Goal: Task Accomplishment & Management: Manage account settings

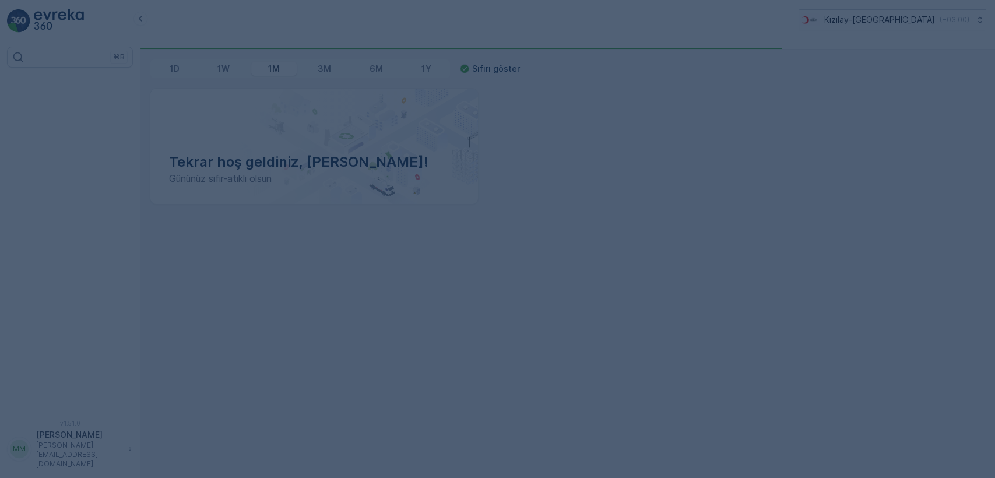
click at [438, 192] on div at bounding box center [497, 239] width 995 height 478
click at [191, 94] on div at bounding box center [497, 239] width 995 height 478
click at [190, 83] on div at bounding box center [497, 239] width 995 height 478
click at [191, 83] on div at bounding box center [497, 239] width 995 height 478
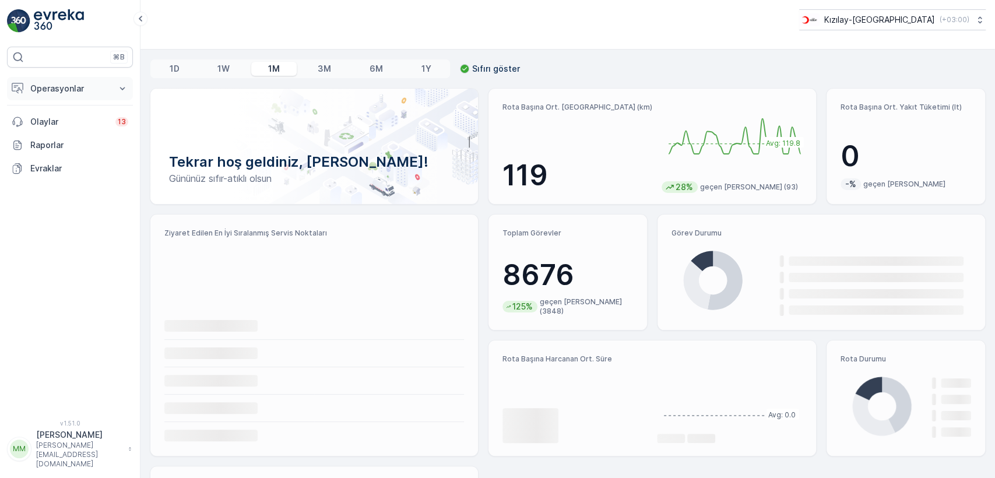
click at [108, 90] on p "Operasyonlar" at bounding box center [69, 89] width 79 height 12
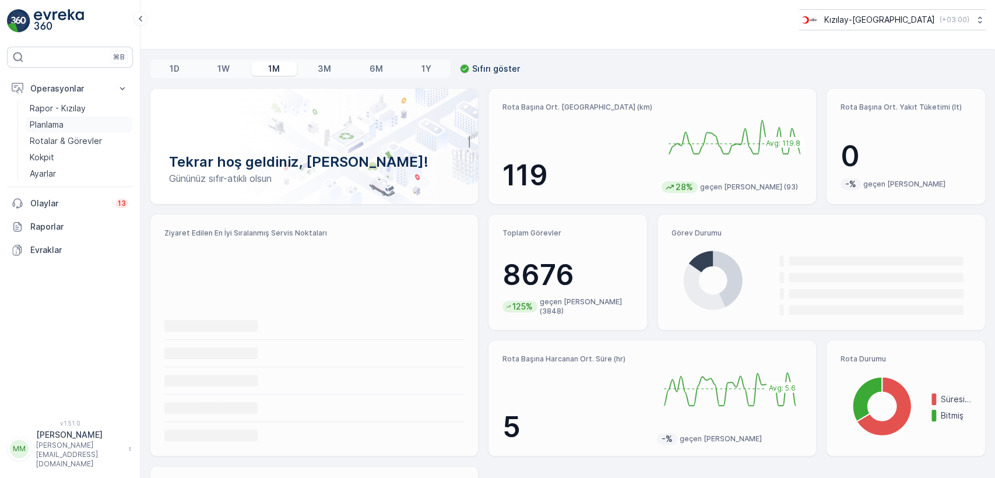
click at [75, 122] on link "Planlama" at bounding box center [79, 125] width 108 height 16
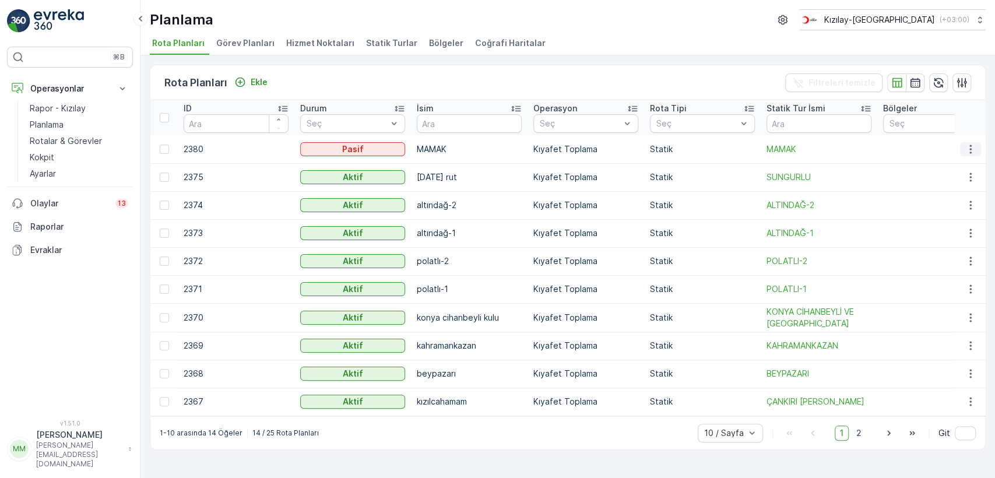
click at [971, 146] on icon "button" at bounding box center [971, 149] width 12 height 12
click at [947, 168] on span "Rota Planını Düzenle" at bounding box center [949, 167] width 80 height 12
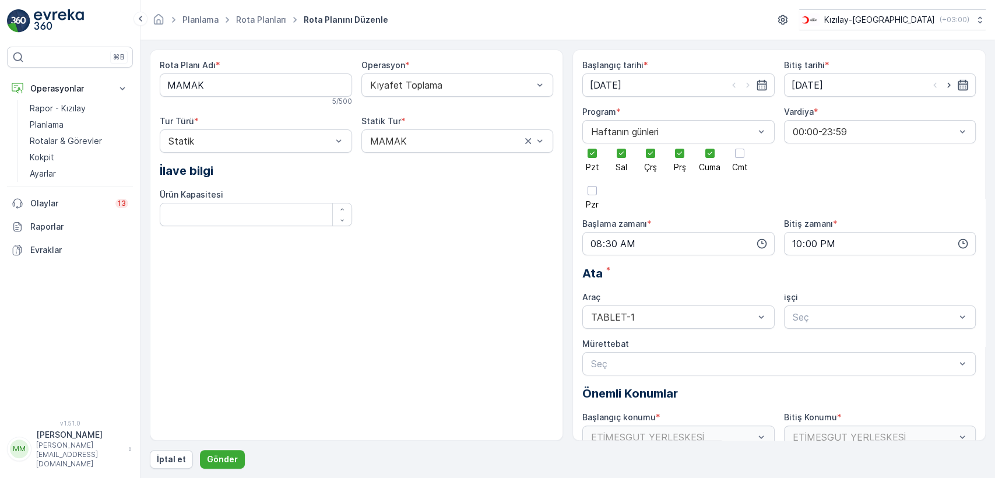
click at [962, 88] on icon "button" at bounding box center [963, 85] width 10 height 10
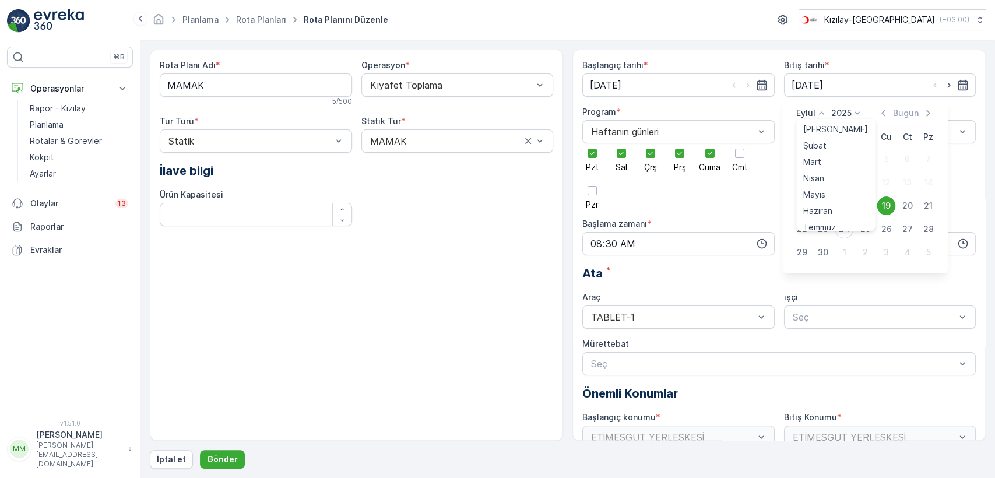
click at [821, 115] on icon at bounding box center [822, 113] width 12 height 12
click at [821, 217] on span "Aralık" at bounding box center [813, 221] width 20 height 12
click at [842, 252] on div "31" at bounding box center [844, 252] width 19 height 19
type input "[DATE]"
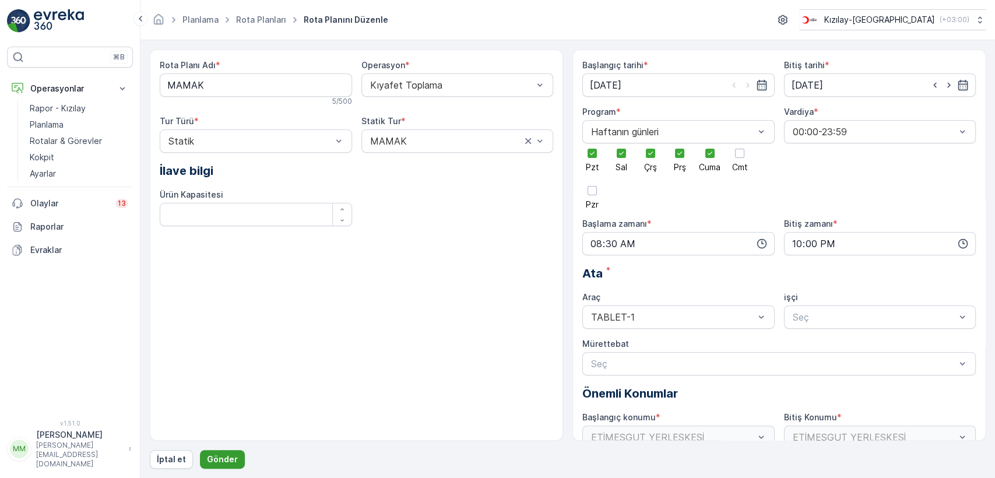
click at [212, 458] on p "Gönder" at bounding box center [222, 460] width 31 height 12
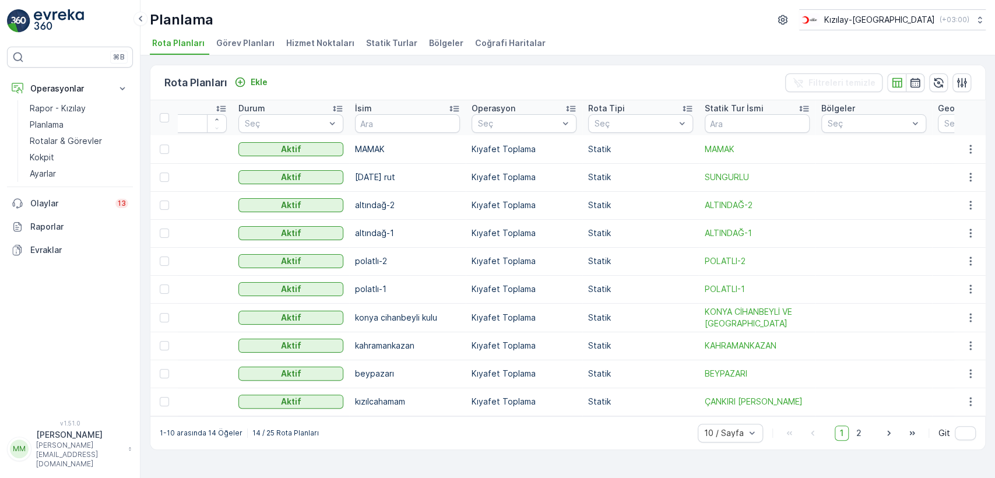
drag, startPoint x: 504, startPoint y: 150, endPoint x: 542, endPoint y: 160, distance: 39.2
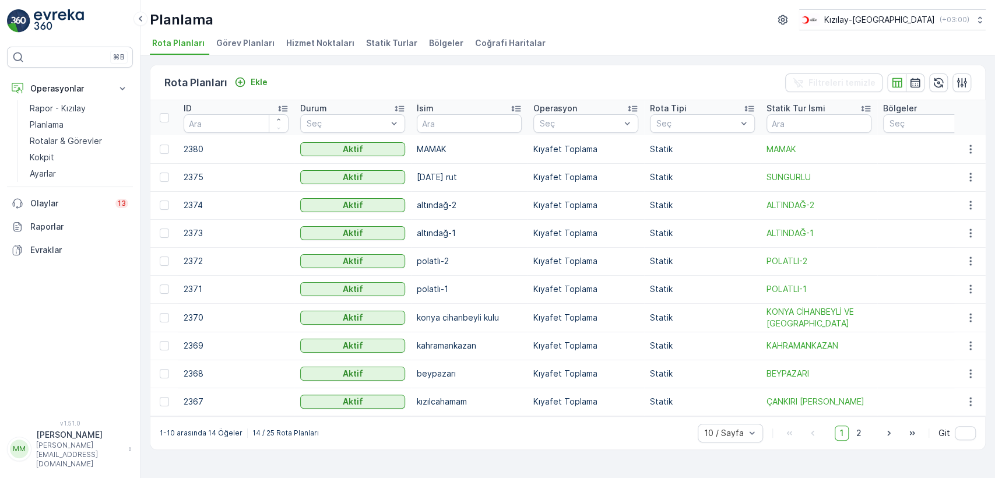
drag, startPoint x: 570, startPoint y: 162, endPoint x: 436, endPoint y: 162, distance: 133.5
click at [973, 148] on icon "button" at bounding box center [971, 149] width 12 height 12
click at [958, 161] on span "Rota Planını Düzenle" at bounding box center [949, 167] width 80 height 12
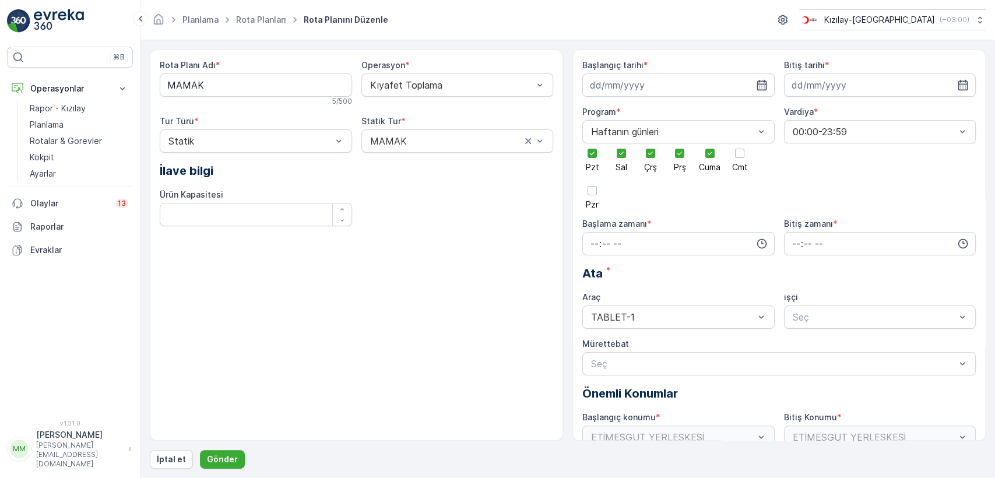
type input "[DATE]"
type input "08:30"
type input "22:00"
click at [606, 241] on input "08:30" at bounding box center [678, 243] width 192 height 23
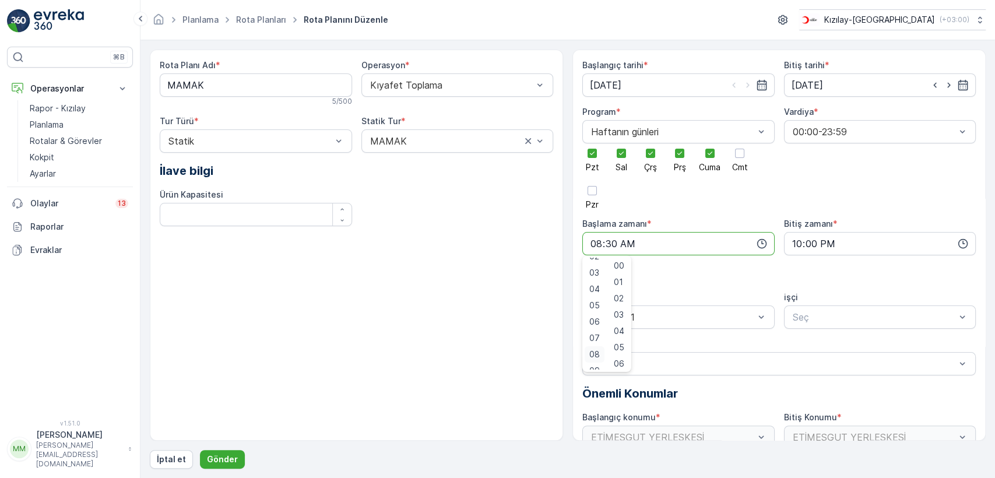
scroll to position [65, 0]
click at [619, 272] on div "00" at bounding box center [619, 266] width 20 height 16
type input "08:00"
click at [228, 458] on p "Gönder" at bounding box center [222, 460] width 31 height 12
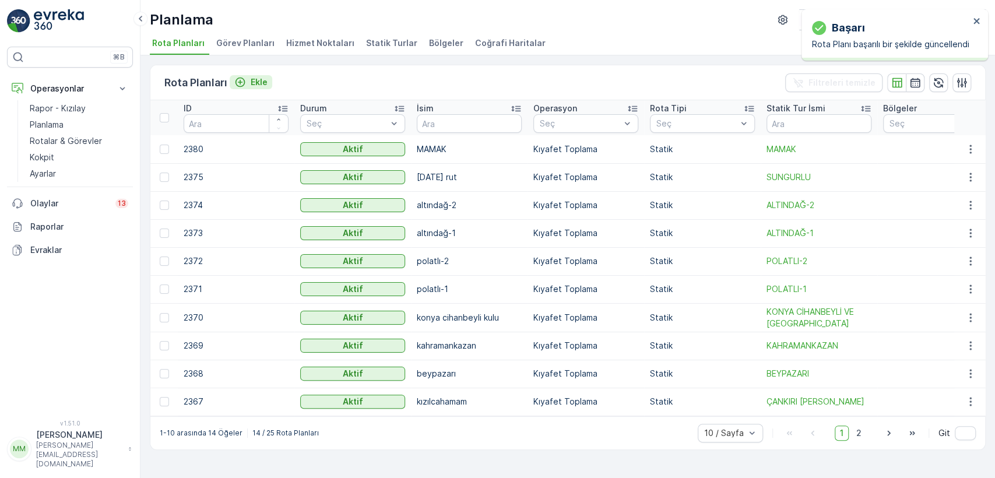
click at [262, 85] on p "Ekle" at bounding box center [259, 82] width 17 height 12
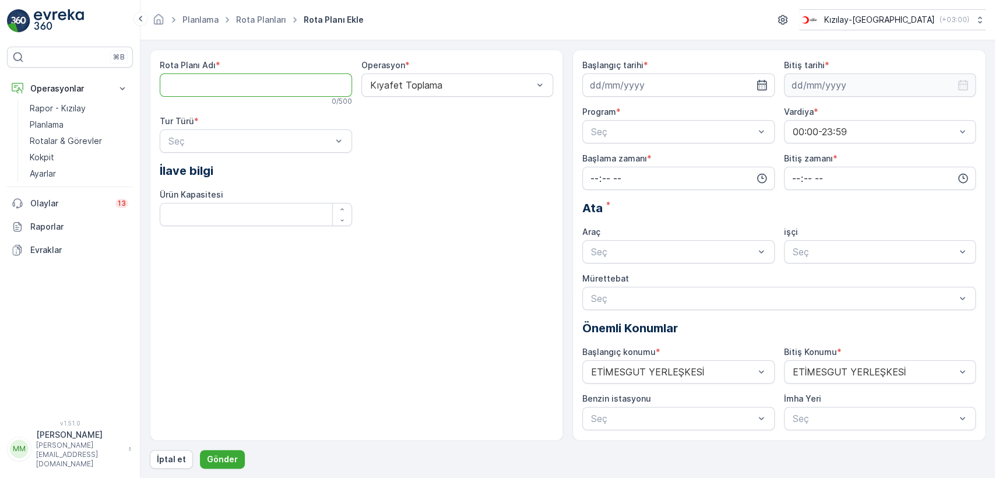
click at [276, 87] on Adı "Rota Planı Adı" at bounding box center [256, 84] width 192 height 23
type Adı "MAMAK"
click at [634, 84] on input at bounding box center [678, 84] width 192 height 23
click at [644, 230] on div "24" at bounding box center [644, 229] width 19 height 19
type input "[DATE]"
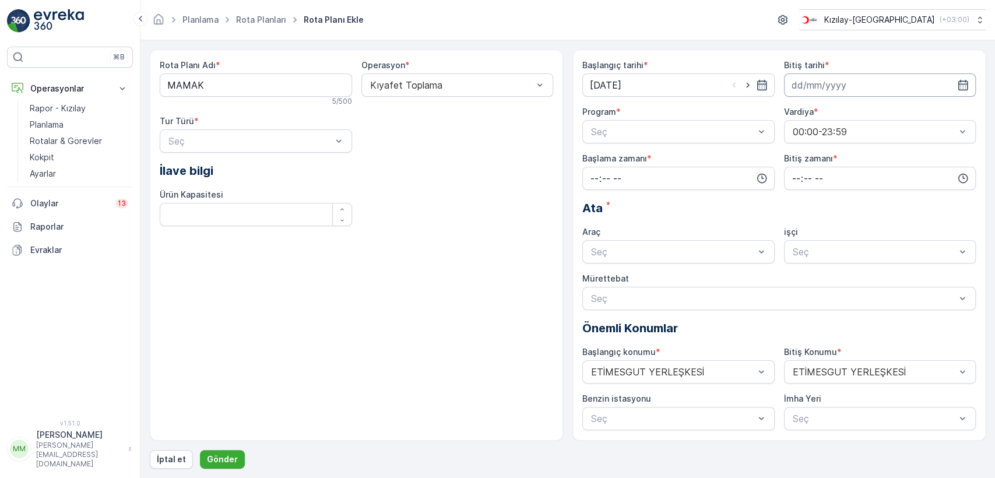
click at [810, 79] on input at bounding box center [880, 84] width 192 height 23
click at [864, 227] on div "25" at bounding box center [866, 229] width 19 height 19
type input "25.09.2025"
click at [695, 135] on div at bounding box center [673, 132] width 166 height 10
click at [648, 177] on input "time" at bounding box center [678, 178] width 192 height 23
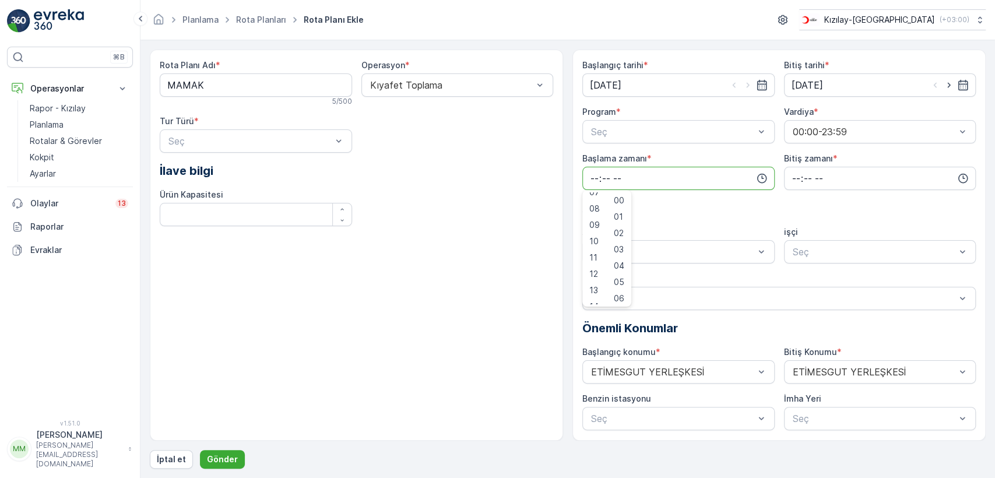
scroll to position [129, 0]
click at [593, 205] on span "08" at bounding box center [594, 202] width 10 height 12
click at [624, 266] on span "40" at bounding box center [619, 271] width 10 height 12
type input "08:40"
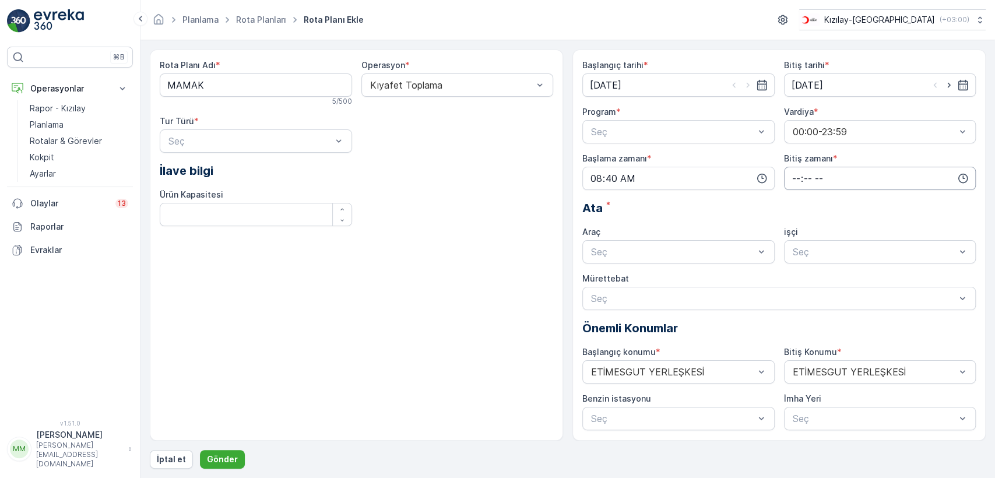
click at [835, 182] on input "time" at bounding box center [880, 178] width 192 height 23
click at [796, 233] on span "19" at bounding box center [795, 231] width 9 height 12
type input "19:00"
click at [828, 202] on div "00" at bounding box center [821, 200] width 20 height 16
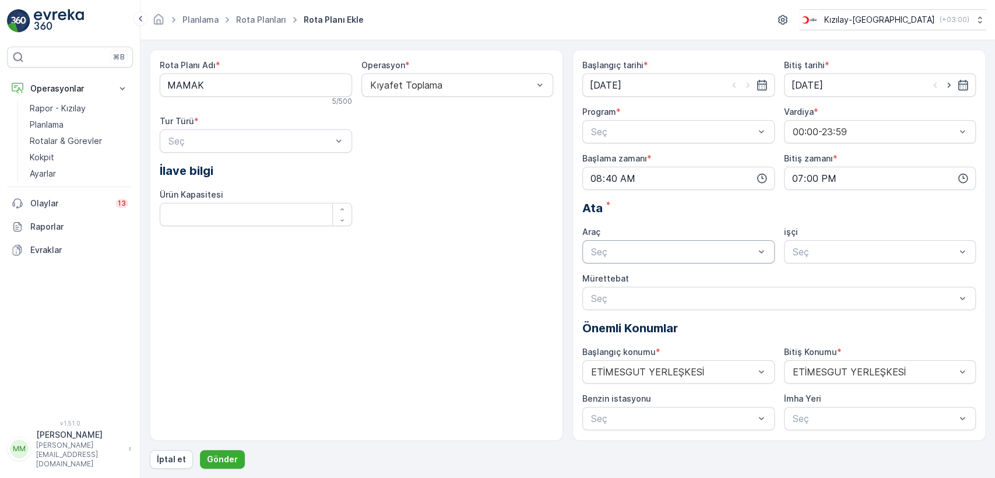
click at [674, 259] on div "Seç" at bounding box center [678, 251] width 192 height 23
click at [672, 274] on div "TABLET-1" at bounding box center [678, 280] width 192 height 20
click at [663, 297] on div at bounding box center [773, 298] width 367 height 10
click at [210, 160] on div "Rota Planı Adı * MAMAK 5 / 500 Operasyon * Kıyafet Toplama Tur Türü * Seç İlave…" at bounding box center [356, 147] width 393 height 176
click at [212, 171] on div "Statik" at bounding box center [256, 169] width 178 height 10
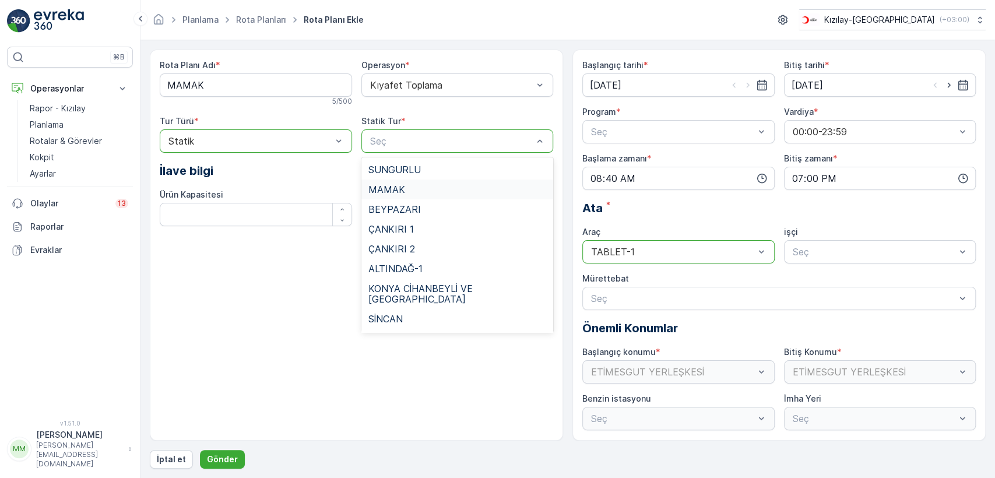
click at [409, 189] on div "MAMAK" at bounding box center [457, 189] width 178 height 10
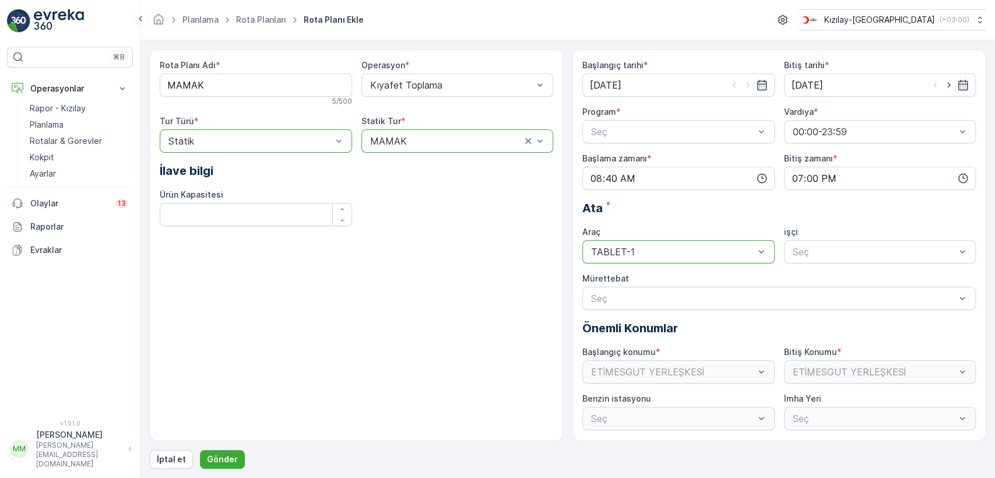
click at [308, 336] on div "Rota Planı Adı * MAMAK 5 / 500 Operasyon * Kıyafet Toplama Tur Türü * option St…" at bounding box center [356, 245] width 413 height 391
click at [225, 455] on p "Gönder" at bounding box center [222, 460] width 31 height 12
click at [714, 122] on div "Seç" at bounding box center [678, 131] width 192 height 23
click at [667, 160] on div "Günlük" at bounding box center [678, 160] width 178 height 10
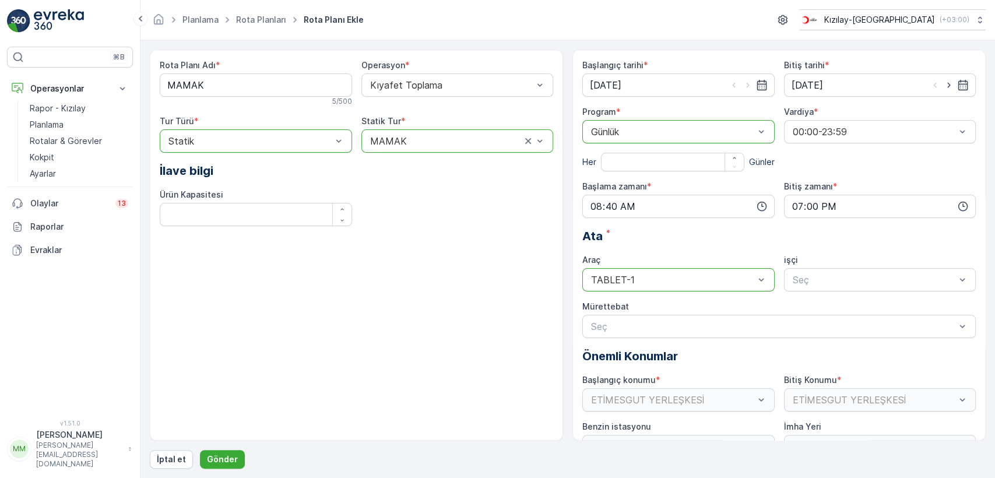
click at [751, 163] on p "Günler" at bounding box center [762, 162] width 26 height 12
click at [645, 169] on input "number" at bounding box center [672, 162] width 143 height 19
click at [733, 157] on icon "button" at bounding box center [734, 158] width 3 height 2
click at [732, 159] on icon "button" at bounding box center [734, 157] width 7 height 7
click at [732, 168] on icon "button" at bounding box center [734, 166] width 7 height 7
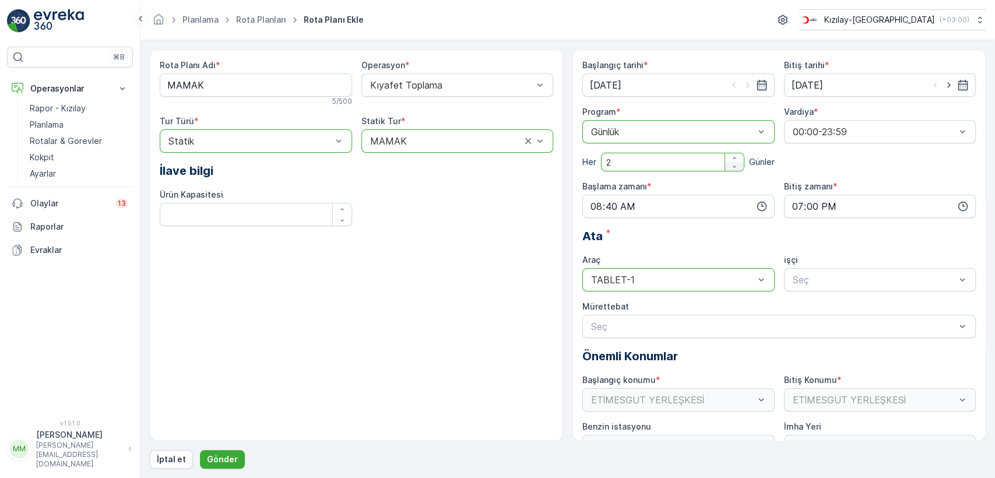
type input "1"
click at [220, 456] on p "Gönder" at bounding box center [222, 460] width 31 height 12
click at [67, 111] on p "Rapor - Kızılay" at bounding box center [58, 109] width 56 height 12
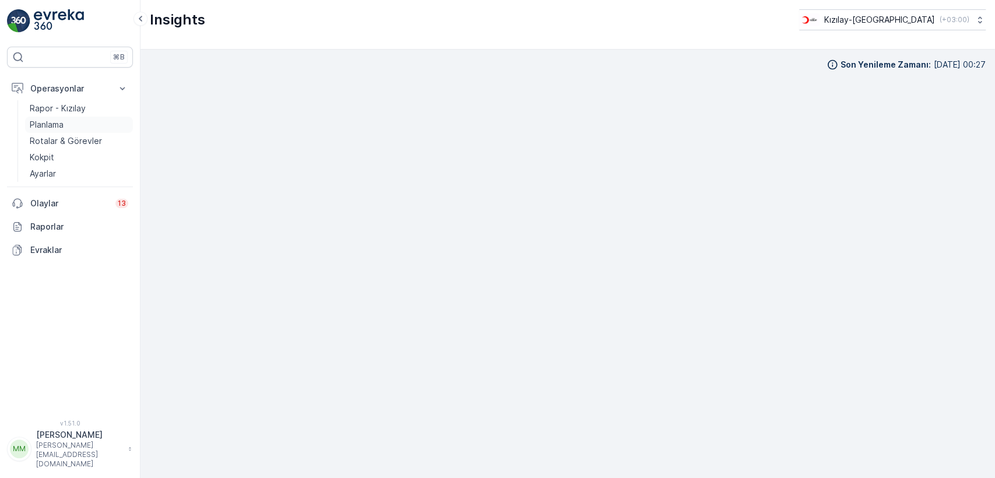
click at [65, 119] on link "Planlama" at bounding box center [79, 125] width 108 height 16
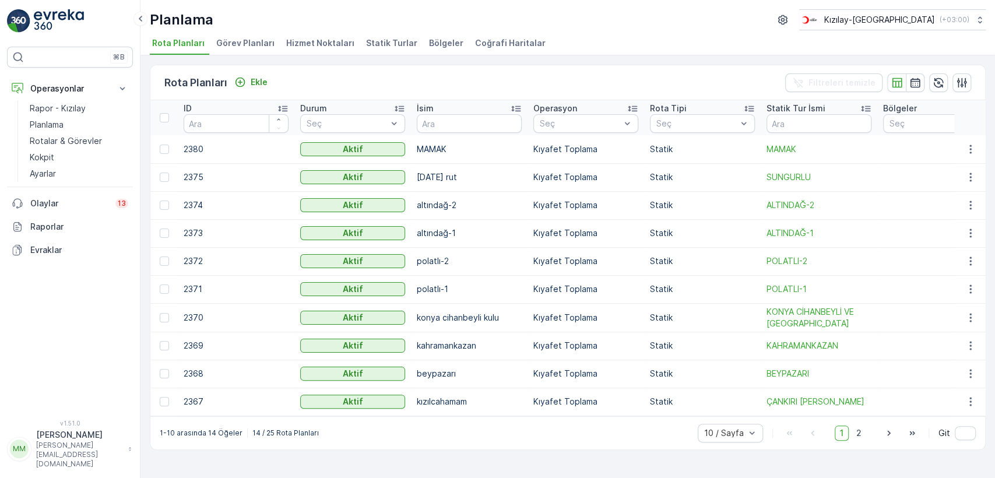
drag, startPoint x: 588, startPoint y: 223, endPoint x: 620, endPoint y: 220, distance: 32.8
click at [971, 151] on icon "button" at bounding box center [970, 149] width 2 height 9
click at [949, 187] on div "Sil" at bounding box center [949, 188] width 89 height 16
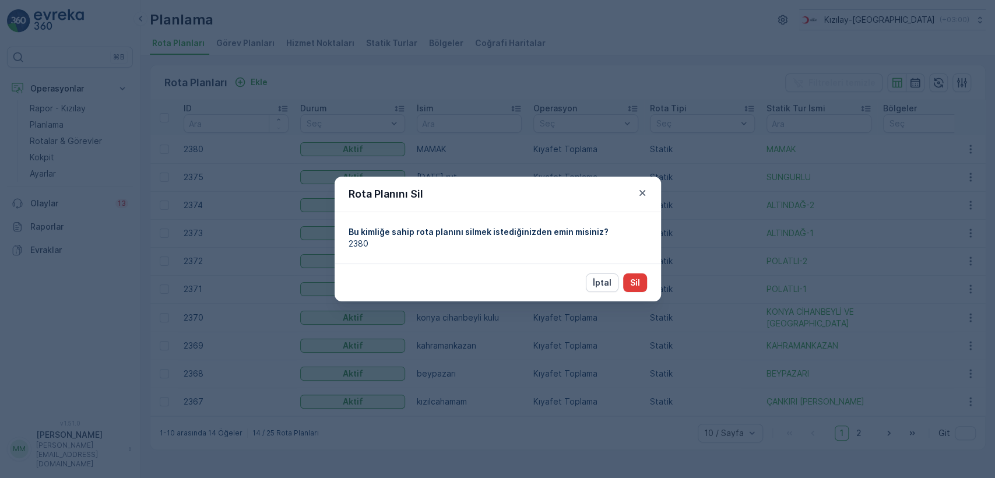
click at [634, 275] on button "Sil" at bounding box center [635, 282] width 24 height 19
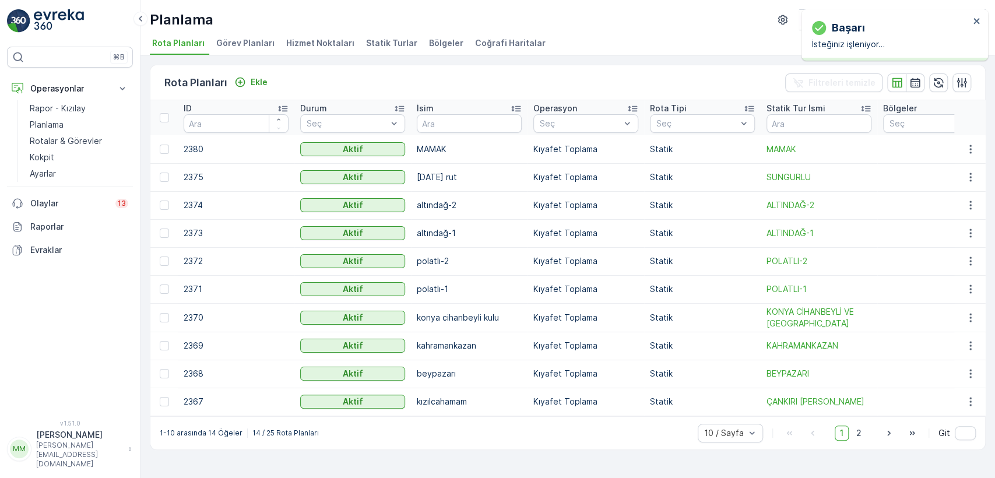
click at [476, 68] on div "Rota Planları Ekle Filtreleri temizle" at bounding box center [567, 82] width 835 height 35
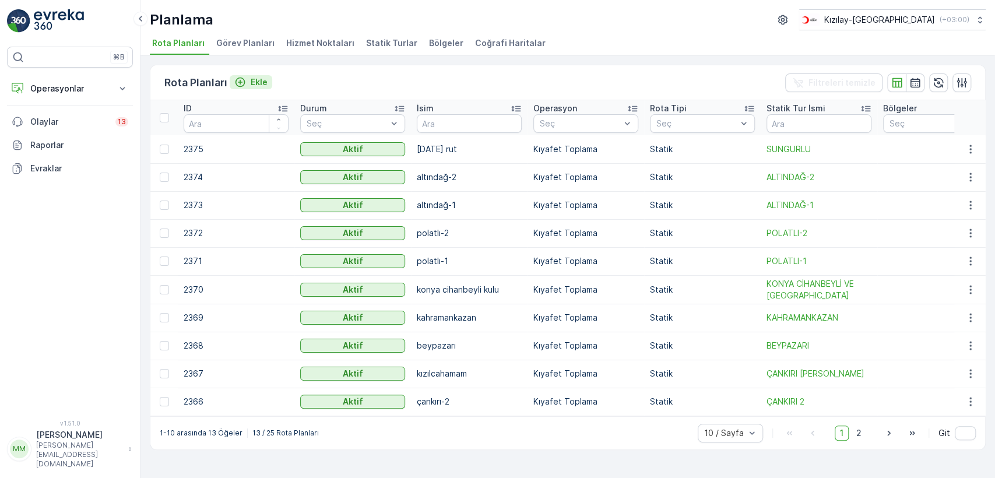
click at [252, 85] on p "Ekle" at bounding box center [259, 82] width 17 height 12
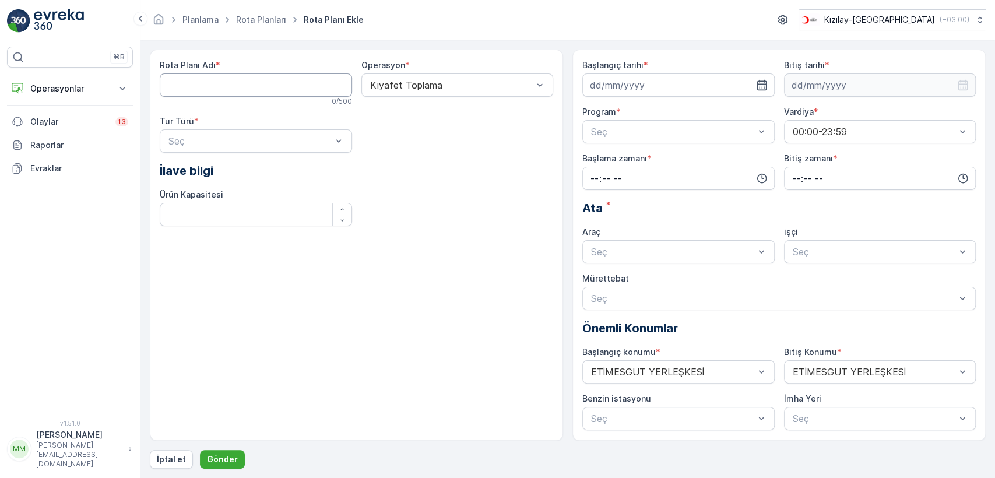
click at [300, 71] on div "Rota Planı Adı * 0 / 500" at bounding box center [256, 82] width 192 height 47
click at [301, 82] on Adı "Rota Planı Adı" at bounding box center [256, 84] width 192 height 23
type Adı "MAMAK"
click at [259, 168] on div "Statik" at bounding box center [256, 169] width 178 height 10
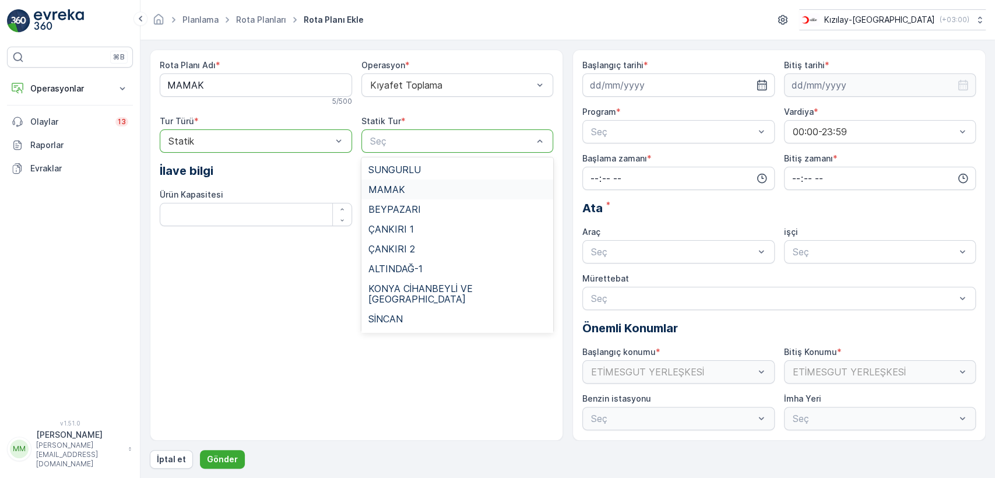
click at [423, 188] on div "MAMAK" at bounding box center [457, 189] width 178 height 10
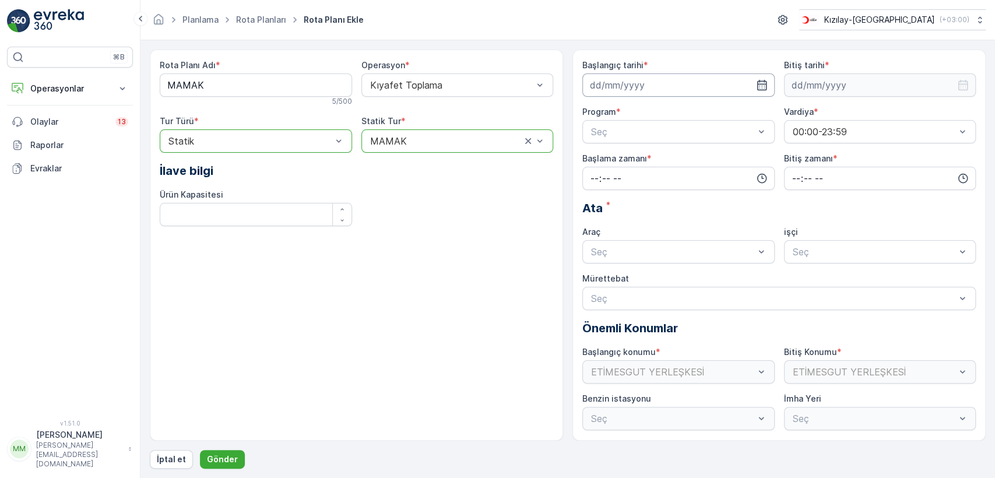
click at [712, 78] on input at bounding box center [678, 84] width 192 height 23
click at [644, 230] on div "24" at bounding box center [644, 229] width 19 height 19
type input "[DATE]"
click at [804, 79] on input at bounding box center [880, 84] width 192 height 23
click at [864, 230] on div "25" at bounding box center [866, 229] width 19 height 19
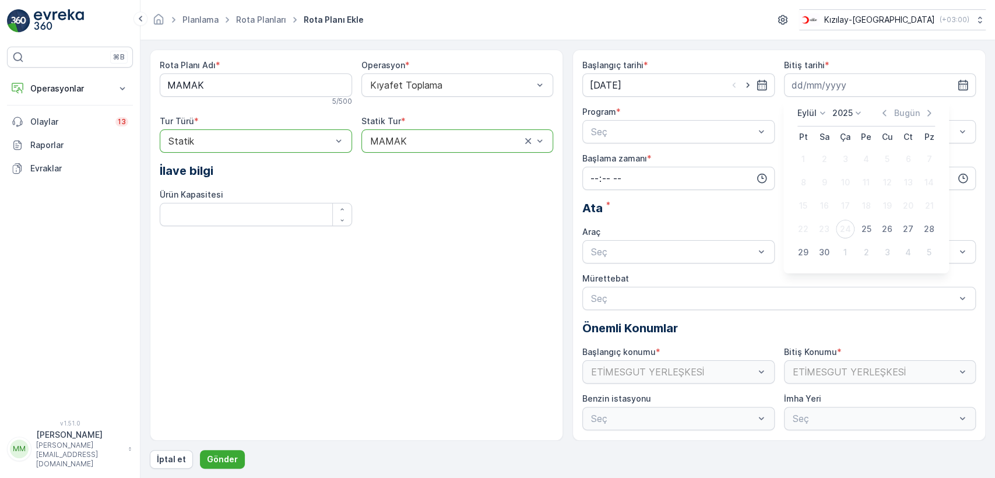
type input "25.09.2025"
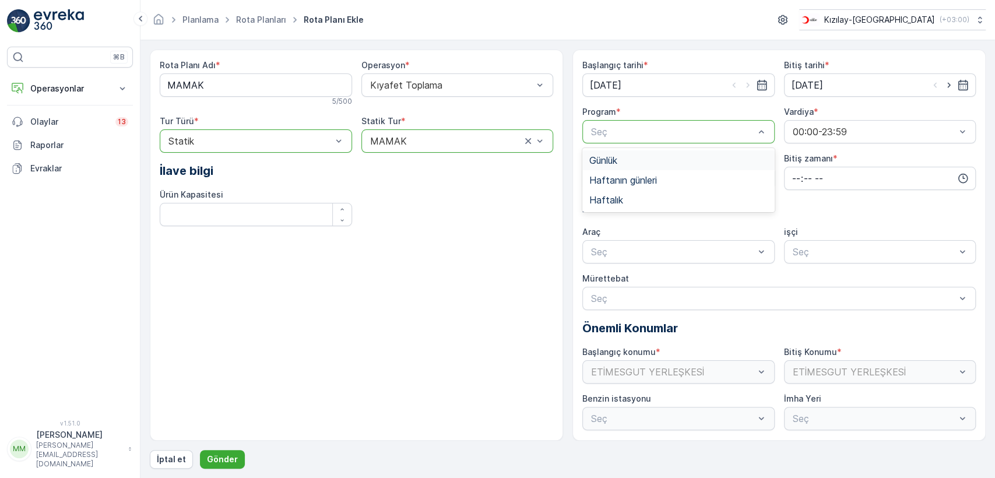
click at [683, 156] on div "Günlük" at bounding box center [678, 160] width 178 height 10
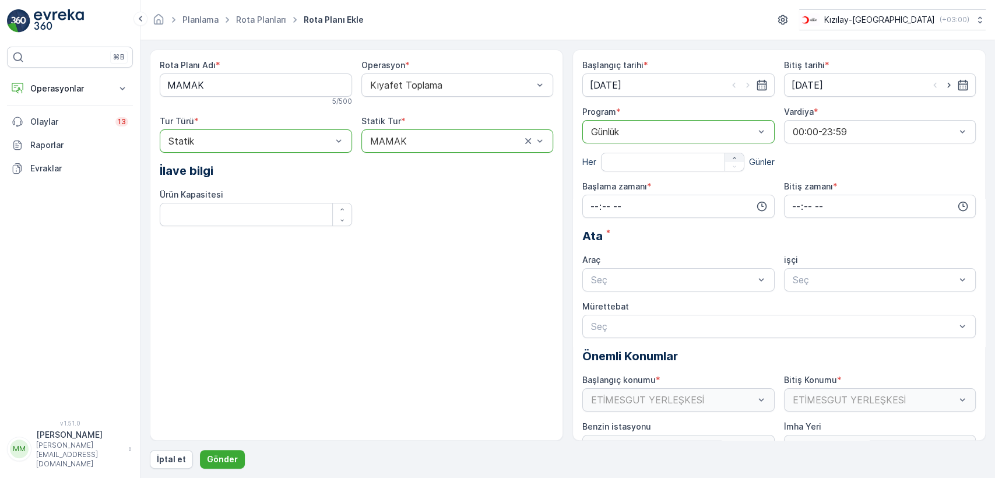
click at [736, 159] on icon "button" at bounding box center [734, 157] width 7 height 7
type input "1"
click at [818, 157] on div "Vardiya * 00:00-23:59" at bounding box center [880, 138] width 192 height 65
click at [802, 132] on div at bounding box center [875, 132] width 166 height 10
click at [707, 206] on input "time" at bounding box center [678, 206] width 192 height 23
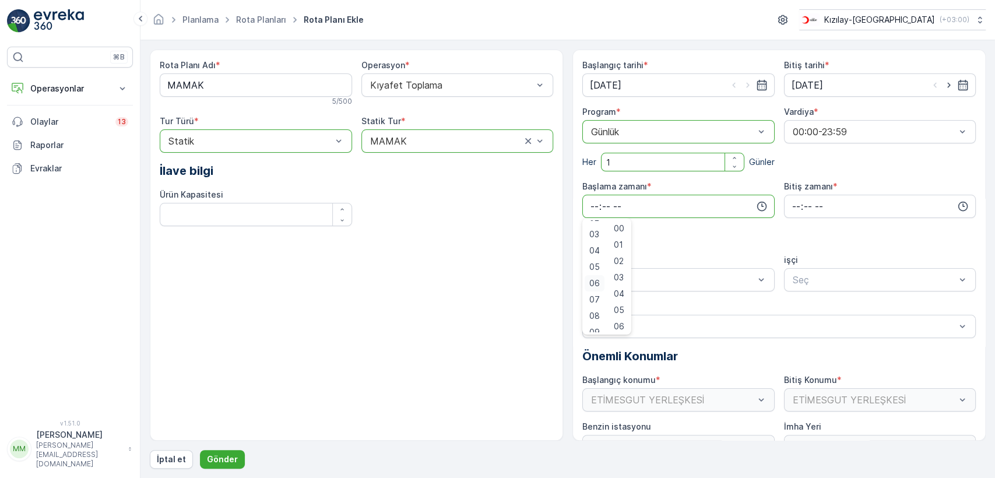
scroll to position [65, 0]
click at [592, 296] on span "08" at bounding box center [594, 295] width 10 height 12
click at [619, 250] on span "41" at bounding box center [618, 250] width 9 height 12
type input "08:41"
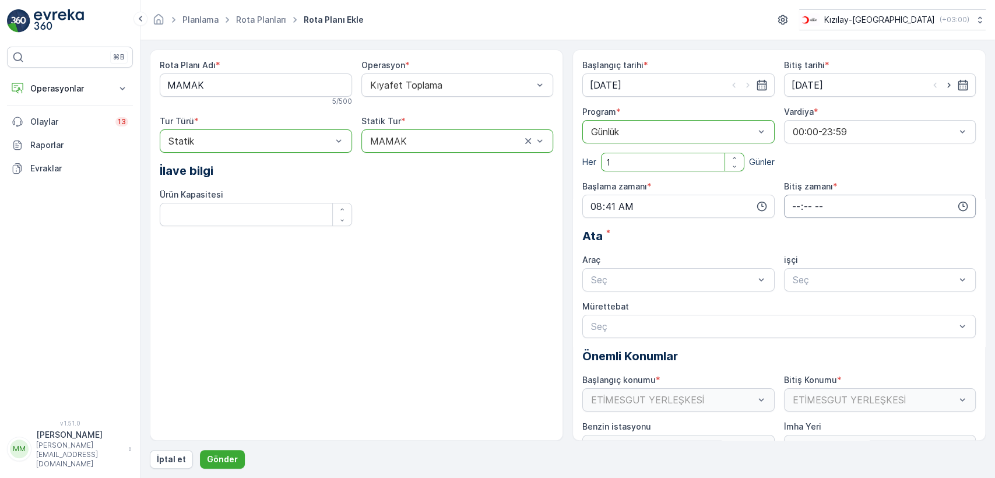
click at [797, 202] on input "time" at bounding box center [880, 206] width 192 height 23
click at [800, 270] on div "20" at bounding box center [796, 275] width 20 height 16
type input "20:00"
click at [817, 230] on span "00" at bounding box center [821, 229] width 10 height 12
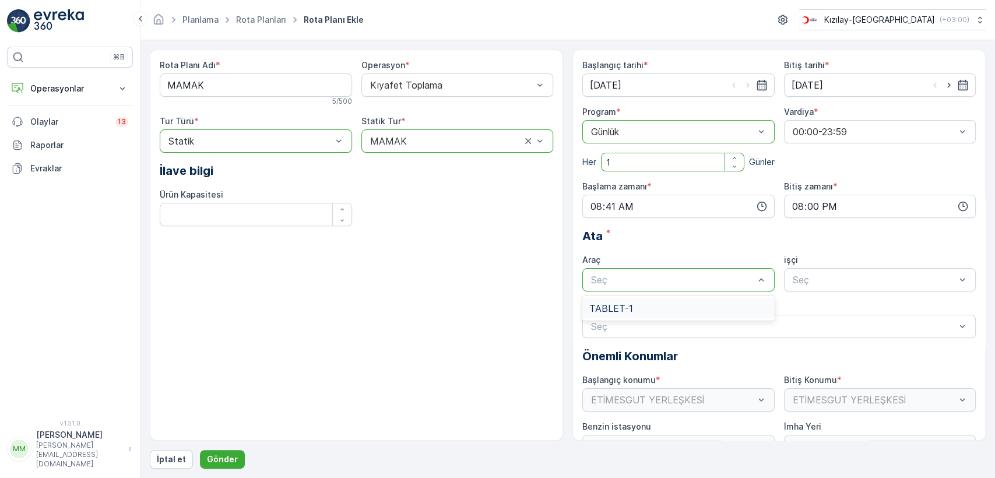
click at [680, 307] on div "TABLET-1" at bounding box center [678, 308] width 178 height 10
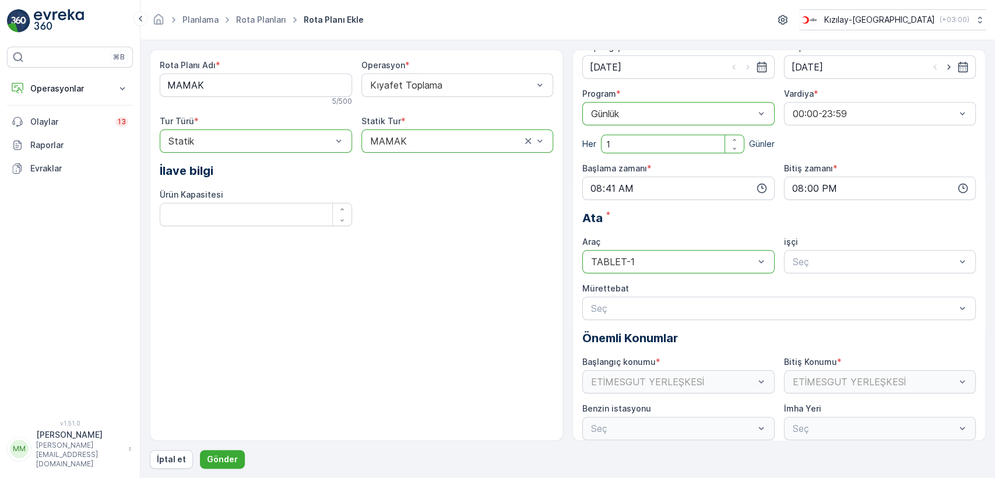
scroll to position [27, 0]
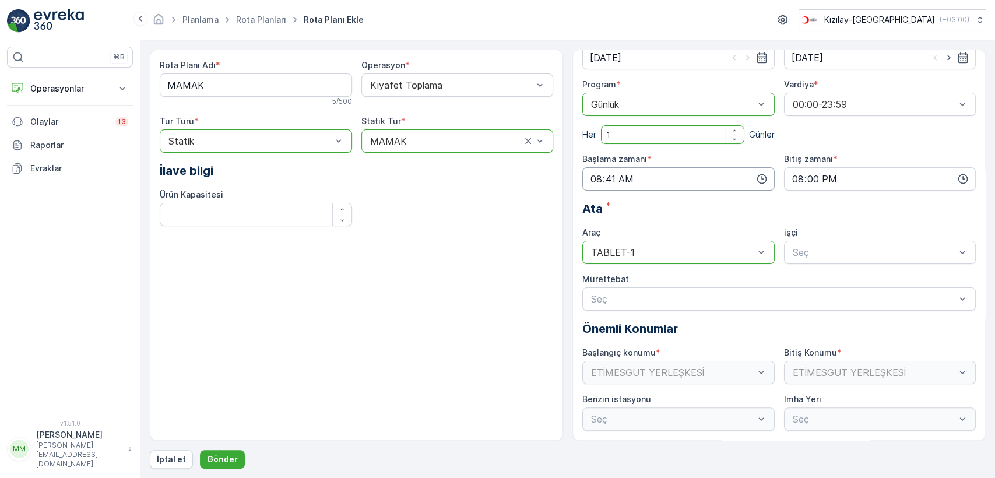
click at [630, 183] on input "08:41" at bounding box center [678, 178] width 192 height 23
click at [624, 257] on span "43" at bounding box center [619, 256] width 10 height 12
type input "08:43"
click at [233, 455] on p "Gönder" at bounding box center [222, 460] width 31 height 12
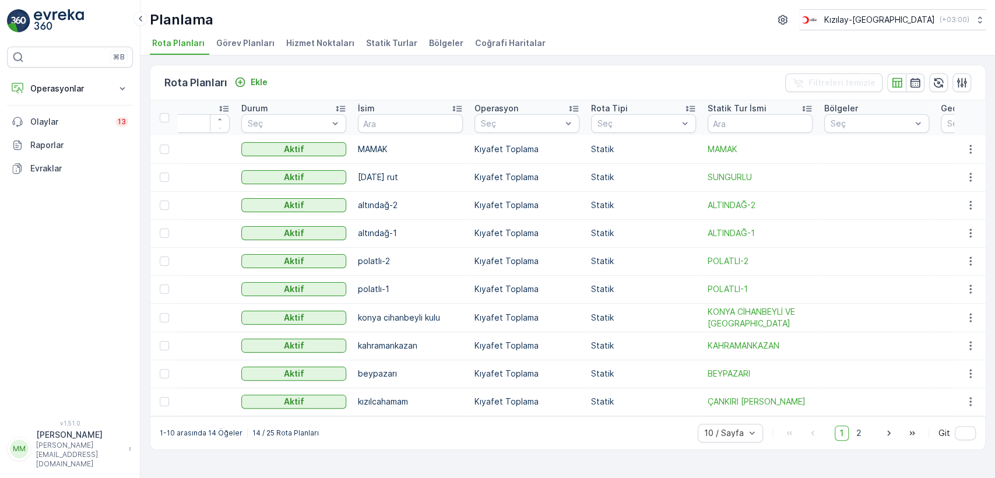
scroll to position [0, 308]
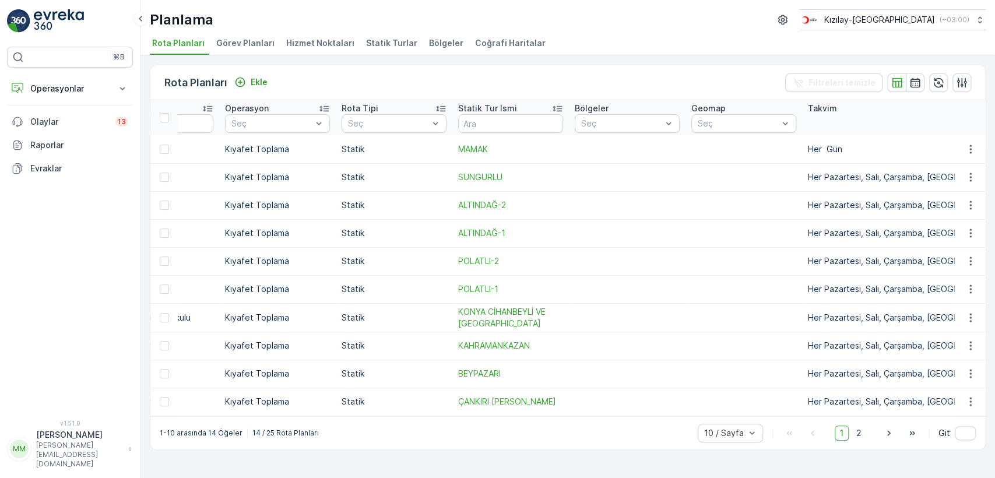
drag, startPoint x: 435, startPoint y: 252, endPoint x: 531, endPoint y: 269, distance: 97.1
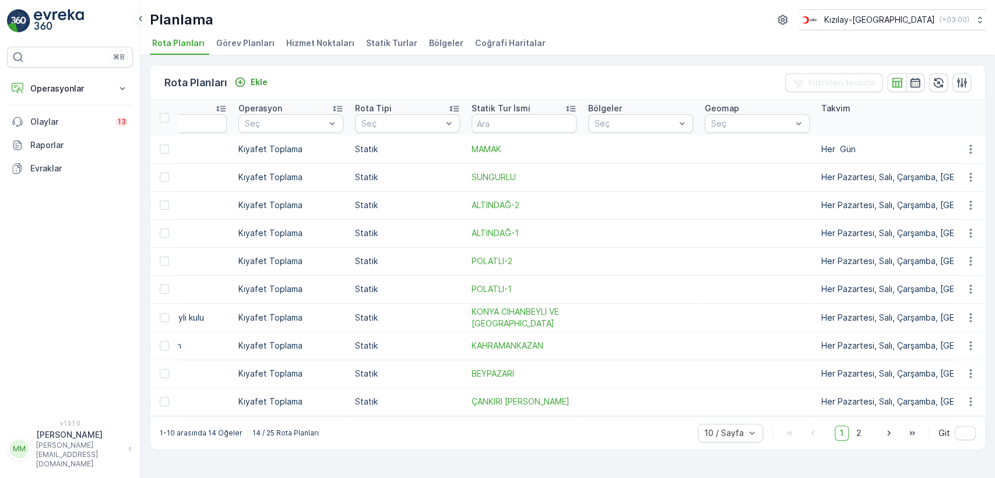
drag, startPoint x: 625, startPoint y: 266, endPoint x: 607, endPoint y: 268, distance: 18.2
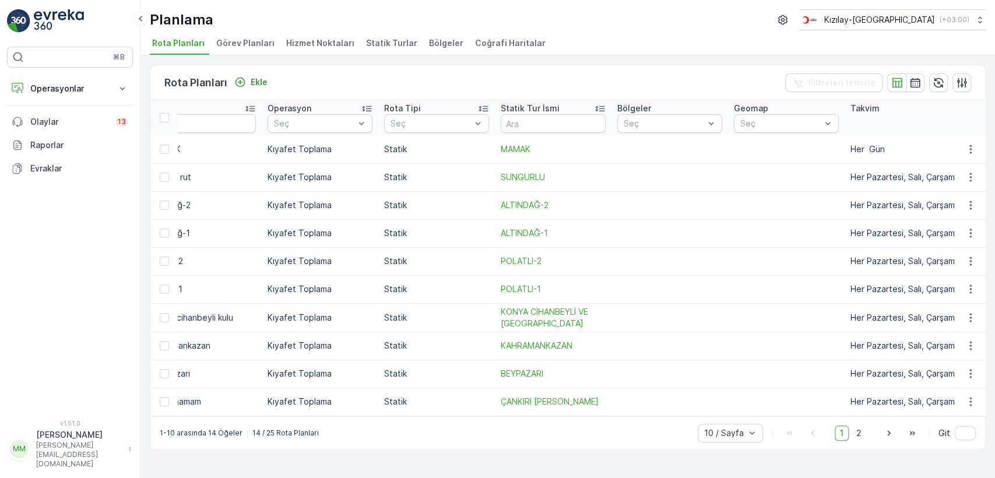
scroll to position [0, 243]
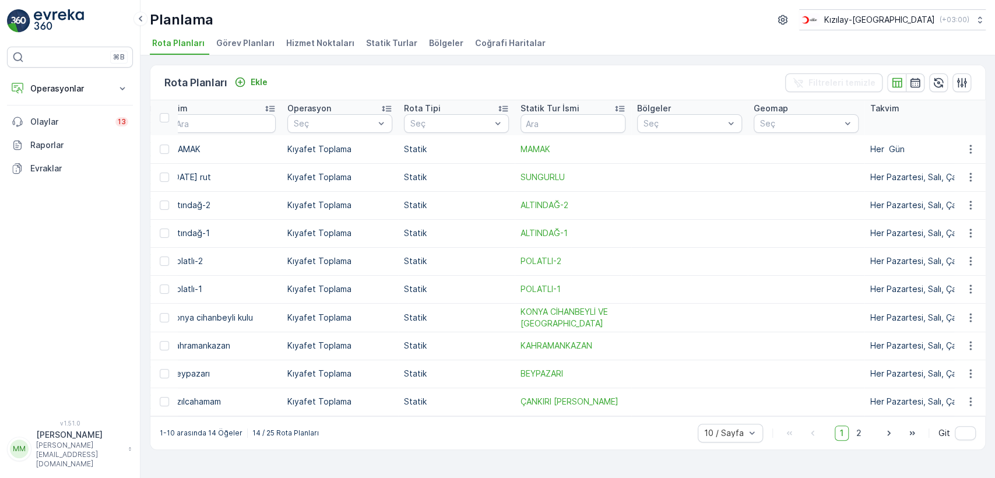
drag, startPoint x: 691, startPoint y: 199, endPoint x: 654, endPoint y: 194, distance: 37.8
click at [972, 143] on icon "button" at bounding box center [971, 149] width 12 height 12
click at [958, 162] on span "Rota Planını Düzenle" at bounding box center [949, 167] width 80 height 12
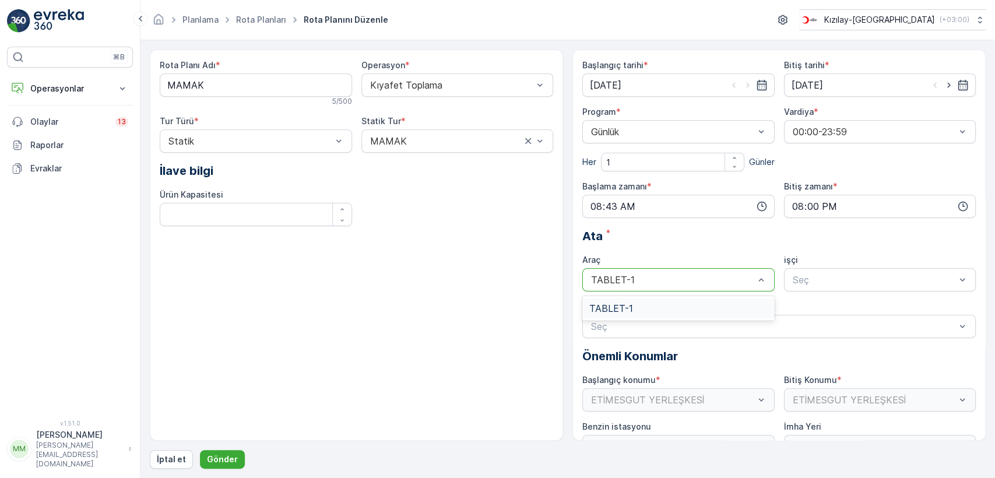
click at [727, 279] on div at bounding box center [673, 280] width 166 height 10
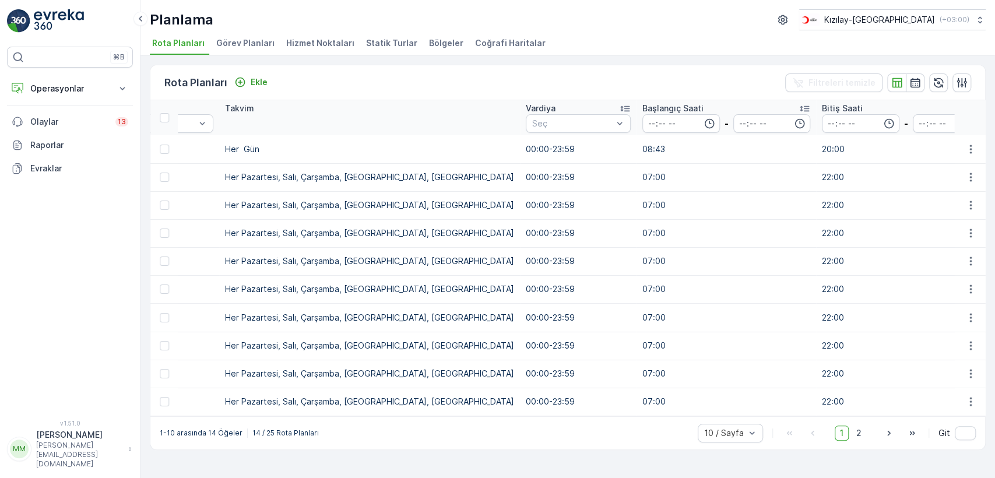
scroll to position [0, 895]
click at [974, 146] on icon "button" at bounding box center [971, 149] width 12 height 12
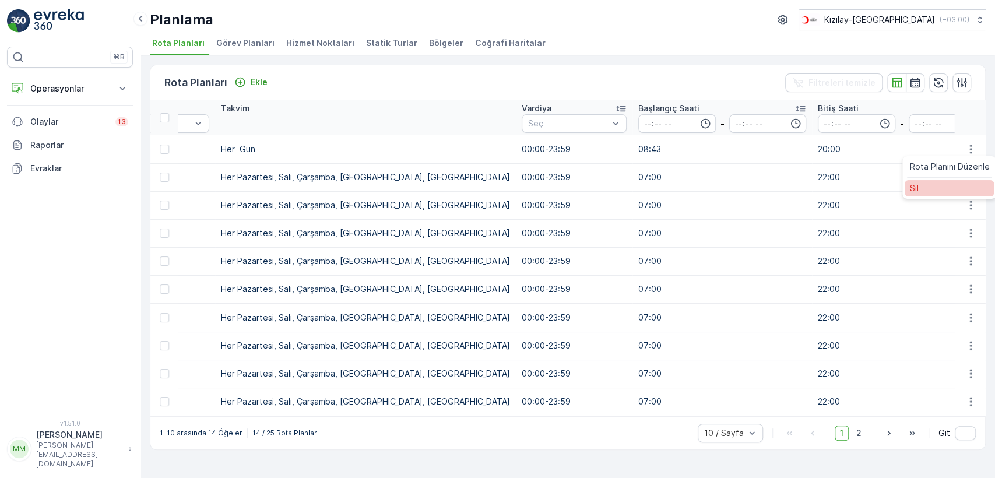
click at [951, 192] on div "Sil" at bounding box center [949, 188] width 89 height 16
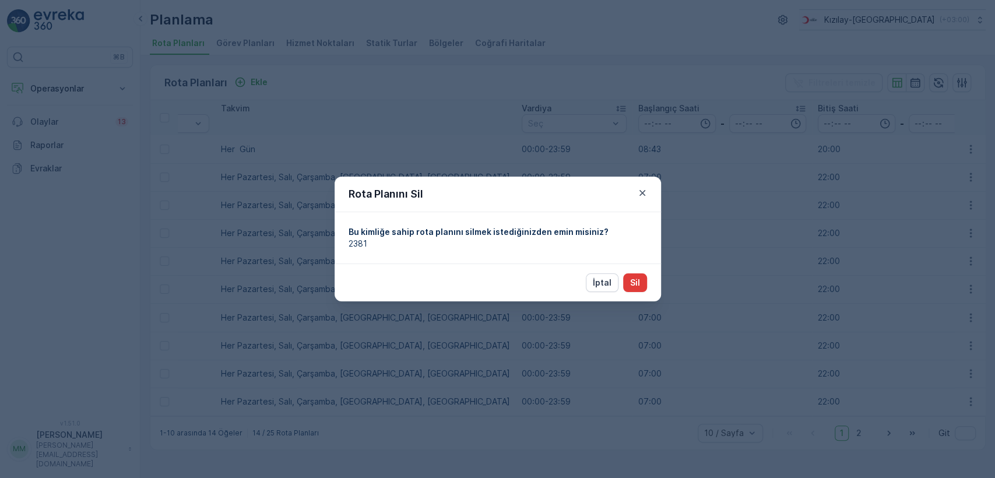
click at [628, 285] on button "Sil" at bounding box center [635, 282] width 24 height 19
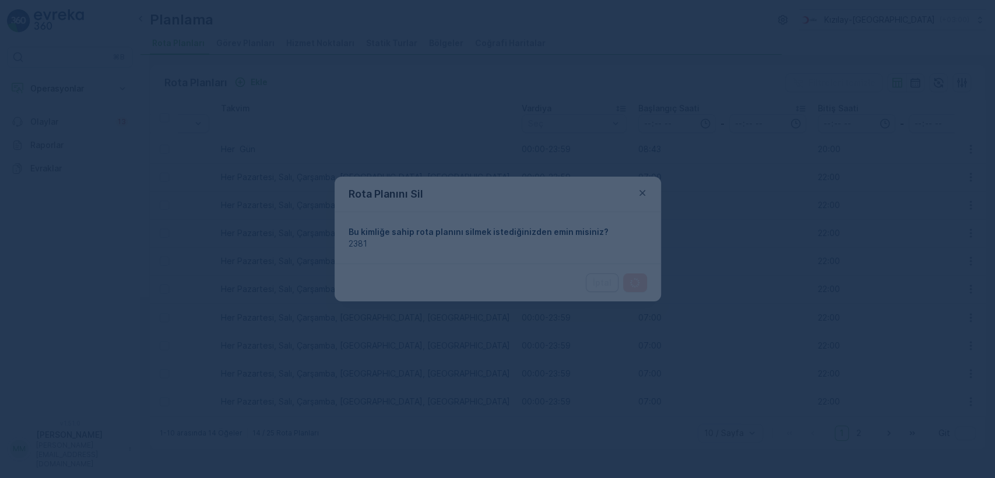
scroll to position [0, 284]
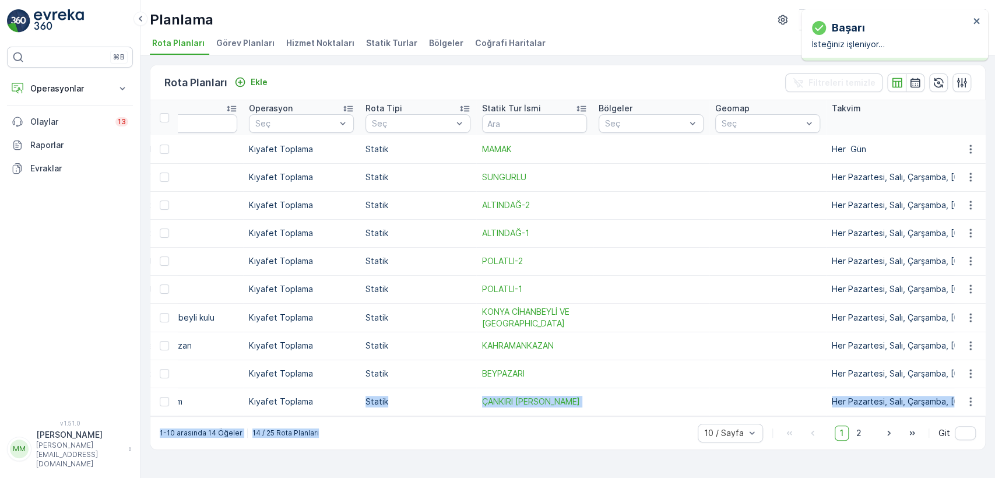
drag, startPoint x: 425, startPoint y: 422, endPoint x: 347, endPoint y: 410, distance: 79.1
click at [347, 410] on div "Rota Planları Ekle Filtreleri temizle ID Durum Seç İsim Operasyon Seç Rota Tipi…" at bounding box center [568, 257] width 836 height 385
click at [360, 424] on div "1-10 arasında 14 Öğeler 14 / 25 Rota Planları 10 / Sayfa 1 2 Git" at bounding box center [567, 432] width 835 height 33
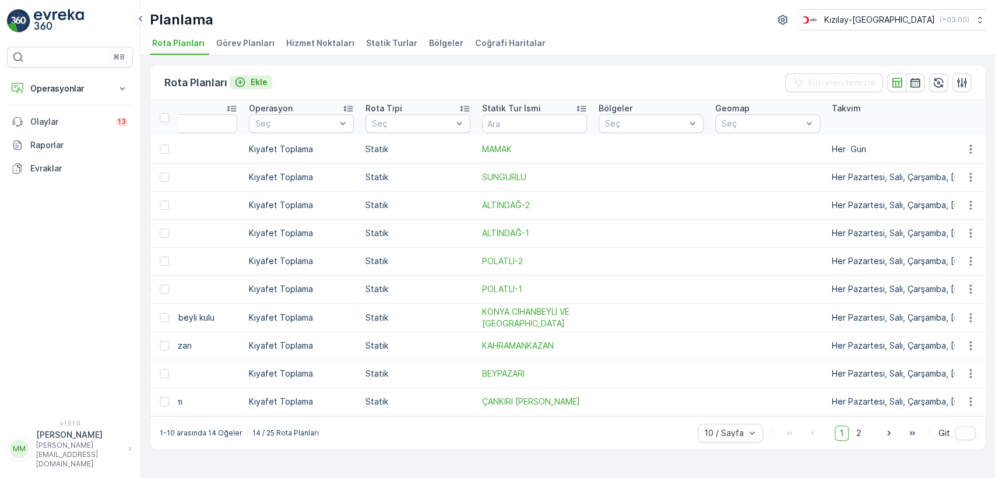
click at [262, 83] on p "Ekle" at bounding box center [259, 82] width 17 height 12
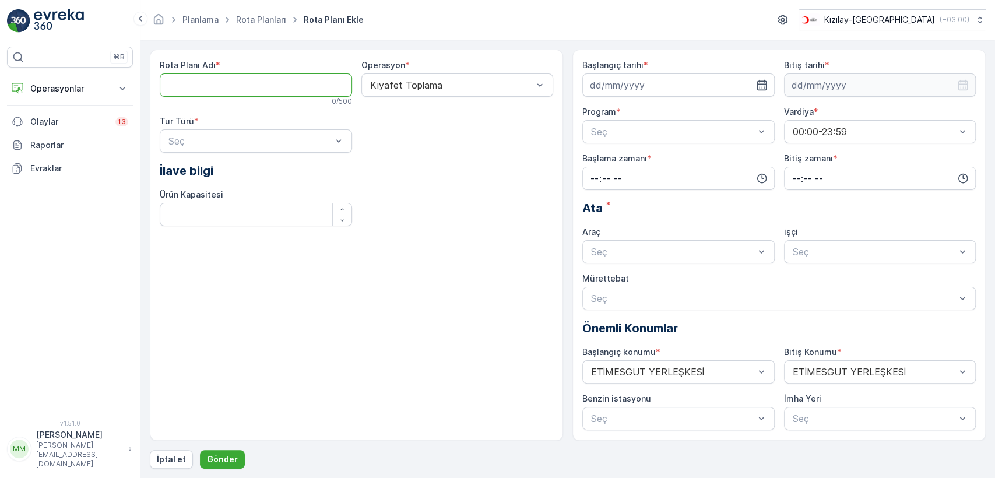
click at [280, 76] on Adı "Rota Planı Adı" at bounding box center [256, 84] width 192 height 23
type Adı "MAMAK"
click at [414, 85] on div at bounding box center [452, 85] width 166 height 10
click at [243, 171] on div "Statik" at bounding box center [256, 169] width 178 height 10
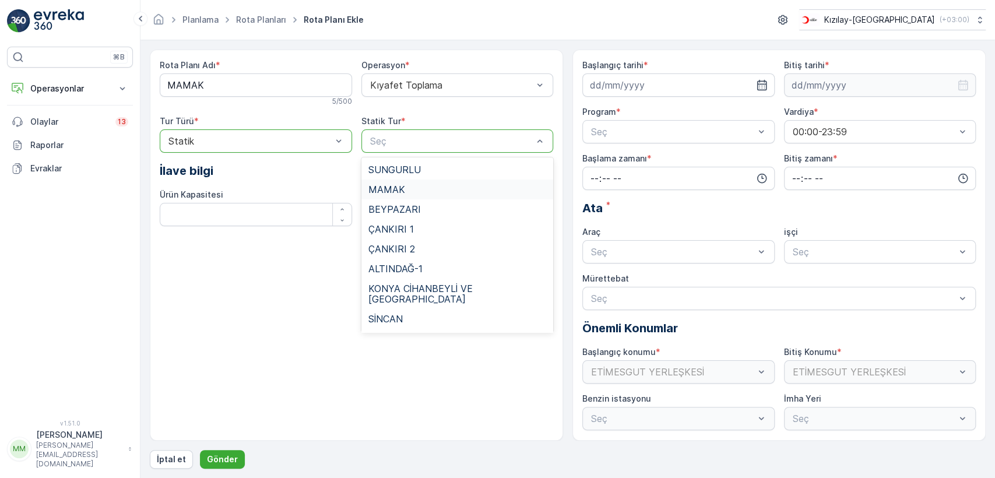
click at [393, 190] on span "MAMAK" at bounding box center [386, 189] width 37 height 10
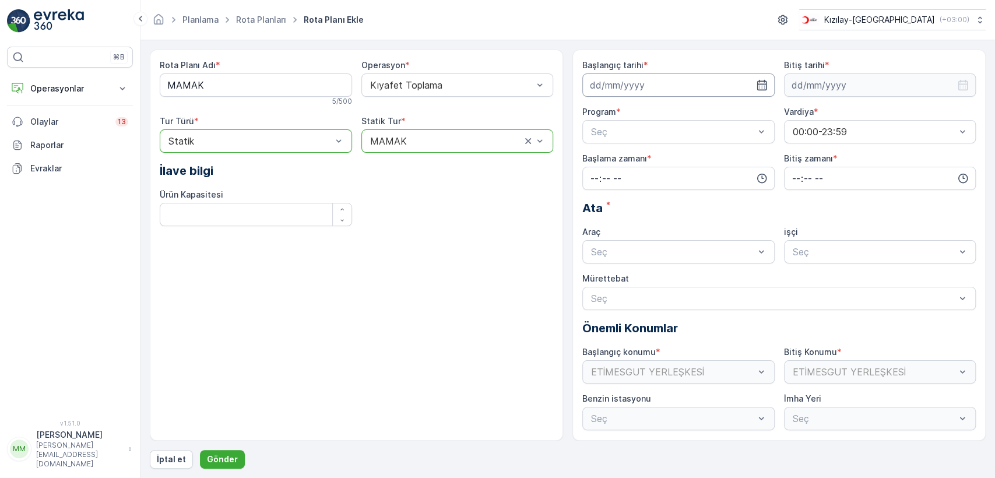
click at [670, 89] on input at bounding box center [678, 84] width 192 height 23
click at [642, 226] on div "24" at bounding box center [644, 229] width 19 height 19
type input "[DATE]"
click at [850, 81] on input at bounding box center [880, 84] width 192 height 23
click at [867, 233] on div "25" at bounding box center [866, 229] width 19 height 19
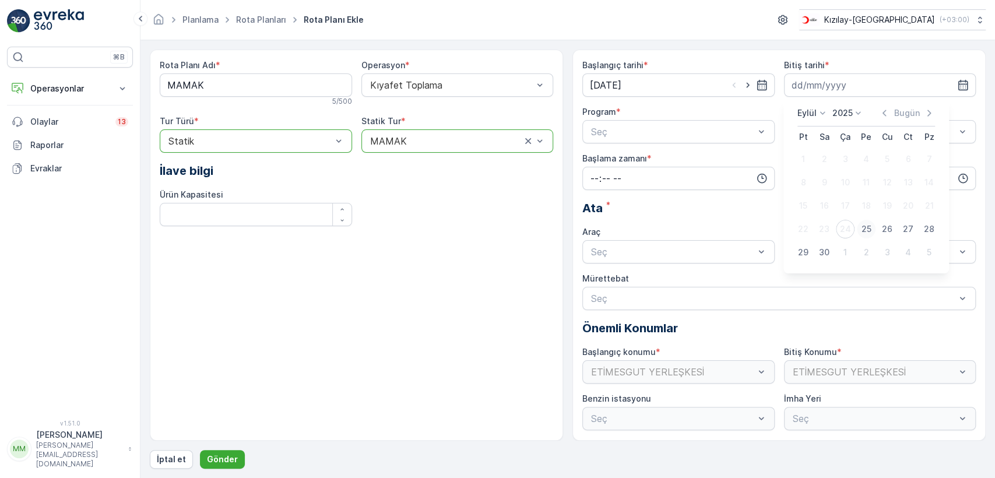
type input "25.09.2025"
click at [719, 182] on input "time" at bounding box center [678, 178] width 192 height 23
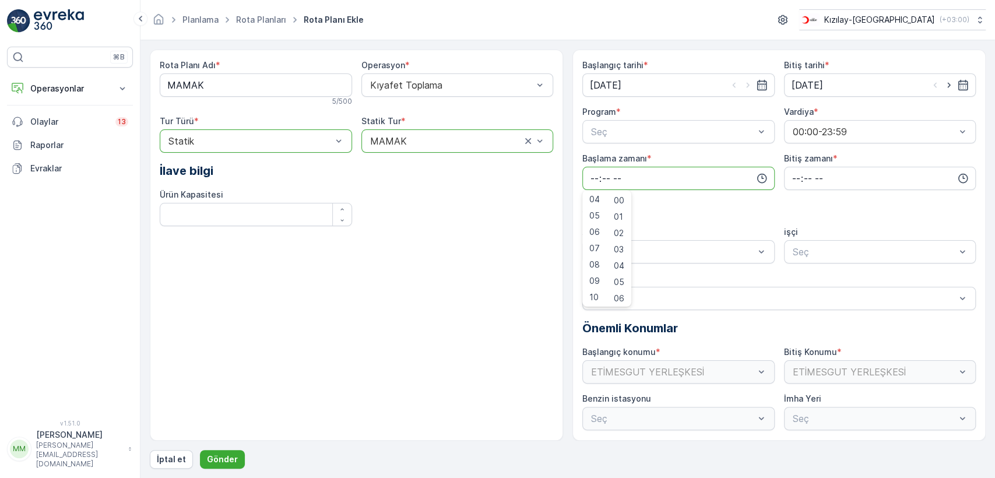
scroll to position [50, 0]
drag, startPoint x: 599, startPoint y: 239, endPoint x: 571, endPoint y: 234, distance: 27.8
drag, startPoint x: 571, startPoint y: 234, endPoint x: 490, endPoint y: 268, distance: 88.1
click at [466, 267] on div "Rota Planı Adı * MAMAK 5 / 500 Operasyon * Kıyafet Toplama Tur Türü * option St…" at bounding box center [356, 245] width 413 height 391
click at [637, 171] on input "time" at bounding box center [678, 178] width 192 height 23
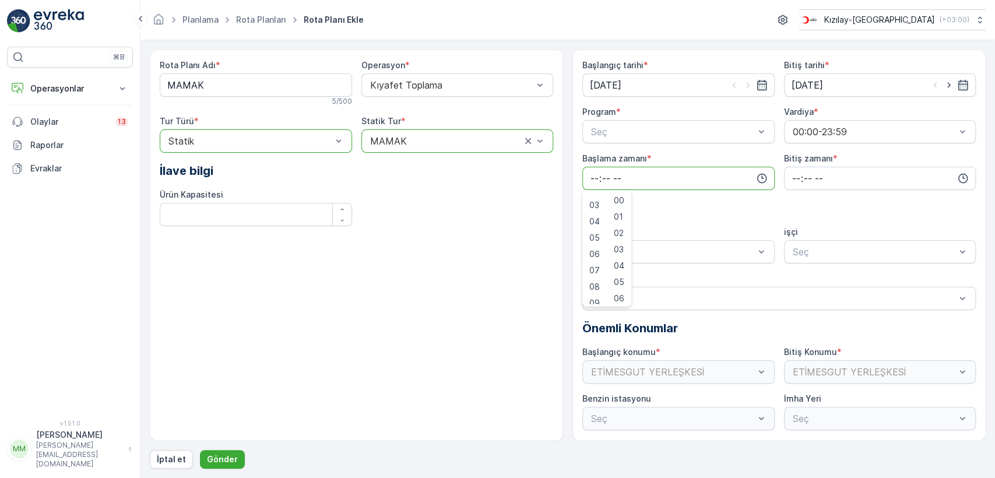
scroll to position [65, 0]
click at [595, 265] on span "08" at bounding box center [594, 267] width 10 height 12
click at [614, 239] on div "46" at bounding box center [619, 239] width 20 height 16
type input "08:46"
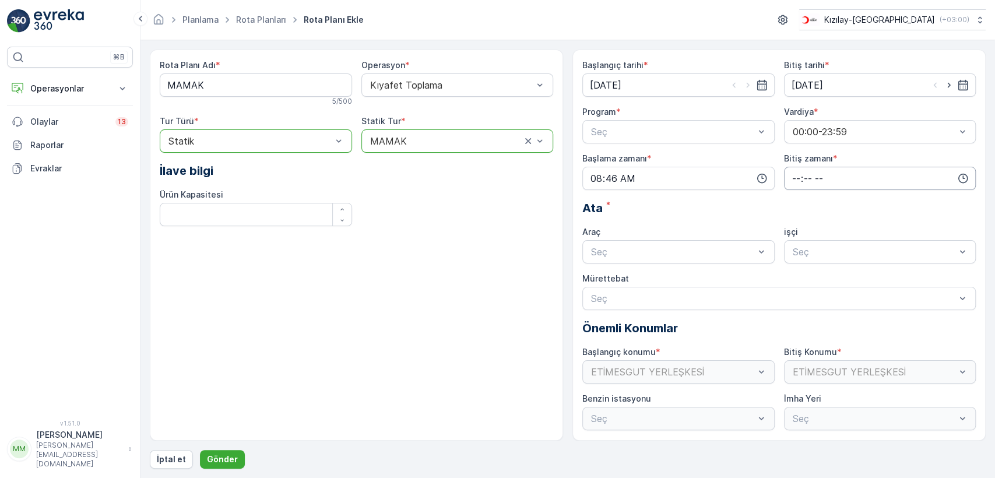
click at [816, 174] on input "time" at bounding box center [880, 178] width 192 height 23
click at [797, 247] on span "19" at bounding box center [795, 252] width 9 height 12
type input "19:00"
click at [825, 198] on span "00" at bounding box center [821, 201] width 10 height 12
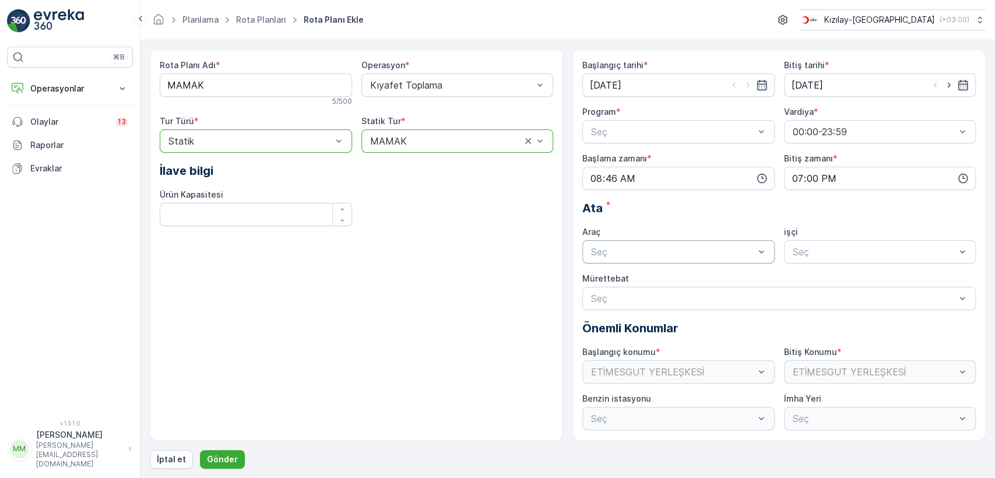
click at [712, 260] on div "Seç" at bounding box center [678, 251] width 192 height 23
click at [675, 286] on div "TABLET-1" at bounding box center [678, 280] width 192 height 20
click at [834, 254] on div at bounding box center [875, 252] width 166 height 10
click at [716, 319] on p "Önemli Konumlar" at bounding box center [778, 327] width 393 height 17
click at [723, 307] on div "Seç" at bounding box center [778, 298] width 393 height 23
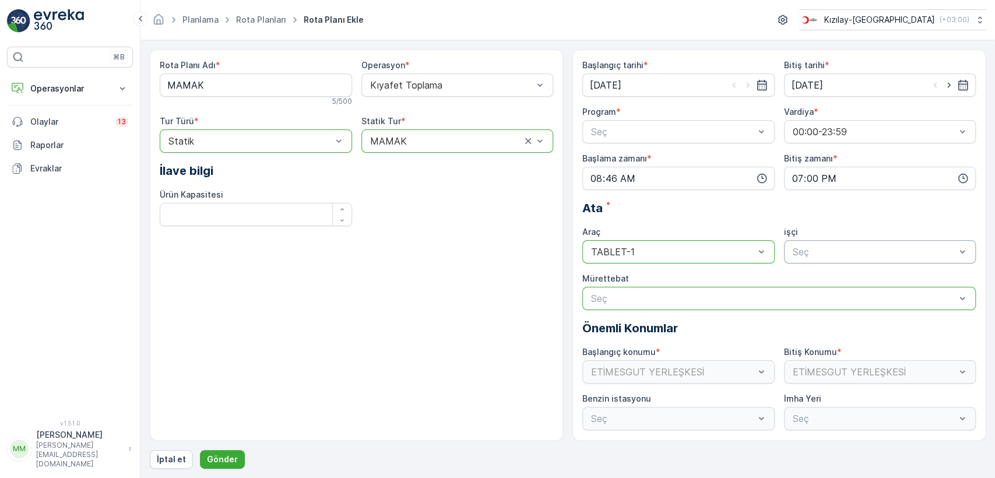
click at [725, 305] on div "Seç" at bounding box center [778, 298] width 393 height 23
click at [215, 458] on p "Gönder" at bounding box center [222, 460] width 31 height 12
click at [729, 122] on div "Seç" at bounding box center [678, 131] width 192 height 23
click at [682, 182] on div "Haftanın günleri" at bounding box center [678, 180] width 178 height 10
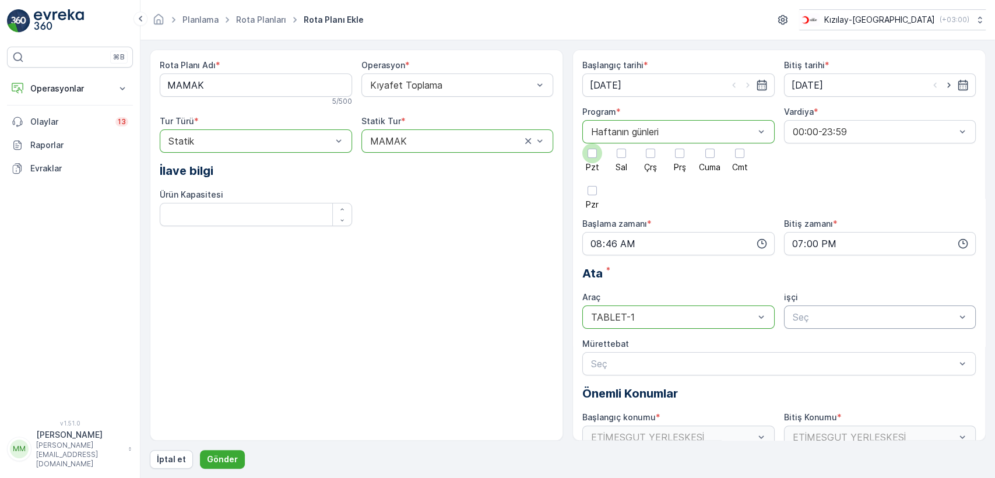
click at [593, 160] on div at bounding box center [592, 153] width 20 height 20
click at [592, 143] on input "Pzt" at bounding box center [592, 143] width 0 height 0
click at [594, 196] on div at bounding box center [592, 191] width 20 height 20
click at [592, 181] on input "Pzr" at bounding box center [592, 181] width 0 height 0
click at [593, 195] on div at bounding box center [592, 190] width 9 height 9
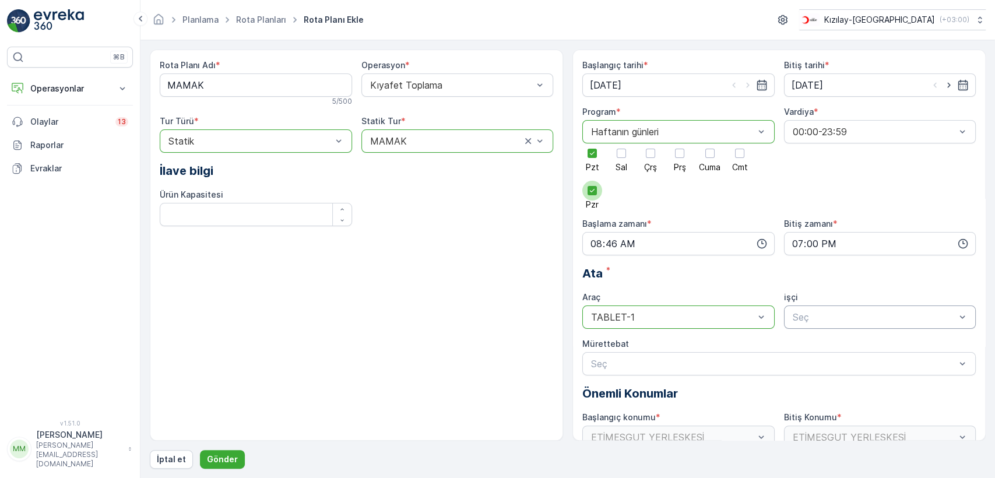
click at [592, 181] on input "Pzr" at bounding box center [592, 181] width 0 height 0
click at [616, 163] on span "Sal" at bounding box center [622, 167] width 12 height 8
click at [621, 143] on input "Sal" at bounding box center [621, 143] width 0 height 0
click at [659, 156] on div at bounding box center [651, 153] width 20 height 20
click at [651, 143] on input "Çrş" at bounding box center [651, 143] width 0 height 0
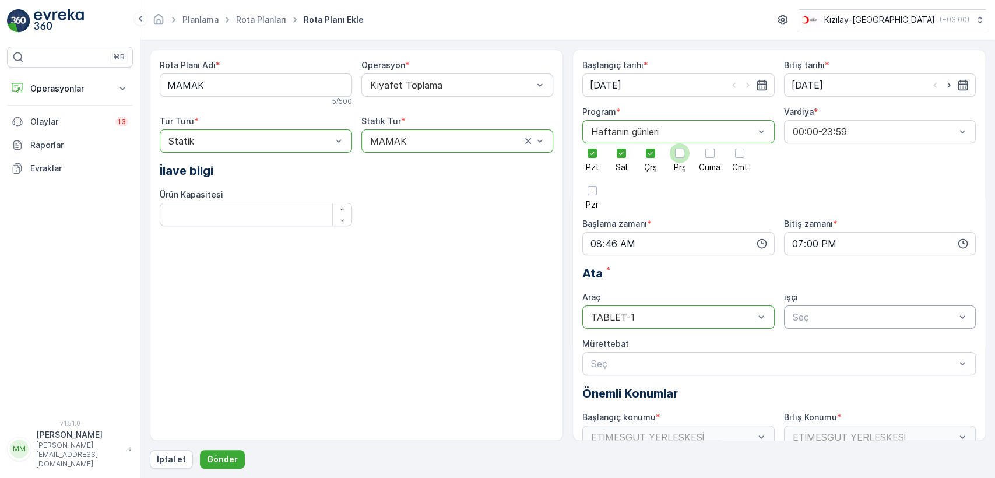
click at [688, 160] on label "Prş" at bounding box center [680, 157] width 20 height 28
click at [680, 143] on input "Prş" at bounding box center [680, 143] width 0 height 0
drag, startPoint x: 706, startPoint y: 160, endPoint x: 724, endPoint y: 169, distance: 20.3
click at [707, 160] on div at bounding box center [710, 153] width 20 height 20
click at [710, 143] on input "Cuma" at bounding box center [710, 143] width 0 height 0
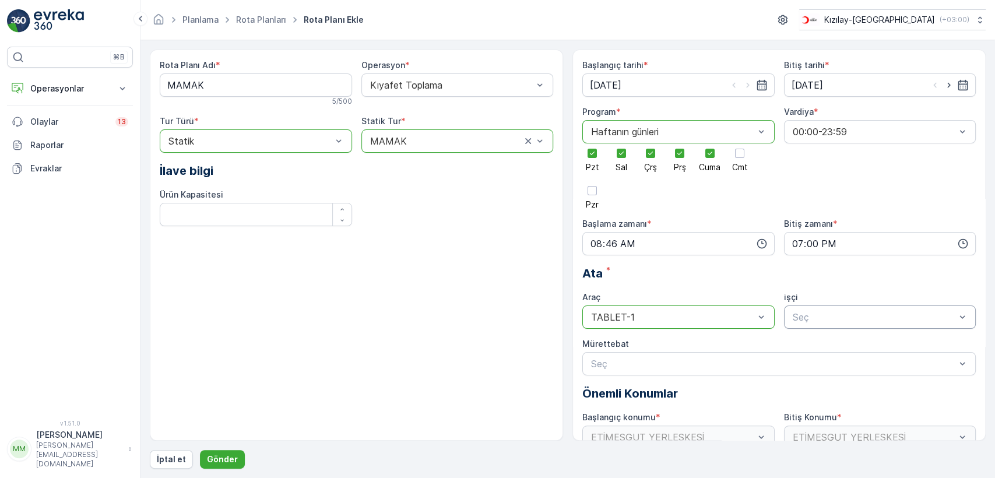
click at [704, 203] on div "Pzt Sal Çrş Prş Cuma Cmt Pzr" at bounding box center [678, 175] width 192 height 65
click at [223, 454] on p "Gönder" at bounding box center [222, 460] width 31 height 12
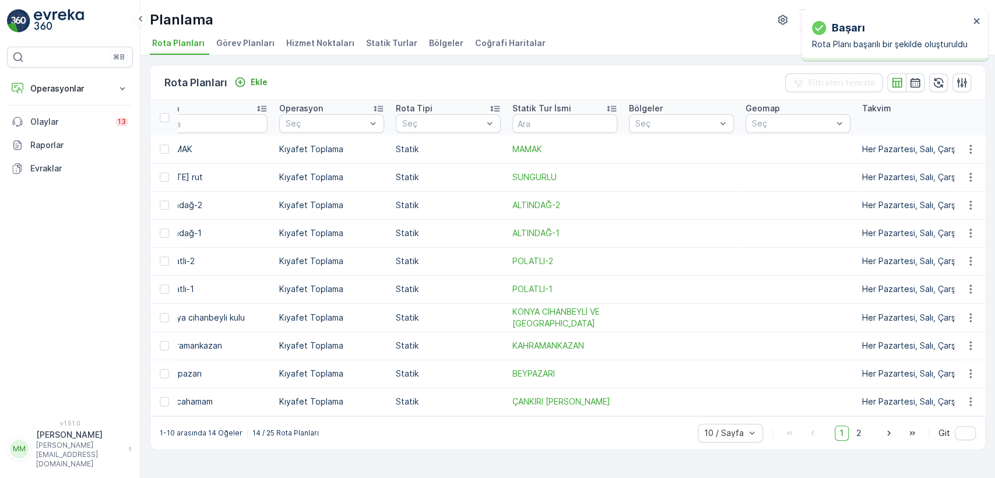
drag, startPoint x: 545, startPoint y: 251, endPoint x: 616, endPoint y: 266, distance: 72.1
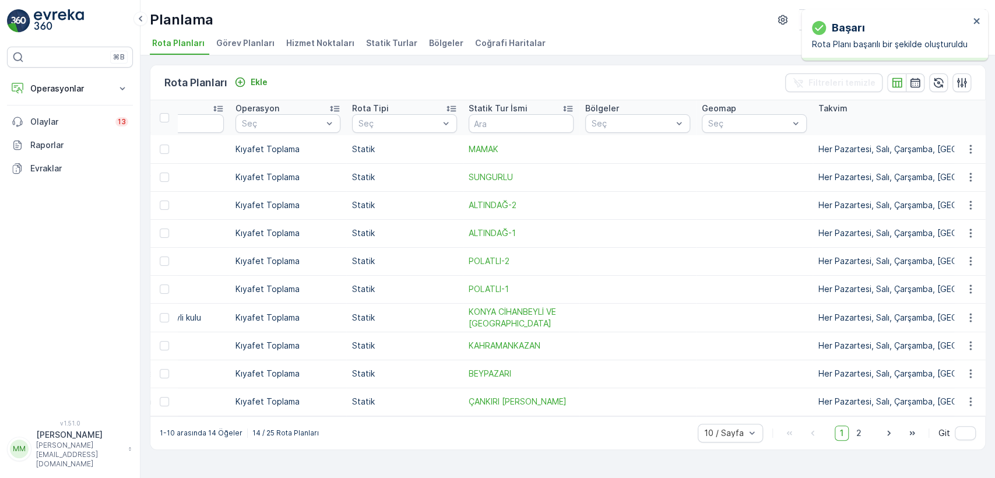
drag, startPoint x: 592, startPoint y: 203, endPoint x: 610, endPoint y: 203, distance: 17.5
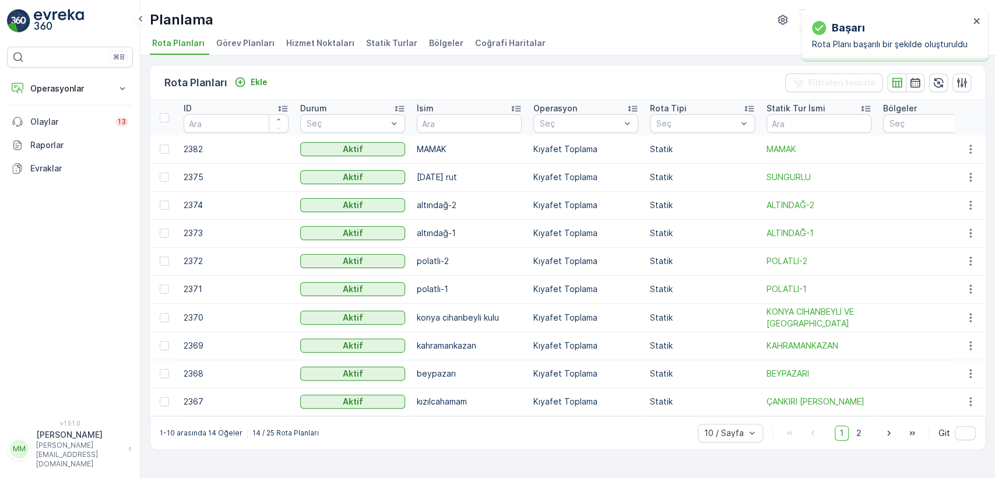
drag, startPoint x: 629, startPoint y: 210, endPoint x: 454, endPoint y: 240, distance: 177.9
click at [345, 125] on div at bounding box center [346, 123] width 83 height 9
click at [257, 48] on span "Görev Planları" at bounding box center [245, 43] width 58 height 12
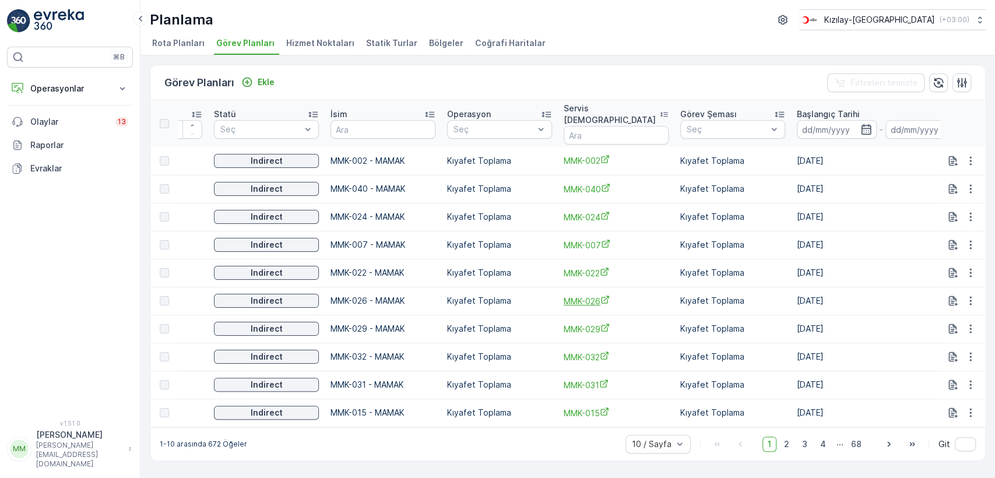
scroll to position [0, 208]
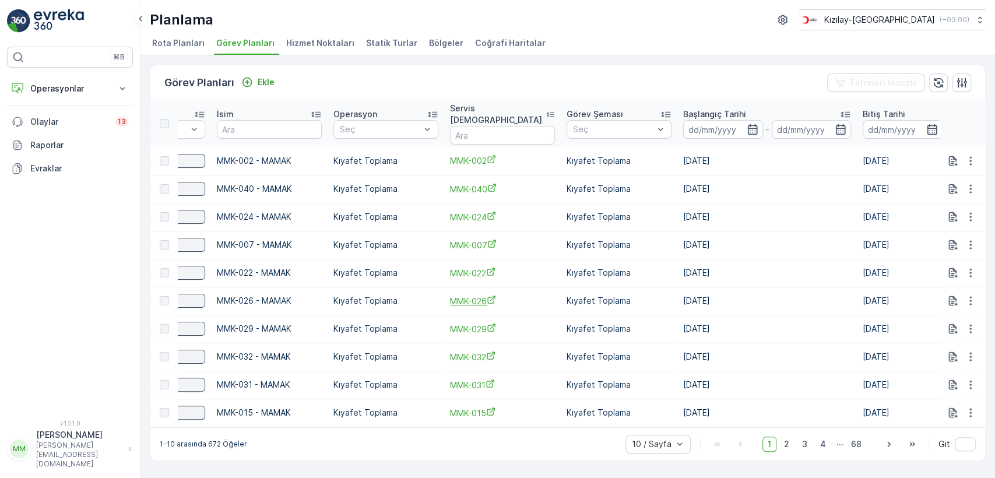
drag, startPoint x: 492, startPoint y: 229, endPoint x: 543, endPoint y: 289, distance: 79.0
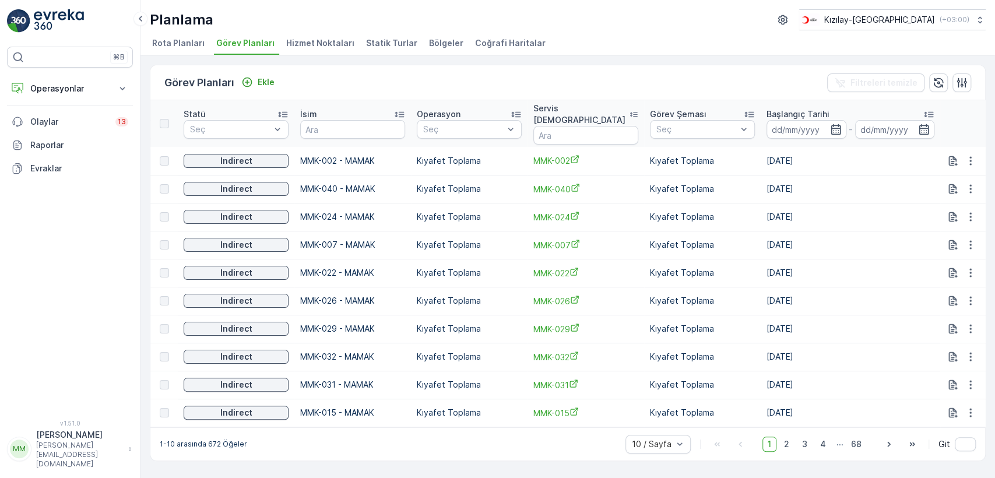
scroll to position [0, 0]
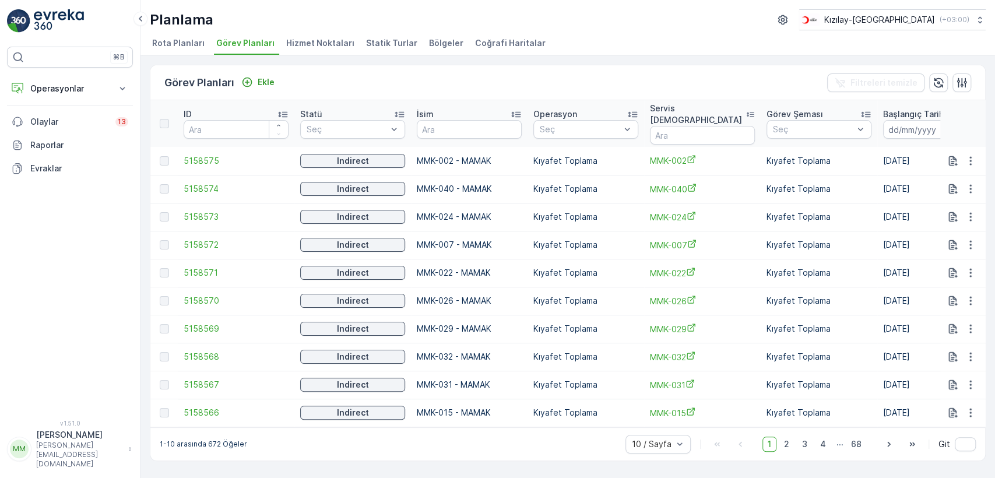
drag, startPoint x: 772, startPoint y: 279, endPoint x: 645, endPoint y: 269, distance: 127.4
click at [972, 157] on td at bounding box center [962, 161] width 45 height 28
click at [971, 155] on icon "button" at bounding box center [971, 161] width 12 height 12
click at [248, 90] on div "Görev Planları Ekle" at bounding box center [221, 83] width 115 height 16
click at [250, 80] on icon "Ekle" at bounding box center [247, 82] width 12 height 12
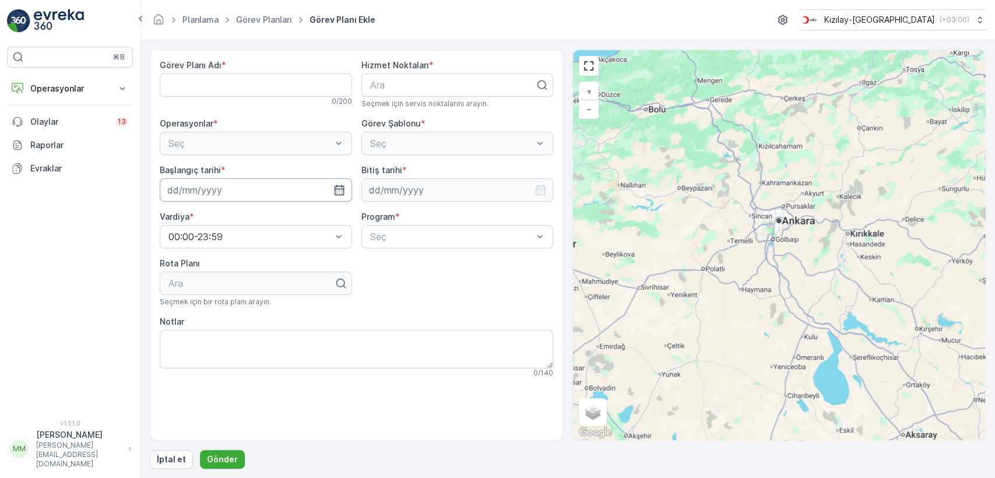
click at [252, 192] on input at bounding box center [256, 189] width 192 height 23
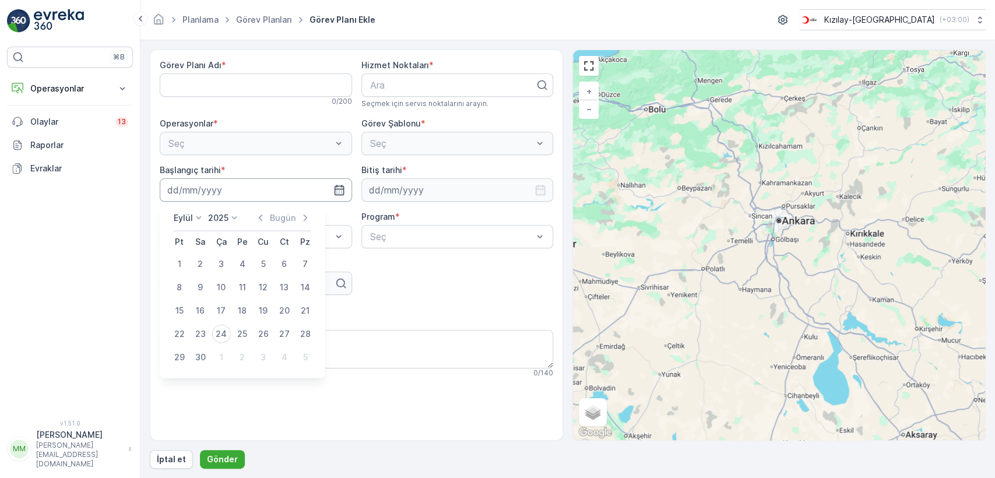
click at [252, 192] on input at bounding box center [256, 189] width 192 height 23
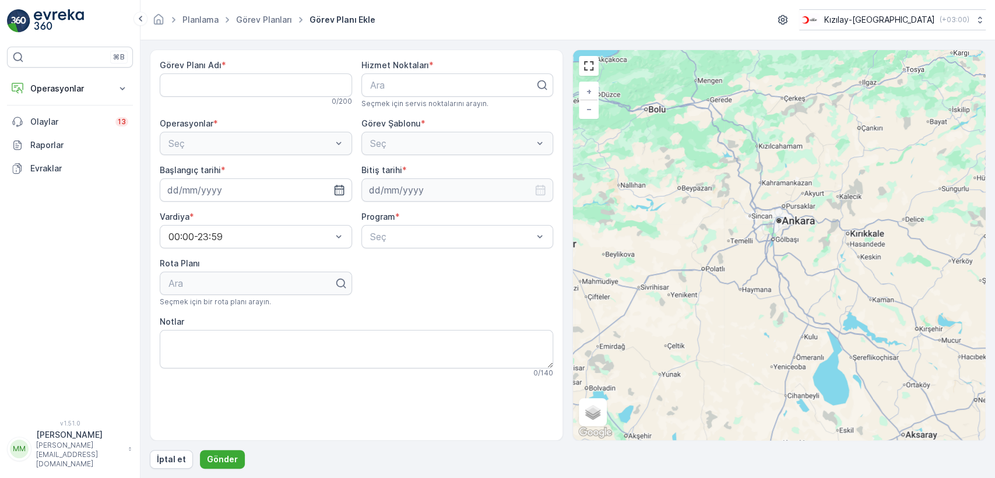
drag, startPoint x: 270, startPoint y: 63, endPoint x: 273, endPoint y: 77, distance: 14.2
click at [270, 66] on div "Görev Planı Adı *" at bounding box center [256, 65] width 192 height 12
click at [273, 77] on Adı "Görev Planı Adı" at bounding box center [256, 84] width 192 height 23
type Adı "MAMAK"
click at [393, 69] on span "Hizmet Noktaları" at bounding box center [395, 65] width 68 height 12
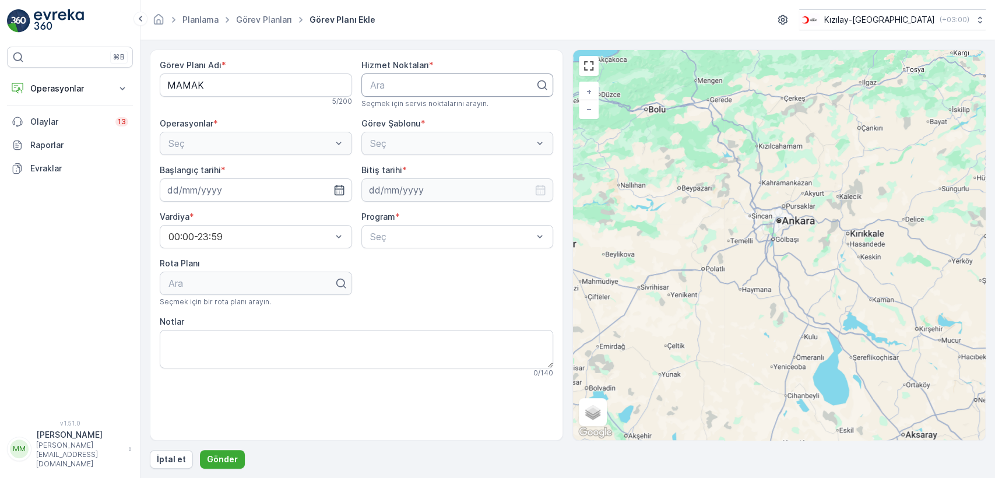
click at [392, 76] on div "Ara" at bounding box center [457, 84] width 192 height 23
click at [178, 146] on div "Seç" at bounding box center [256, 143] width 192 height 23
click at [200, 192] on input at bounding box center [256, 189] width 192 height 23
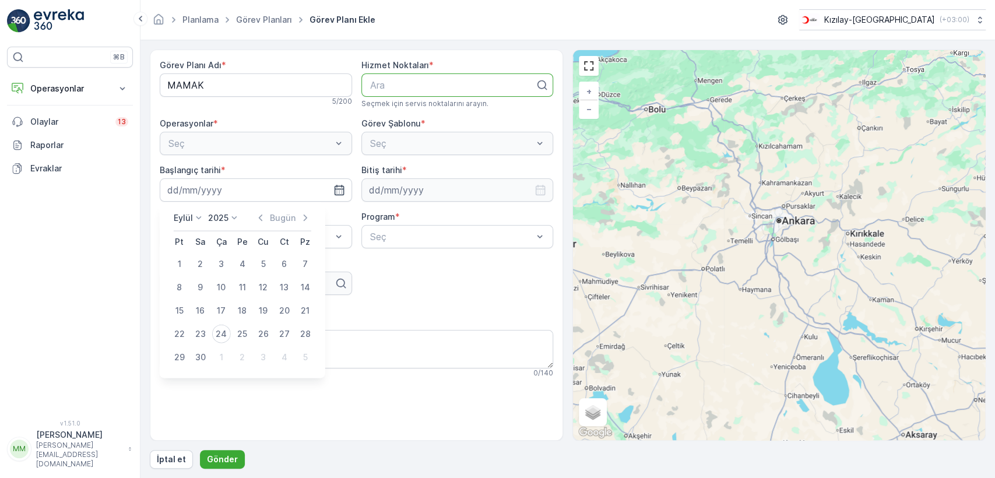
drag, startPoint x: 220, startPoint y: 329, endPoint x: 236, endPoint y: 328, distance: 15.8
click at [220, 329] on div "24" at bounding box center [221, 334] width 19 height 19
type input "[DATE]"
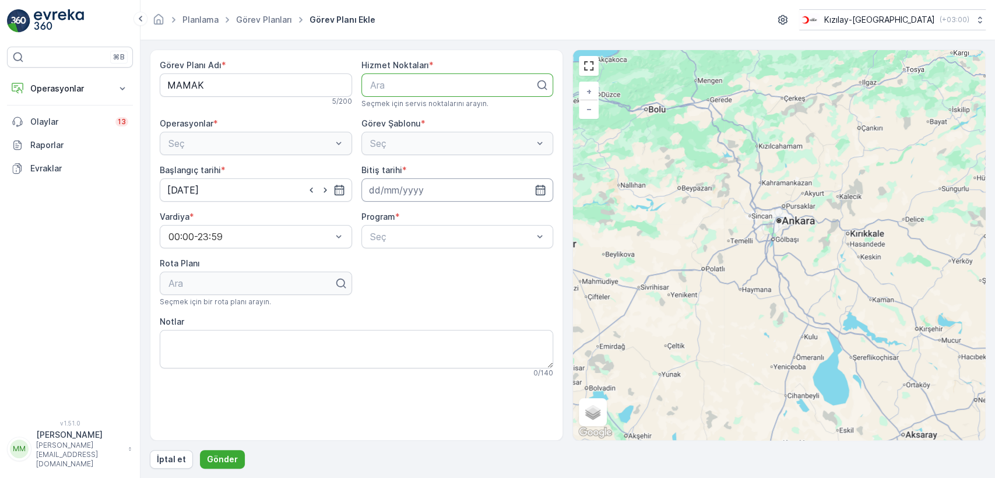
click at [411, 192] on input at bounding box center [457, 189] width 192 height 23
click at [428, 333] on div "24" at bounding box center [423, 334] width 19 height 19
type input "[DATE]"
drag, startPoint x: 228, startPoint y: 179, endPoint x: 233, endPoint y: 182, distance: 6.0
click at [229, 180] on input "[DATE]" at bounding box center [256, 189] width 192 height 23
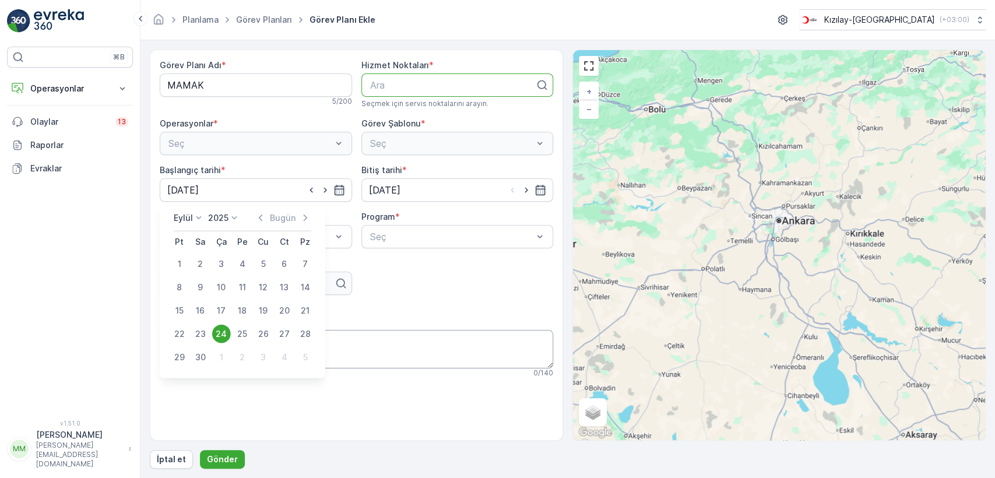
click at [232, 331] on button "25" at bounding box center [242, 334] width 21 height 21
type input "25.09.2025"
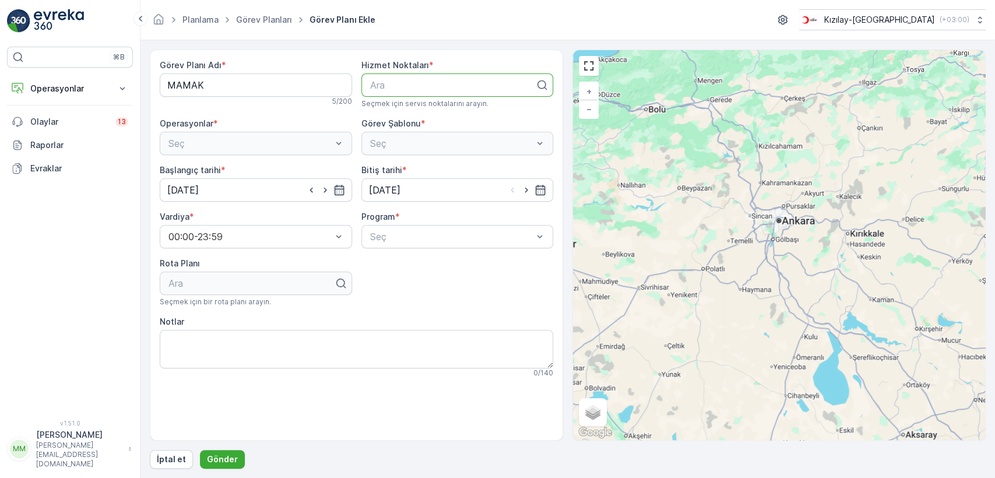
click at [420, 82] on div at bounding box center [453, 85] width 168 height 10
click at [463, 210] on div "Görev Planı Adı * MAMAK 5 / 200 Hizmet Noktaları * Use Up and Down to choose op…" at bounding box center [356, 218] width 393 height 318
click at [452, 265] on div "Günlük" at bounding box center [457, 265] width 178 height 10
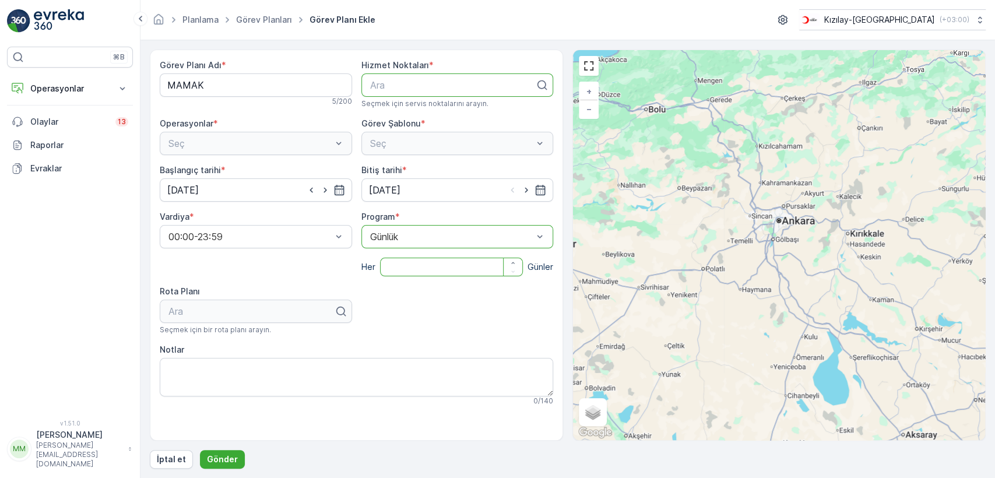
click at [438, 272] on input "number" at bounding box center [451, 267] width 143 height 19
click at [515, 263] on icon "button" at bounding box center [513, 262] width 7 height 7
click at [514, 270] on icon "button" at bounding box center [513, 271] width 7 height 7
click at [437, 262] on input "0" at bounding box center [451, 267] width 143 height 19
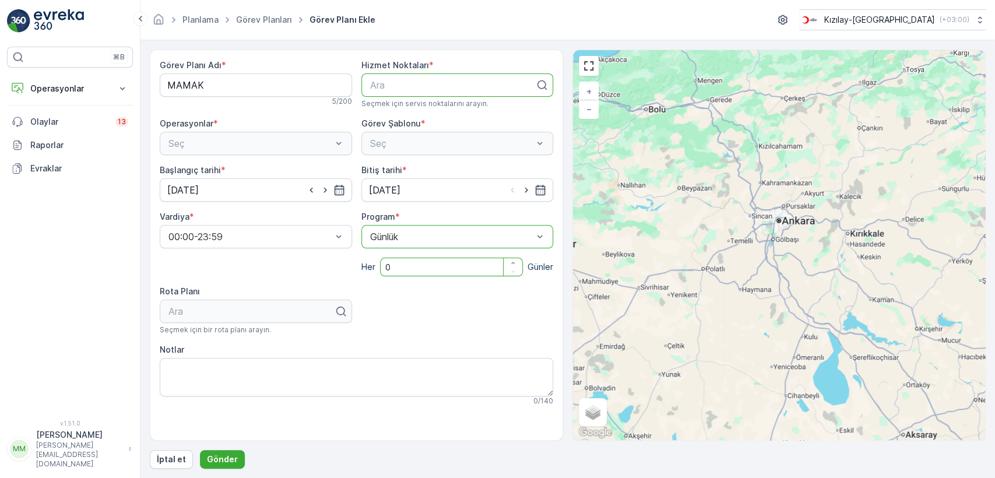
drag, startPoint x: 437, startPoint y: 267, endPoint x: 324, endPoint y: 266, distance: 113.1
click at [328, 267] on div "Görev Planı Adı * MAMAK 5 / 200 Hizmet Noktaları * Ara Seçmek için servis nokta…" at bounding box center [356, 232] width 393 height 346
click at [407, 304] on div "Görev Planı Adı * MAMAK 5 / 200 Hizmet Noktaları * Ara Seçmek için servis nokta…" at bounding box center [356, 232] width 393 height 346
drag, startPoint x: 516, startPoint y: 265, endPoint x: 514, endPoint y: 271, distance: 6.3
click at [514, 265] on icon "button" at bounding box center [513, 262] width 7 height 7
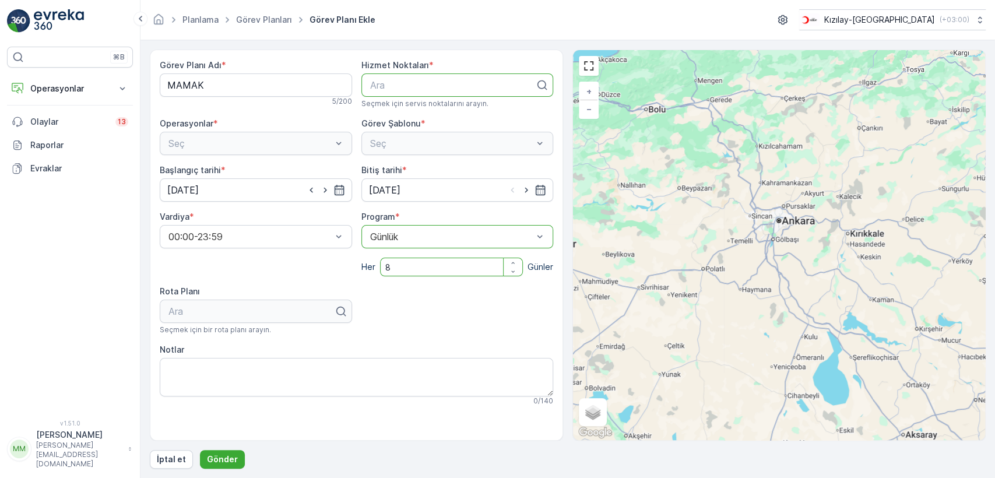
click at [514, 277] on div "Görev Planı Adı * MAMAK 5 / 200 Hizmet Noktaları * Ara Seçmek için servis nokta…" at bounding box center [356, 232] width 393 height 346
click at [508, 273] on div "button" at bounding box center [513, 271] width 19 height 7
type input "7"
click at [229, 455] on p "Gönder" at bounding box center [222, 460] width 31 height 12
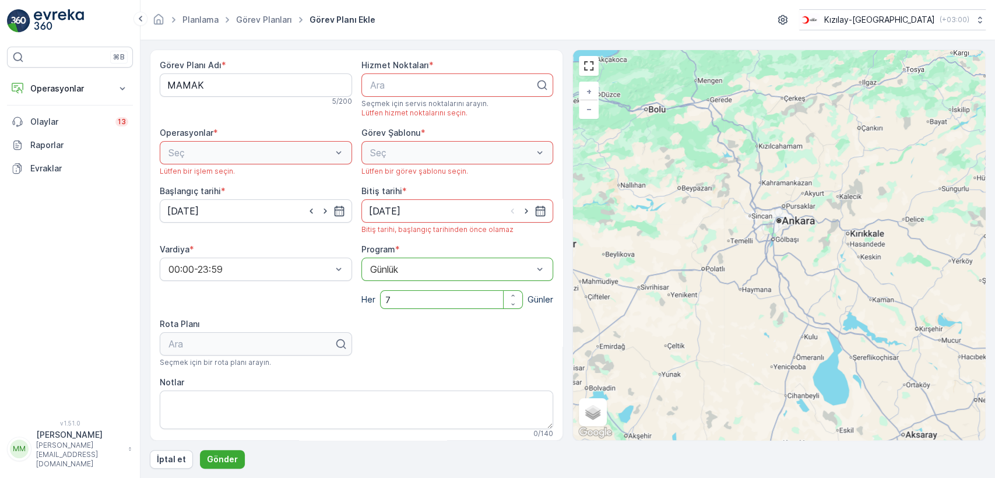
click at [311, 169] on div "Lütfen bir işlem seçin." at bounding box center [256, 171] width 192 height 9
click at [314, 157] on div "Seç" at bounding box center [256, 152] width 192 height 23
click at [319, 151] on div "Seç" at bounding box center [256, 152] width 192 height 23
click at [322, 150] on div "Seç" at bounding box center [256, 152] width 192 height 23
click at [367, 99] on span "Seçmek için servis noktalarını arayın." at bounding box center [424, 103] width 127 height 9
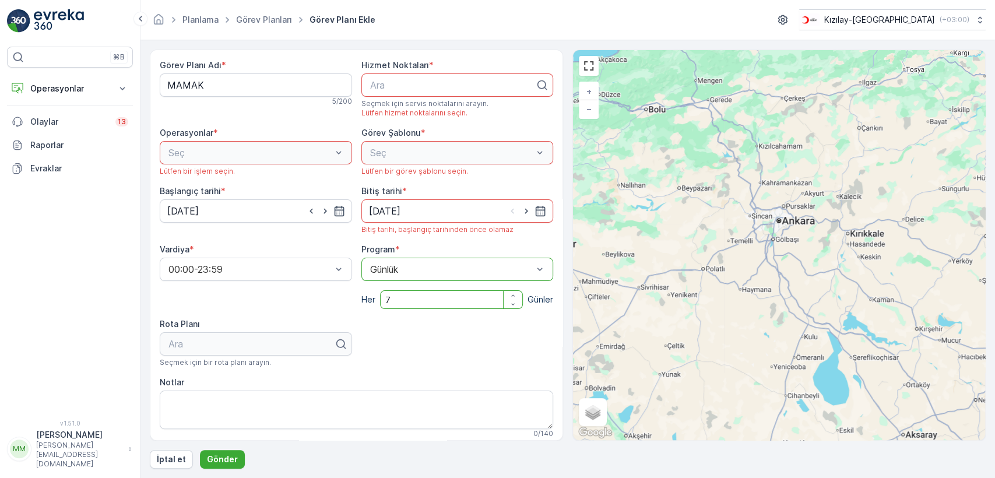
click at [385, 89] on div at bounding box center [453, 85] width 168 height 10
type input "MAMAK"
click at [424, 109] on p "Hiç sonuç bulunamadı" at bounding box center [457, 114] width 178 height 12
click at [435, 86] on div at bounding box center [453, 85] width 168 height 10
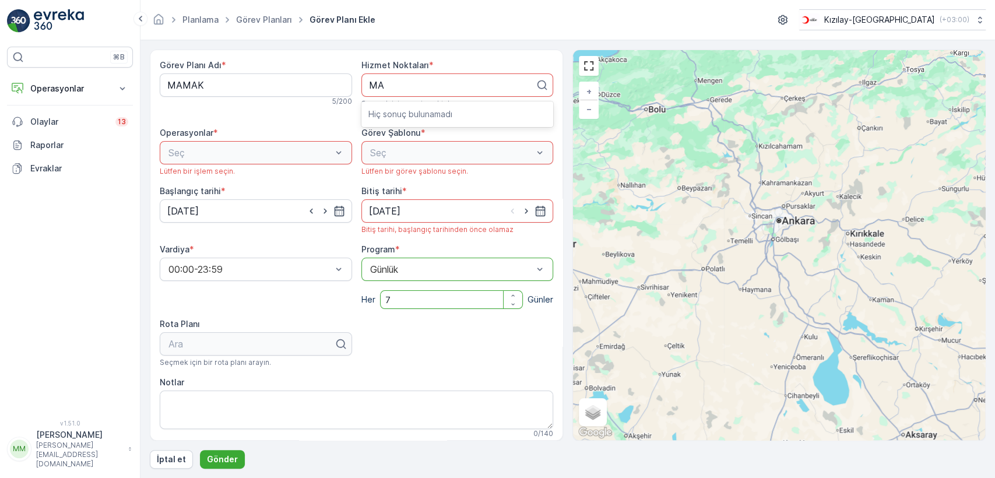
type input "MA"
drag, startPoint x: 291, startPoint y: 164, endPoint x: 300, endPoint y: 163, distance: 8.9
click at [293, 164] on div "Operasyonlar * Seç Lütfen bir işlem seçin." at bounding box center [256, 151] width 192 height 49
click at [317, 149] on div "Seç" at bounding box center [256, 152] width 192 height 23
click at [395, 80] on div at bounding box center [453, 85] width 168 height 10
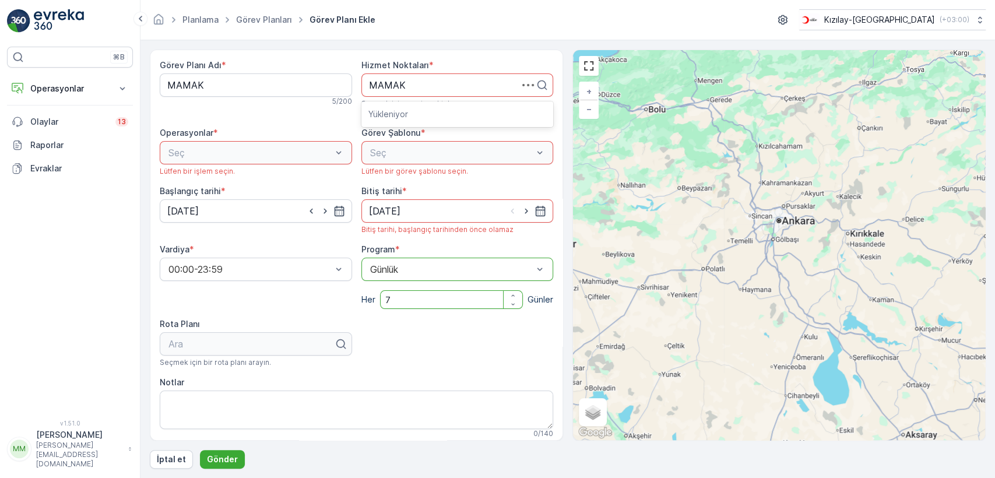
type input "MAMAK"
click at [309, 111] on div "Görev Planı Adı * MAMAK 5 / 200" at bounding box center [256, 88] width 192 height 58
click at [308, 142] on div "Seç" at bounding box center [256, 152] width 192 height 23
click at [308, 148] on div "Seç" at bounding box center [256, 152] width 192 height 23
click at [378, 150] on div "Seç" at bounding box center [457, 152] width 192 height 23
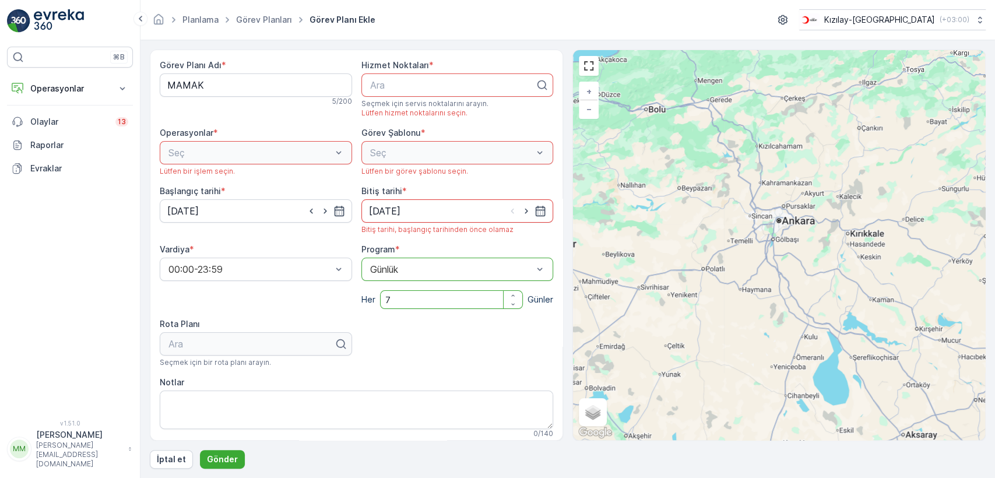
click at [383, 201] on input "[DATE]" at bounding box center [457, 210] width 192 height 23
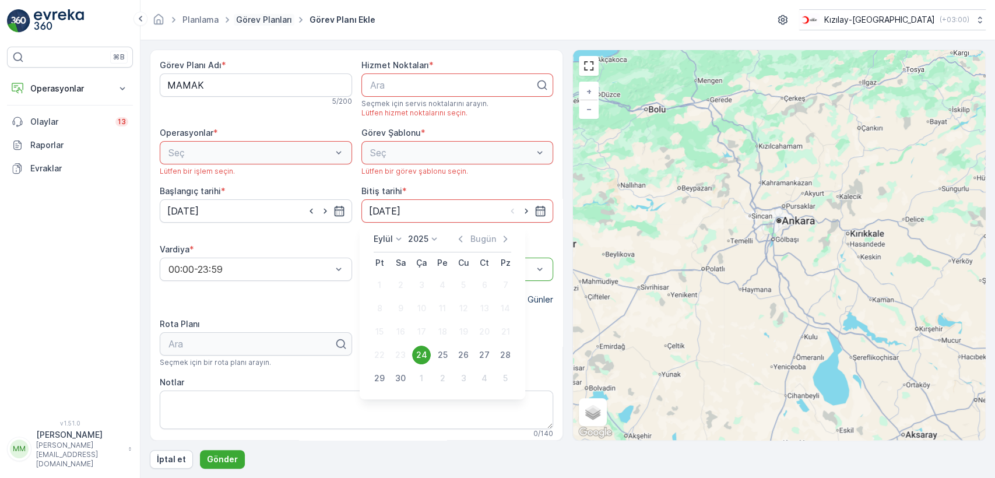
click at [263, 22] on link "Görev Planları" at bounding box center [264, 20] width 56 height 10
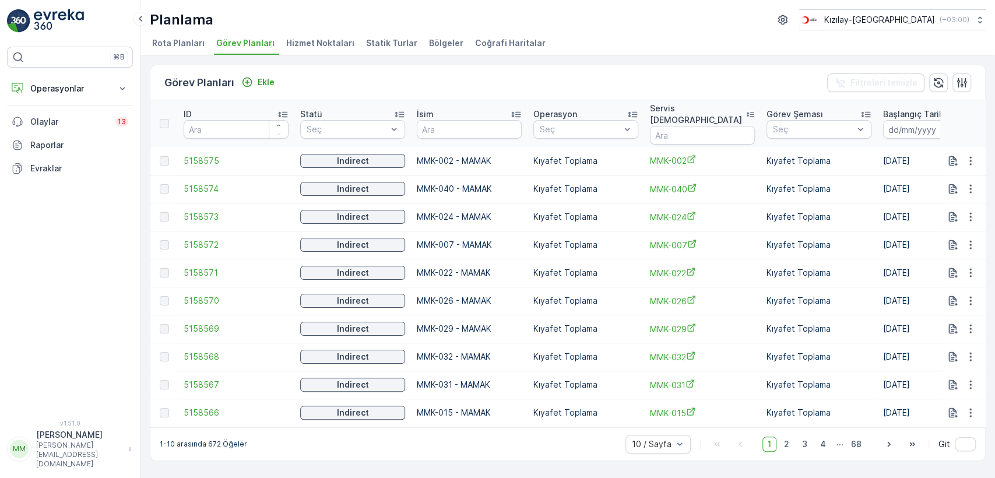
click at [330, 48] on span "Hizmet Noktaları" at bounding box center [320, 43] width 68 height 12
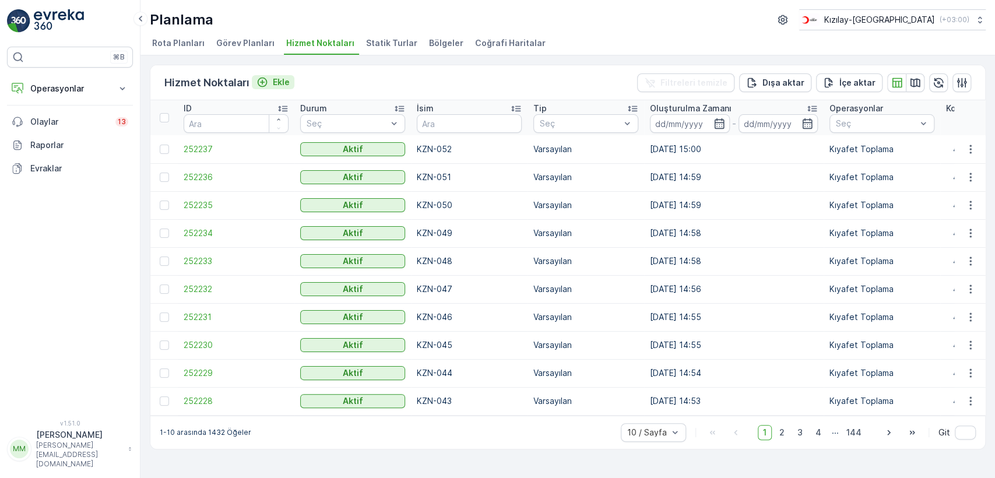
click at [284, 76] on p "Ekle" at bounding box center [281, 82] width 17 height 12
click at [381, 41] on span "Statik Turlar" at bounding box center [391, 43] width 51 height 12
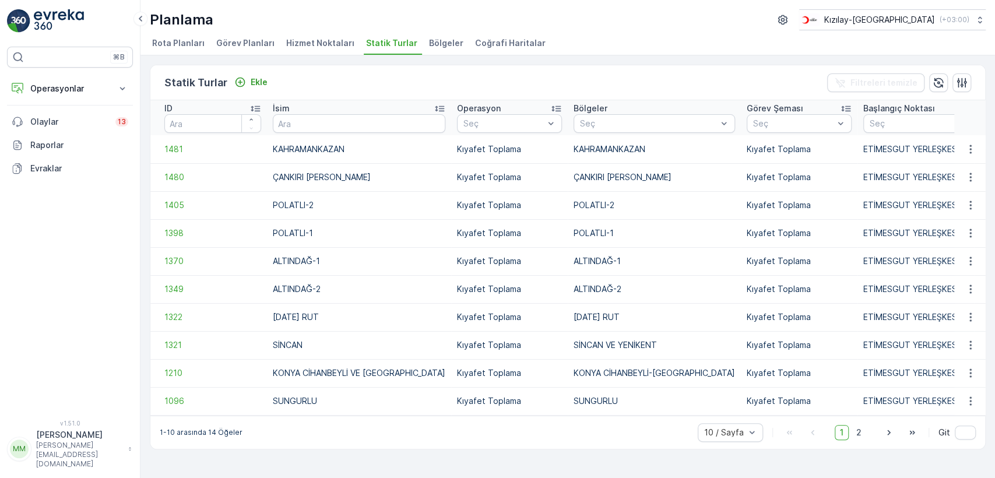
click at [257, 73] on div "Statik Turlar Ekle Filtreleri temizle" at bounding box center [567, 82] width 835 height 35
click at [257, 79] on p "Ekle" at bounding box center [259, 82] width 17 height 12
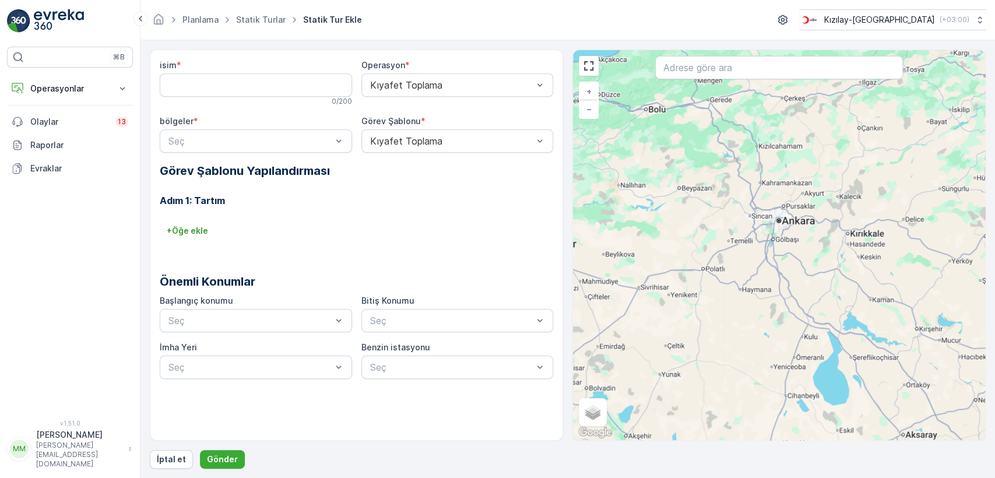
click at [223, 91] on input "isim" at bounding box center [256, 84] width 192 height 23
type input "MAMAK"
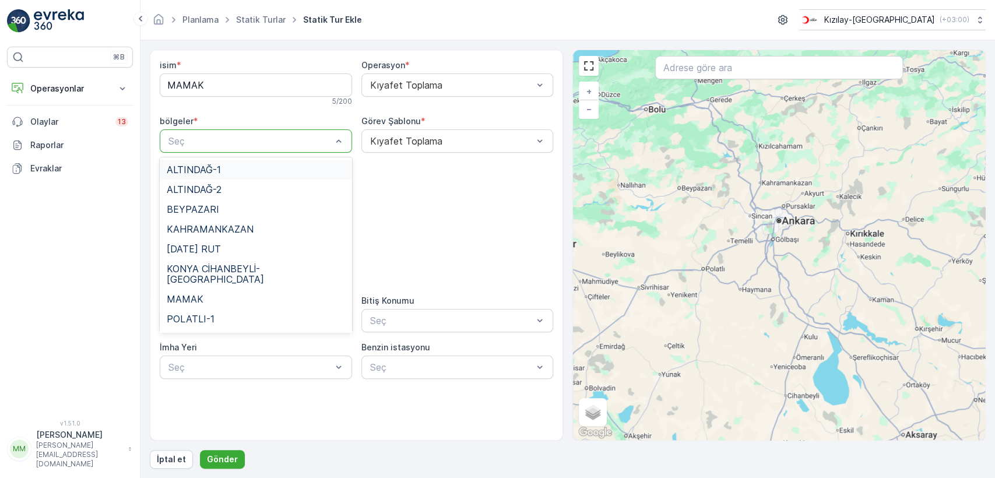
click at [250, 149] on div "Seç" at bounding box center [256, 140] width 192 height 23
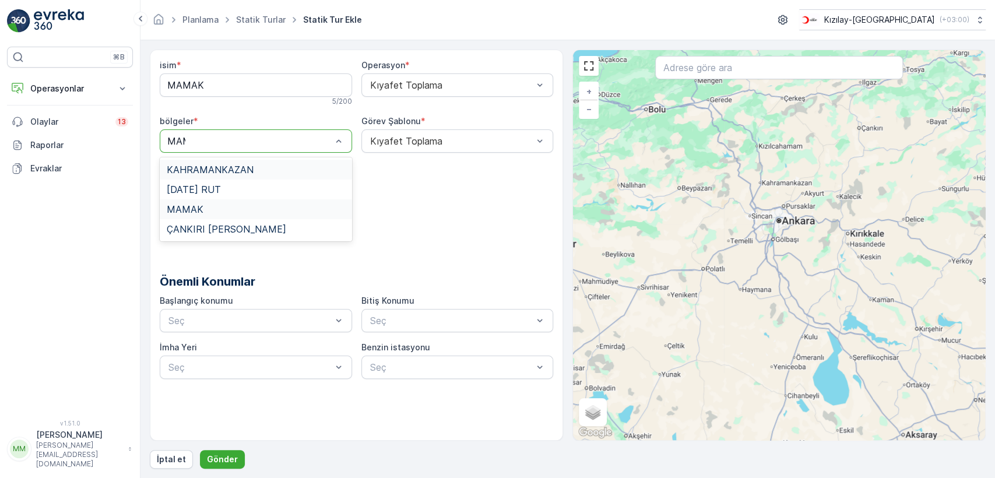
type input "MAMA"
click at [224, 169] on div "MAMAK" at bounding box center [256, 169] width 178 height 10
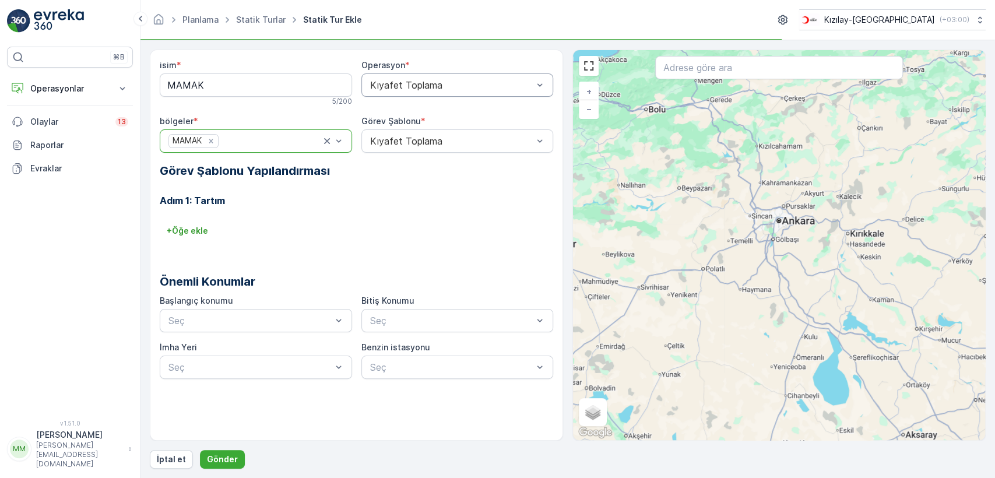
click at [384, 92] on div "Kıyafet Toplama" at bounding box center [457, 84] width 192 height 23
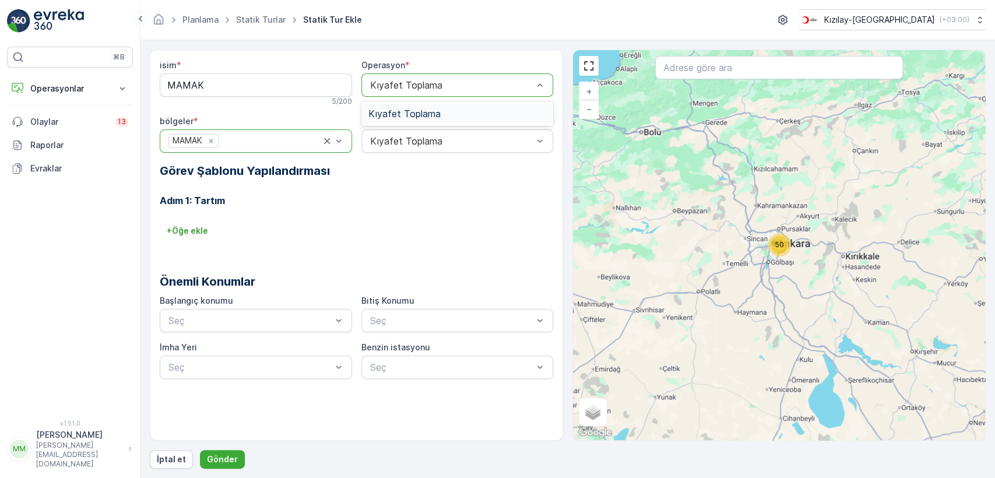
click at [393, 112] on span "Kıyafet Toplama" at bounding box center [404, 113] width 72 height 10
click at [415, 164] on span "Kıyafet Toplama" at bounding box center [404, 169] width 72 height 10
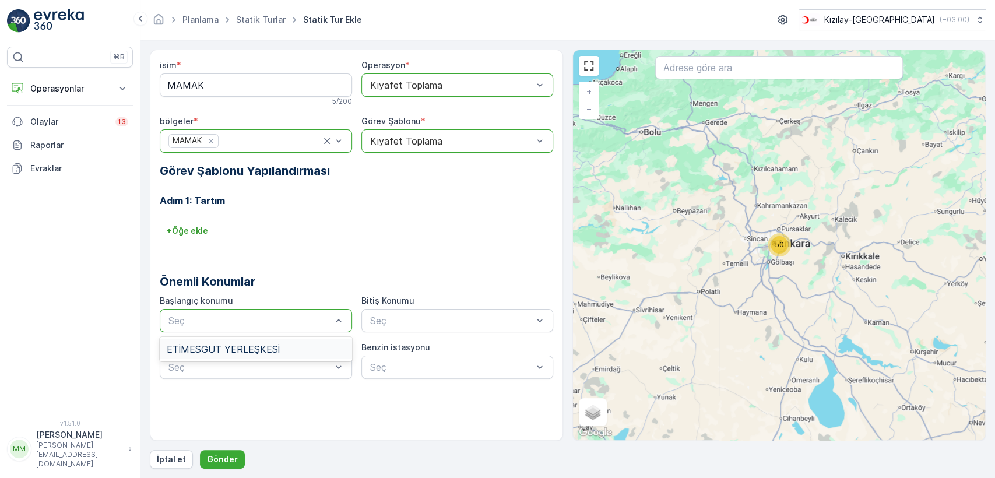
click at [251, 347] on span "ETİMESGUT YERLEŞKESİ" at bounding box center [223, 349] width 113 height 10
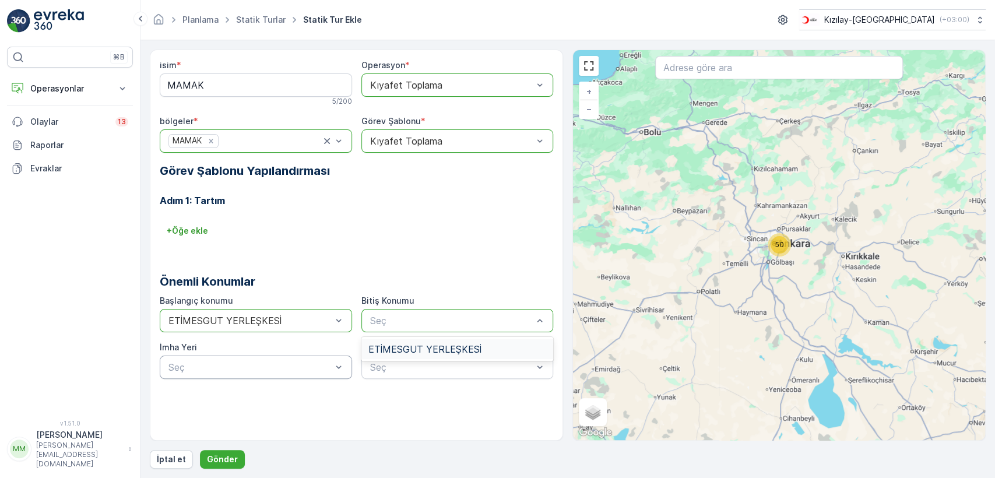
click at [444, 309] on div "Seç" at bounding box center [457, 320] width 192 height 23
click at [429, 342] on div "ETİMESGUT YERLEŞKESİ" at bounding box center [457, 349] width 192 height 20
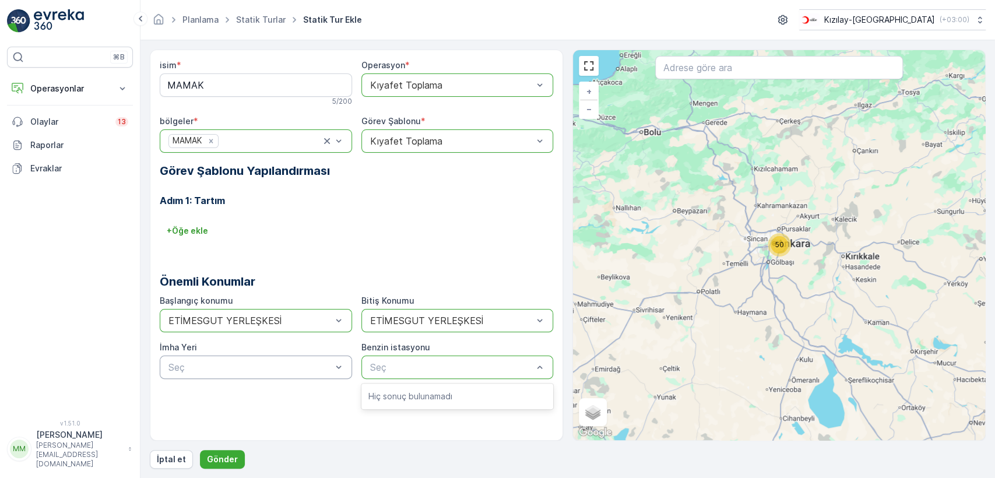
click at [409, 375] on div "Seç" at bounding box center [457, 367] width 192 height 23
drag, startPoint x: 399, startPoint y: 410, endPoint x: 356, endPoint y: 417, distance: 44.4
click at [399, 410] on div "isim * MAMAK 5 / 200 Operasyon * option Kıyafet Toplama, selected. Kıyafet Topl…" at bounding box center [356, 245] width 413 height 391
click at [305, 422] on div "isim * MAMAK 5 / 200 Operasyon * option Kıyafet Toplama, selected. Kıyafet Topl…" at bounding box center [356, 245] width 413 height 391
click at [105, 97] on button "Operasyonlar" at bounding box center [70, 88] width 126 height 23
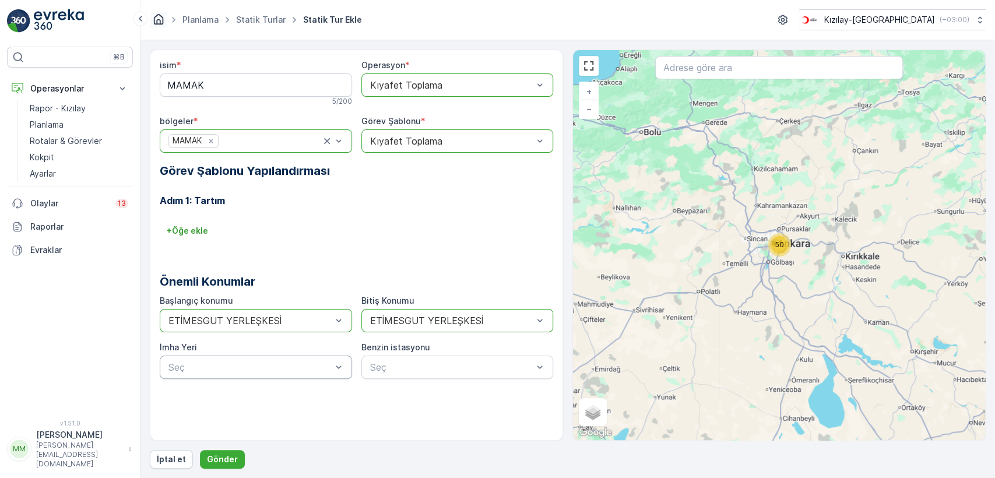
click at [159, 23] on icon "Ana Sayfa" at bounding box center [159, 18] width 10 height 10
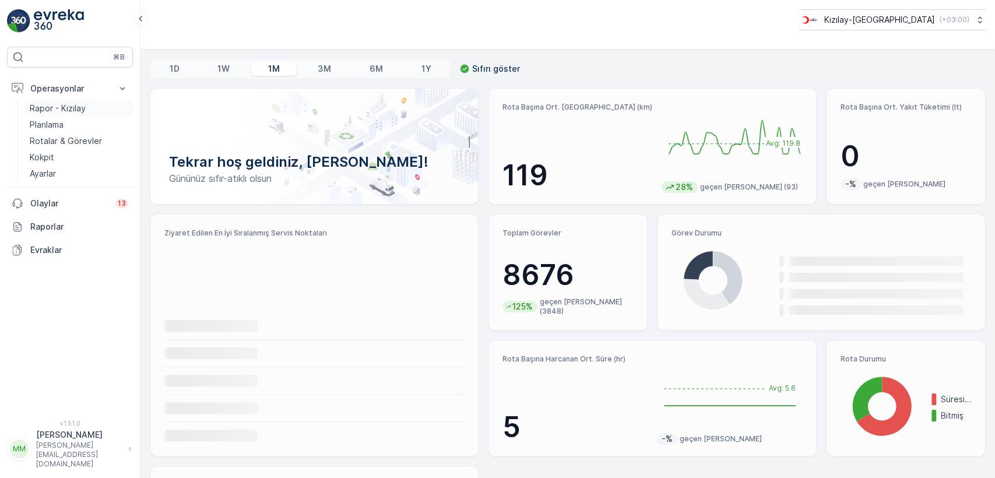
click at [79, 110] on p "Rapor - Kızılay" at bounding box center [58, 109] width 56 height 12
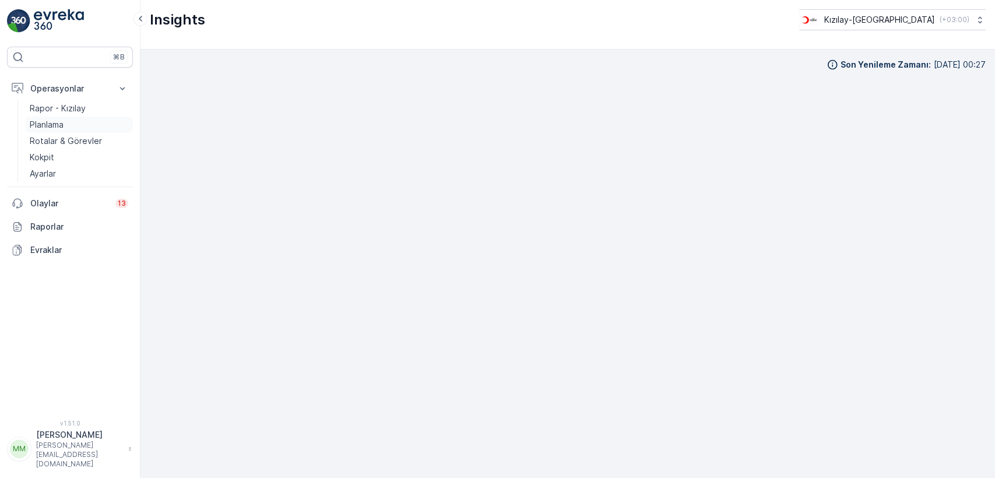
click at [70, 127] on link "Planlama" at bounding box center [79, 125] width 108 height 16
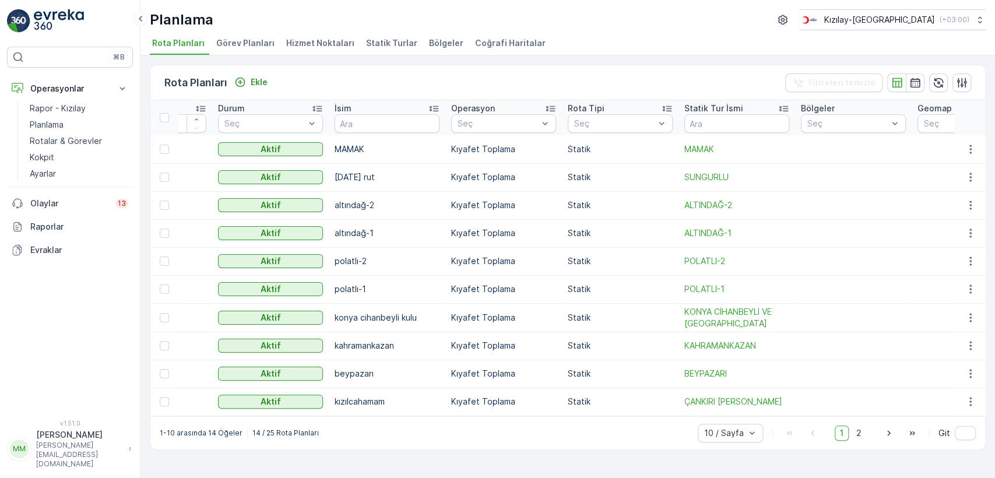
drag, startPoint x: 595, startPoint y: 183, endPoint x: 624, endPoint y: 187, distance: 28.9
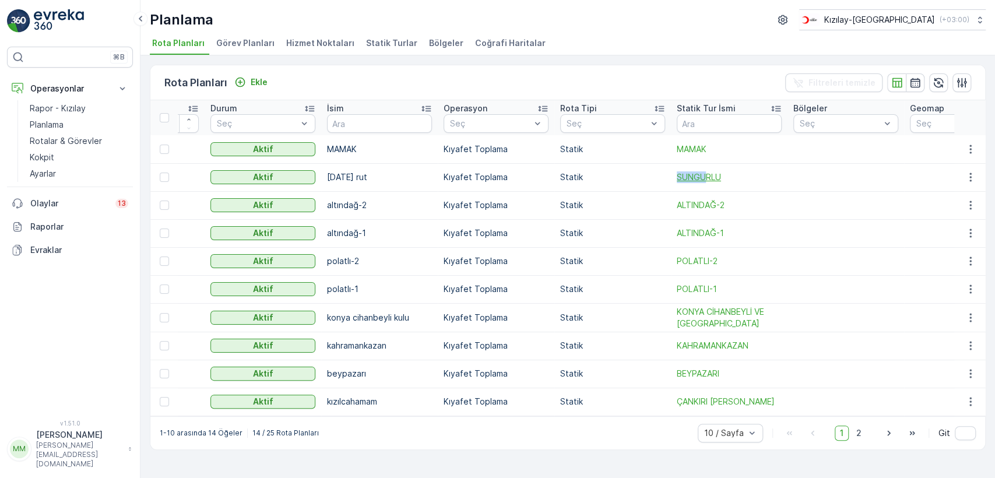
drag, startPoint x: 634, startPoint y: 180, endPoint x: 705, endPoint y: 178, distance: 71.1
click at [701, 178] on span "SUNGURLU" at bounding box center [729, 177] width 105 height 12
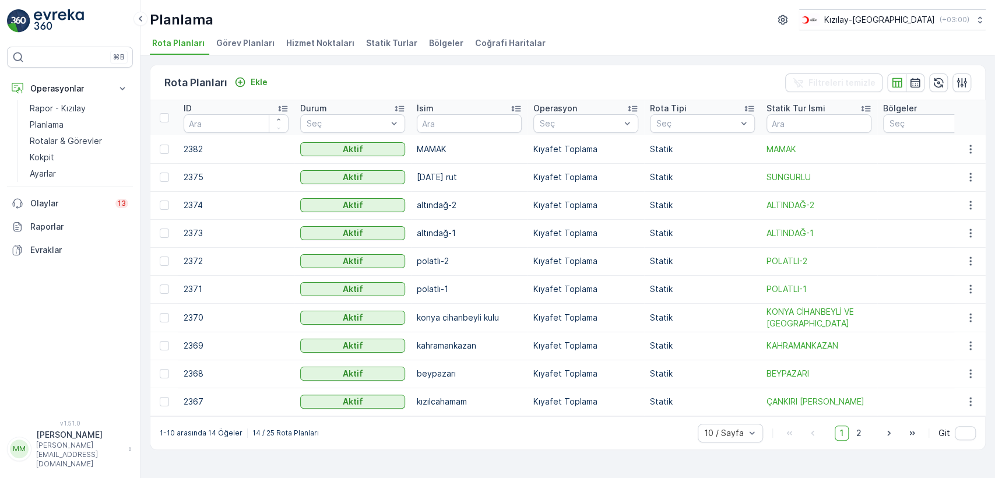
drag, startPoint x: 511, startPoint y: 189, endPoint x: 490, endPoint y: 195, distance: 21.9
drag, startPoint x: 417, startPoint y: 178, endPoint x: 729, endPoint y: 174, distance: 311.9
click at [858, 440] on span "2" at bounding box center [859, 433] width 16 height 15
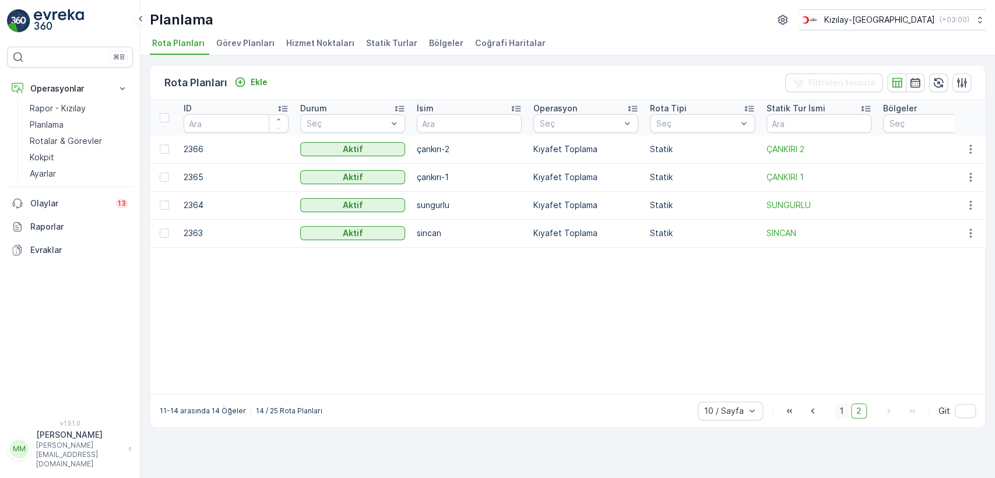
click at [839, 416] on span "1" at bounding box center [842, 410] width 14 height 15
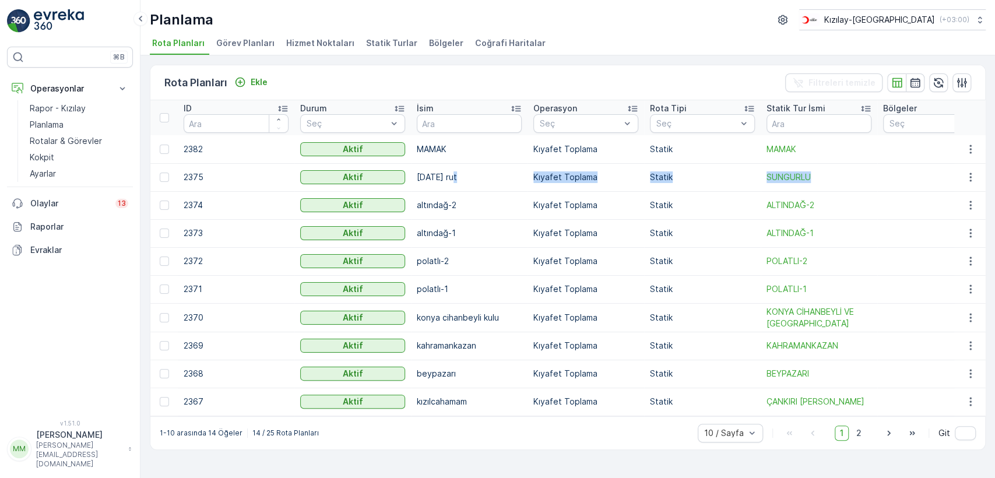
drag, startPoint x: 529, startPoint y: 169, endPoint x: 938, endPoint y: 188, distance: 409.1
click at [972, 178] on icon "button" at bounding box center [971, 177] width 12 height 12
click at [934, 220] on div "Sil" at bounding box center [949, 216] width 89 height 16
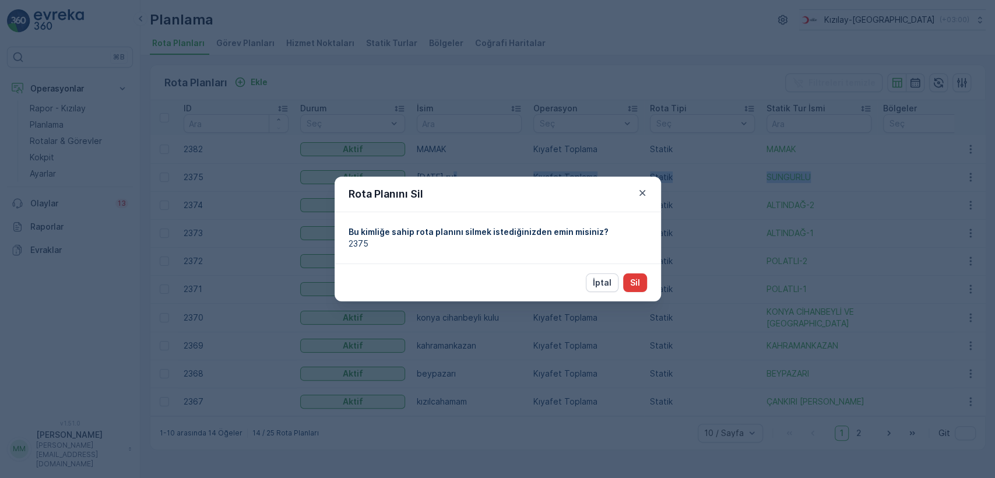
click at [642, 284] on button "Sil" at bounding box center [635, 282] width 24 height 19
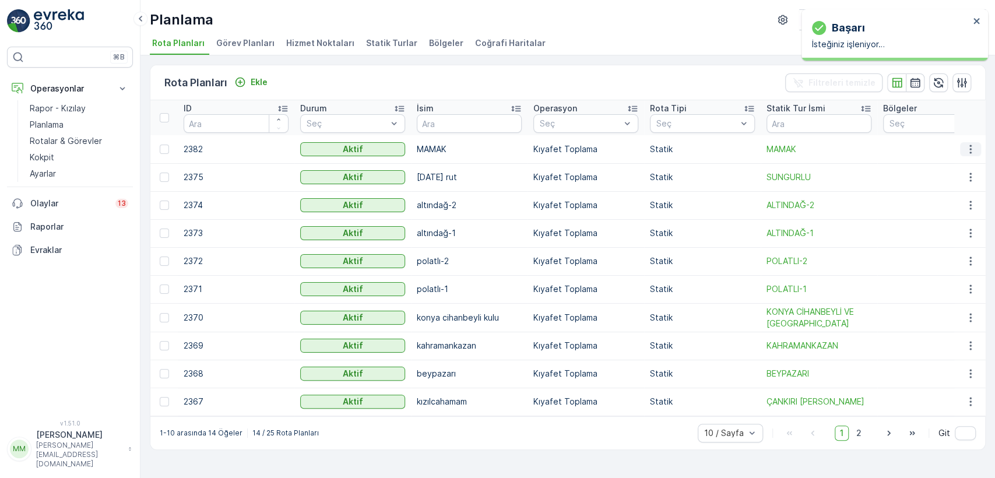
click at [968, 150] on icon "button" at bounding box center [971, 149] width 12 height 12
click at [930, 188] on div "Sil" at bounding box center [949, 188] width 89 height 16
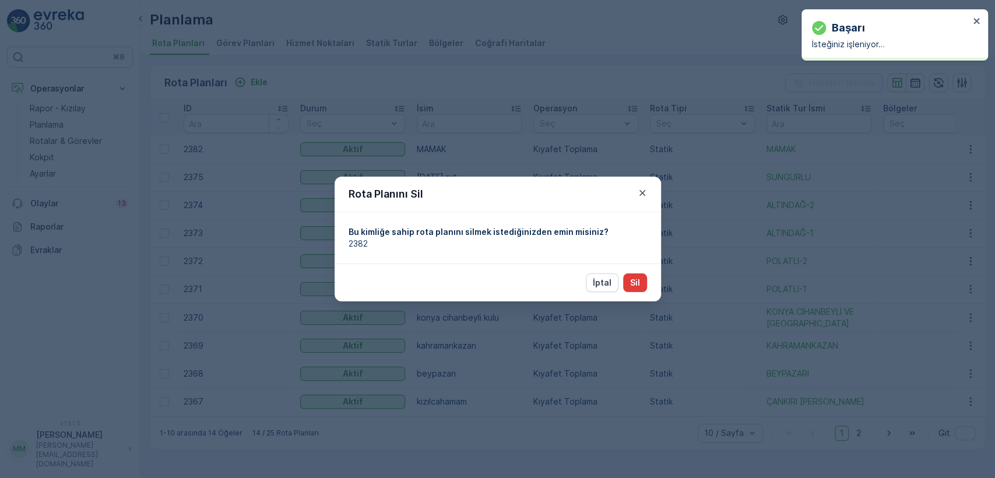
click at [642, 281] on button "Sil" at bounding box center [635, 282] width 24 height 19
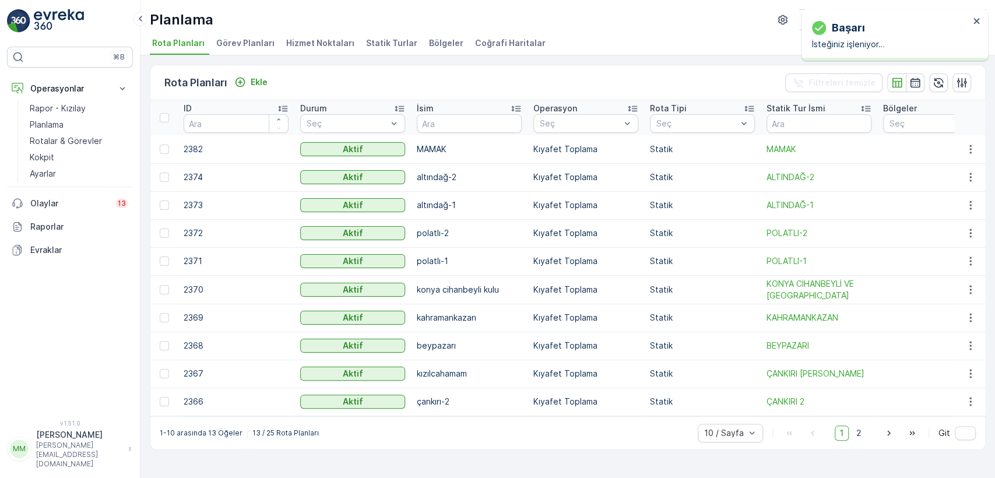
click at [303, 75] on div "Rota Planları Ekle Filtreleri temizle" at bounding box center [567, 82] width 835 height 35
click at [262, 80] on p "Ekle" at bounding box center [259, 82] width 17 height 12
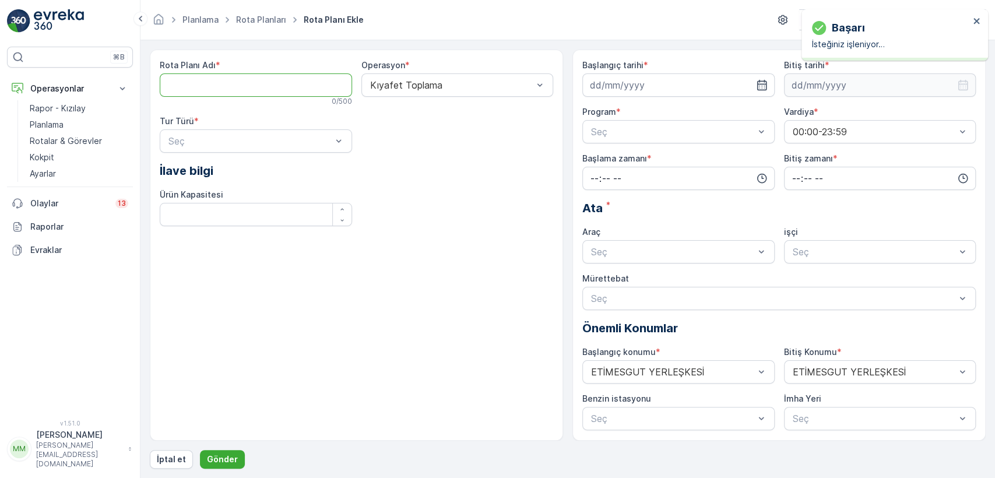
click at [276, 78] on Adı "Rota Planı Adı" at bounding box center [256, 84] width 192 height 23
type Adı "MAMAK"
click at [406, 107] on div "Rota Planı Adı * MAMAK 5 / 500 Operasyon * Kıyafet Toplama Tur Türü * Seç İlave…" at bounding box center [356, 147] width 393 height 176
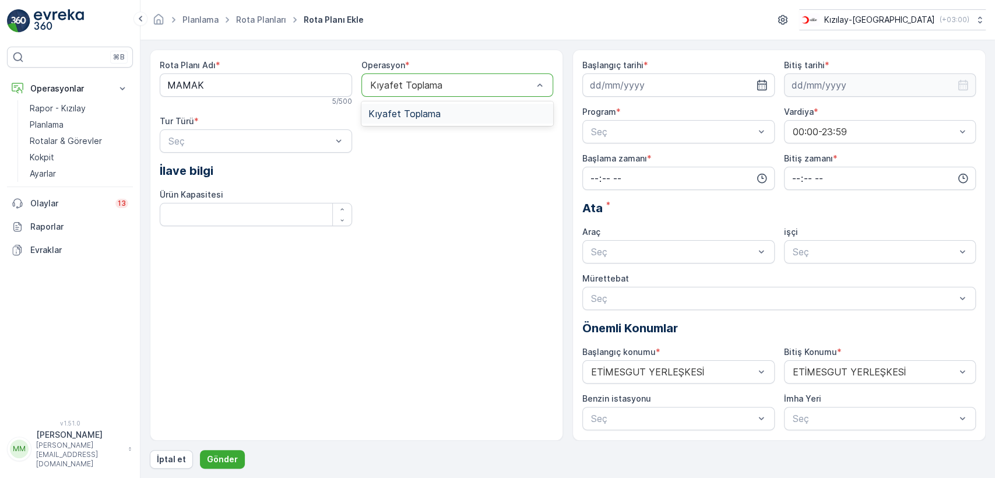
click at [420, 106] on div "Kıyafet Toplama" at bounding box center [457, 114] width 192 height 20
click at [199, 161] on div "Rota Planı Adı * MAMAK 5 / 500 Operasyon * option Kıyafet Toplama, selected. Kı…" at bounding box center [356, 147] width 393 height 176
drag, startPoint x: 207, startPoint y: 150, endPoint x: 206, endPoint y: 166, distance: 15.2
click at [208, 154] on div "Rota Planı Adı * MAMAK 5 / 500 Operasyon * option Kıyafet Toplama, selected. Kı…" at bounding box center [356, 147] width 393 height 176
click at [206, 173] on div "Statik" at bounding box center [256, 169] width 178 height 10
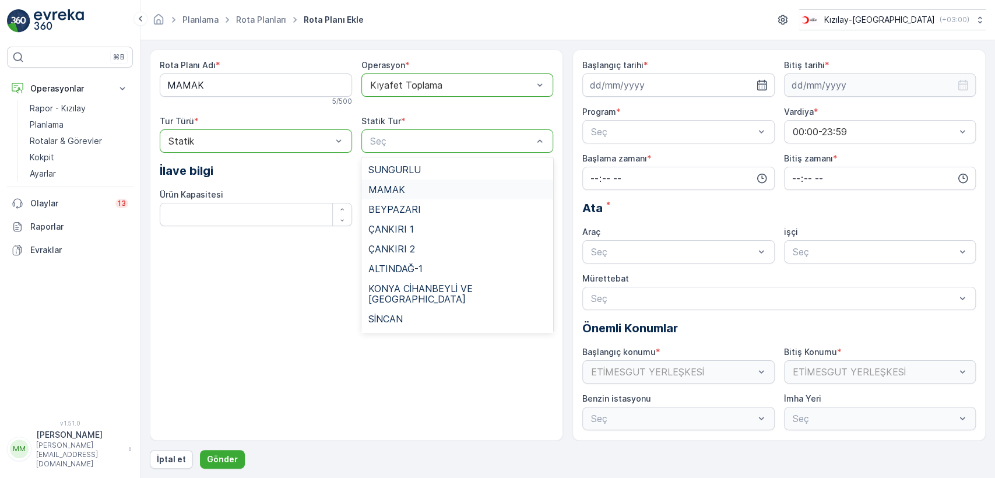
click at [406, 192] on div "MAMAK" at bounding box center [457, 189] width 178 height 10
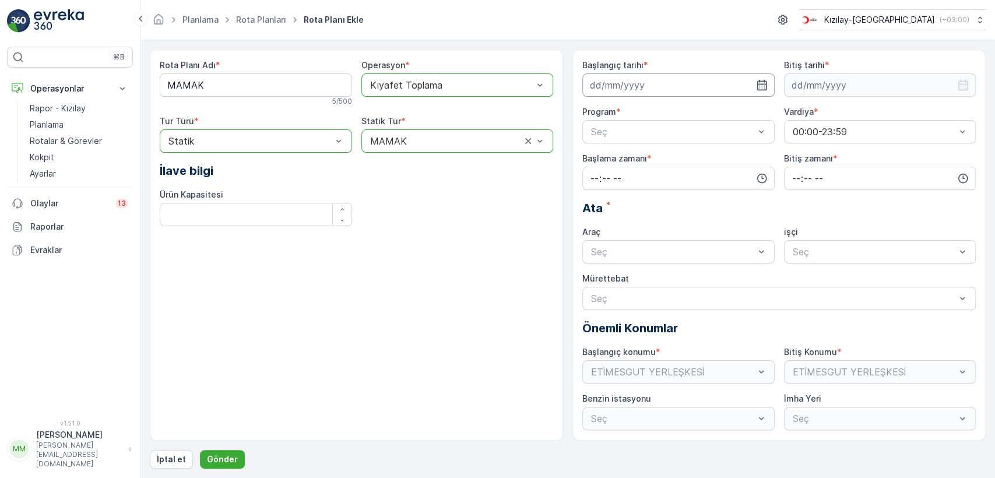
click at [686, 82] on input at bounding box center [678, 84] width 192 height 23
click at [644, 225] on div "24" at bounding box center [644, 229] width 19 height 19
type input "[DATE]"
click at [849, 81] on input at bounding box center [880, 84] width 192 height 23
drag, startPoint x: 864, startPoint y: 230, endPoint x: 858, endPoint y: 228, distance: 6.1
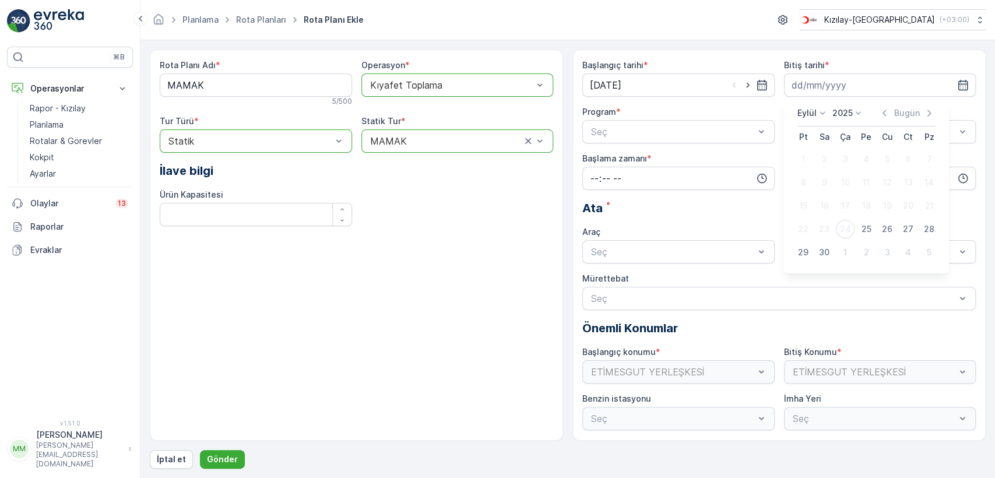
click at [864, 226] on div "25" at bounding box center [866, 229] width 19 height 19
type input "25.09.2025"
click at [646, 122] on div "Seç" at bounding box center [678, 131] width 192 height 23
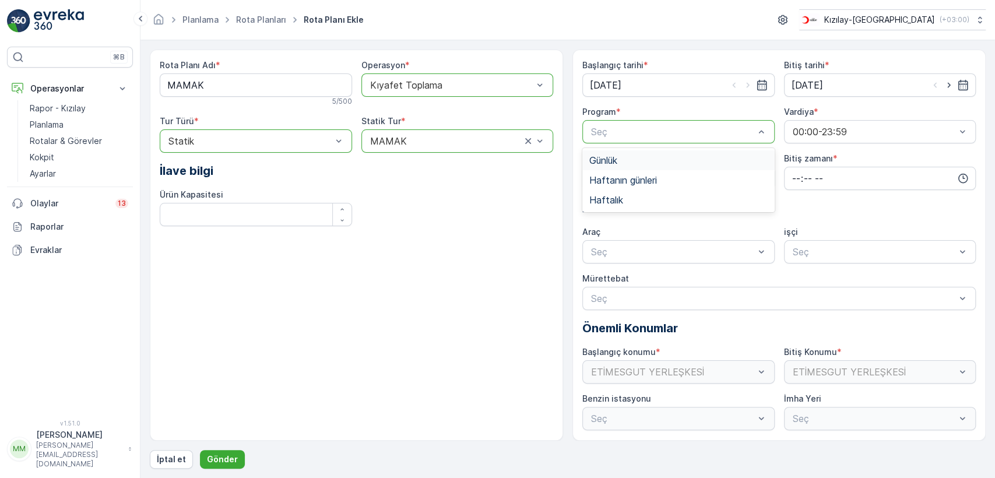
click at [675, 160] on div "Günlük" at bounding box center [678, 160] width 178 height 10
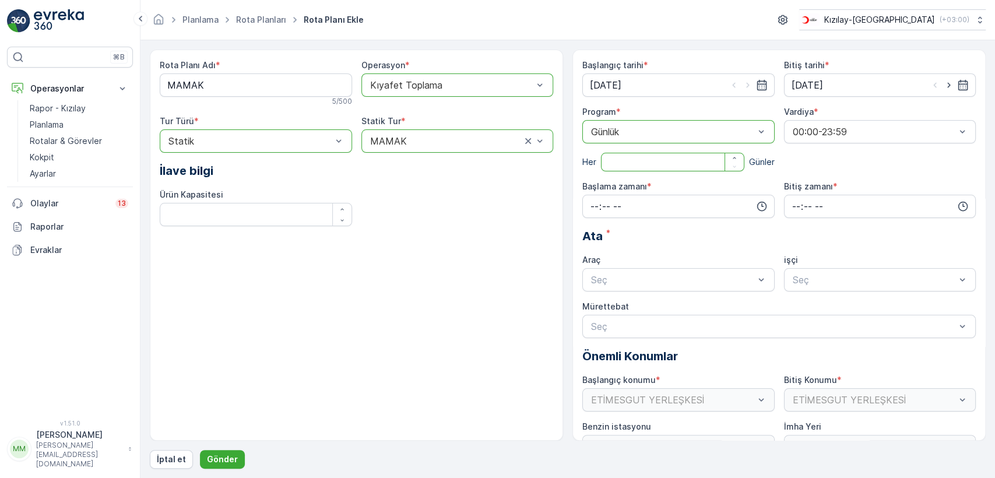
click at [707, 162] on input "number" at bounding box center [672, 162] width 143 height 19
click at [731, 160] on icon "button" at bounding box center [734, 157] width 7 height 7
type input "2"
drag, startPoint x: 735, startPoint y: 129, endPoint x: 733, endPoint y: 136, distance: 7.8
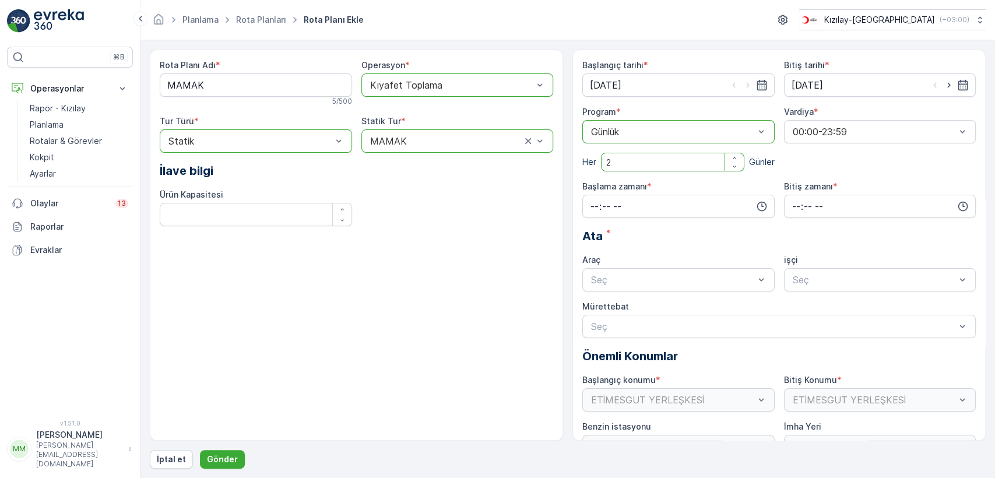
click at [735, 128] on div at bounding box center [673, 132] width 166 height 10
click at [686, 192] on div "Haftalık" at bounding box center [678, 200] width 192 height 20
drag, startPoint x: 679, startPoint y: 129, endPoint x: 679, endPoint y: 139, distance: 9.9
click at [680, 129] on div at bounding box center [673, 132] width 166 height 10
click at [658, 171] on div "Haftanın günleri" at bounding box center [678, 180] width 192 height 20
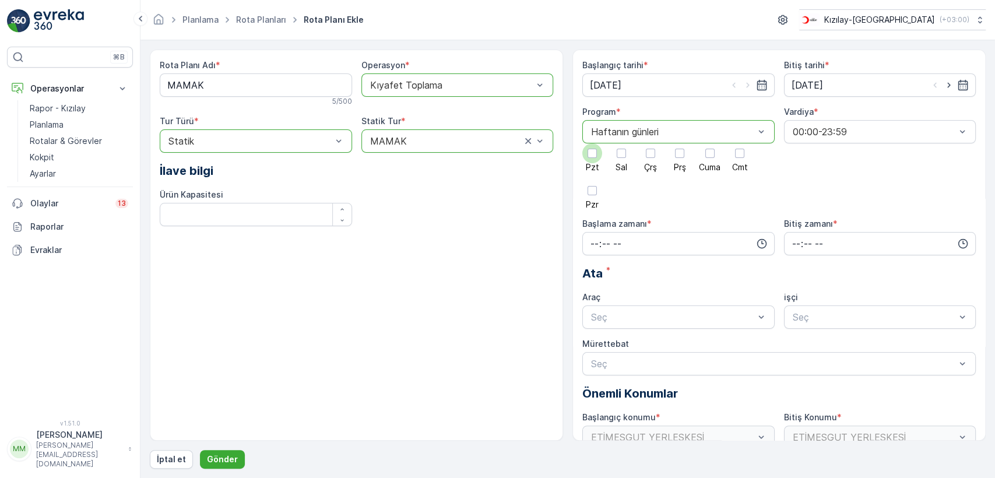
click at [595, 157] on div at bounding box center [592, 153] width 9 height 9
click at [592, 143] on input "Pzt" at bounding box center [592, 143] width 0 height 0
click at [625, 159] on div at bounding box center [622, 153] width 20 height 20
click at [621, 143] on input "Sal" at bounding box center [621, 143] width 0 height 0
click at [648, 160] on div at bounding box center [651, 153] width 20 height 20
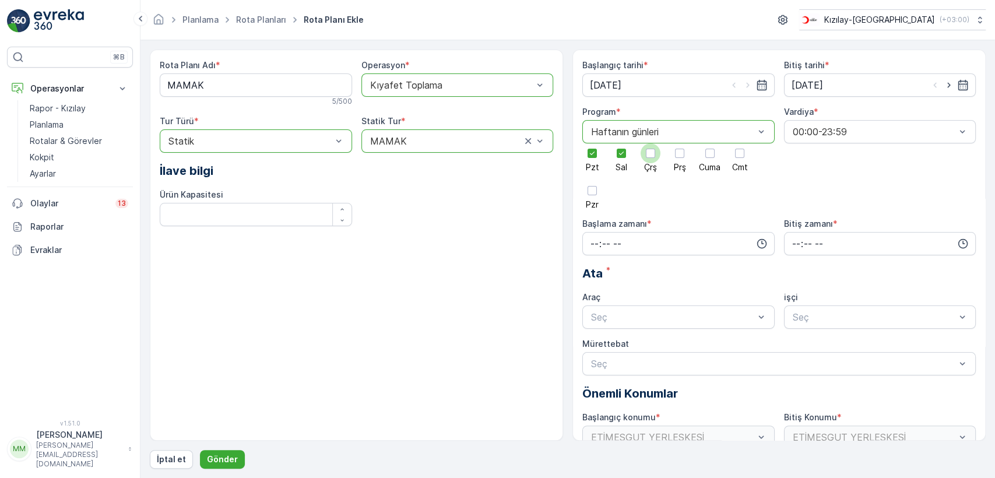
click at [651, 143] on input "Çrş" at bounding box center [651, 143] width 0 height 0
click at [679, 160] on label "Prş" at bounding box center [680, 157] width 20 height 28
click at [704, 151] on div at bounding box center [710, 153] width 20 height 20
click at [710, 143] on input "Cuma" at bounding box center [710, 143] width 0 height 0
click at [684, 163] on span "Prş" at bounding box center [680, 167] width 12 height 8
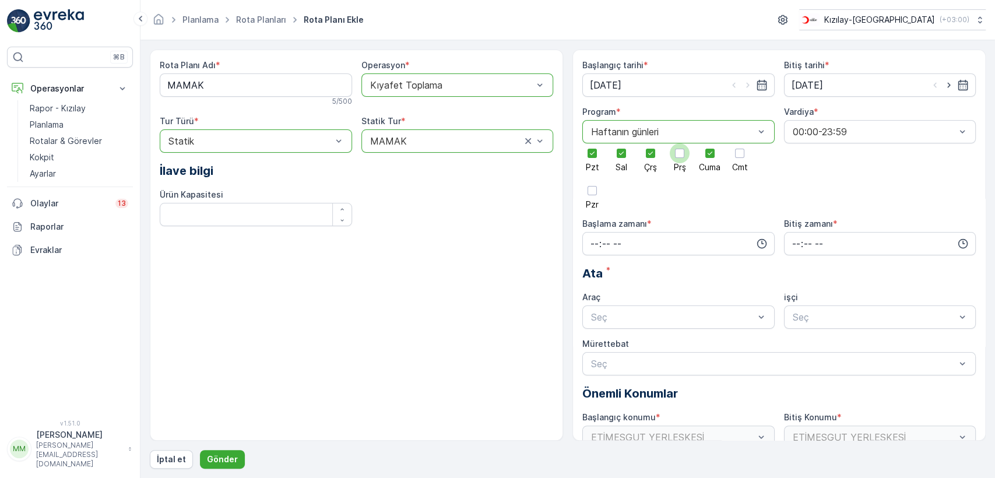
click at [680, 143] on input "Prş" at bounding box center [680, 143] width 0 height 0
click at [698, 234] on input "time" at bounding box center [678, 243] width 192 height 23
click at [594, 272] on div "08" at bounding box center [595, 267] width 20 height 16
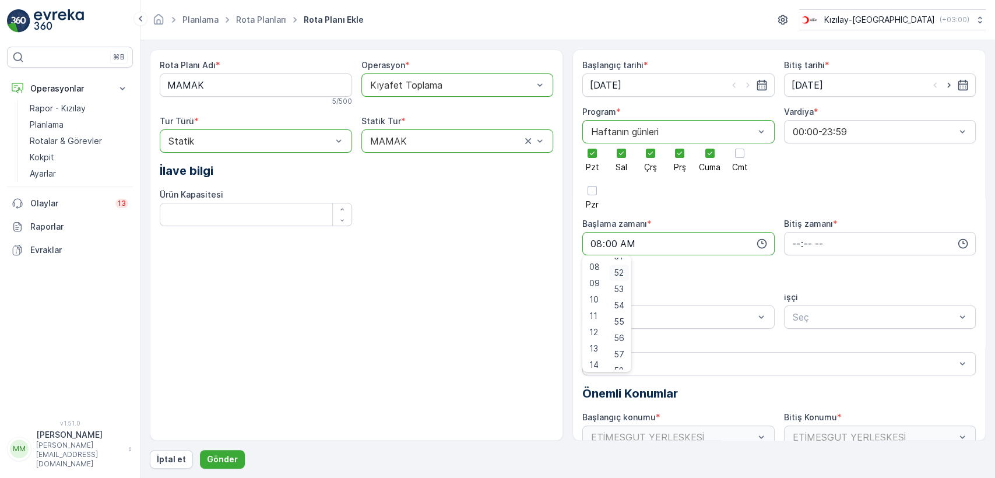
click at [619, 277] on span "52" at bounding box center [619, 273] width 10 height 12
type input "08:52"
click at [872, 240] on input "time" at bounding box center [880, 243] width 192 height 23
click at [793, 297] on span "19" at bounding box center [795, 296] width 9 height 12
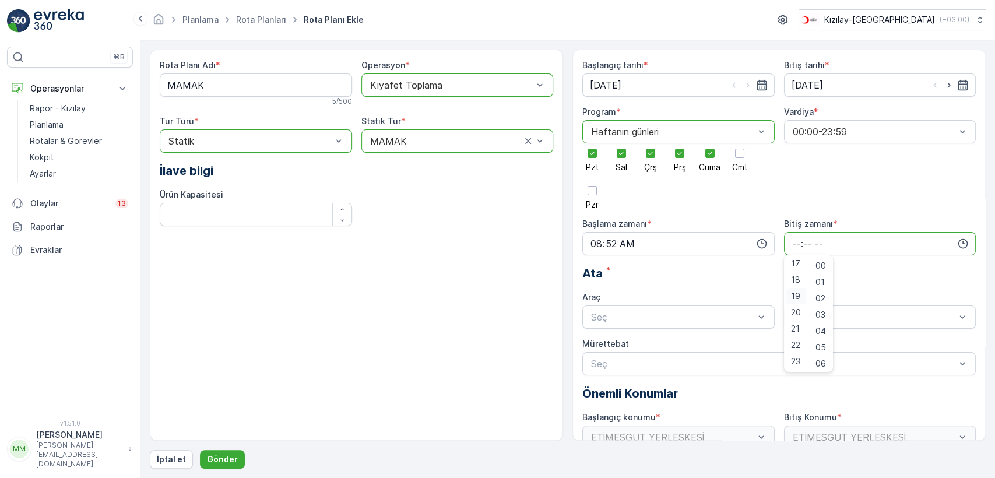
type input "19:00"
click at [816, 272] on div "00" at bounding box center [821, 266] width 20 height 16
click at [663, 345] on div "TABLET-1" at bounding box center [678, 345] width 178 height 10
click at [834, 324] on div "Seç" at bounding box center [880, 316] width 192 height 23
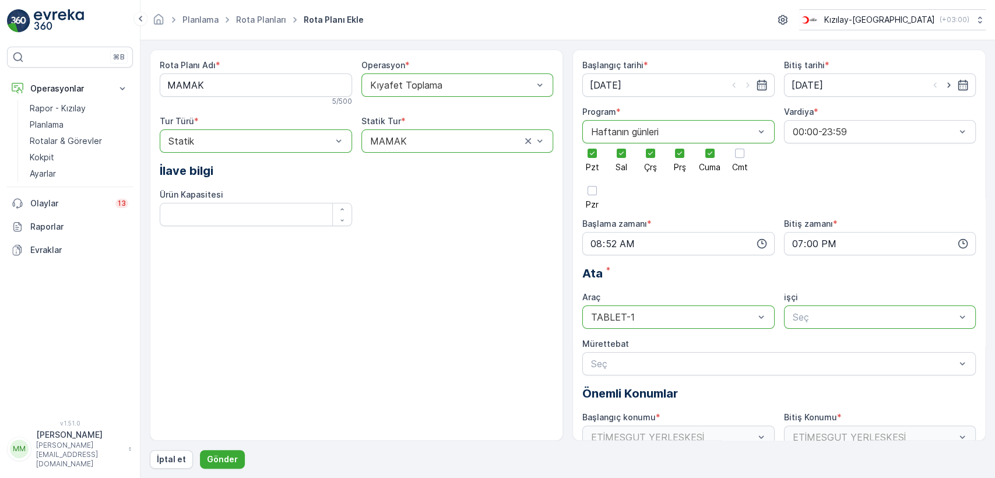
drag, startPoint x: 832, startPoint y: 319, endPoint x: 754, endPoint y: 345, distance: 82.4
click at [831, 319] on div at bounding box center [875, 317] width 166 height 10
click at [652, 385] on p "Önemli Konumlar" at bounding box center [778, 393] width 393 height 17
click at [665, 363] on div at bounding box center [773, 364] width 367 height 10
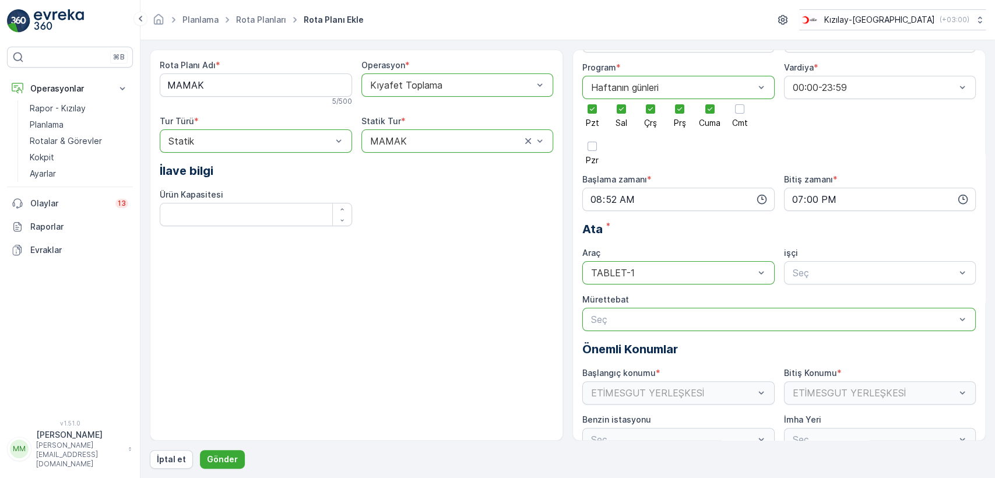
scroll to position [65, 0]
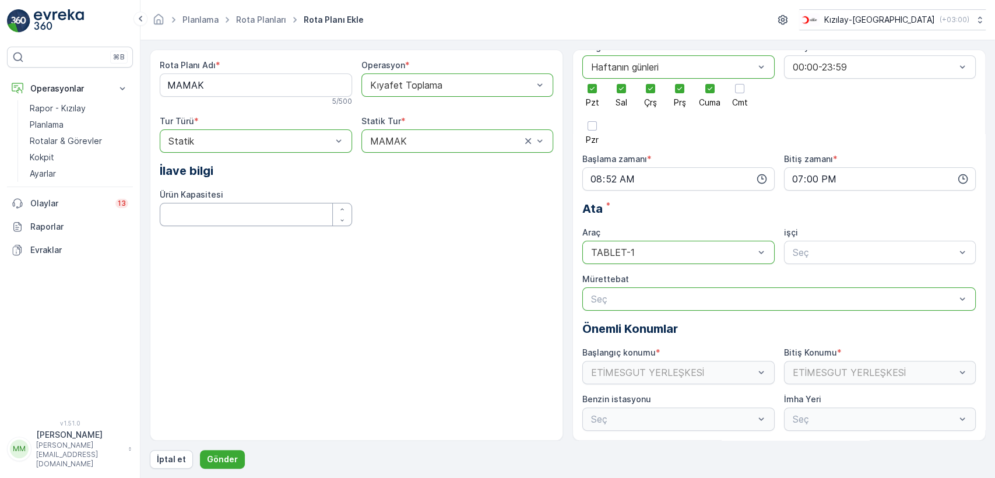
click at [241, 222] on Kapasitesi "Ürün Kapasitesi" at bounding box center [256, 214] width 192 height 23
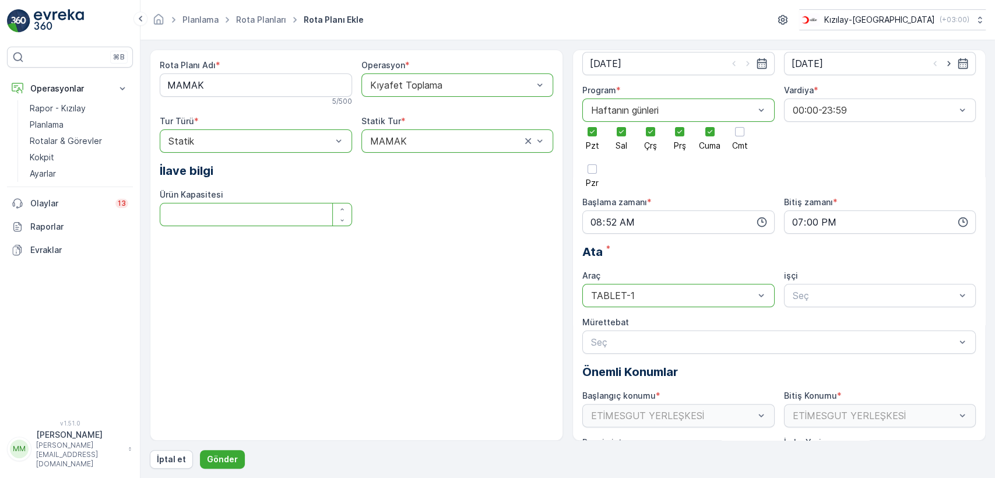
scroll to position [0, 0]
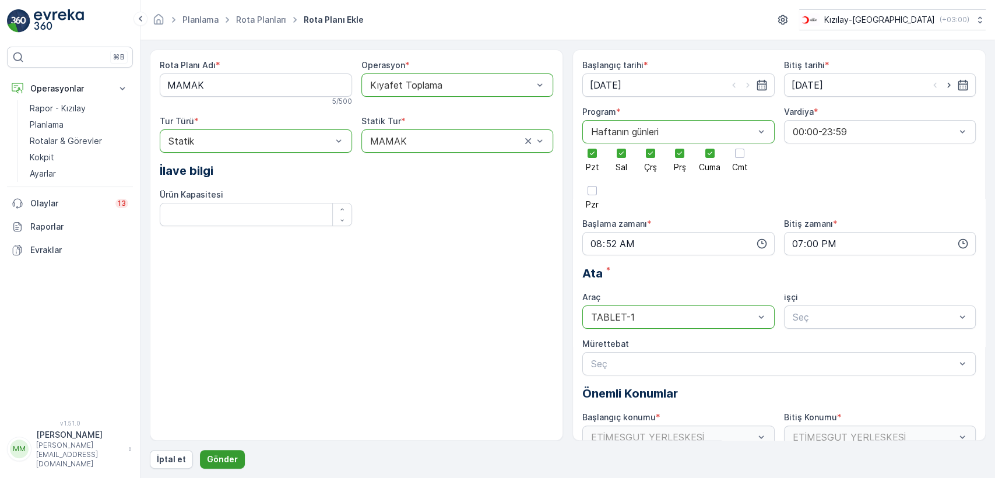
click at [234, 460] on button "Gönder" at bounding box center [222, 459] width 45 height 19
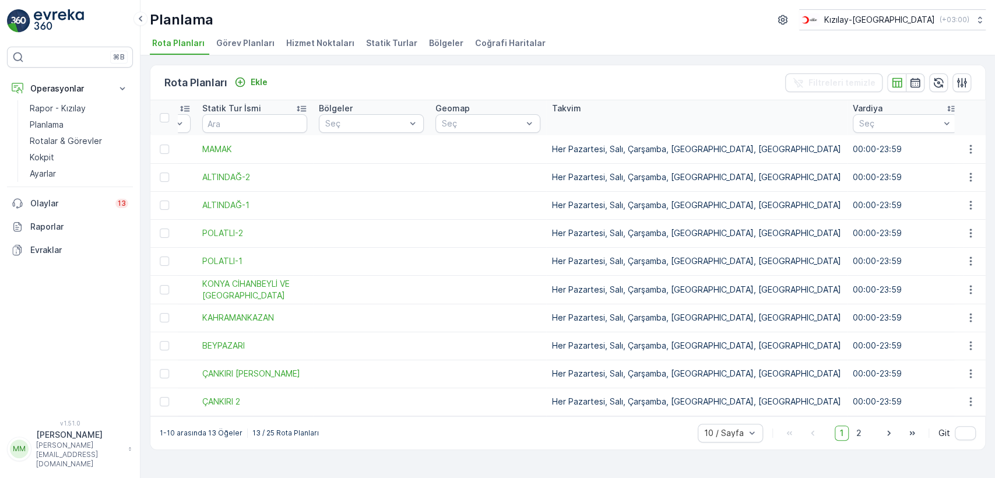
drag, startPoint x: 263, startPoint y: 333, endPoint x: 417, endPoint y: 378, distance: 159.6
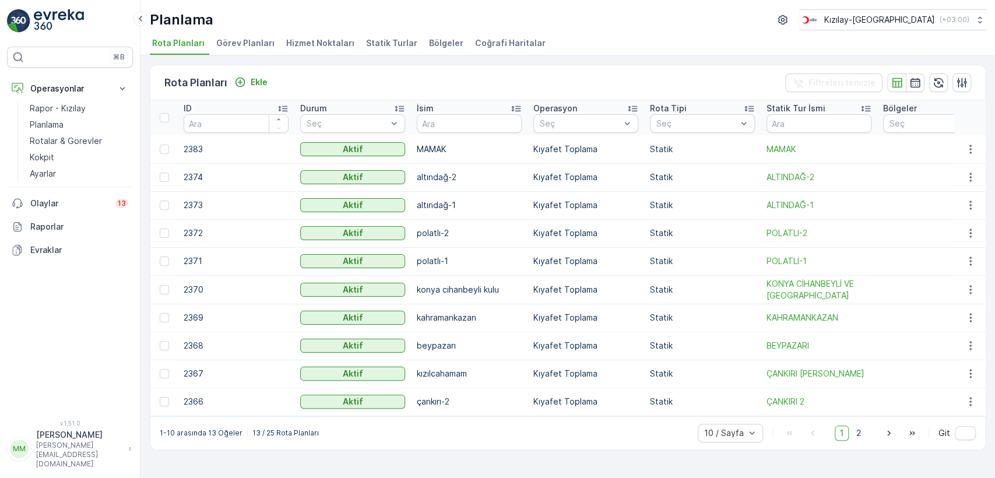
drag, startPoint x: 636, startPoint y: 331, endPoint x: 502, endPoint y: 360, distance: 137.2
click at [166, 146] on div at bounding box center [164, 149] width 9 height 9
click at [160, 145] on input "checkbox" at bounding box center [160, 145] width 0 height 0
click at [165, 149] on icon at bounding box center [164, 149] width 8 height 8
click at [160, 145] on input "checkbox" at bounding box center [160, 145] width 0 height 0
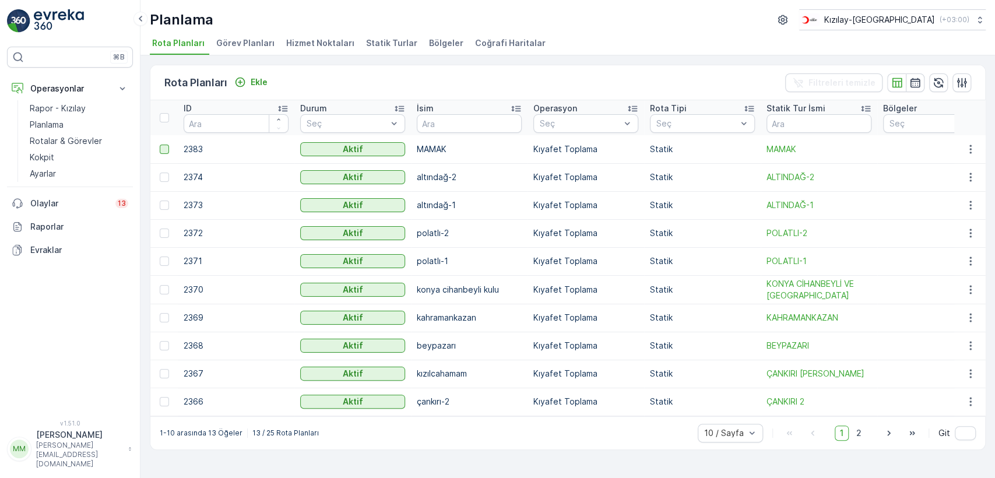
click at [170, 147] on div at bounding box center [166, 149] width 12 height 9
click at [160, 145] on input "checkbox" at bounding box center [160, 145] width 0 height 0
click at [956, 78] on p "Sil" at bounding box center [952, 83] width 10 height 12
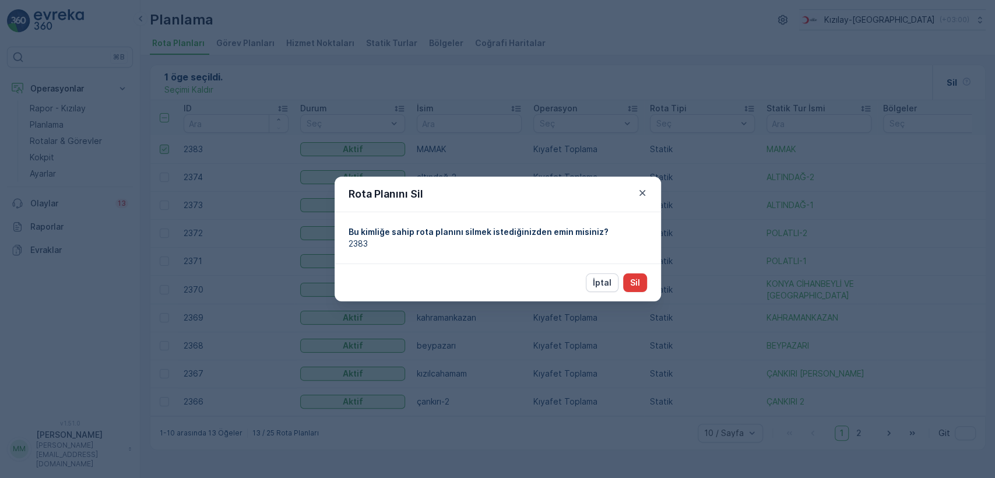
click at [635, 277] on p "Sil" at bounding box center [635, 283] width 10 height 12
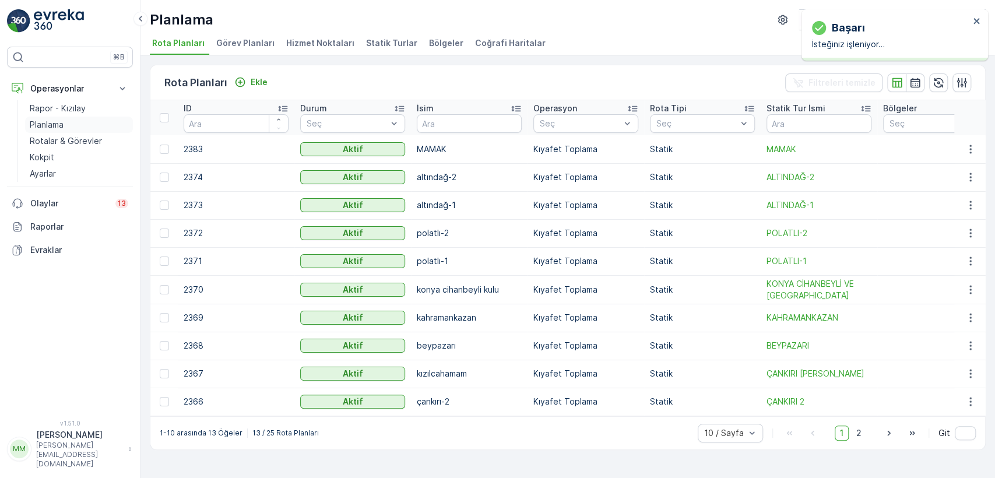
click at [57, 120] on p "Planlama" at bounding box center [47, 125] width 34 height 12
click at [254, 76] on p "Ekle" at bounding box center [259, 82] width 17 height 12
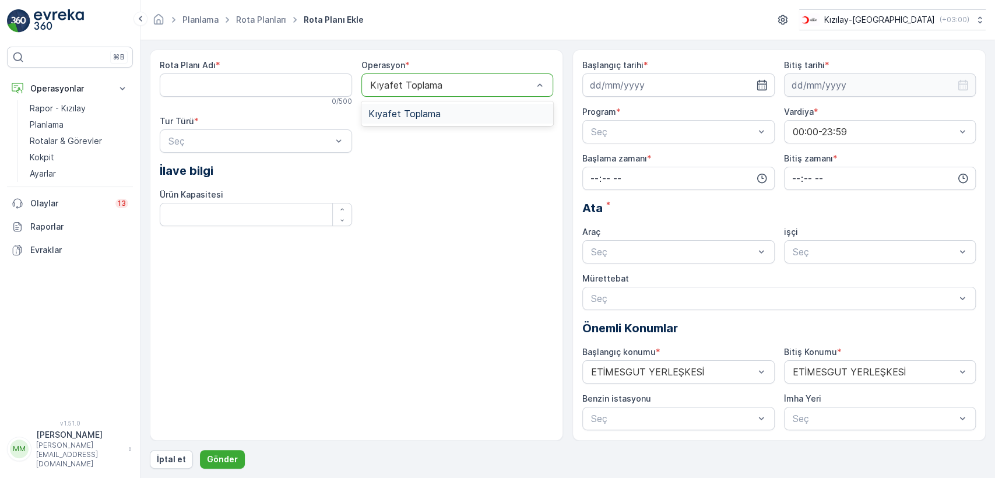
click at [440, 115] on div "Kıyafet Toplama" at bounding box center [457, 113] width 178 height 10
click at [284, 79] on Adı "Rota Planı Adı" at bounding box center [256, 84] width 192 height 23
type Adı "MAMAK"
click at [238, 173] on div "Statik" at bounding box center [256, 169] width 178 height 10
click at [758, 83] on icon "button" at bounding box center [762, 85] width 12 height 12
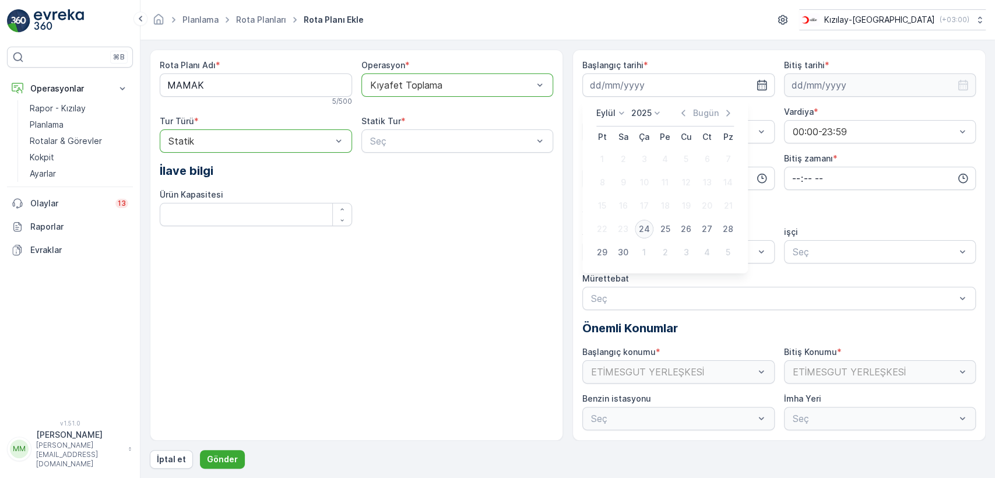
click at [645, 231] on div "24" at bounding box center [644, 229] width 19 height 19
type input "[DATE]"
click at [961, 85] on icon "button" at bounding box center [963, 85] width 12 height 12
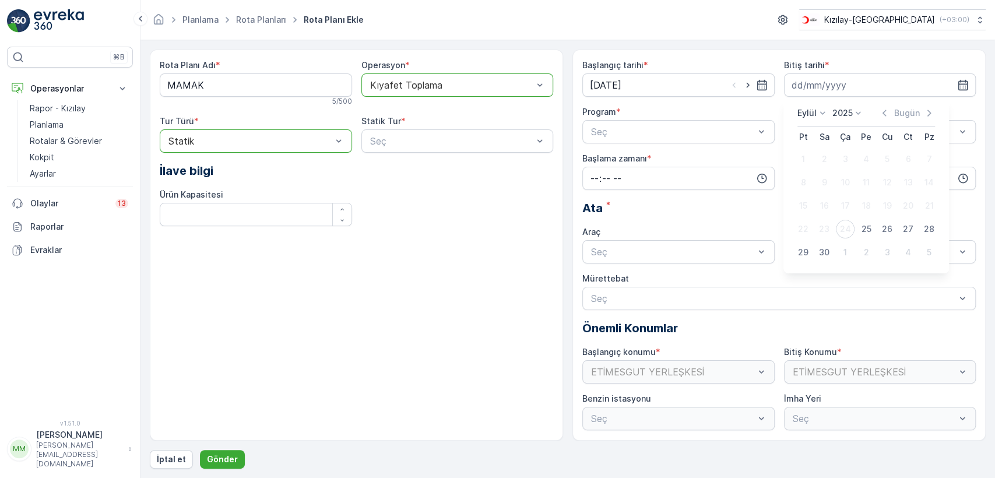
click at [919, 107] on div "Bugün" at bounding box center [907, 113] width 57 height 12
click at [922, 114] on div "Bugün" at bounding box center [907, 113] width 57 height 12
click at [840, 110] on p "2025" at bounding box center [842, 113] width 20 height 12
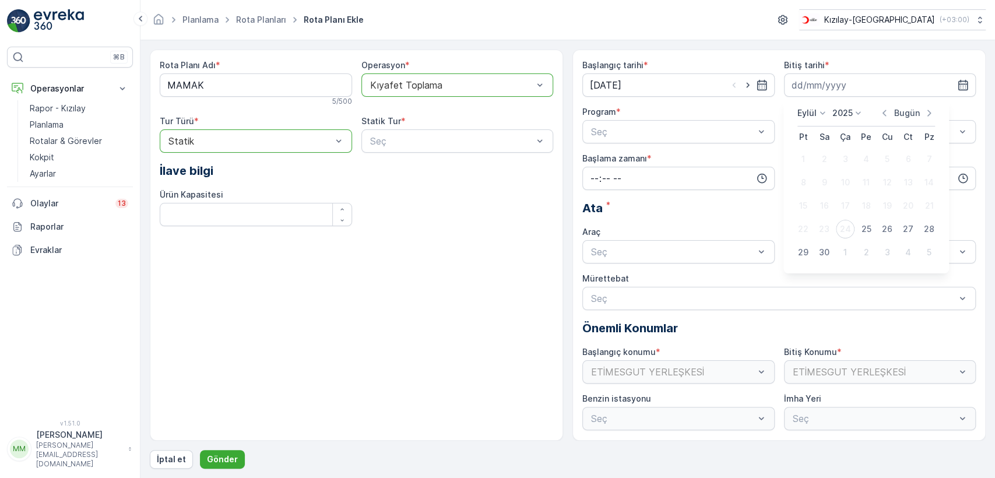
click at [915, 113] on p "Bugün" at bounding box center [907, 113] width 26 height 12
click at [928, 111] on icon "button" at bounding box center [928, 113] width 3 height 6
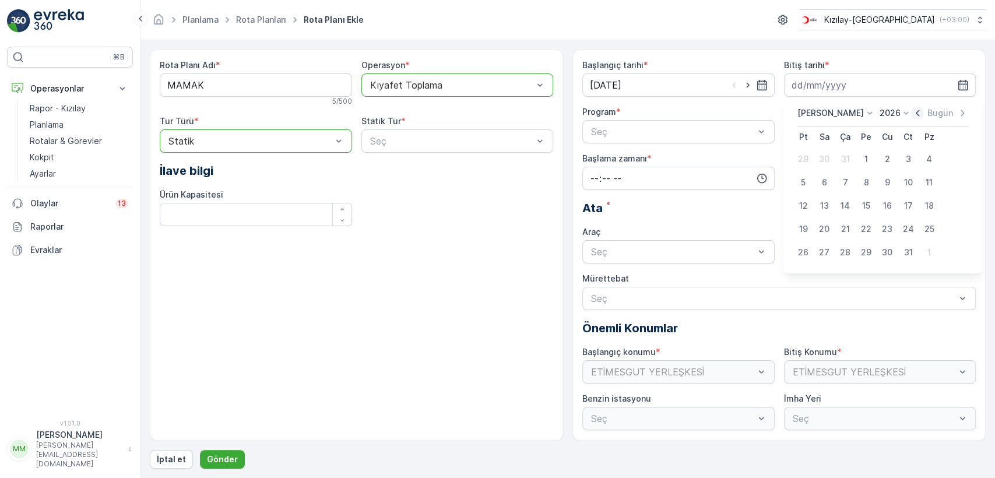
click at [916, 115] on icon "button" at bounding box center [917, 113] width 3 height 6
click at [674, 140] on div "Seç" at bounding box center [678, 131] width 192 height 23
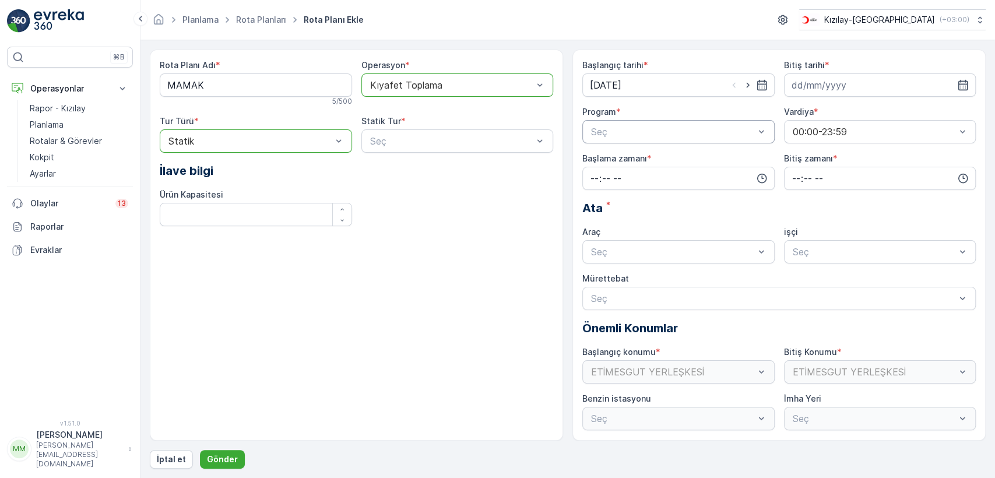
click at [528, 181] on div "Rota Planı Adı * MAMAK 5 / 500 Operasyon * option Kıyafet Toplama, selected. Kı…" at bounding box center [356, 147] width 393 height 176
click at [760, 176] on icon "button" at bounding box center [762, 179] width 12 height 12
click at [451, 220] on div "Rota Planı Adı * MAMAK 5 / 500 Operasyon * option Kıyafet Toplama, selected. Kı…" at bounding box center [356, 147] width 393 height 176
click at [669, 274] on div "TABLET-1" at bounding box center [678, 280] width 192 height 20
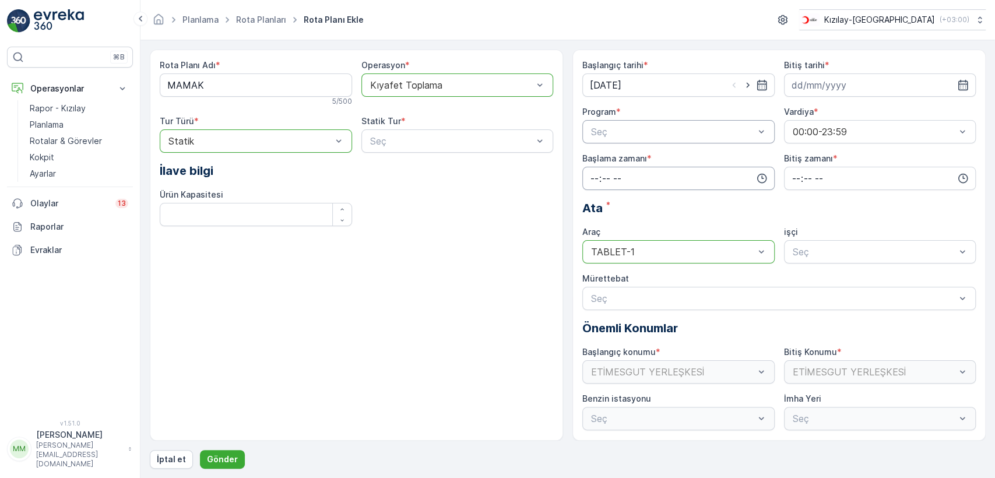
click at [737, 178] on input "time" at bounding box center [678, 178] width 192 height 23
click at [719, 211] on div "Ata *" at bounding box center [778, 207] width 393 height 17
click at [656, 179] on span "Haftanın günleri" at bounding box center [623, 180] width 68 height 10
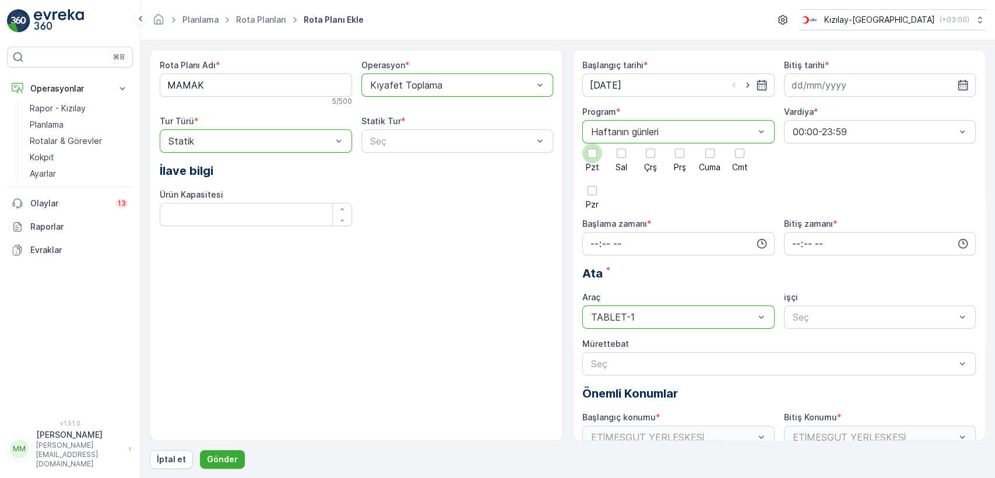
click at [596, 153] on div at bounding box center [592, 153] width 9 height 9
click at [592, 143] on input "Pzt" at bounding box center [592, 143] width 0 height 0
click at [614, 153] on div at bounding box center [622, 153] width 20 height 20
click at [621, 143] on input "Sal" at bounding box center [621, 143] width 0 height 0
click at [655, 153] on div at bounding box center [651, 153] width 20 height 20
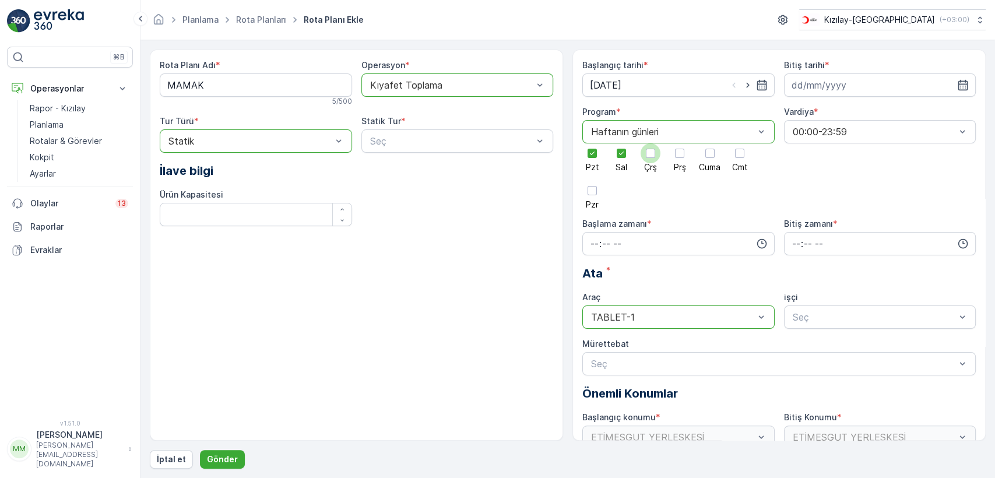
click at [651, 143] on input "Çrş" at bounding box center [651, 143] width 0 height 0
click at [679, 152] on div at bounding box center [679, 153] width 9 height 9
click at [680, 143] on input "Prş" at bounding box center [680, 143] width 0 height 0
click at [714, 155] on div at bounding box center [709, 153] width 9 height 9
click at [710, 143] on input "Cuma" at bounding box center [710, 143] width 0 height 0
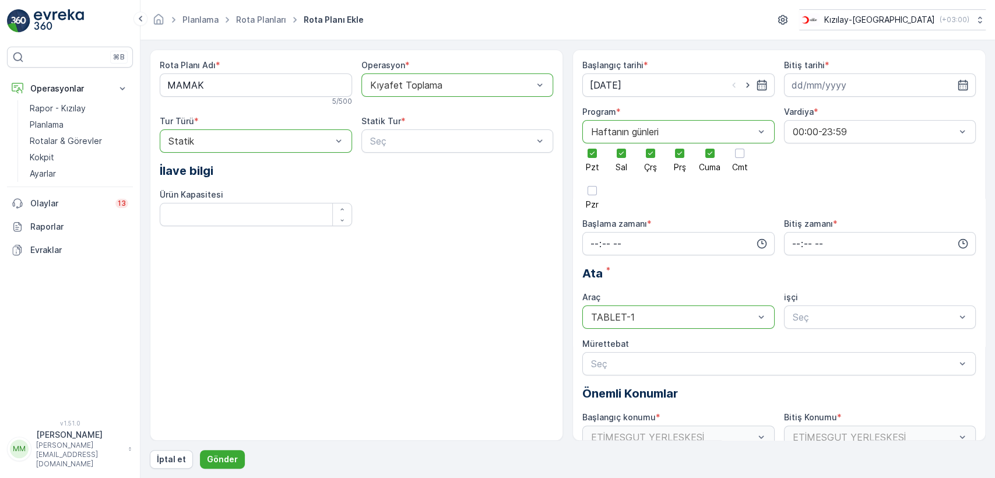
click at [828, 170] on div "Vardiya * 00:00-23:59" at bounding box center [880, 157] width 192 height 103
click at [742, 154] on div at bounding box center [739, 153] width 9 height 9
click at [740, 143] on input "Cmt" at bounding box center [740, 143] width 0 height 0
click at [589, 188] on div at bounding box center [592, 190] width 9 height 9
click at [592, 181] on input "Pzr" at bounding box center [592, 181] width 0 height 0
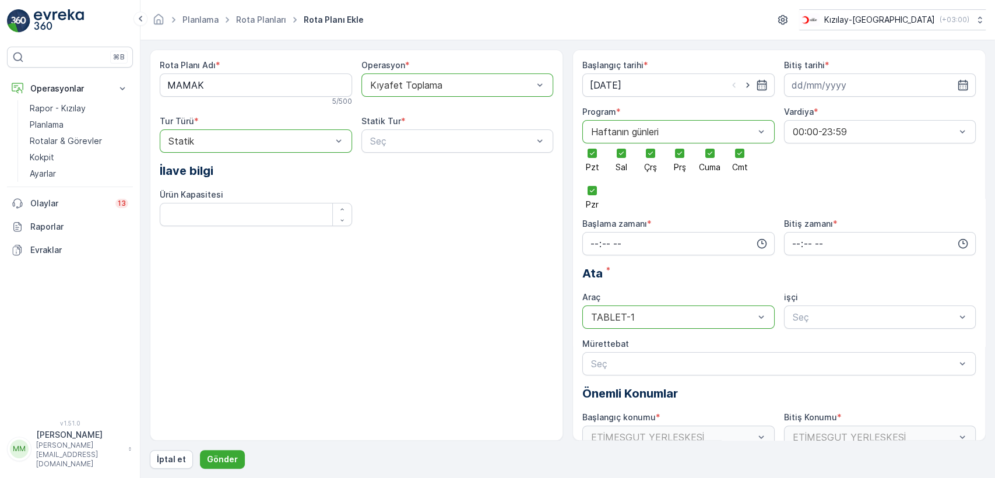
click at [856, 181] on div "Vardiya * 00:00-23:59" at bounding box center [880, 157] width 192 height 103
click at [684, 240] on input "time" at bounding box center [678, 243] width 192 height 23
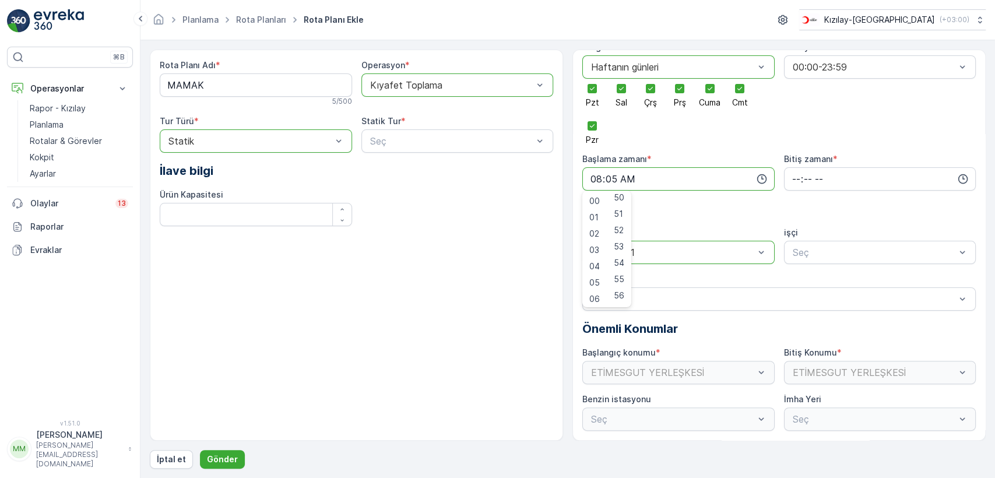
scroll to position [842, 0]
click at [622, 249] on div "55" at bounding box center [619, 257] width 20 height 16
type input "08:55"
click at [804, 178] on input "time" at bounding box center [880, 178] width 192 height 23
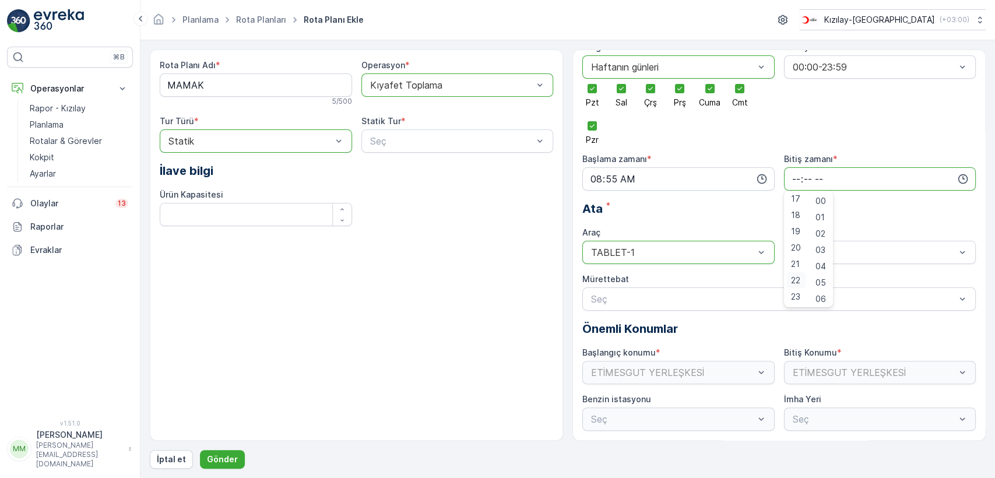
click at [793, 272] on div "22" at bounding box center [796, 280] width 20 height 16
type input "22:00"
click at [877, 142] on div "Başlangıç tarihi * 24.09.2025 Bitiş tarihi * Program * option Haftanın günleri,…" at bounding box center [778, 213] width 393 height 436
click at [619, 176] on input "08:55" at bounding box center [678, 178] width 192 height 23
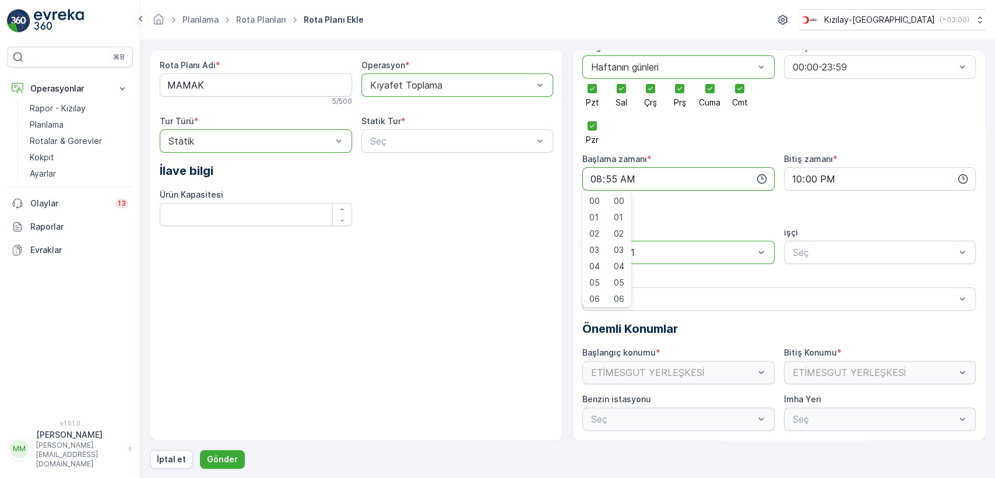
click at [617, 177] on input "08:55" at bounding box center [678, 178] width 192 height 23
click at [614, 268] on div "56" at bounding box center [619, 273] width 20 height 16
type input "08:56"
click at [498, 244] on div "Rota Planı Adı * MAMAK 5 / 500 Operasyon * option Kıyafet Toplama, selected. Kı…" at bounding box center [356, 245] width 413 height 391
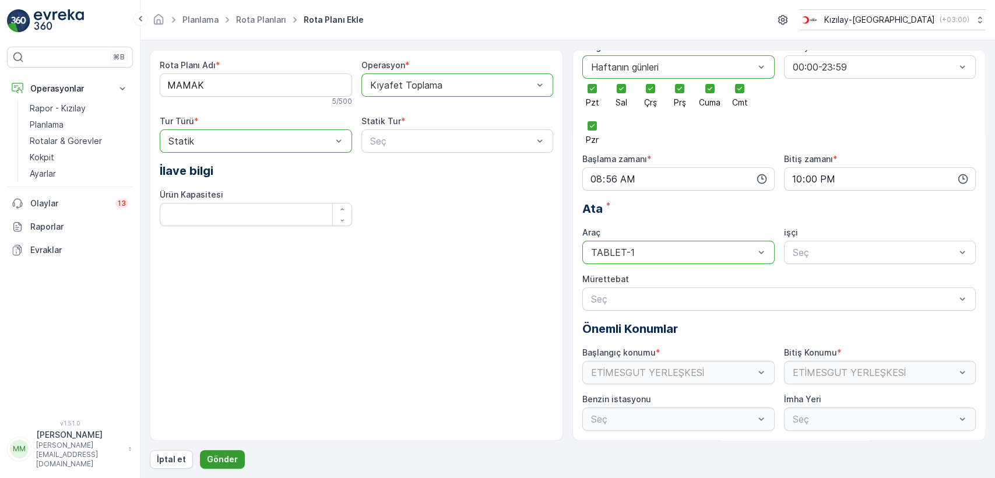
click at [216, 455] on p "Gönder" at bounding box center [222, 460] width 31 height 12
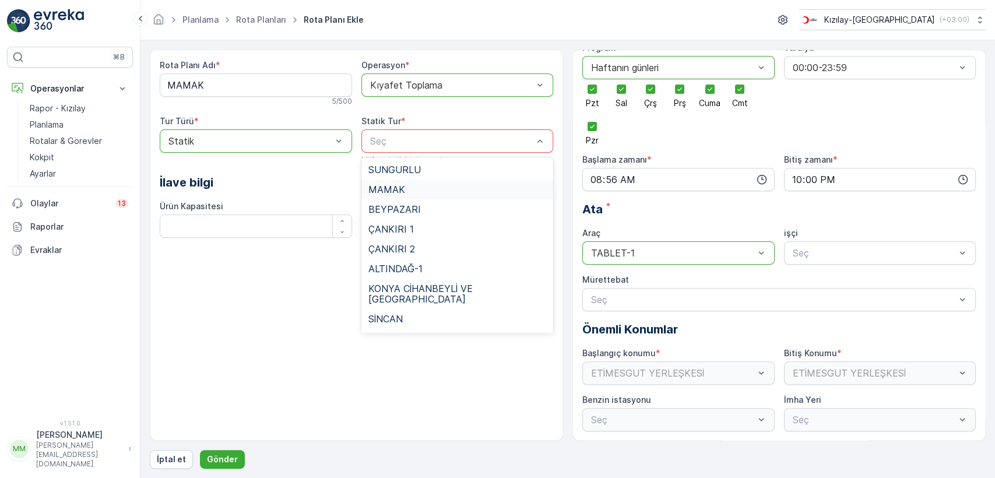
click at [431, 185] on div "MAMAK" at bounding box center [457, 189] width 178 height 10
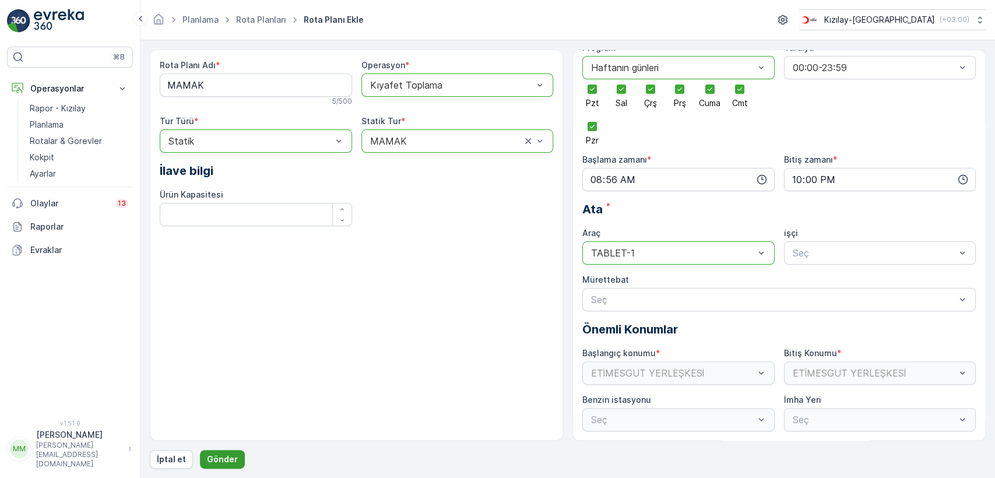
click at [224, 459] on p "Gönder" at bounding box center [222, 460] width 31 height 12
click at [216, 457] on p "Gönder" at bounding box center [222, 460] width 31 height 12
click at [209, 458] on p "Gönder" at bounding box center [222, 460] width 31 height 12
click at [881, 111] on div "Vardiya * 00:00-23:59" at bounding box center [880, 93] width 192 height 103
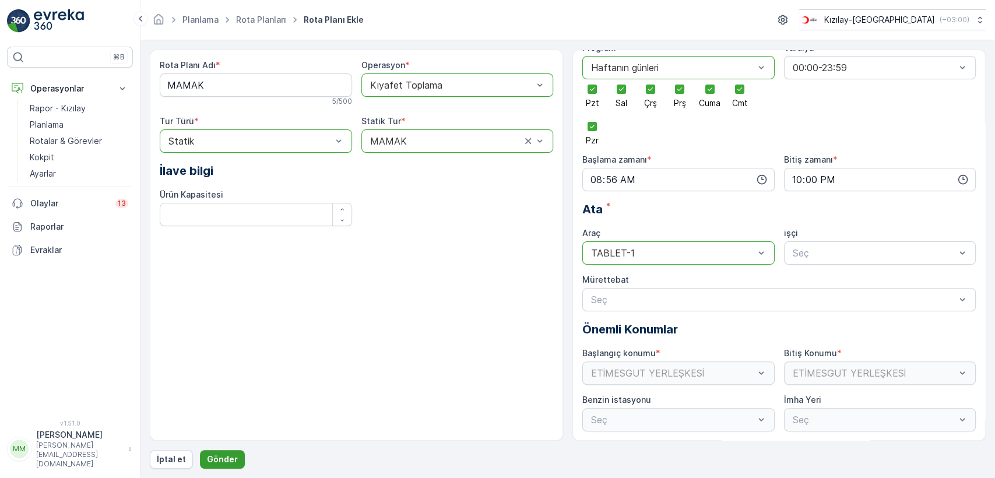
click at [203, 459] on button "Gönder" at bounding box center [222, 459] width 45 height 19
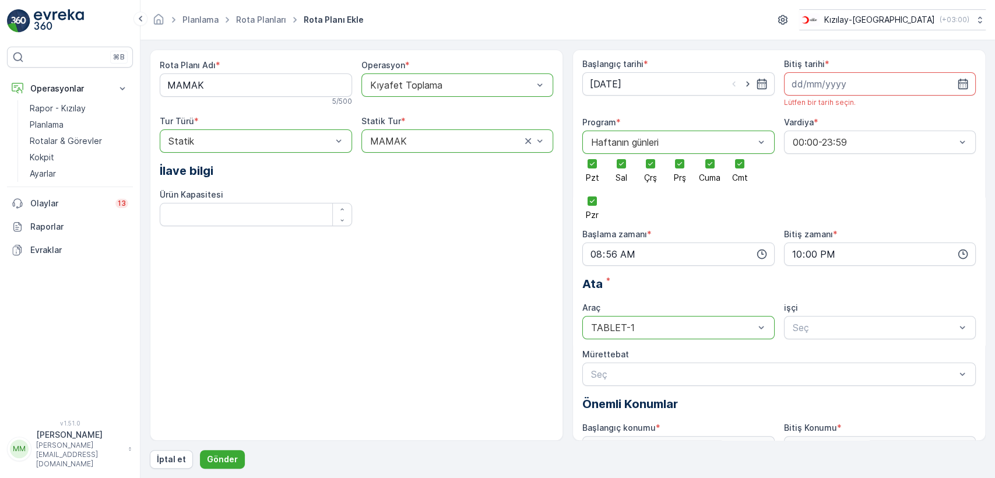
scroll to position [0, 0]
click at [806, 93] on input at bounding box center [880, 84] width 192 height 23
click at [866, 227] on div "25" at bounding box center [865, 229] width 19 height 19
type input "25.09.2025"
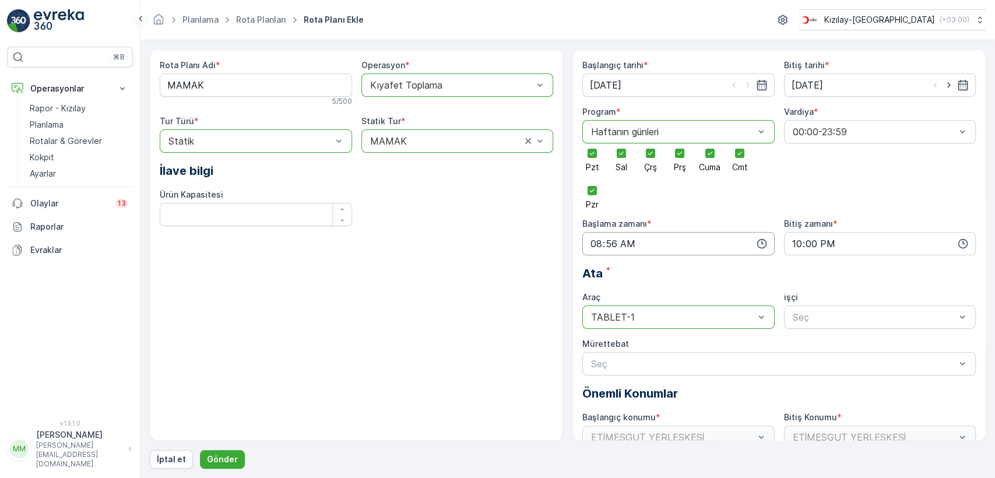
click at [627, 243] on input "08:56" at bounding box center [678, 243] width 192 height 23
click at [623, 349] on span "57" at bounding box center [619, 355] width 10 height 12
type input "08:57"
click at [486, 294] on div "Rota Planı Adı * MAMAK 5 / 500 Operasyon * option Kıyafet Toplama, selected. Kı…" at bounding box center [356, 245] width 413 height 391
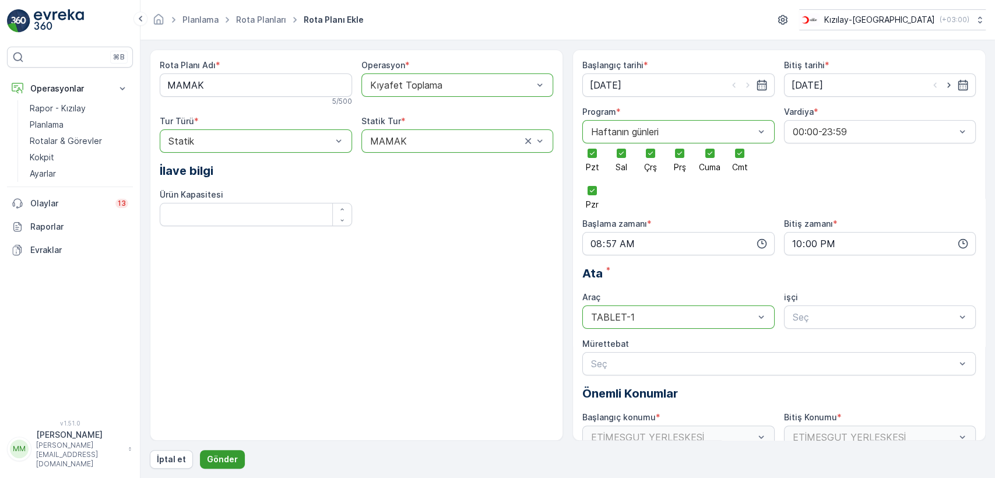
click at [226, 458] on p "Gönder" at bounding box center [222, 460] width 31 height 12
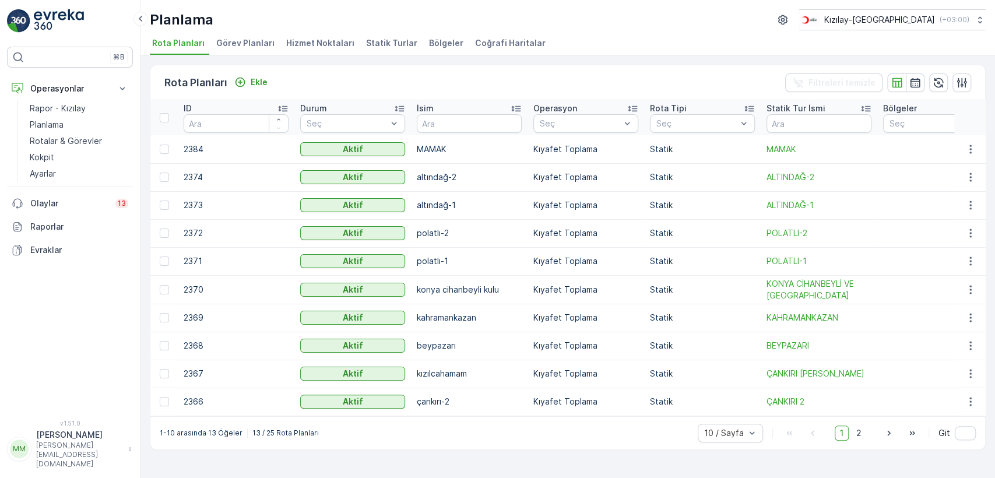
click at [221, 56] on div "Rota Planları Ekle Filtreleri temizle ID Durum Seç İsim Operasyon Seç Rota Tipi…" at bounding box center [567, 266] width 855 height 423
click at [231, 48] on span "Görev Planları" at bounding box center [245, 43] width 58 height 12
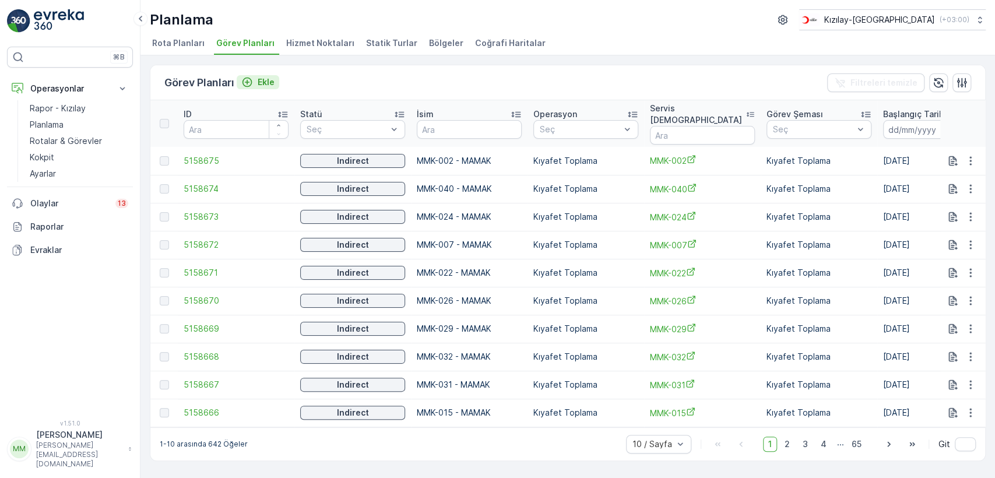
click at [258, 83] on p "Ekle" at bounding box center [266, 82] width 17 height 12
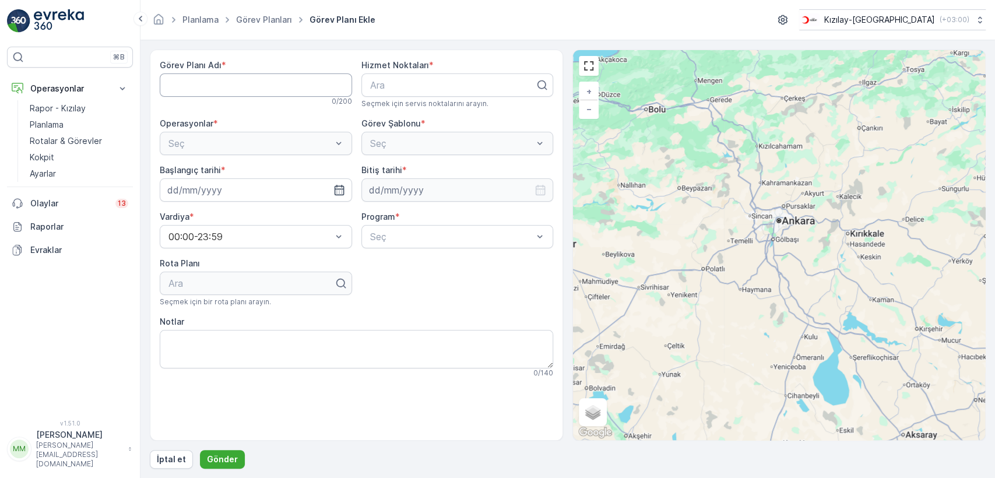
click at [243, 90] on Adı "Görev Planı Adı" at bounding box center [256, 84] width 192 height 23
type Adı "MAMAK"
click at [453, 90] on div at bounding box center [453, 85] width 168 height 10
type input "MAMAK"
drag, startPoint x: 254, startPoint y: 122, endPoint x: 257, endPoint y: 128, distance: 6.8
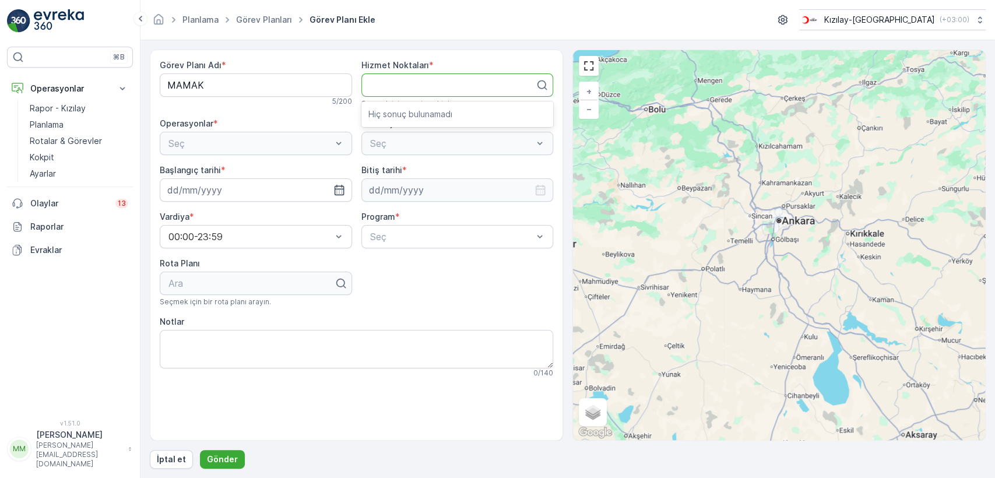
click at [255, 122] on div "Operasyonlar *" at bounding box center [256, 124] width 192 height 12
click at [259, 136] on div "Seç" at bounding box center [256, 143] width 192 height 23
click at [435, 142] on div "Seç" at bounding box center [457, 143] width 192 height 23
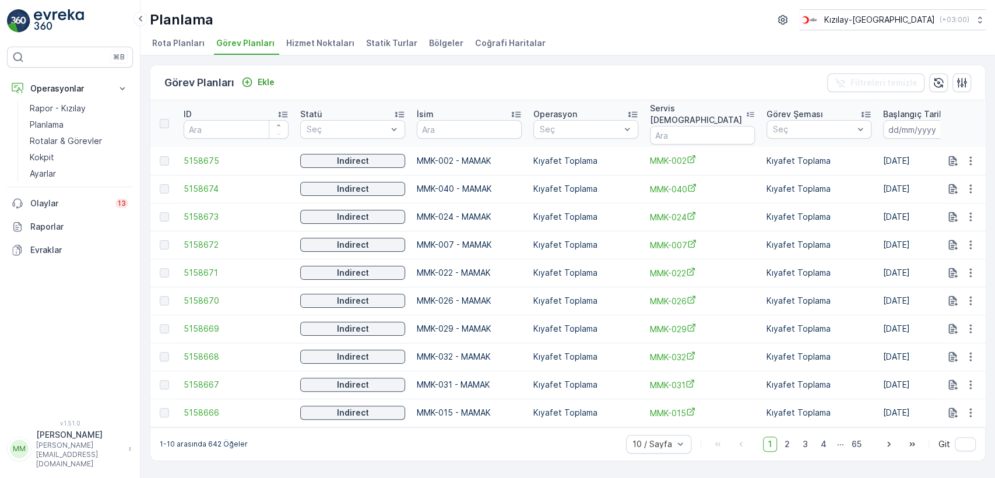
click at [304, 48] on li "Hizmet Noktaları" at bounding box center [321, 45] width 75 height 20
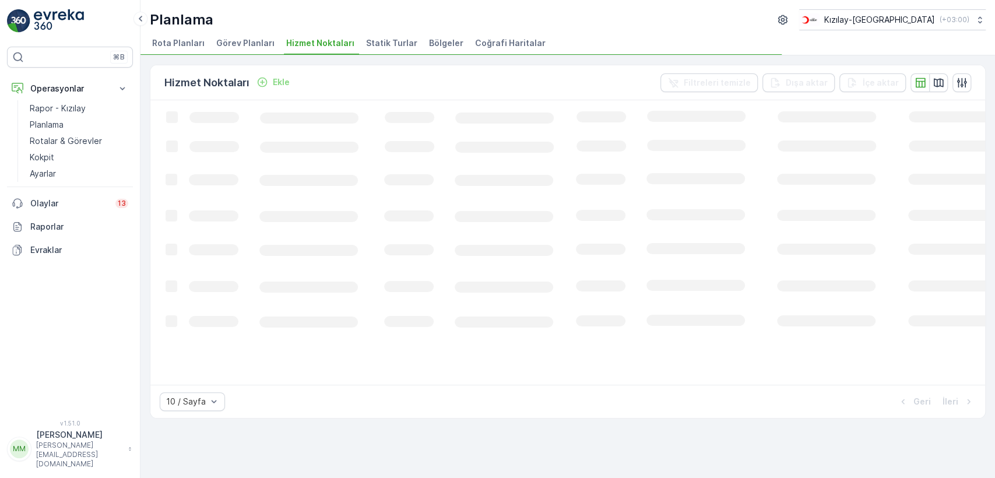
click at [366, 37] on span "Statik Turlar" at bounding box center [391, 43] width 51 height 12
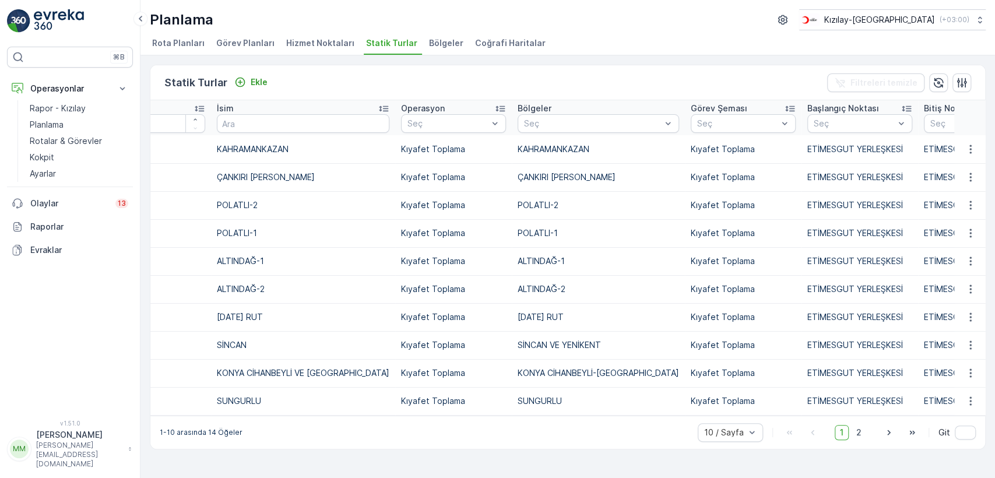
drag, startPoint x: 575, startPoint y: 168, endPoint x: 624, endPoint y: 187, distance: 52.4
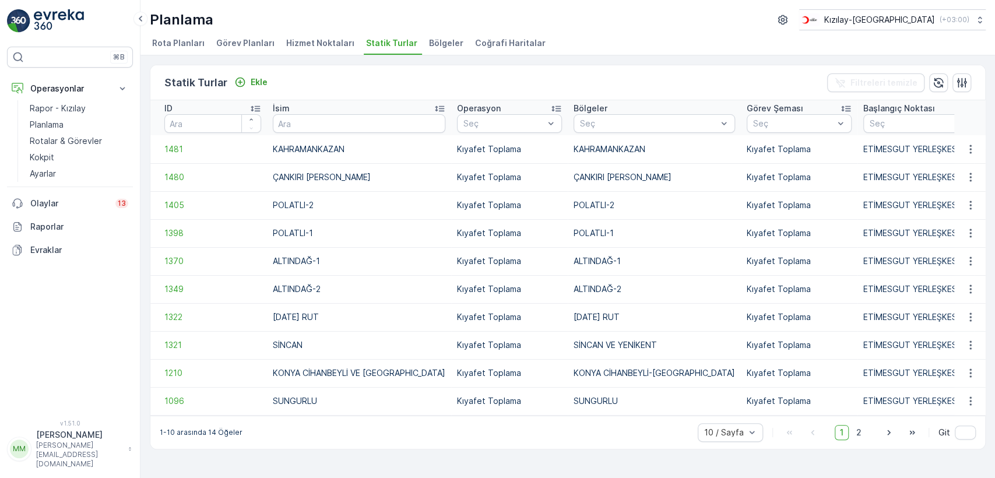
drag, startPoint x: 557, startPoint y: 198, endPoint x: 325, endPoint y: 160, distance: 235.7
click at [321, 124] on input "text" at bounding box center [359, 123] width 173 height 19
type input "MAMAK"
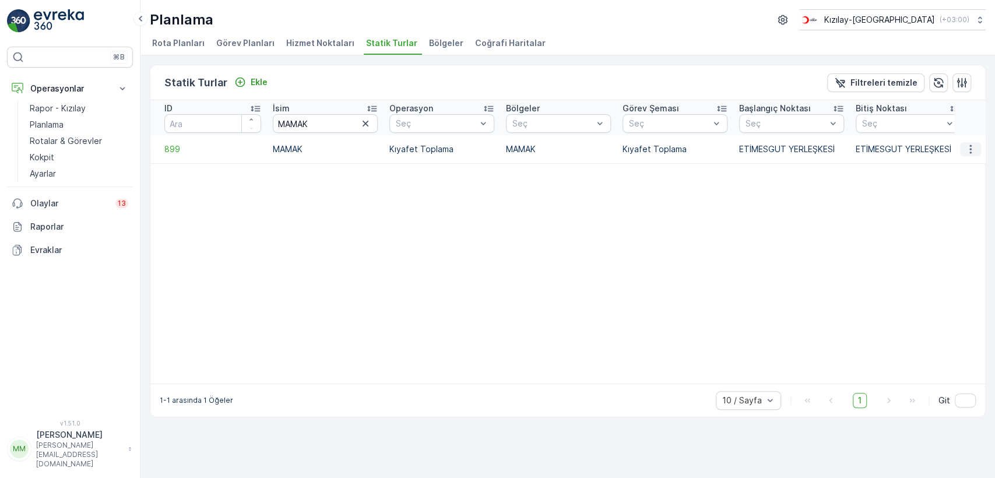
click at [965, 148] on icon "button" at bounding box center [971, 149] width 12 height 12
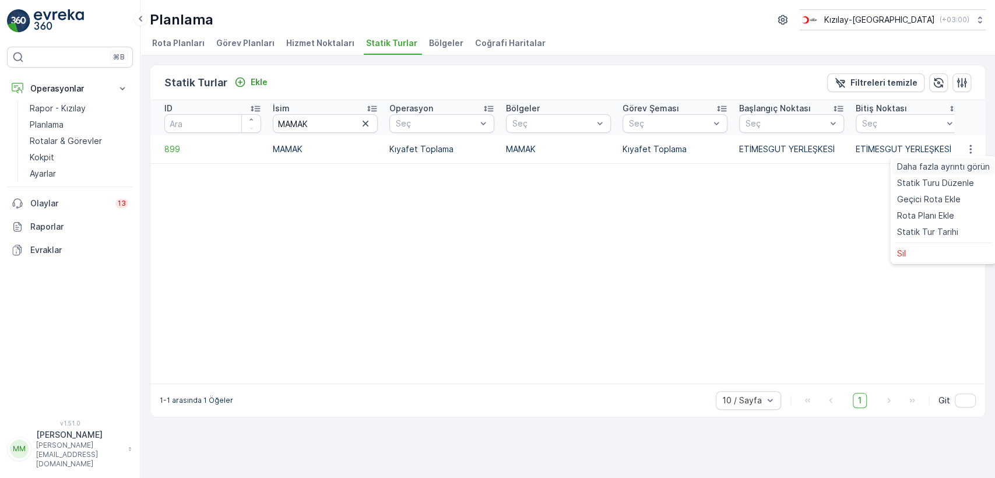
click at [940, 169] on span "Daha fazla ayrıntı görün" at bounding box center [943, 167] width 93 height 12
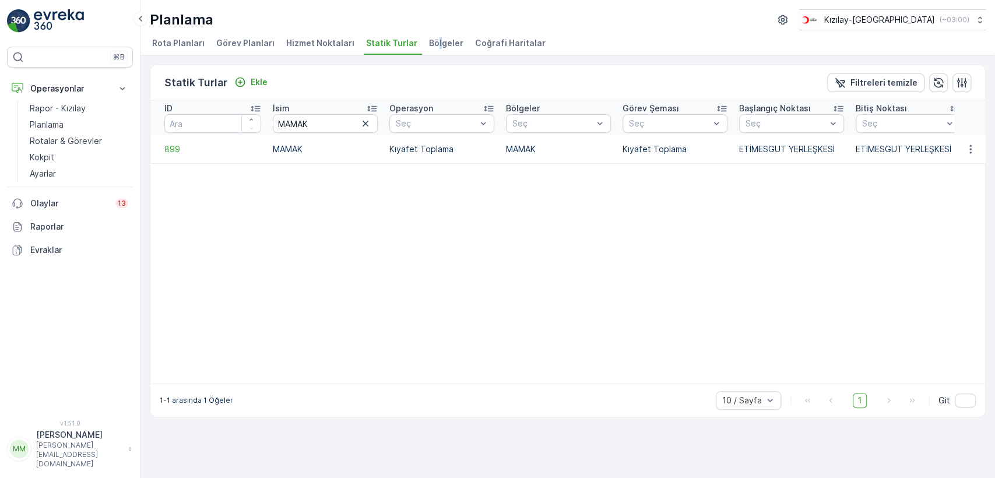
click at [429, 45] on span "Bölgeler" at bounding box center [446, 43] width 34 height 12
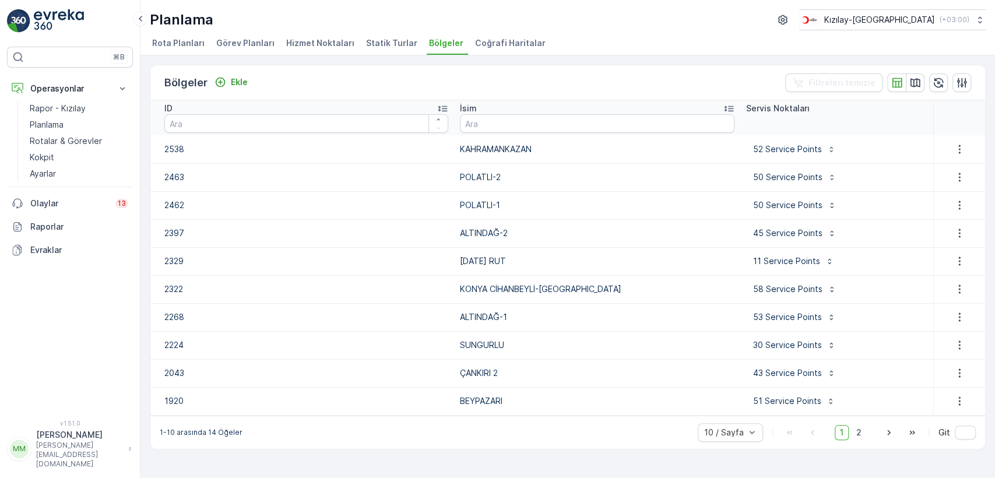
drag, startPoint x: 574, startPoint y: 323, endPoint x: 586, endPoint y: 356, distance: 35.1
drag, startPoint x: 606, startPoint y: 353, endPoint x: 666, endPoint y: 333, distance: 63.1
click at [862, 430] on span "2" at bounding box center [859, 432] width 16 height 15
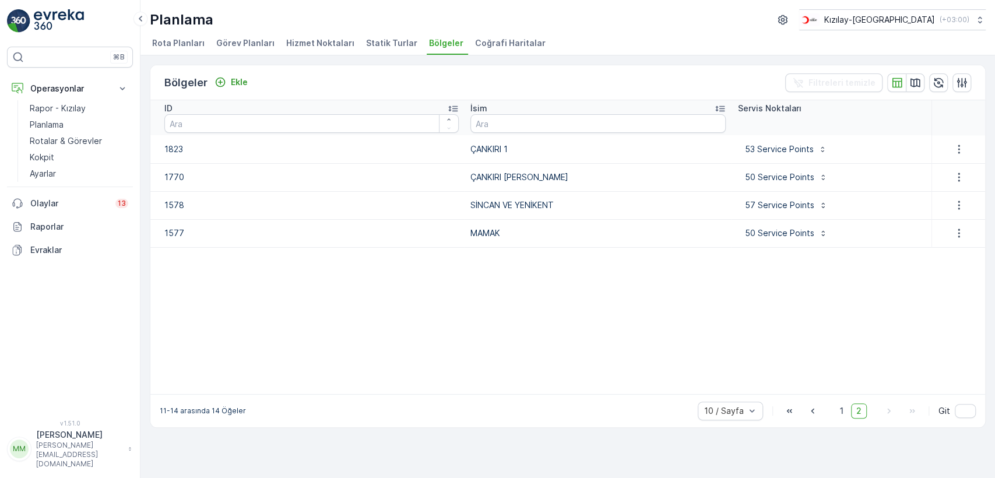
click at [941, 234] on div at bounding box center [958, 233] width 43 height 14
click at [953, 233] on icon "button" at bounding box center [959, 233] width 12 height 12
click at [951, 246] on span "Bölgeyi düzenle" at bounding box center [958, 251] width 63 height 12
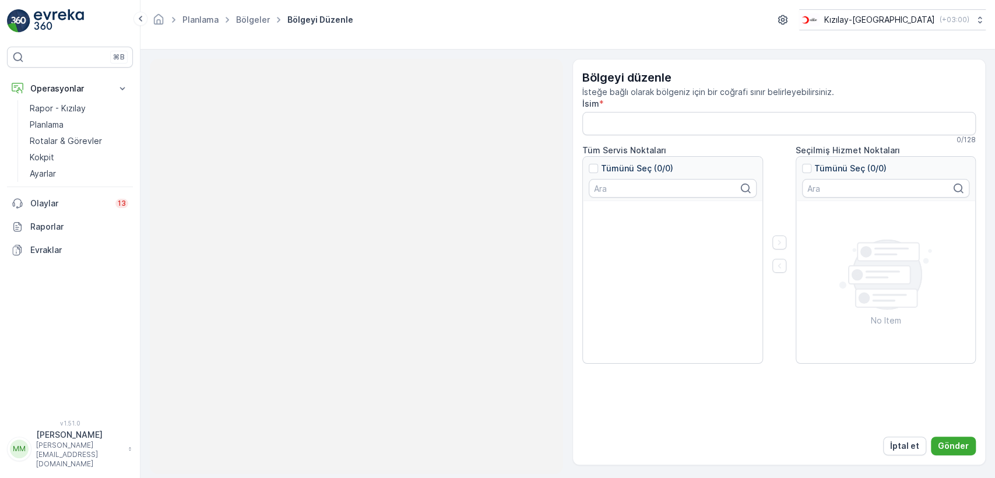
type input "MAMAK"
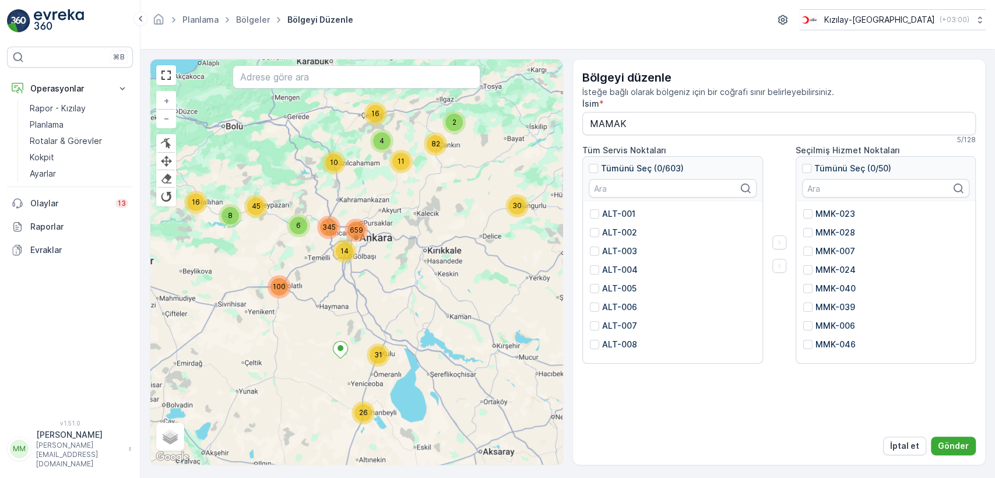
click at [20, 17] on img at bounding box center [18, 20] width 23 height 23
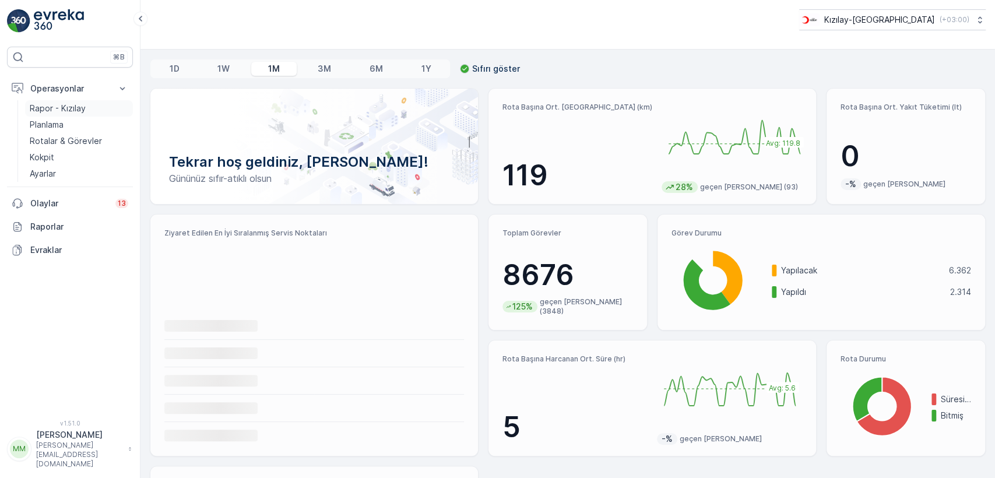
click at [73, 111] on p "Rapor - Kızılay" at bounding box center [58, 109] width 56 height 12
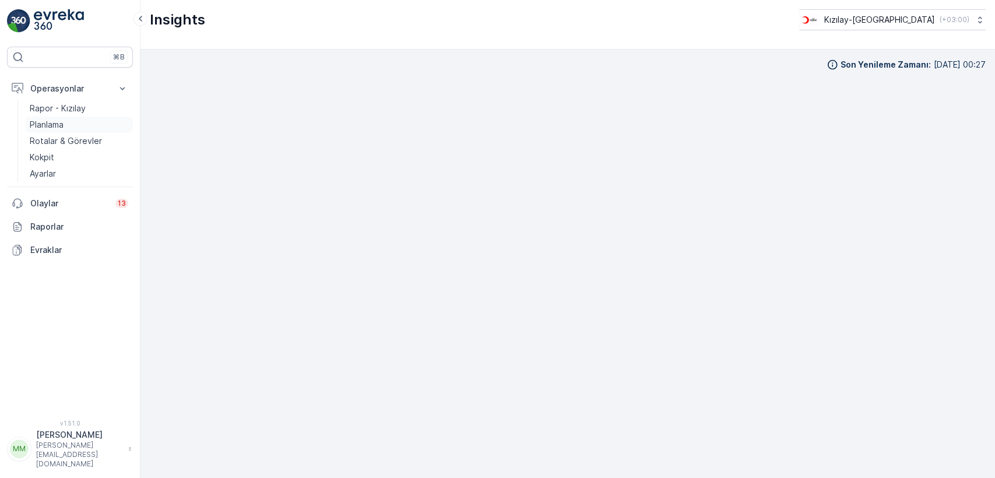
click at [69, 128] on link "Planlama" at bounding box center [79, 125] width 108 height 16
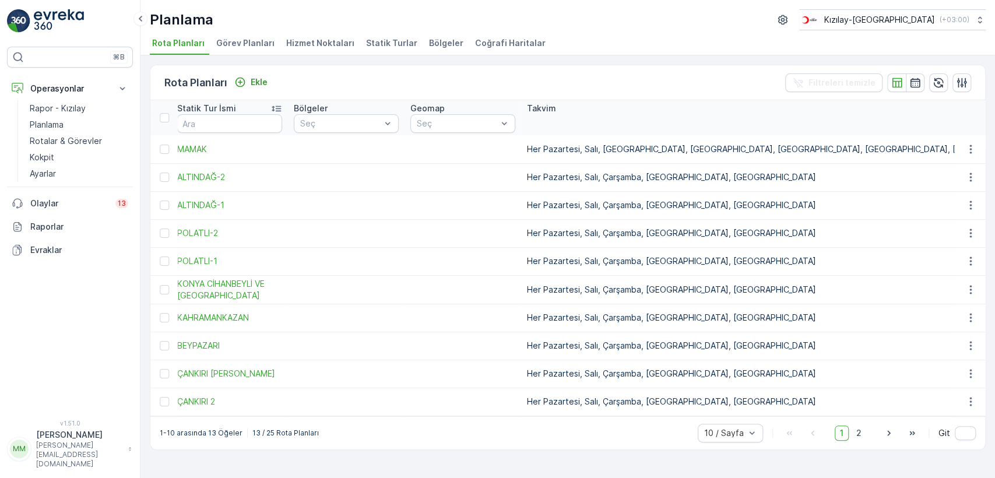
drag, startPoint x: 720, startPoint y: 248, endPoint x: 894, endPoint y: 254, distance: 174.4
drag, startPoint x: 700, startPoint y: 229, endPoint x: 588, endPoint y: 234, distance: 112.1
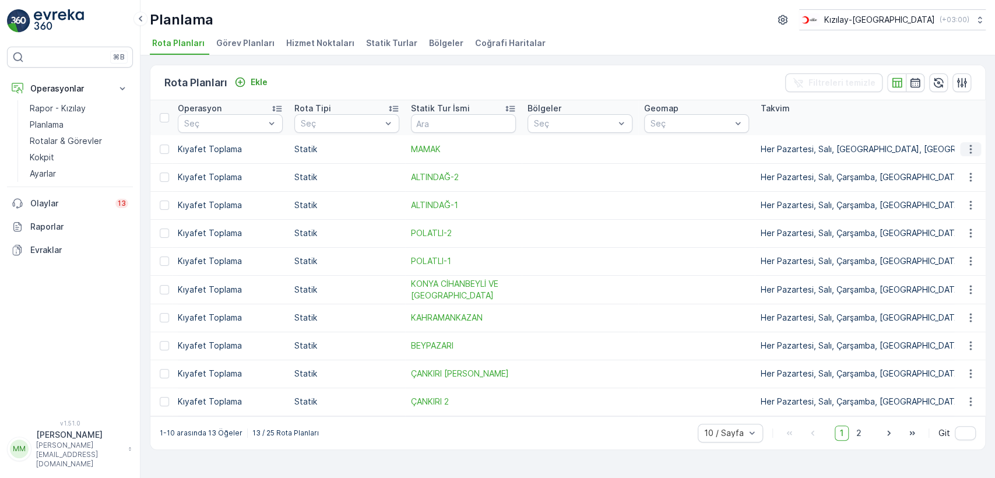
click at [974, 152] on icon "button" at bounding box center [971, 149] width 12 height 12
click at [958, 167] on span "Rota Planını Düzenle" at bounding box center [949, 167] width 80 height 12
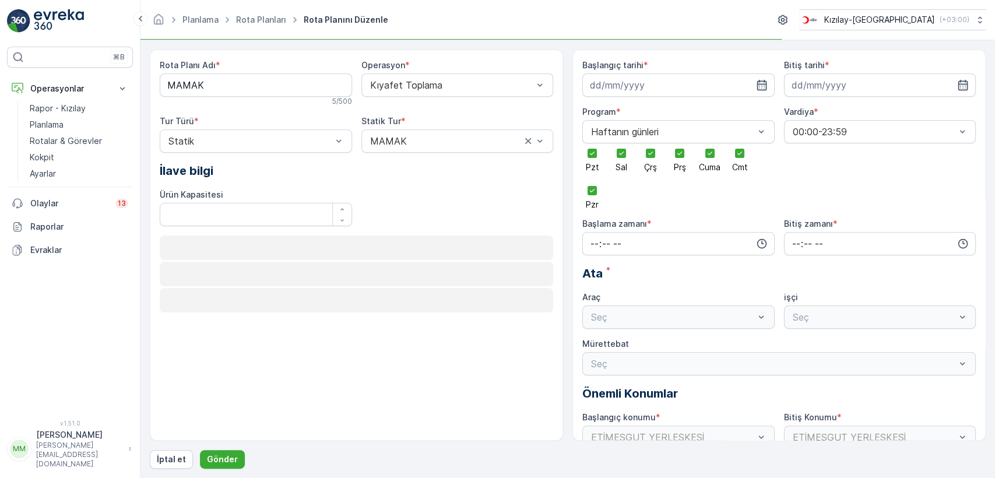
type input "[DATE]"
type input "25.09.2025"
type input "08:57"
type input "22:00"
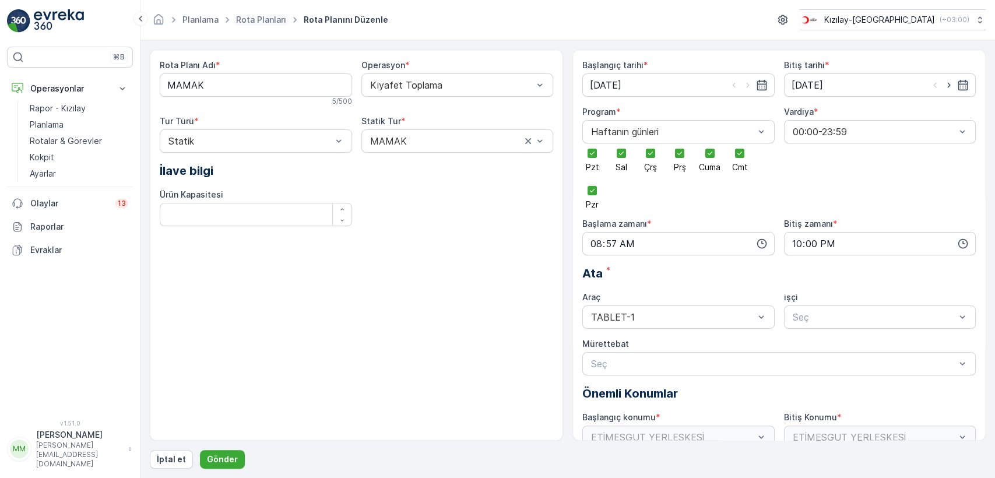
click at [285, 22] on span "Rota Planları" at bounding box center [261, 20] width 55 height 12
click at [257, 16] on link "Rota Planları" at bounding box center [261, 20] width 50 height 10
click at [45, 108] on p "Rapor - Kızılay" at bounding box center [58, 109] width 56 height 12
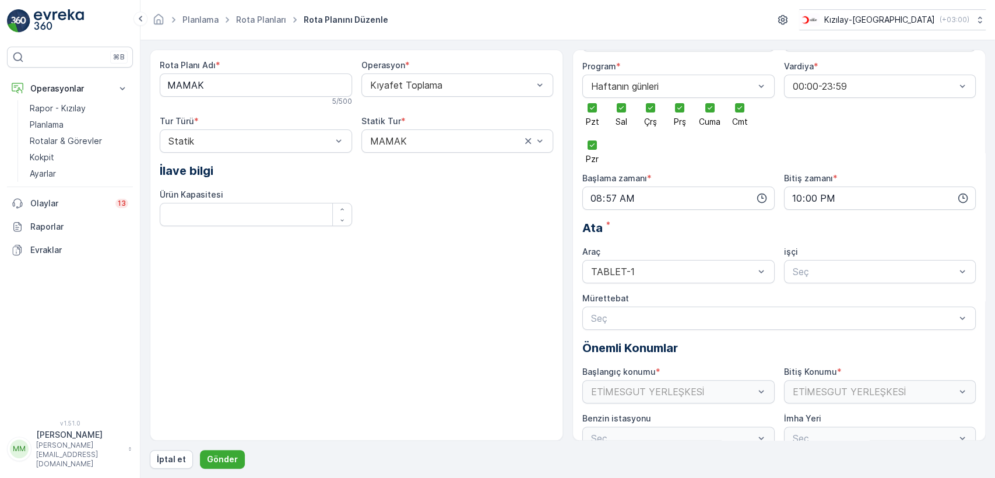
scroll to position [65, 0]
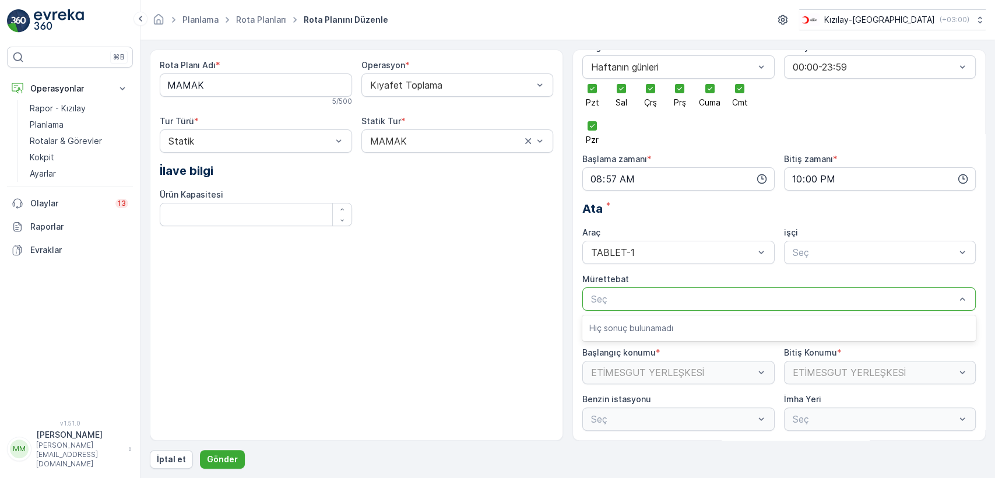
click at [667, 309] on div "Seç" at bounding box center [778, 298] width 393 height 23
click at [667, 332] on p "Hiç sonuç bulunamadı" at bounding box center [779, 328] width 380 height 12
click at [936, 259] on div "Seç" at bounding box center [880, 252] width 192 height 23
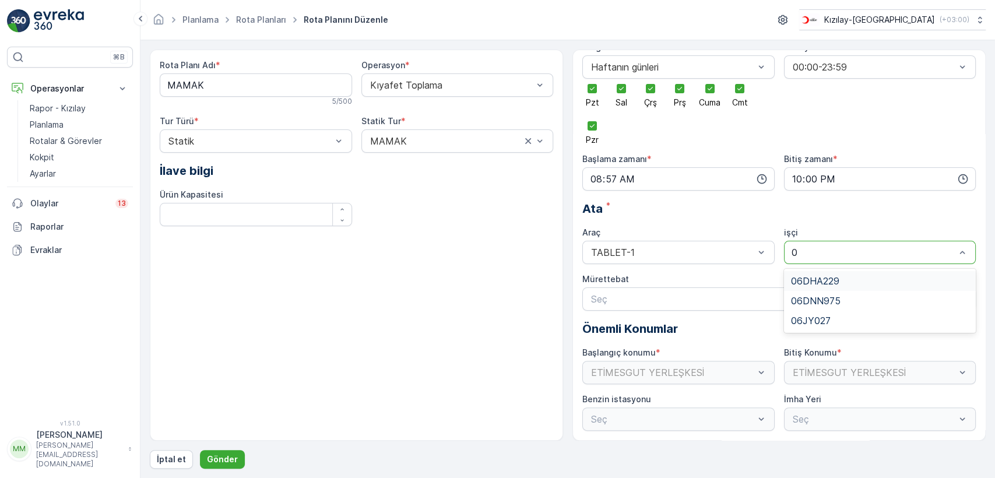
type input "06"
click at [858, 317] on div "06JY027" at bounding box center [880, 320] width 178 height 10
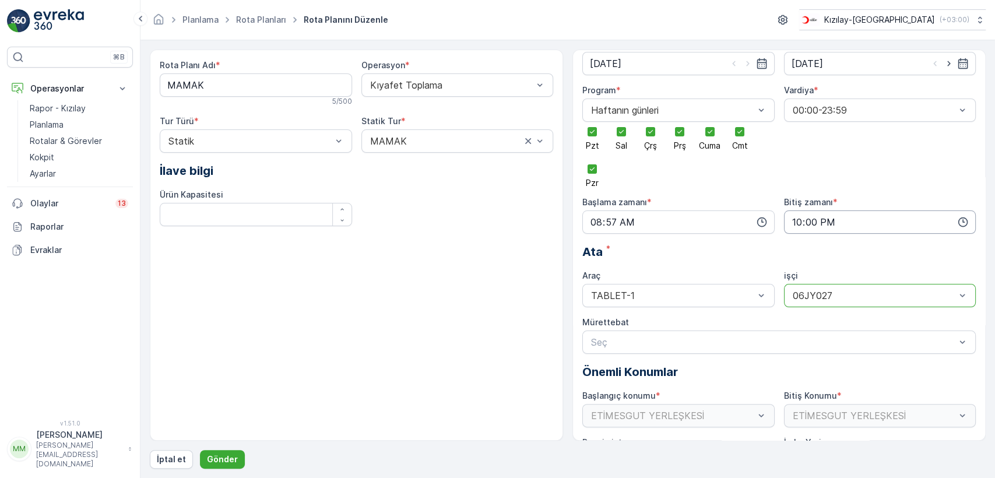
scroll to position [0, 0]
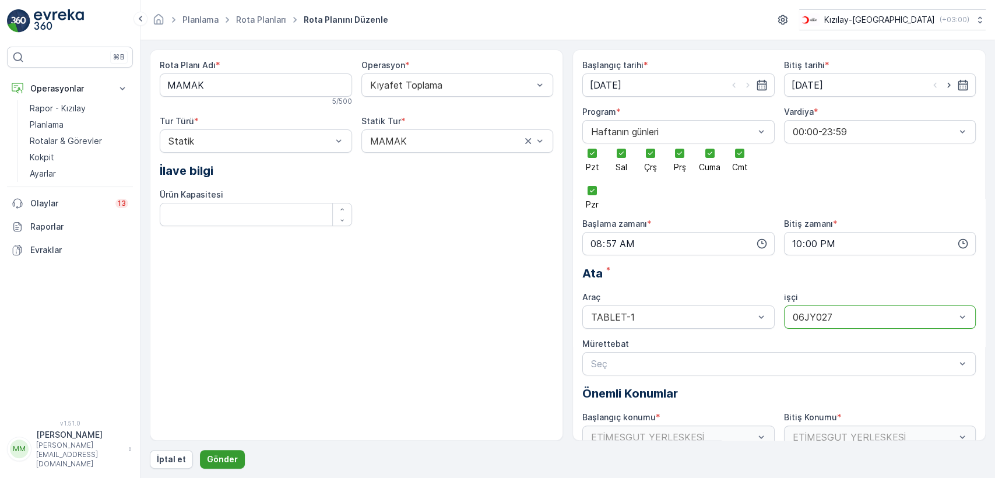
click at [216, 455] on p "Gönder" at bounding box center [222, 460] width 31 height 12
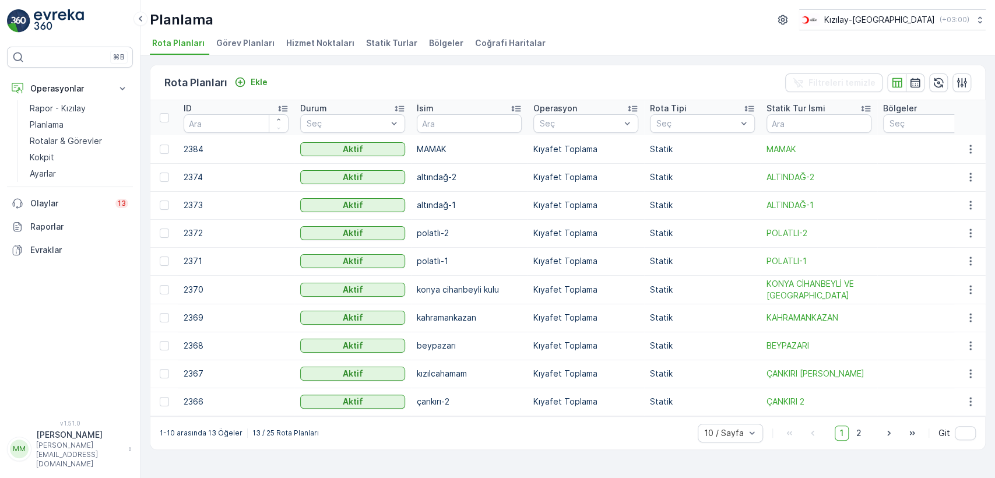
click at [510, 332] on td "beypazarı" at bounding box center [469, 346] width 117 height 28
click at [789, 14] on icon "button" at bounding box center [783, 20] width 12 height 12
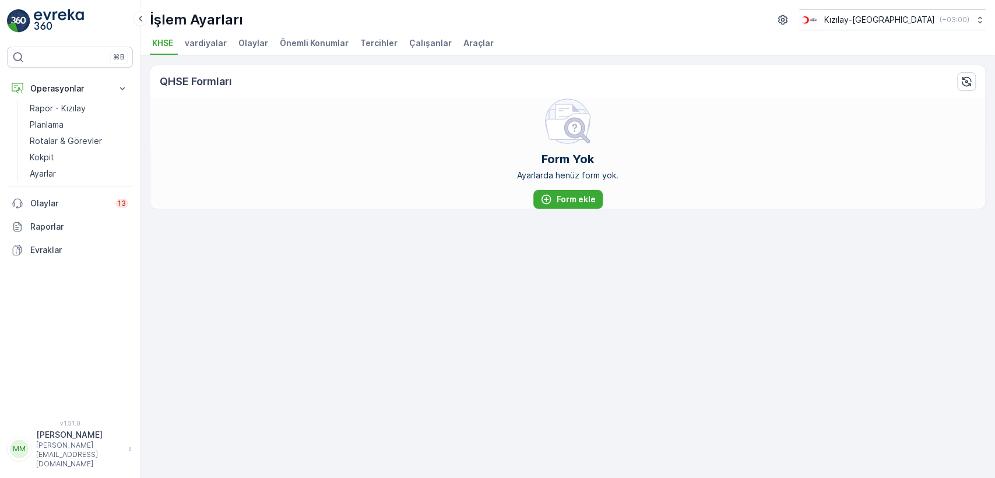
click at [78, 459] on p "[PERSON_NAME][EMAIL_ADDRESS][DOMAIN_NAME]" at bounding box center [79, 455] width 86 height 28
click at [89, 398] on span "Karanlık Yan Çubuk" at bounding box center [62, 401] width 72 height 23
click at [122, 392] on div "Menu" at bounding box center [113, 396] width 21 height 12
click at [103, 390] on input "Menu" at bounding box center [103, 390] width 0 height 0
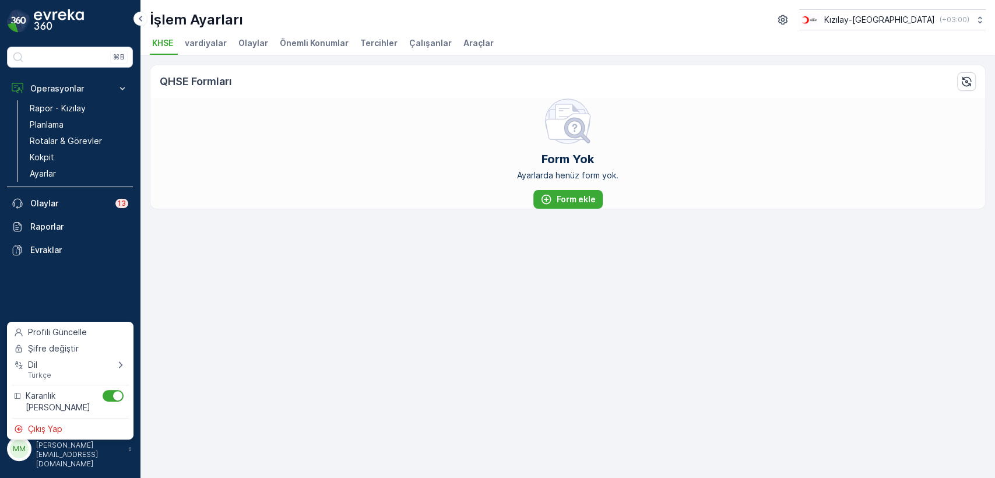
click at [275, 276] on div "QHSE Formları Form Yok Ayarlarda henüz form yok. Form ekle" at bounding box center [567, 266] width 855 height 423
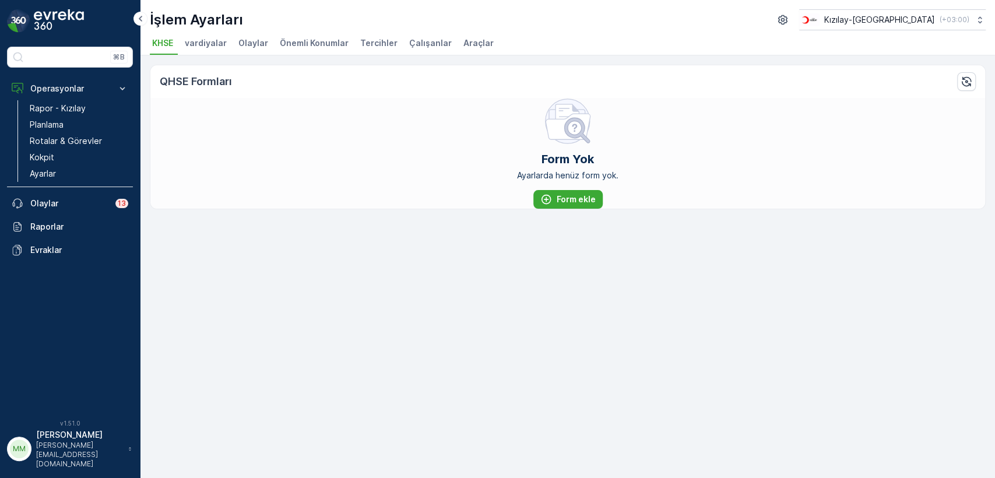
click at [39, 6] on div "⌘B Operasyonlar Rapor - Kızılay Planlama Rotalar & Görevler Kokpit Ayarlar Olay…" at bounding box center [70, 239] width 140 height 478
click at [40, 22] on img at bounding box center [59, 20] width 50 height 23
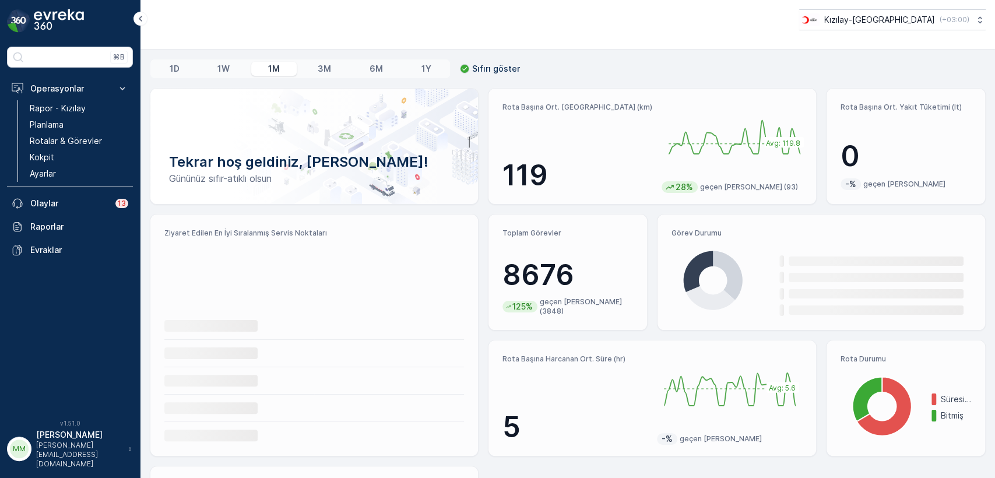
drag, startPoint x: 563, startPoint y: 266, endPoint x: 513, endPoint y: 272, distance: 50.5
click at [513, 272] on p "8676" at bounding box center [568, 275] width 131 height 35
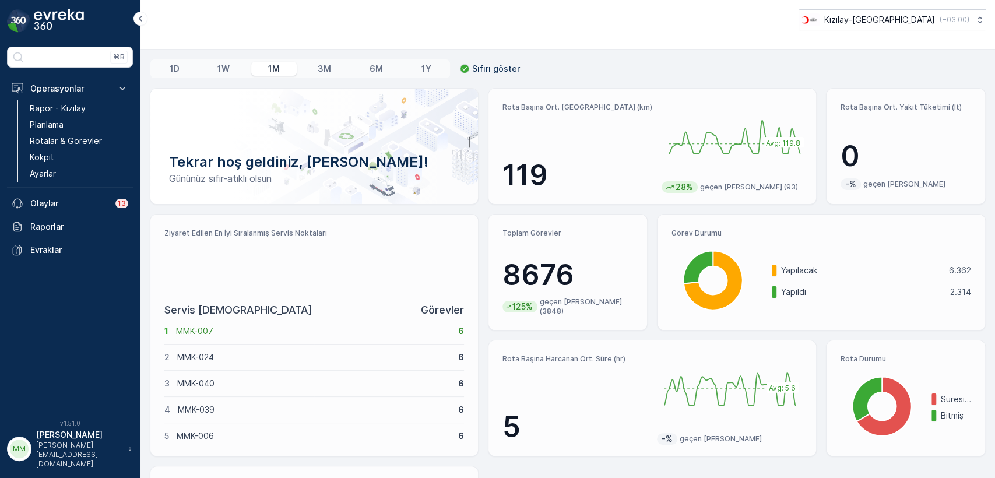
drag, startPoint x: 561, startPoint y: 264, endPoint x: 458, endPoint y: 258, distance: 103.3
click at [458, 258] on div "Tekrar hoş geldiniz, mustafa.akca! Gününüz sıfır-atıklı olsun Rota Başına Ort. …" at bounding box center [568, 335] width 836 height 494
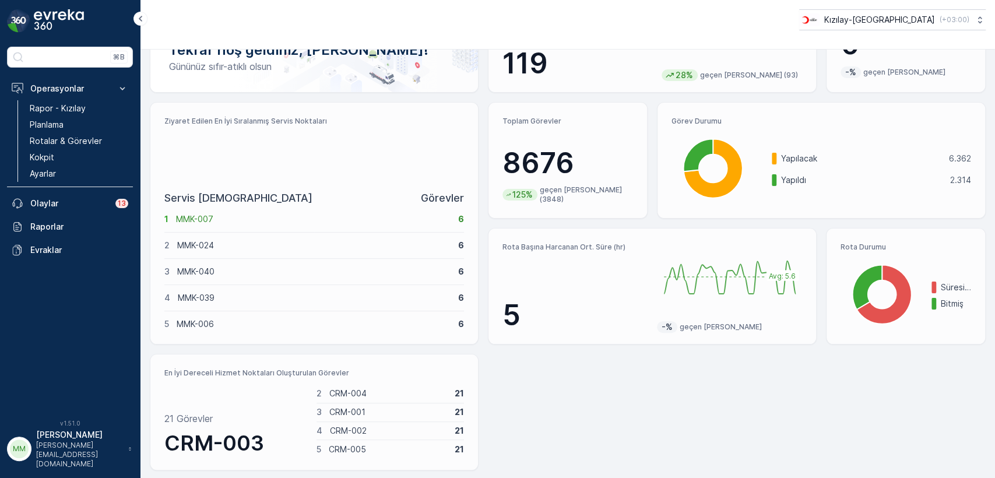
scroll to position [113, 0]
drag, startPoint x: 191, startPoint y: 188, endPoint x: 361, endPoint y: 216, distance: 172.4
click at [361, 216] on div "Servis Noktası Görevler 1 MMK-007 6 2 MMK-024 6 3 MMK-040 6 4 MMK-039 6 5 MMK-0…" at bounding box center [314, 259] width 300 height 140
drag, startPoint x: 238, startPoint y: 381, endPoint x: 285, endPoint y: 397, distance: 50.0
click at [285, 397] on div "En İyi Dereceli Hizmet Noktaları Oluşturulan Görevler 21 Görevler CRM-003 2 CRM…" at bounding box center [314, 410] width 300 height 87
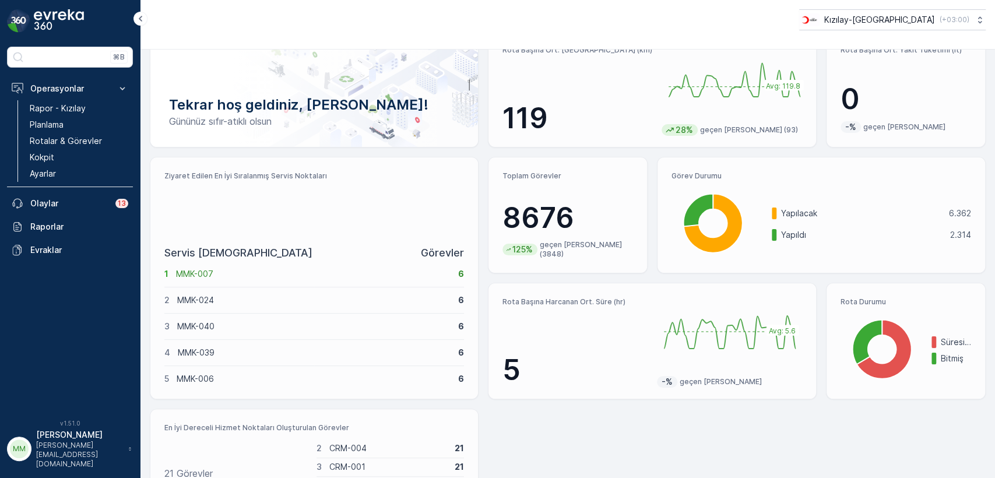
scroll to position [0, 0]
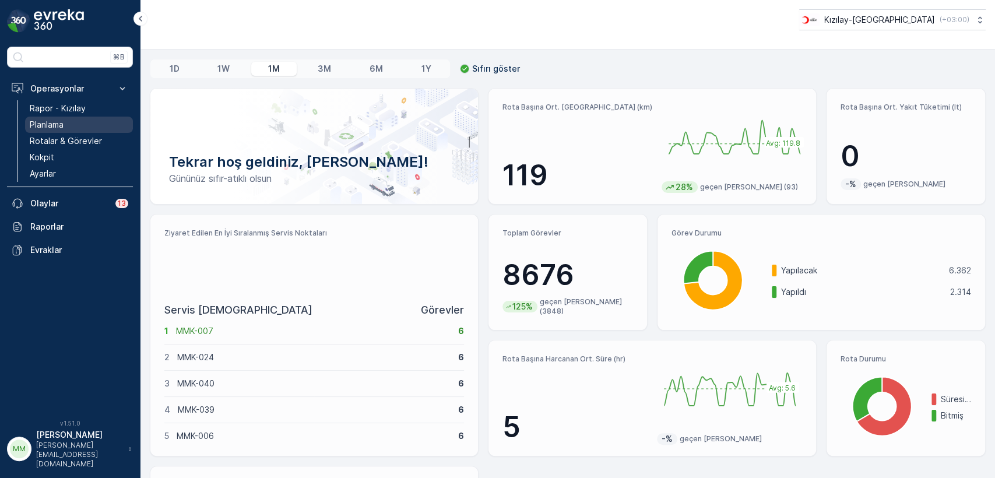
click at [73, 132] on link "Planlama" at bounding box center [79, 125] width 108 height 16
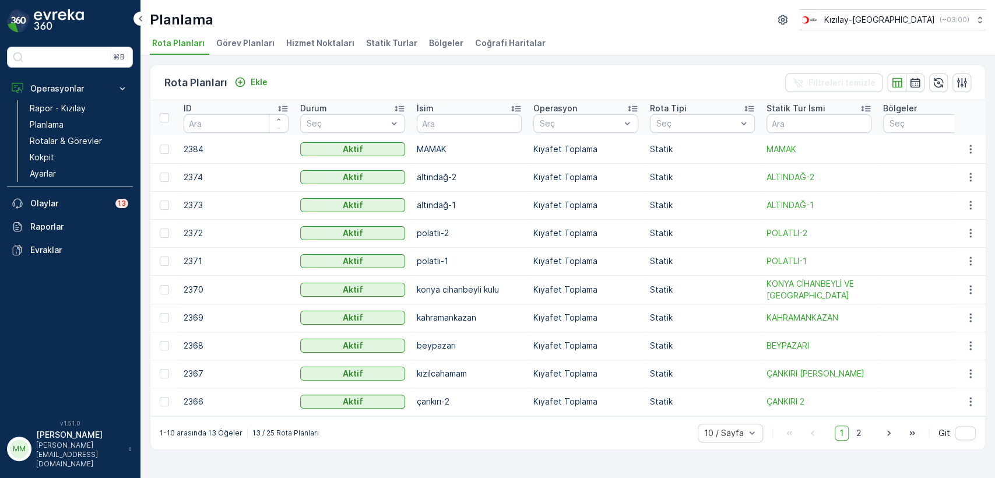
drag, startPoint x: 592, startPoint y: 140, endPoint x: 565, endPoint y: 57, distance: 87.0
click at [565, 57] on div "Rota Planları Ekle Filtreleri temizle ID Durum Seç İsim Operasyon Seç Rota Tipi…" at bounding box center [567, 266] width 855 height 423
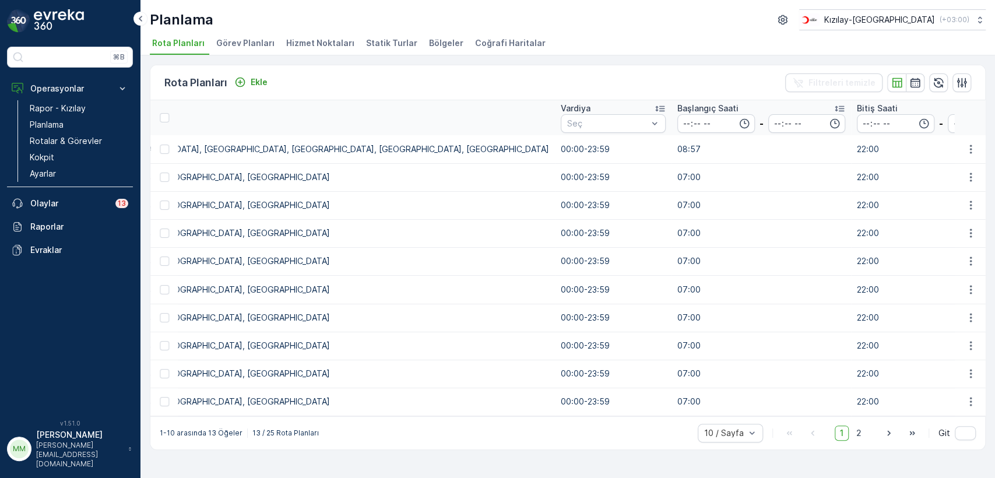
drag, startPoint x: 517, startPoint y: 189, endPoint x: 718, endPoint y: 239, distance: 206.7
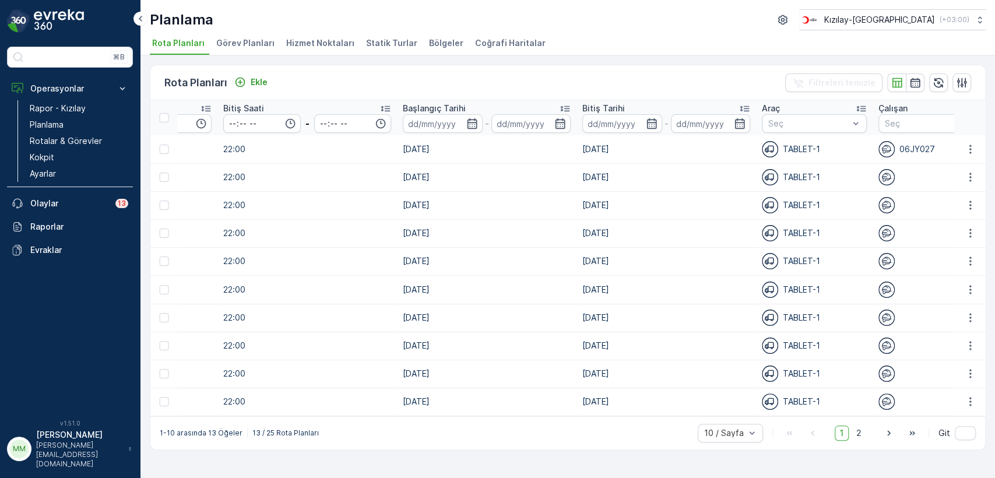
drag, startPoint x: 739, startPoint y: 233, endPoint x: 759, endPoint y: 245, distance: 23.0
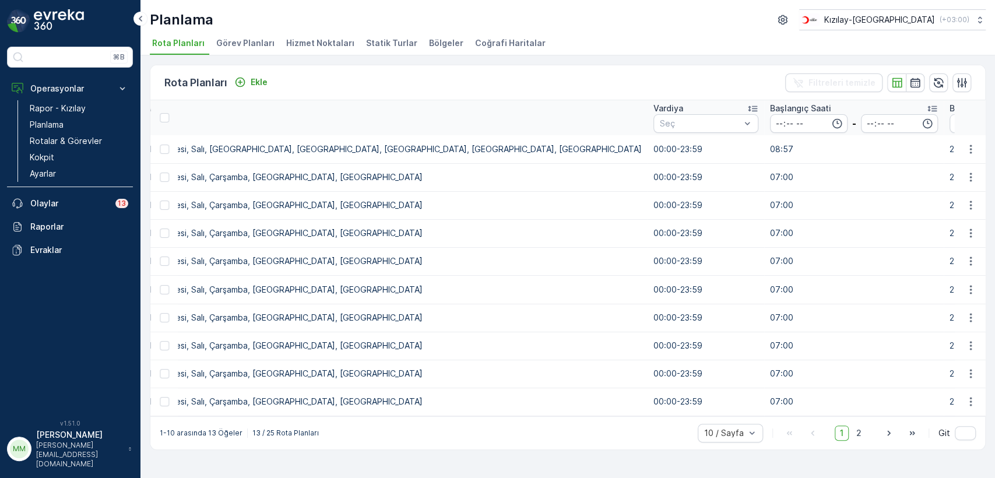
scroll to position [0, 0]
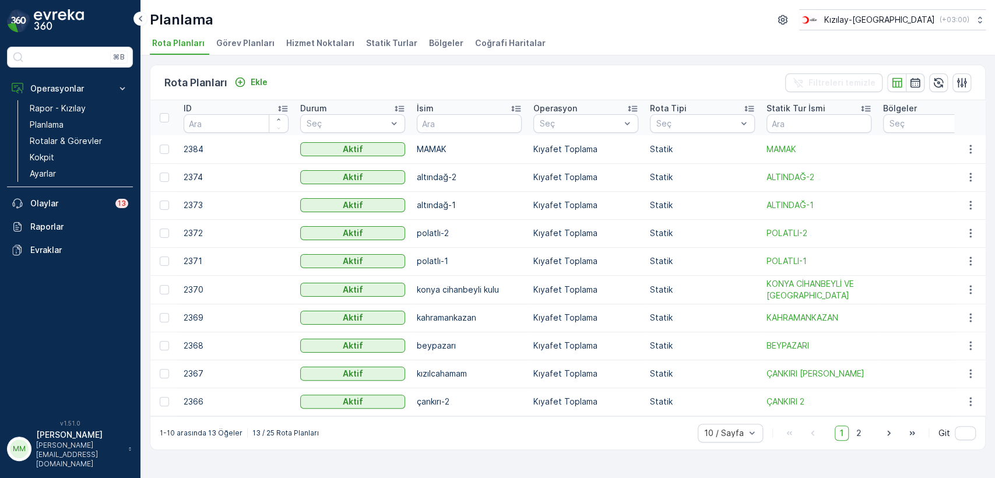
drag, startPoint x: 765, startPoint y: 234, endPoint x: 557, endPoint y: 272, distance: 211.4
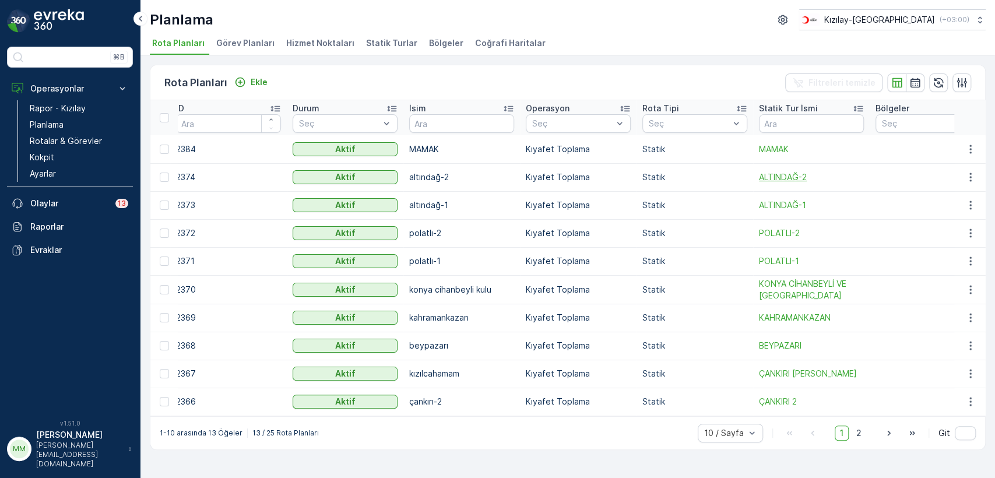
drag, startPoint x: 837, startPoint y: 169, endPoint x: 858, endPoint y: 181, distance: 24.0
click at [965, 143] on icon "button" at bounding box center [971, 149] width 12 height 12
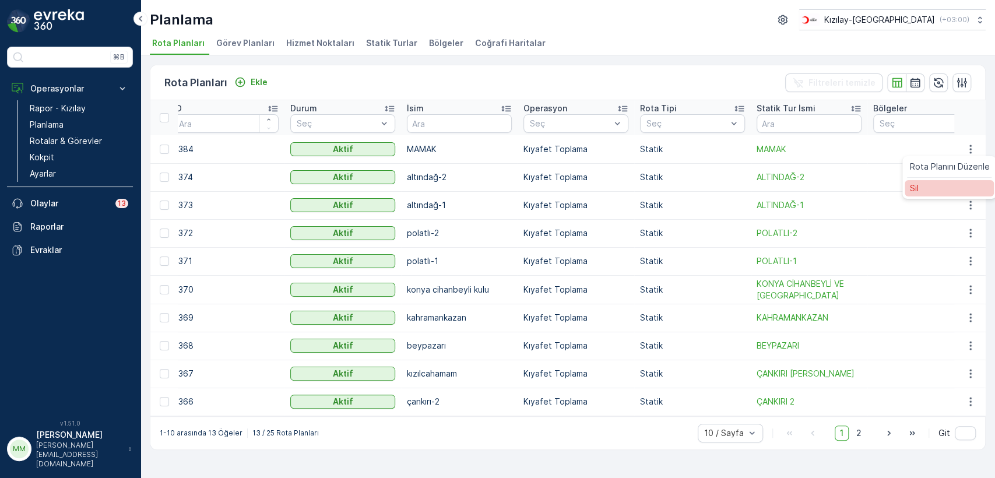
click at [933, 194] on div "Sil" at bounding box center [949, 188] width 89 height 16
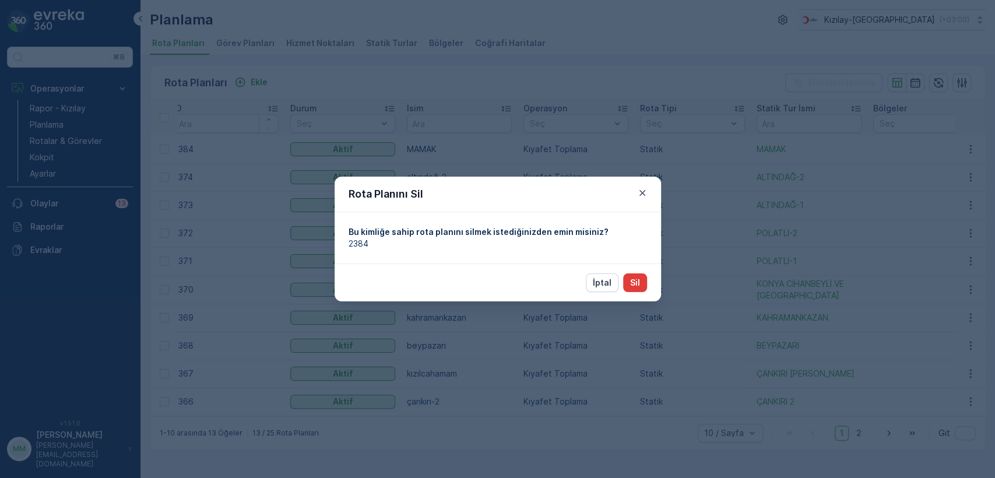
click at [625, 288] on button "Sil" at bounding box center [635, 282] width 24 height 19
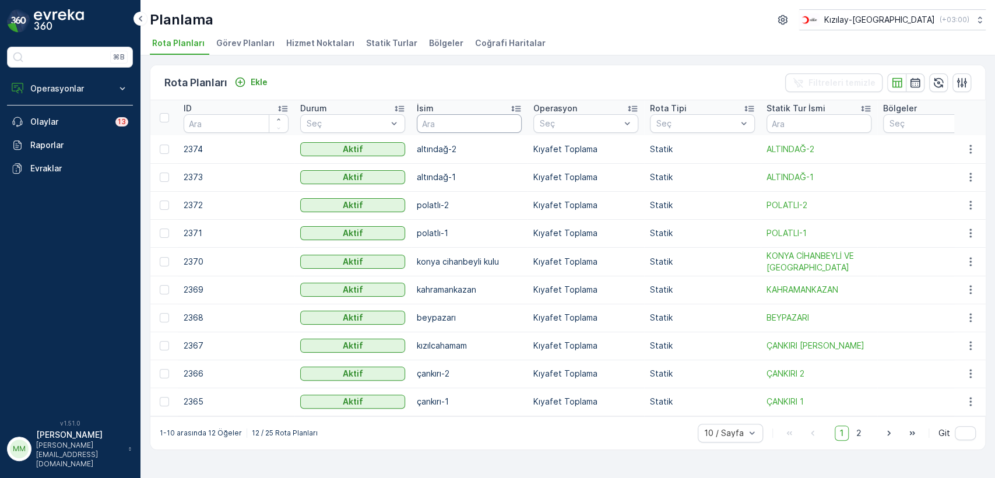
click at [468, 124] on input "text" at bounding box center [469, 123] width 105 height 19
type input "MAMA"
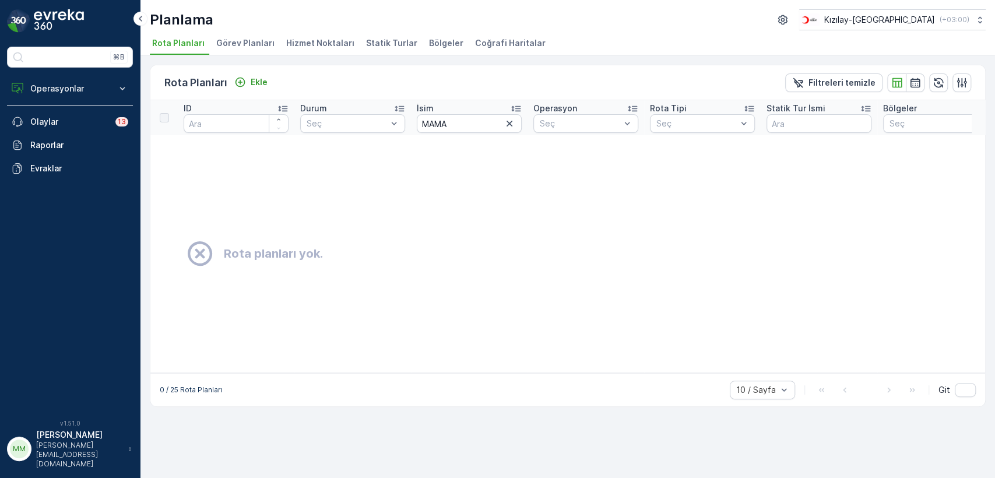
drag, startPoint x: 264, startPoint y: 85, endPoint x: 264, endPoint y: 94, distance: 9.9
click at [264, 94] on div "Rota Planları Ekle Filtreleri temizle" at bounding box center [567, 82] width 835 height 35
click at [261, 76] on p "Ekle" at bounding box center [259, 82] width 17 height 12
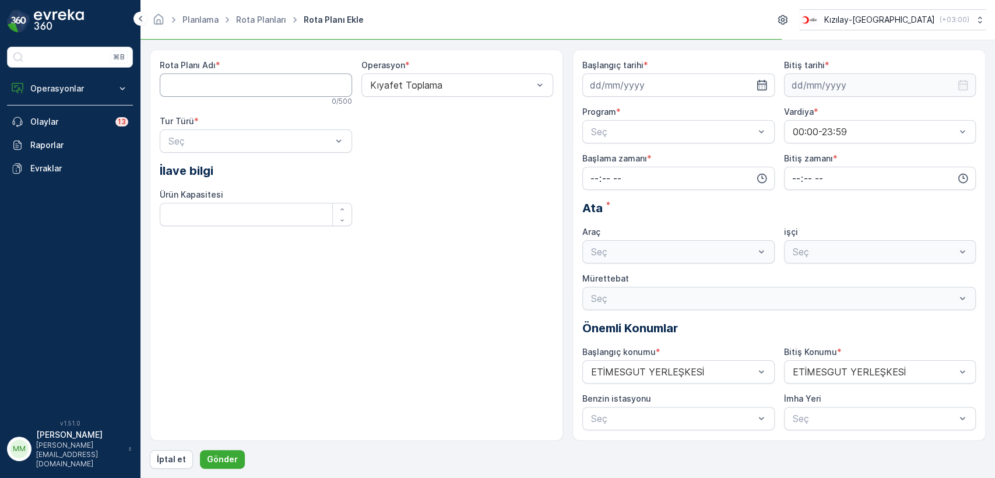
click at [244, 87] on Adı "Rota Planı Adı" at bounding box center [256, 84] width 192 height 23
click at [243, 85] on Adı "sungurlu" at bounding box center [256, 84] width 192 height 23
type Adı "mamak"
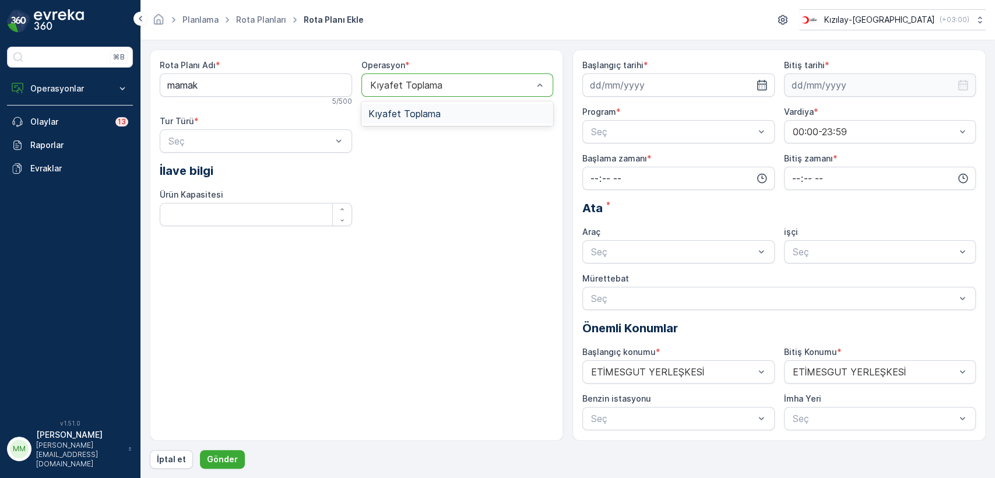
click at [473, 74] on div "Kıyafet Toplama" at bounding box center [457, 84] width 192 height 23
click at [445, 113] on div "Kıyafet Toplama" at bounding box center [457, 113] width 178 height 10
click at [166, 164] on span "İlave bilgi" at bounding box center [187, 170] width 54 height 17
click at [210, 164] on div "Statik" at bounding box center [256, 169] width 178 height 10
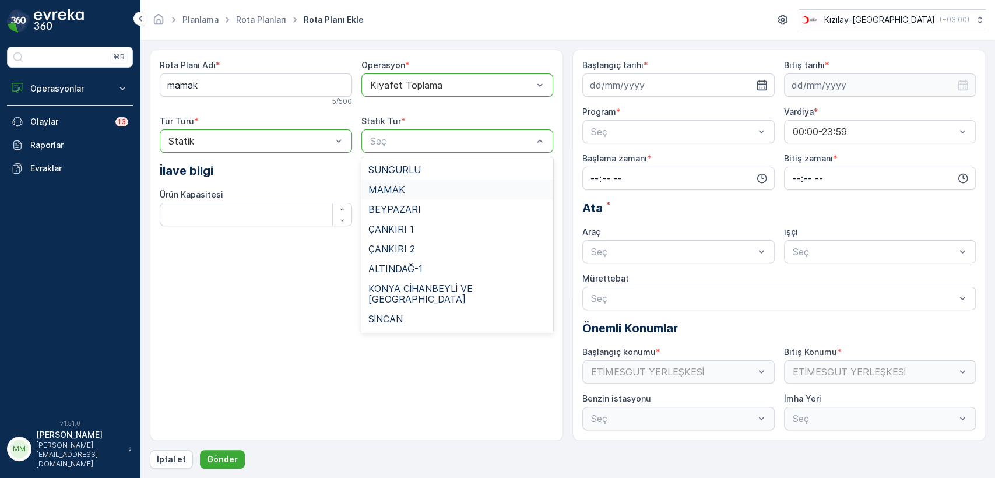
click at [396, 190] on span "MAMAK" at bounding box center [386, 189] width 37 height 10
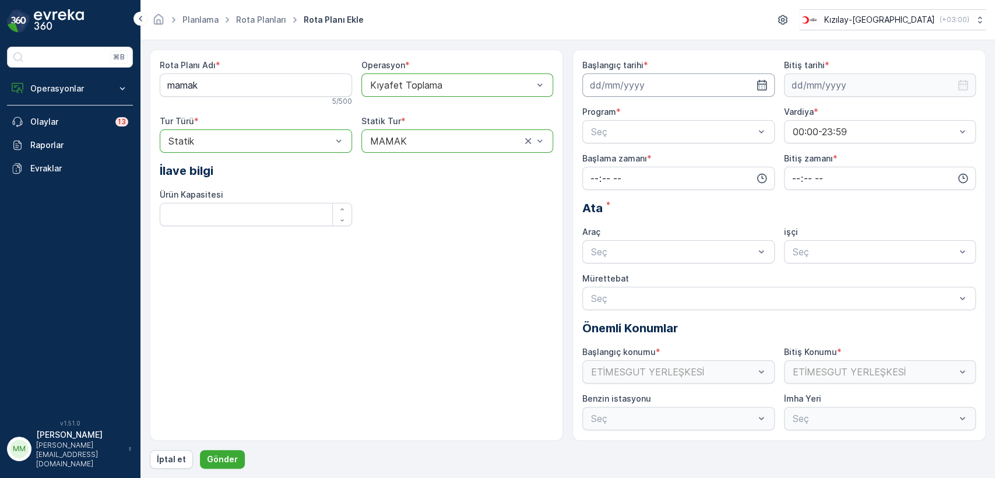
click at [631, 85] on input at bounding box center [678, 84] width 192 height 23
click at [648, 228] on div "24" at bounding box center [644, 229] width 19 height 19
type input "[DATE]"
click at [707, 119] on div "Program * Seç" at bounding box center [678, 124] width 192 height 37
click at [645, 181] on span "Haftanın günleri" at bounding box center [623, 180] width 68 height 10
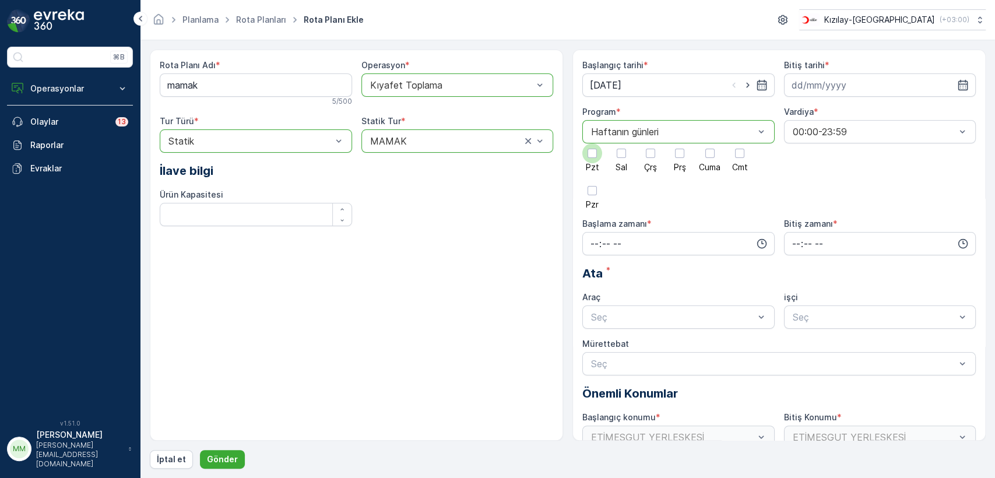
click at [589, 159] on div at bounding box center [592, 153] width 20 height 20
click at [592, 143] on input "Pzt" at bounding box center [592, 143] width 0 height 0
click at [620, 157] on div at bounding box center [621, 153] width 9 height 9
click at [621, 143] on input "Sal" at bounding box center [621, 143] width 0 height 0
click at [644, 163] on span "Çrş" at bounding box center [650, 167] width 13 height 8
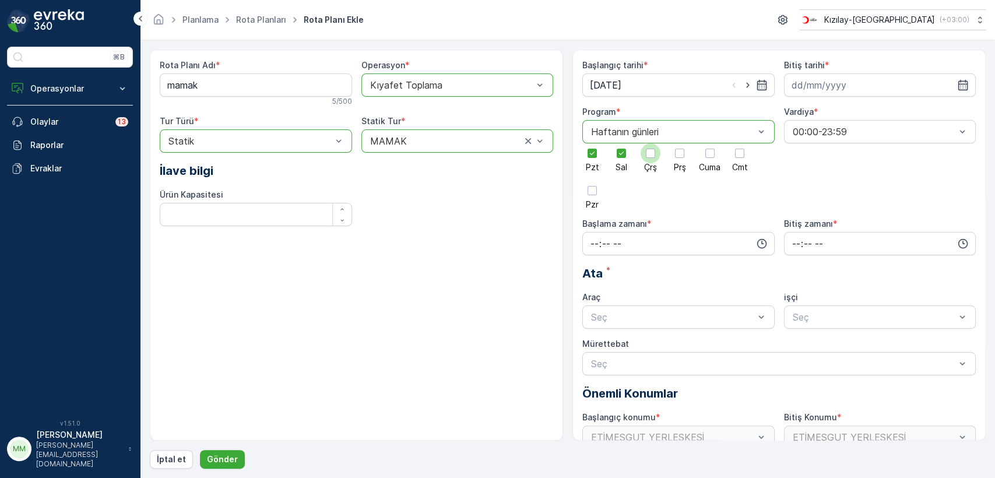
click at [651, 143] on input "Çrş" at bounding box center [651, 143] width 0 height 0
click at [684, 164] on span "Prş" at bounding box center [680, 167] width 12 height 8
click at [680, 143] on input "Prş" at bounding box center [680, 143] width 0 height 0
click at [710, 163] on span "Cuma" at bounding box center [710, 167] width 22 height 8
click at [710, 143] on input "Cuma" at bounding box center [710, 143] width 0 height 0
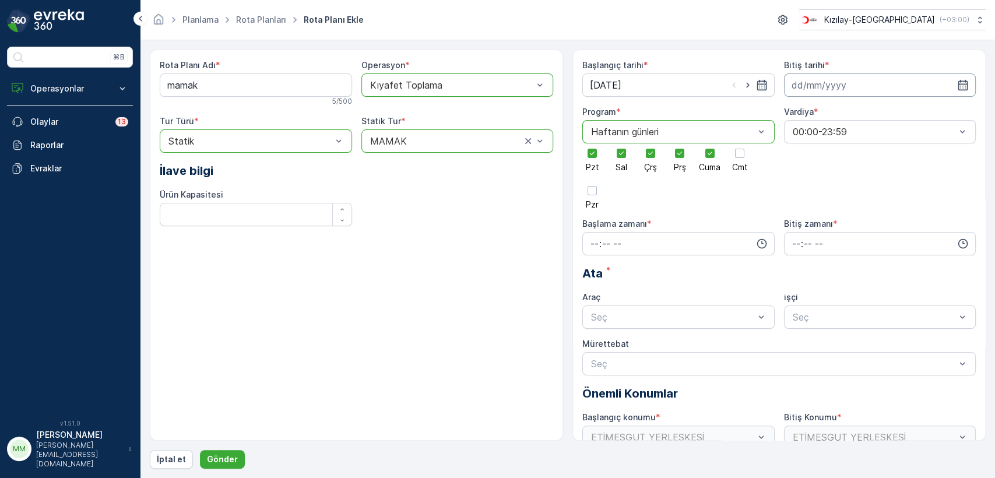
click at [839, 83] on input at bounding box center [880, 84] width 192 height 23
click at [820, 111] on icon at bounding box center [822, 113] width 12 height 12
click at [828, 223] on div "Aralık" at bounding box center [814, 220] width 30 height 16
click at [839, 256] on div "31" at bounding box center [844, 252] width 19 height 19
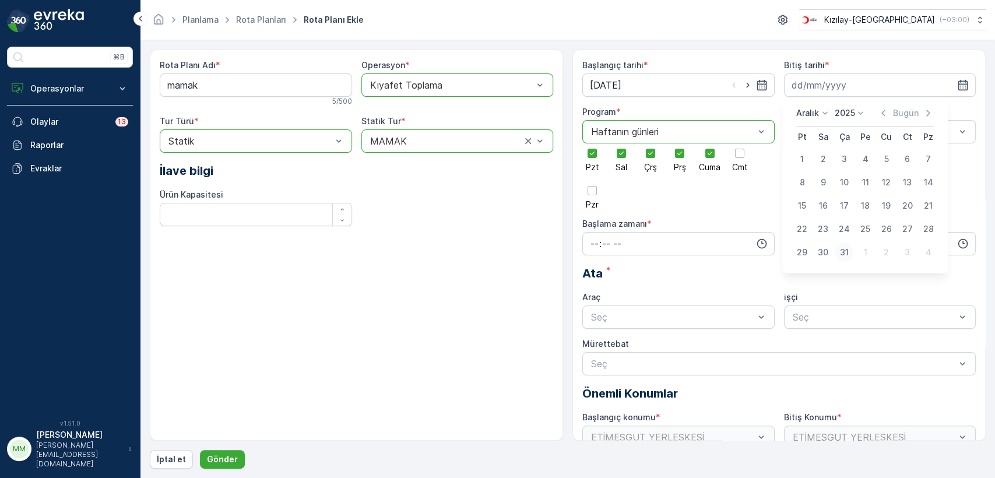
type input "[DATE]"
click at [686, 248] on input "time" at bounding box center [678, 243] width 192 height 23
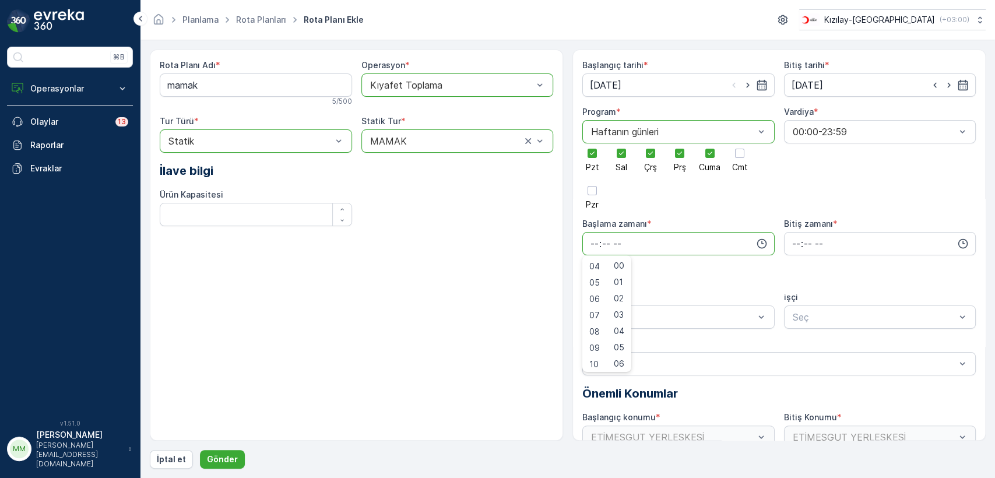
scroll to position [85, 0]
click at [600, 326] on div "09" at bounding box center [595, 327] width 20 height 16
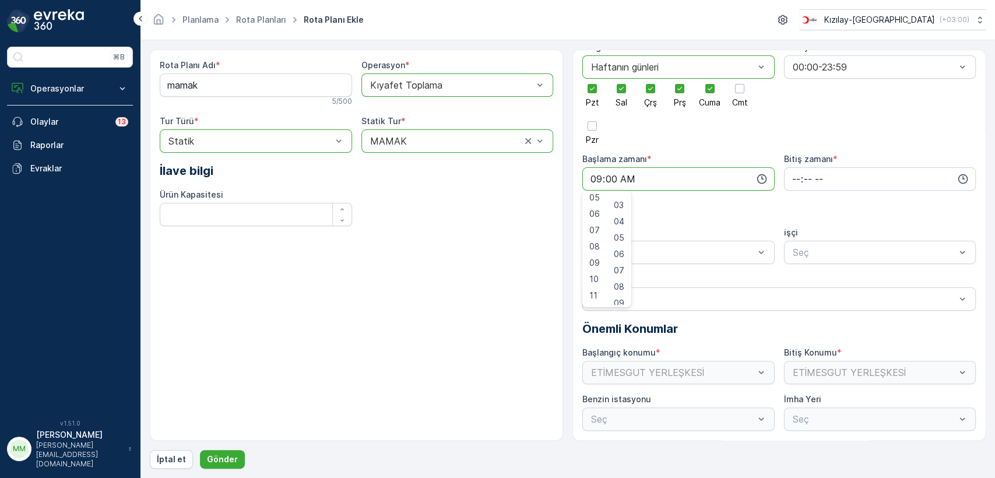
scroll to position [67, 0]
click at [623, 231] on span "06" at bounding box center [619, 232] width 10 height 12
type input "09:06"
click at [905, 174] on input "time" at bounding box center [880, 178] width 192 height 23
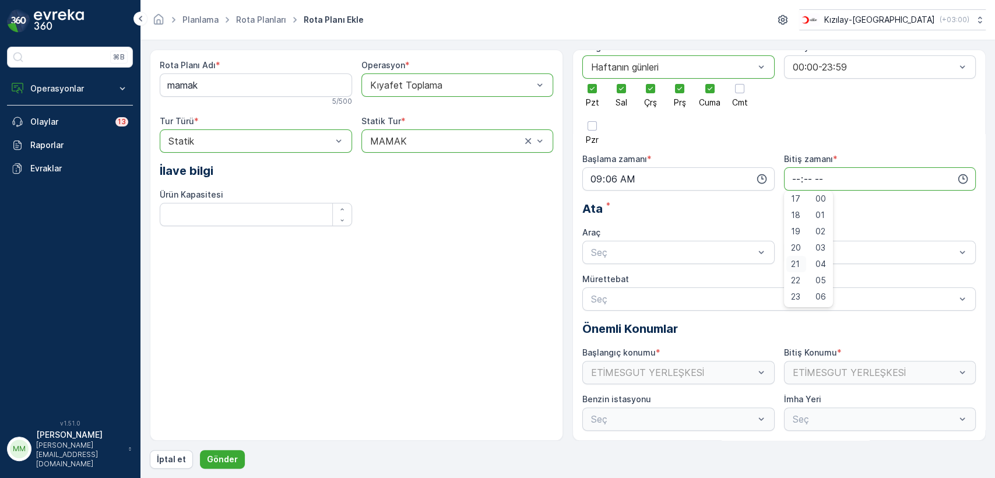
click at [793, 265] on span "21" at bounding box center [795, 264] width 9 height 12
type input "21:00"
click at [828, 195] on div "00" at bounding box center [821, 201] width 20 height 16
click at [721, 275] on div "TABLET-1" at bounding box center [678, 281] width 192 height 20
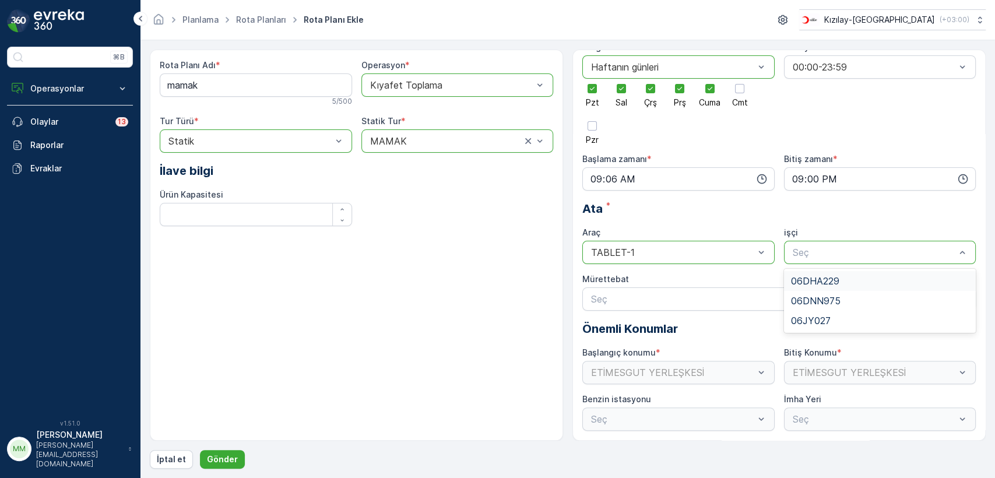
click at [849, 253] on div at bounding box center [875, 252] width 166 height 10
click at [742, 309] on div "Seç" at bounding box center [778, 298] width 393 height 23
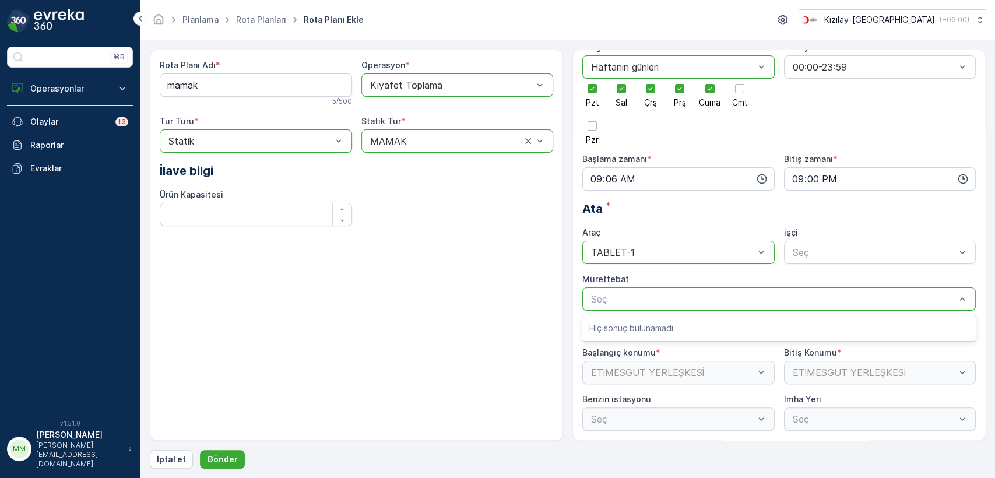
click at [739, 307] on div "Seç" at bounding box center [778, 298] width 393 height 23
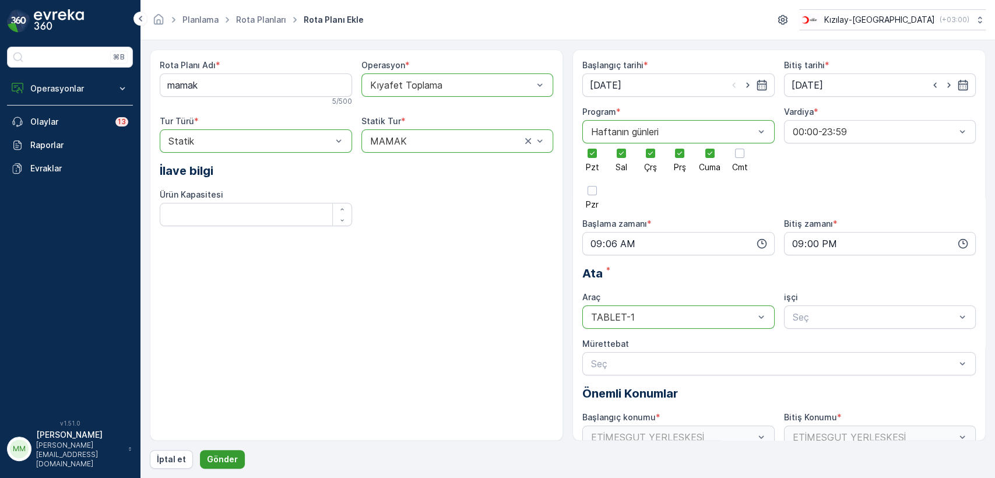
click at [236, 462] on button "Gönder" at bounding box center [222, 459] width 45 height 19
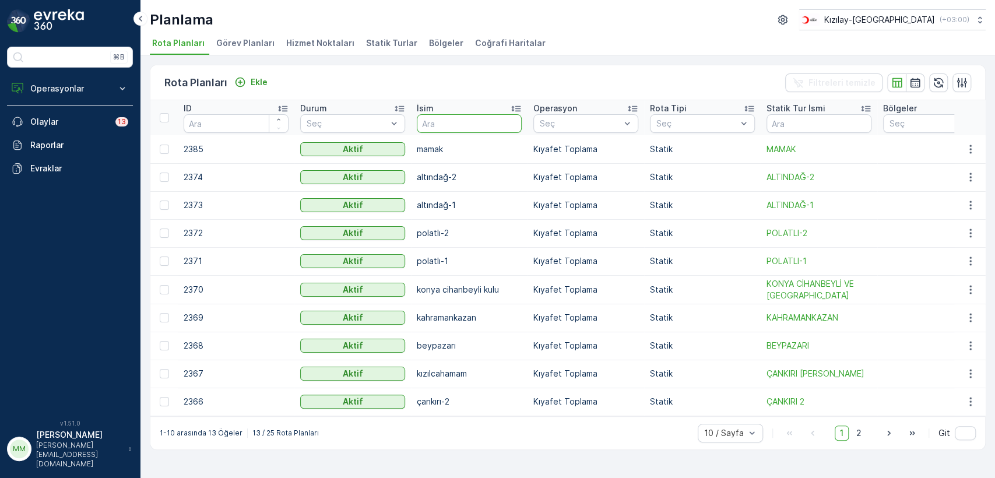
click at [459, 124] on input "text" at bounding box center [469, 123] width 105 height 19
type input "[DATE]"
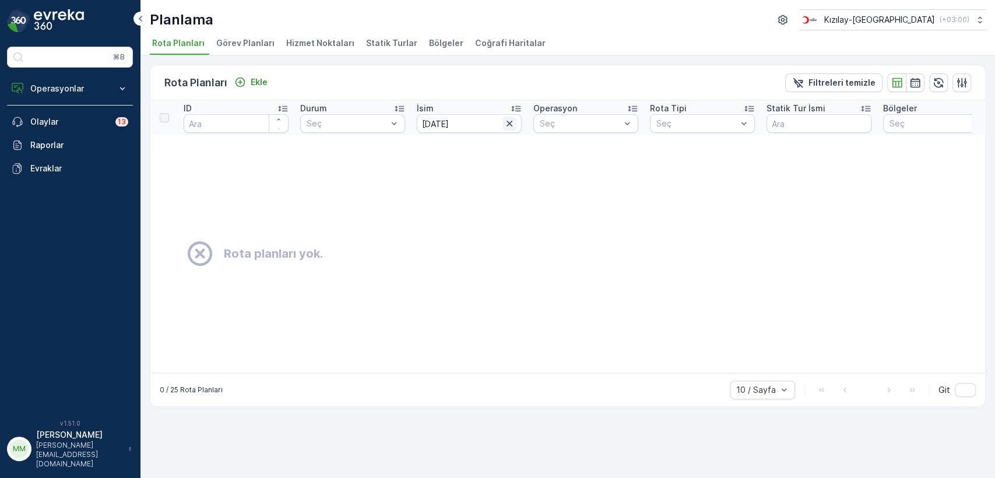
click at [503, 127] on button "button" at bounding box center [510, 124] width 14 height 14
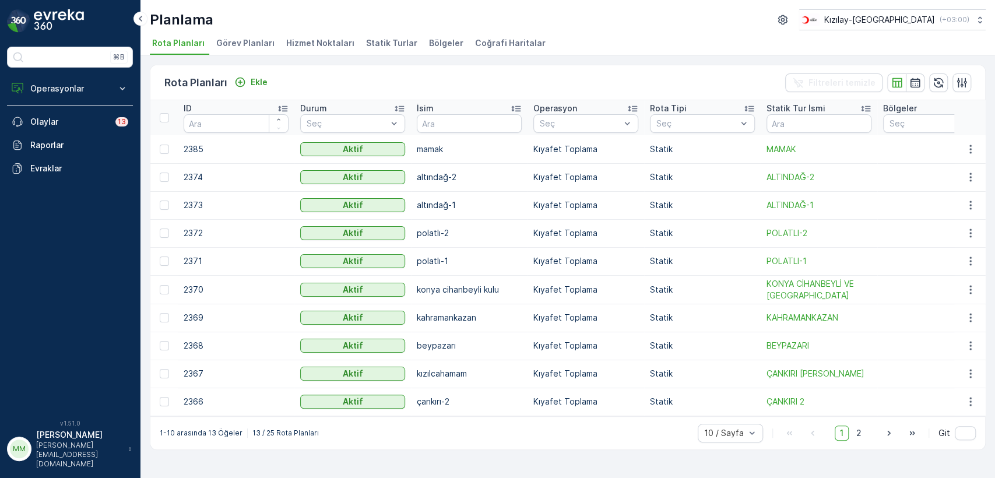
drag, startPoint x: 465, startPoint y: 312, endPoint x: 474, endPoint y: 338, distance: 27.8
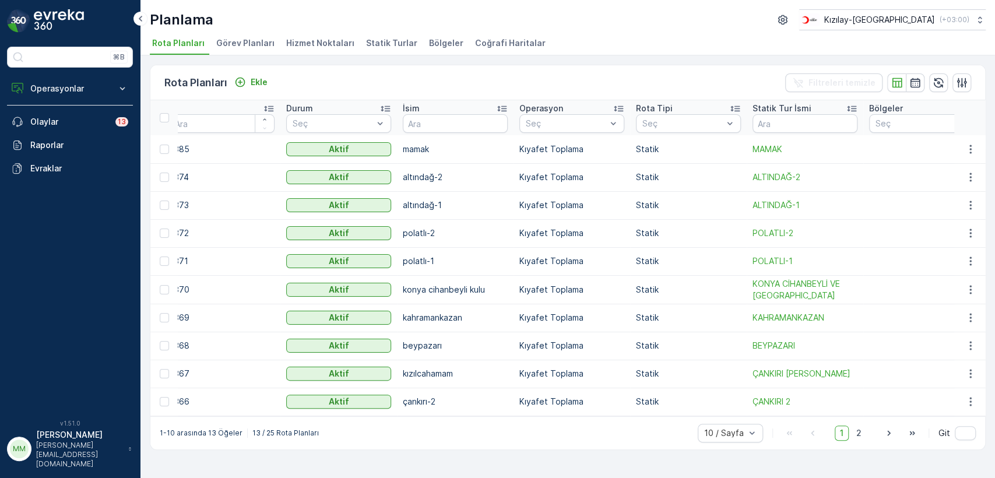
drag, startPoint x: 541, startPoint y: 357, endPoint x: 581, endPoint y: 371, distance: 42.0
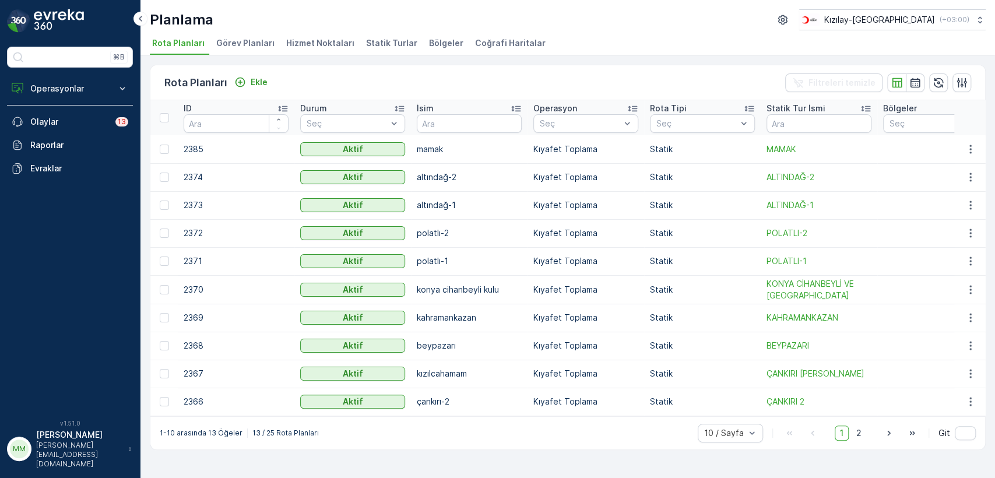
drag, startPoint x: 642, startPoint y: 345, endPoint x: 382, endPoint y: 297, distance: 264.3
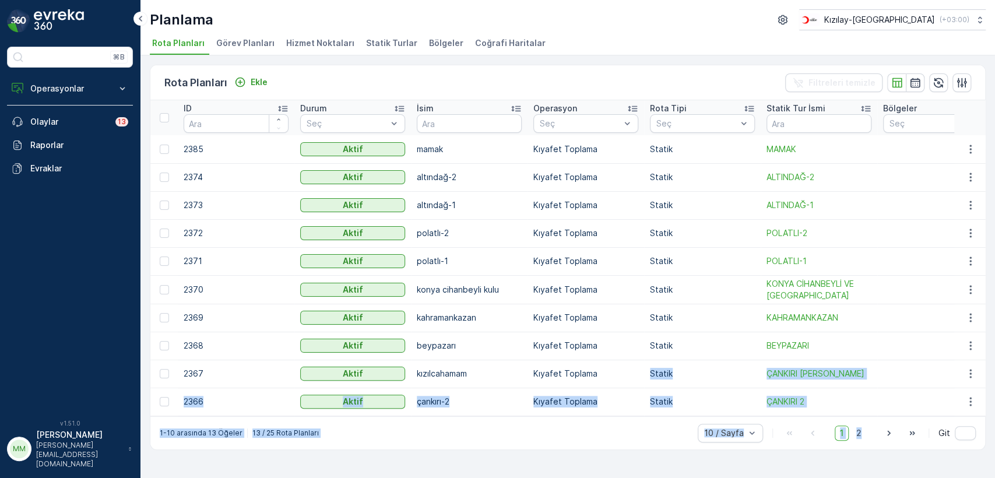
drag, startPoint x: 653, startPoint y: 383, endPoint x: 864, endPoint y: 352, distance: 213.3
click at [928, 477] on html "⌘B Operasyonlar Rapor - Kızılay Planlama Rotalar & Görevler Kokpit Ayarlar Olay…" at bounding box center [497, 239] width 995 height 478
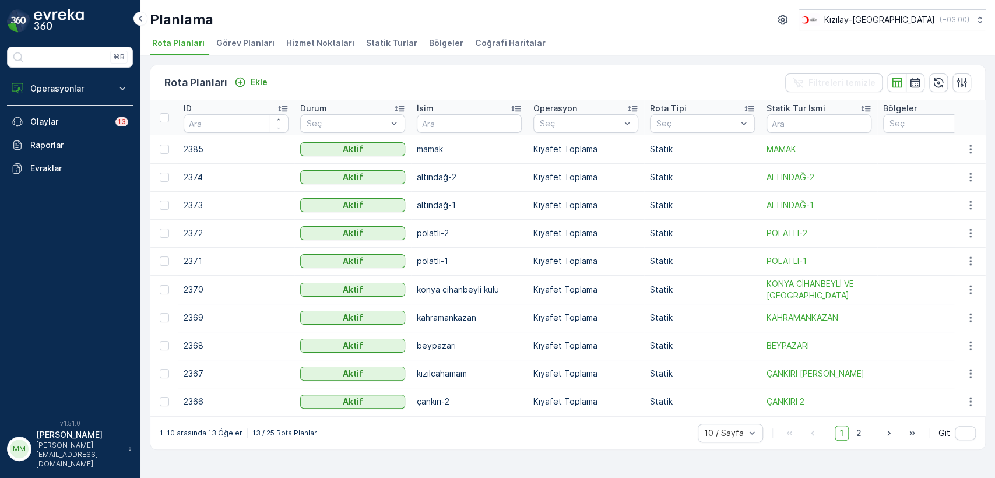
click at [469, 147] on p "mamak" at bounding box center [469, 149] width 105 height 12
click at [66, 82] on button "Operasyonlar" at bounding box center [70, 88] width 126 height 23
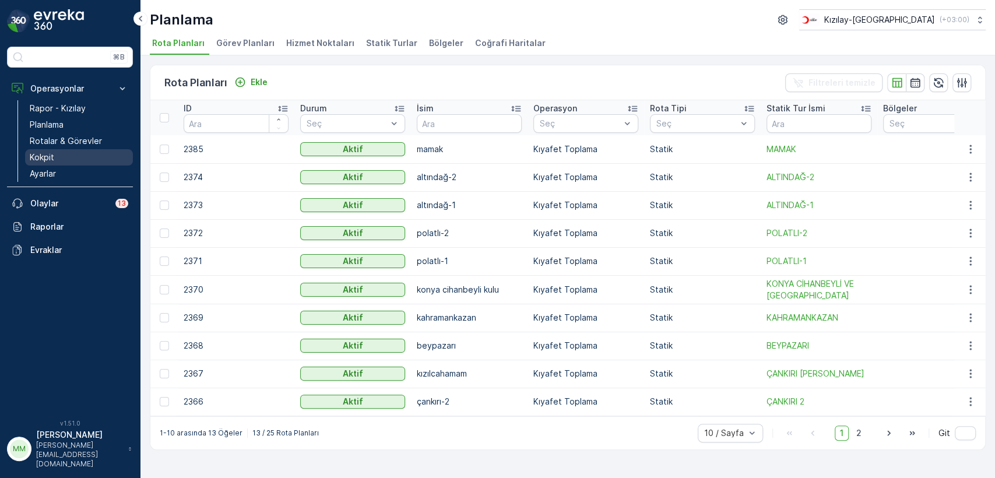
click at [57, 151] on link "Kokpit" at bounding box center [79, 157] width 108 height 16
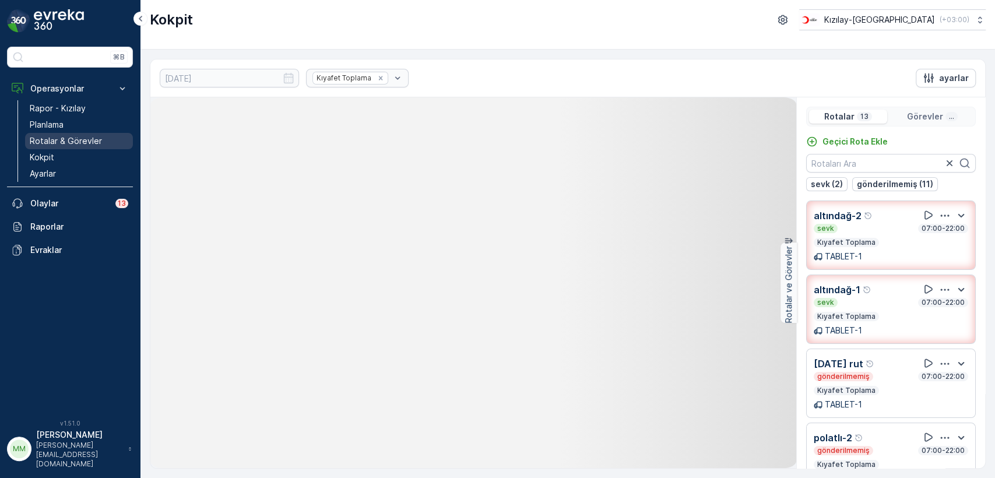
click at [98, 136] on p "Rotalar & Görevler" at bounding box center [66, 141] width 72 height 12
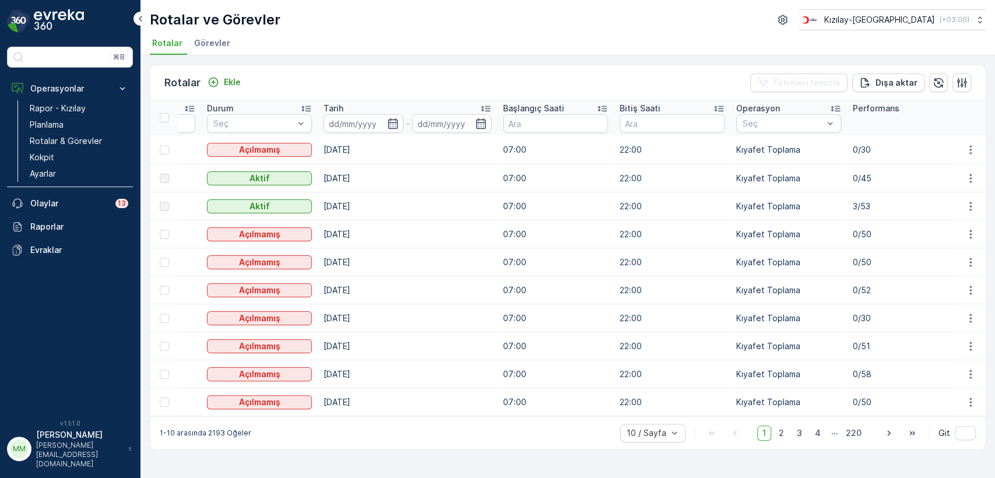
drag, startPoint x: 291, startPoint y: 175, endPoint x: 413, endPoint y: 191, distance: 122.3
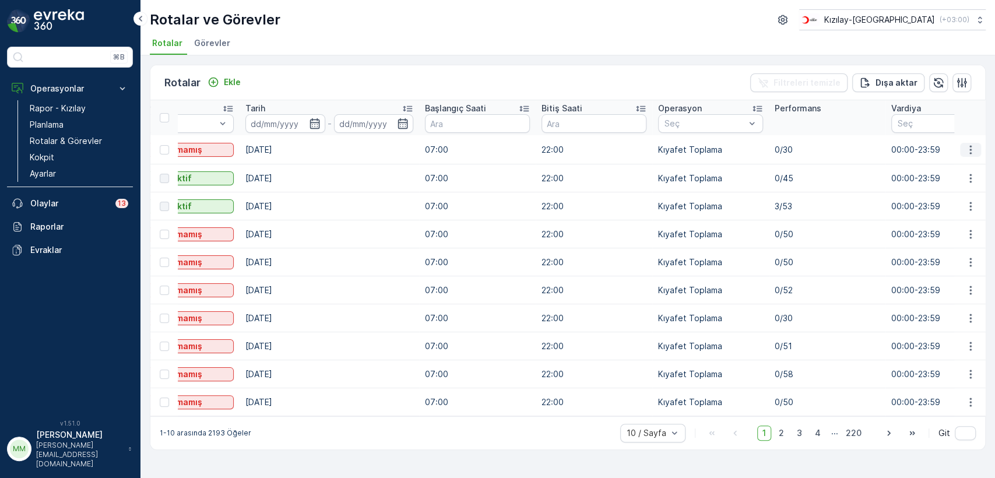
click at [974, 143] on button "button" at bounding box center [970, 150] width 21 height 14
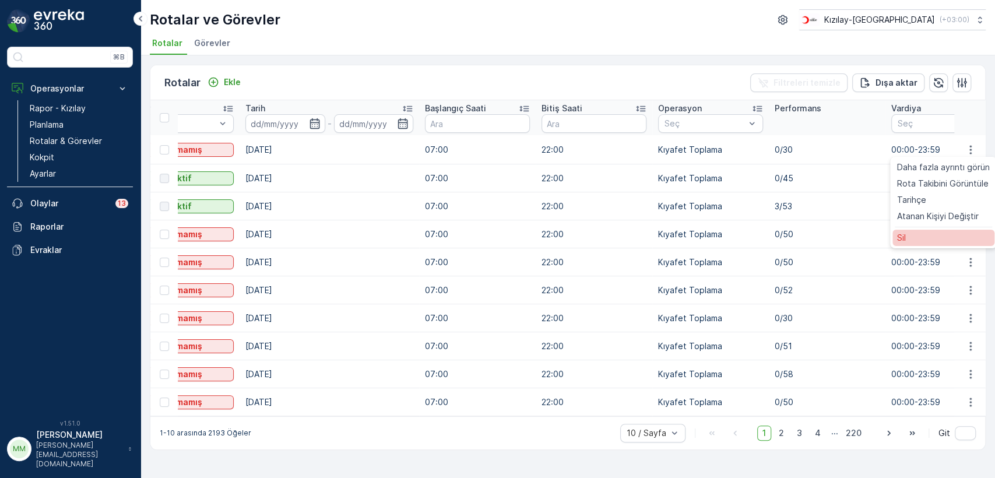
click at [914, 236] on div "Sil" at bounding box center [944, 238] width 102 height 16
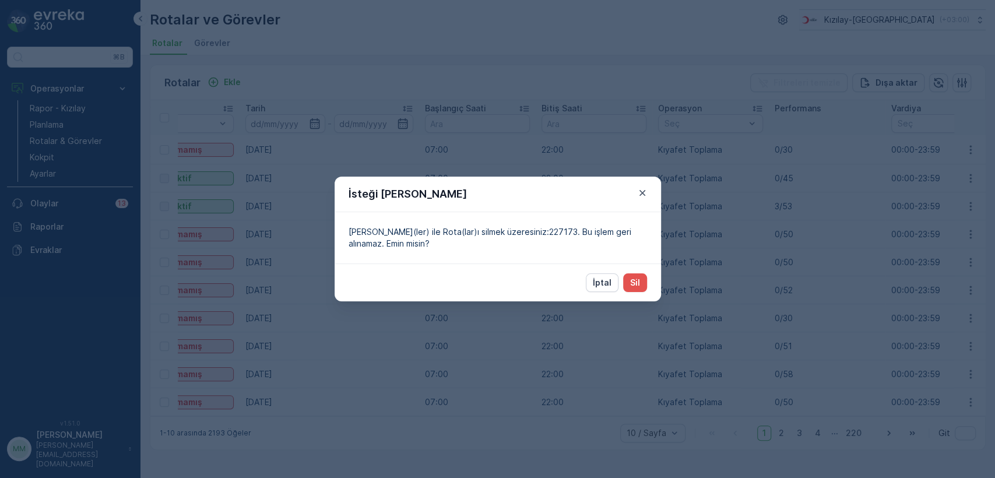
click at [606, 286] on p "İptal" at bounding box center [602, 283] width 19 height 12
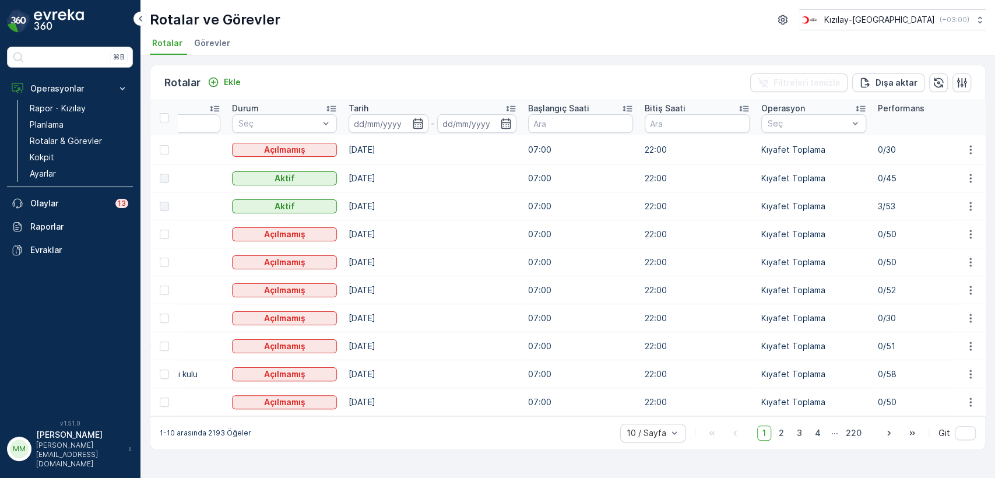
scroll to position [0, 31]
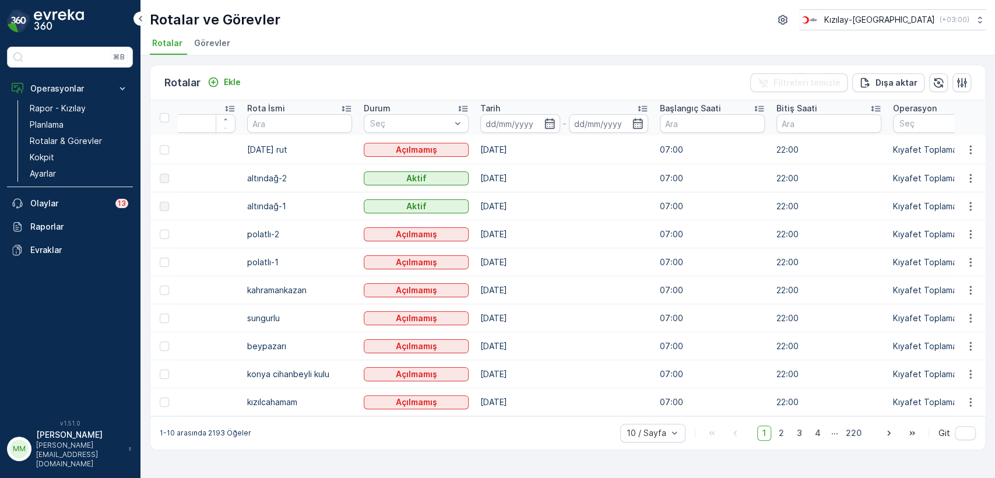
drag, startPoint x: 607, startPoint y: 266, endPoint x: 542, endPoint y: 281, distance: 67.5
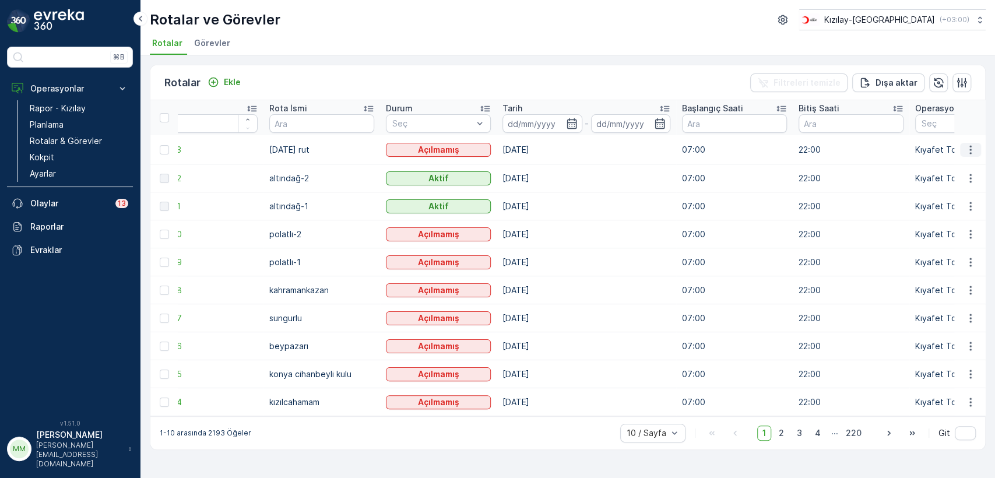
click at [966, 146] on button "button" at bounding box center [970, 150] width 21 height 14
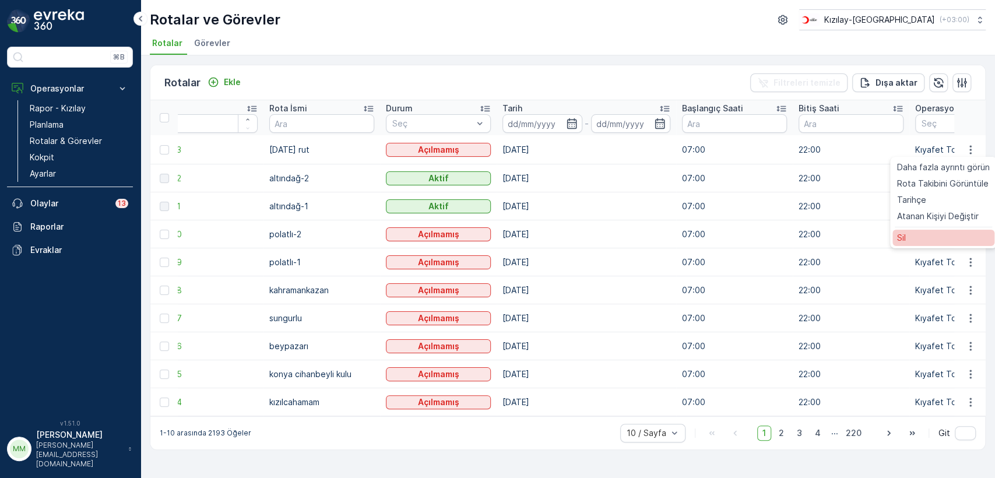
click at [913, 240] on div "Sil" at bounding box center [944, 238] width 102 height 16
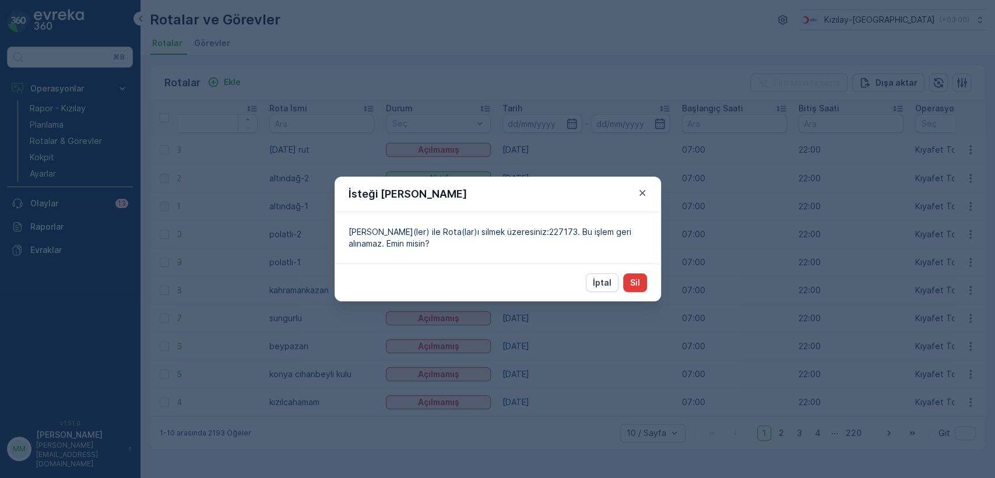
click at [631, 279] on p "Sil" at bounding box center [635, 283] width 10 height 12
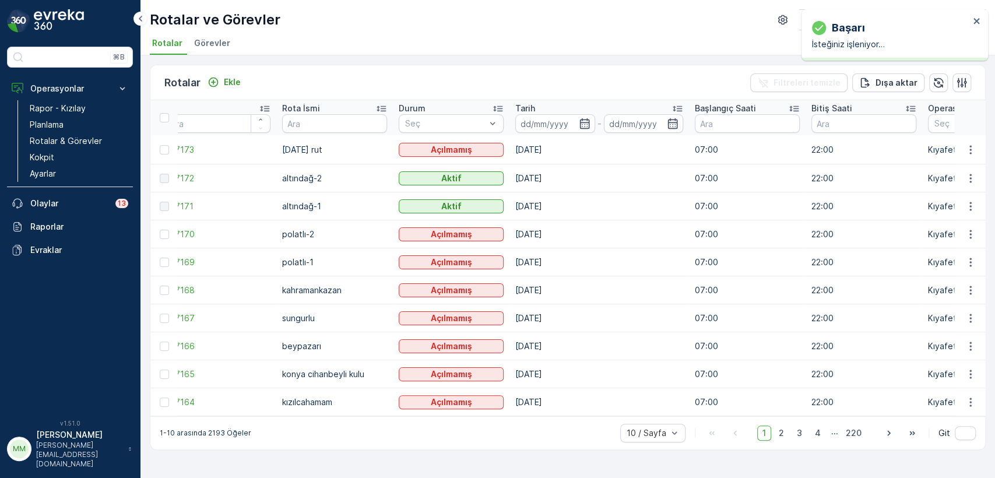
scroll to position [0, 0]
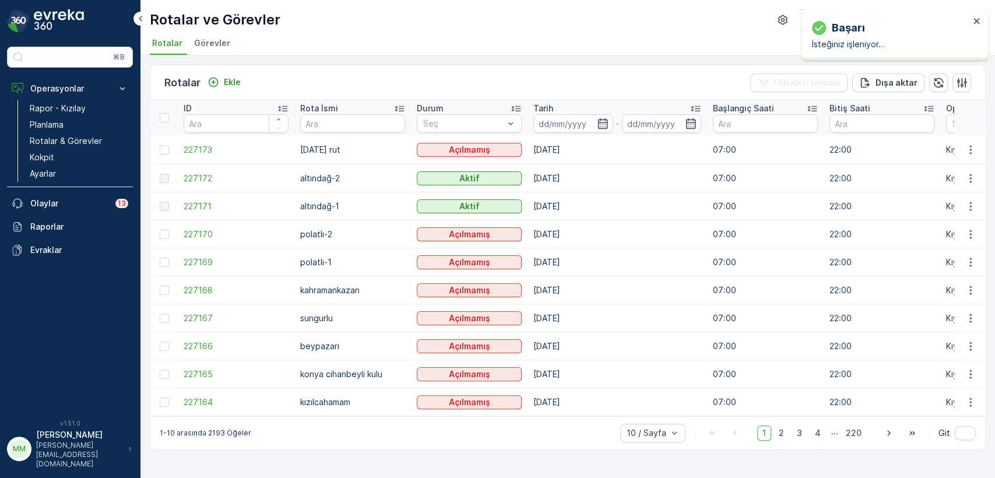
drag, startPoint x: 494, startPoint y: 319, endPoint x: 448, endPoint y: 332, distance: 48.0
click at [463, 123] on div at bounding box center [463, 123] width 83 height 9
click at [347, 127] on input "text" at bounding box center [352, 123] width 105 height 19
type input "mama"
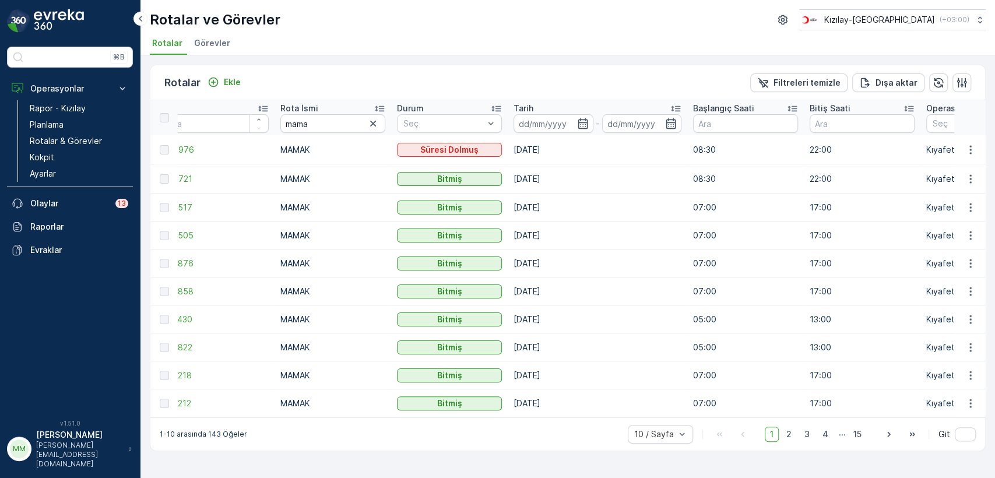
drag, startPoint x: 458, startPoint y: 161, endPoint x: 735, endPoint y: 195, distance: 279.0
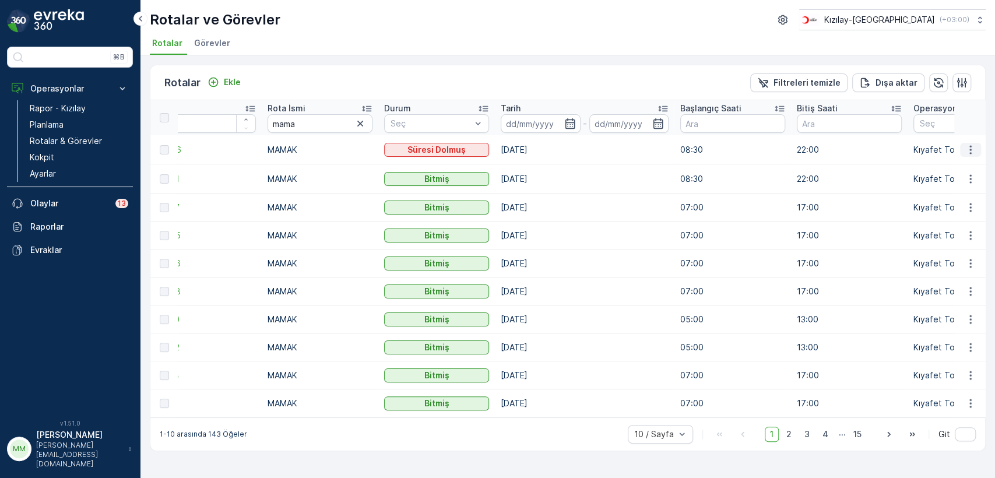
click at [972, 144] on icon "button" at bounding box center [971, 150] width 12 height 12
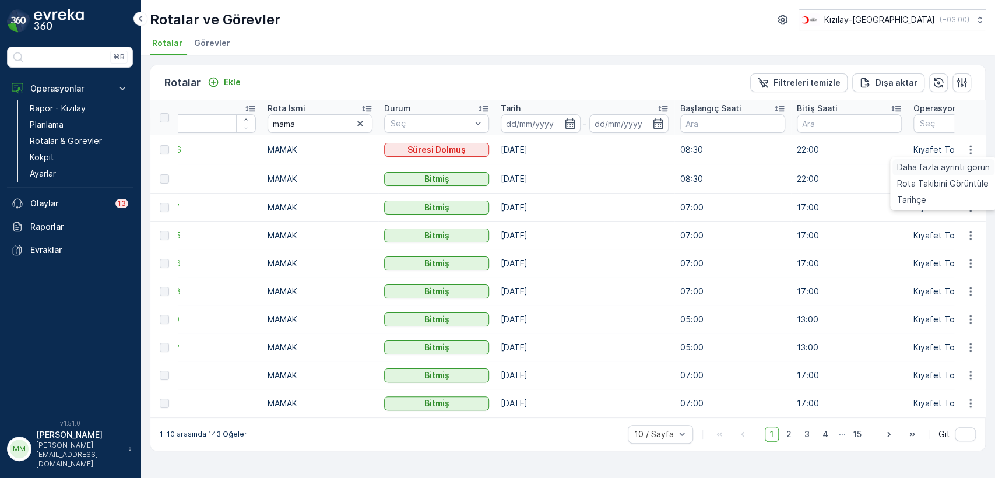
click at [960, 162] on span "Daha fazla ayrıntı görün" at bounding box center [943, 167] width 93 height 12
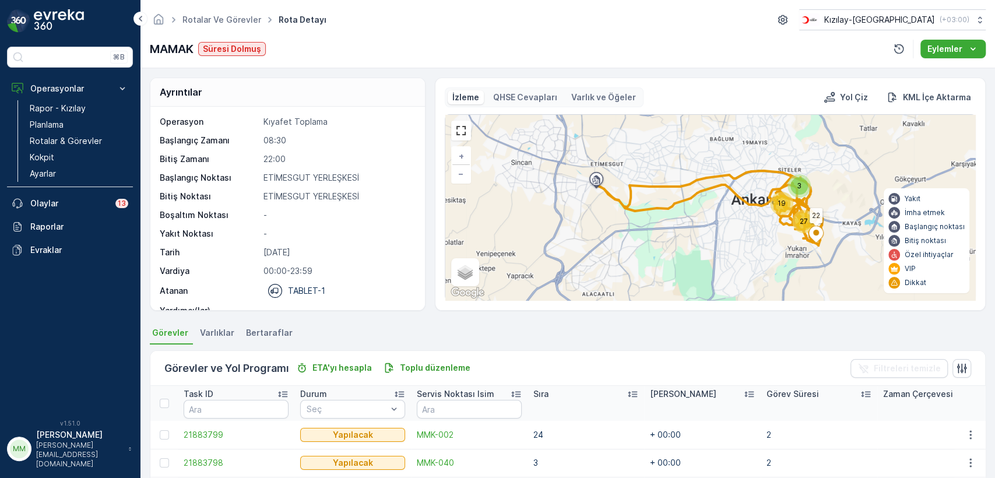
click at [224, 337] on span "Varlıklar" at bounding box center [217, 333] width 34 height 12
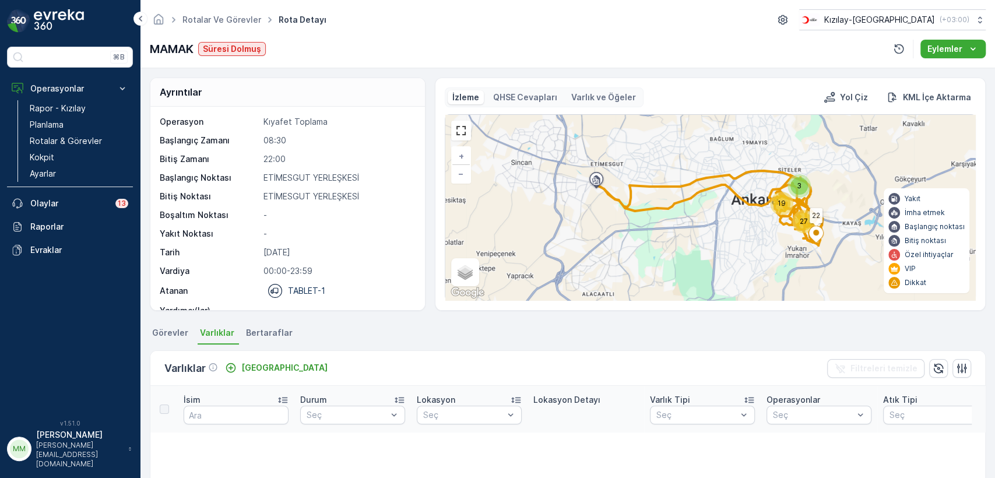
click at [275, 340] on li "Bertaraflar" at bounding box center [271, 335] width 54 height 20
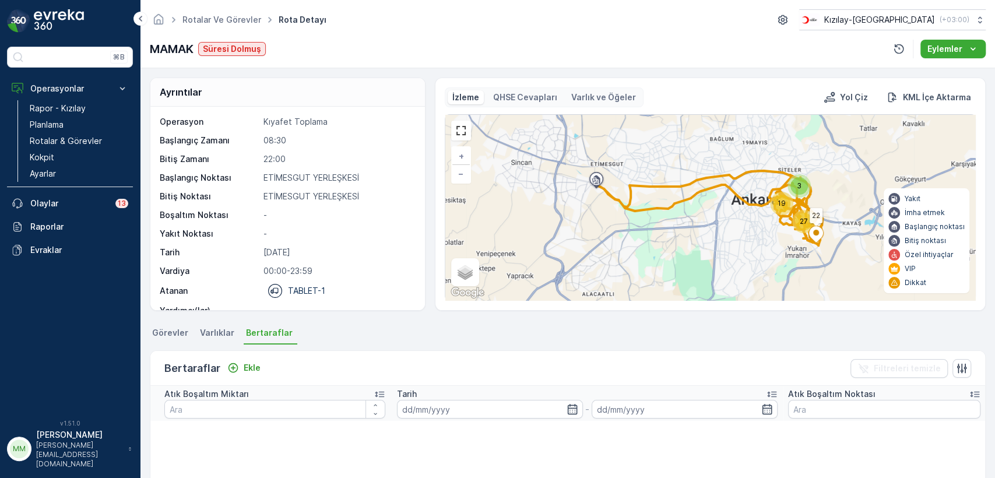
click at [213, 340] on li "Varlıklar" at bounding box center [218, 335] width 41 height 20
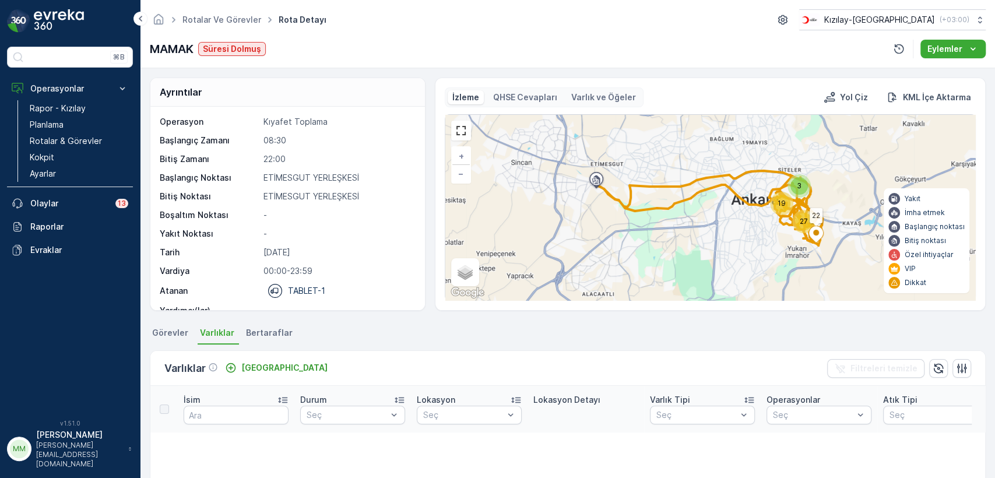
click at [177, 339] on li "Görevler" at bounding box center [171, 335] width 43 height 20
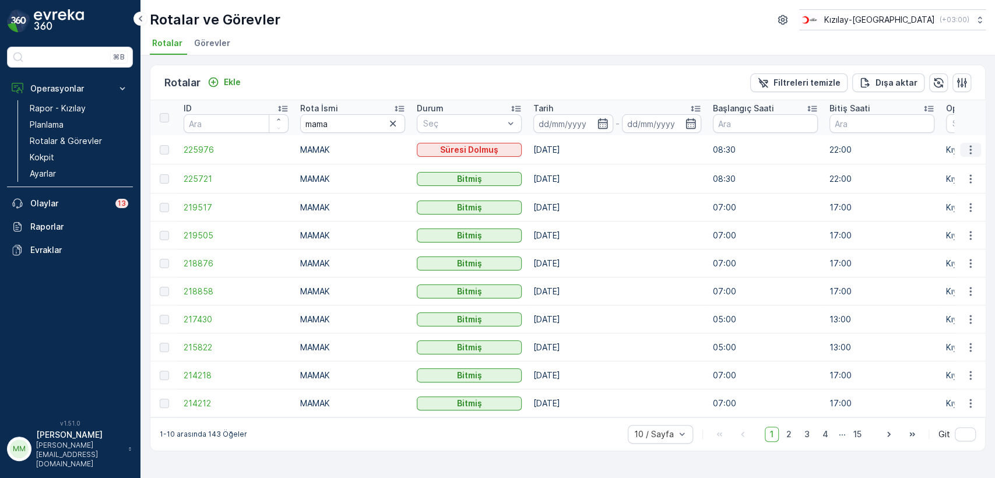
click at [963, 146] on button "button" at bounding box center [970, 150] width 21 height 14
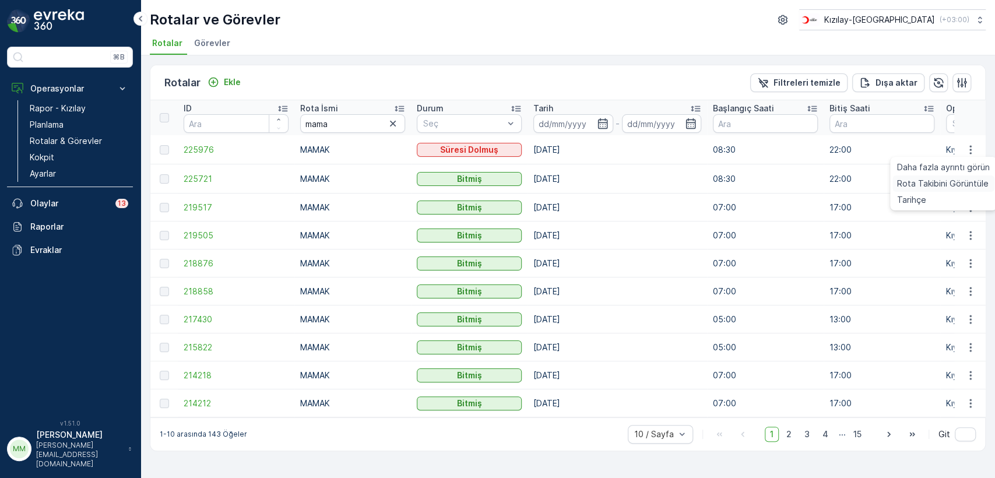
click at [930, 183] on span "Rota Takibini Görüntüle" at bounding box center [943, 184] width 92 height 12
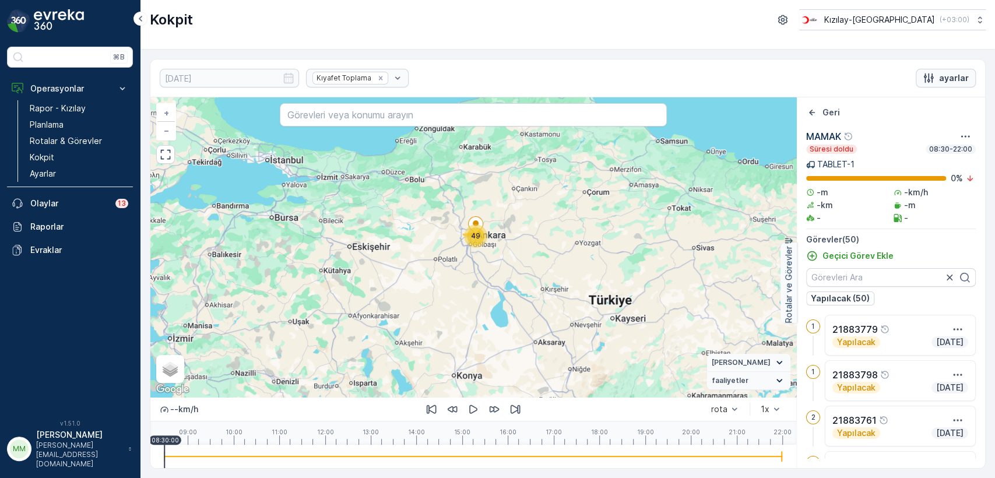
click at [946, 80] on p "ayarlar" at bounding box center [954, 78] width 30 height 12
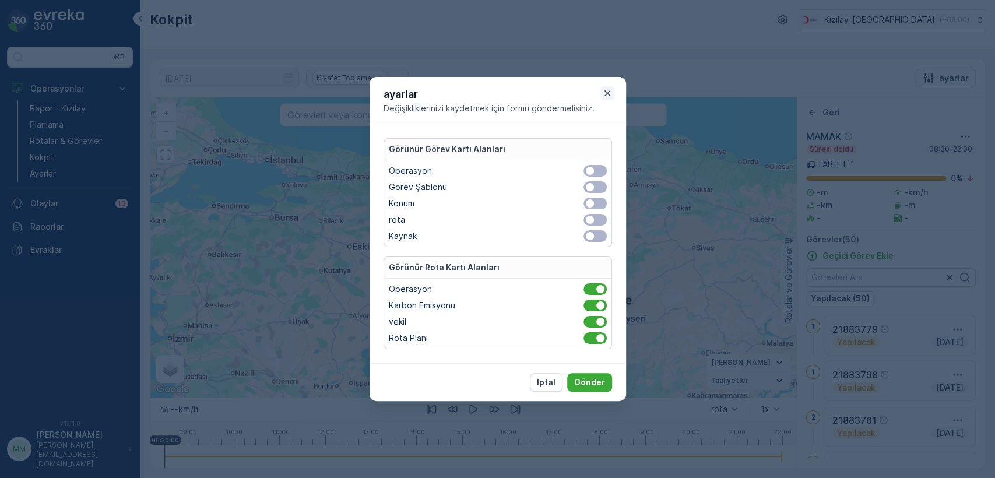
click at [603, 89] on icon "button" at bounding box center [608, 93] width 12 height 12
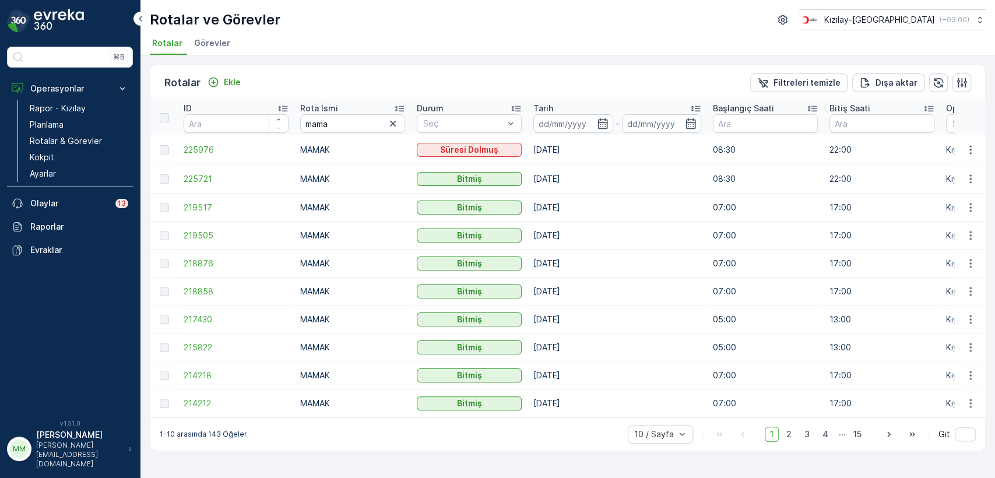
scroll to position [0, 2]
drag, startPoint x: 872, startPoint y: 161, endPoint x: 887, endPoint y: 164, distance: 15.4
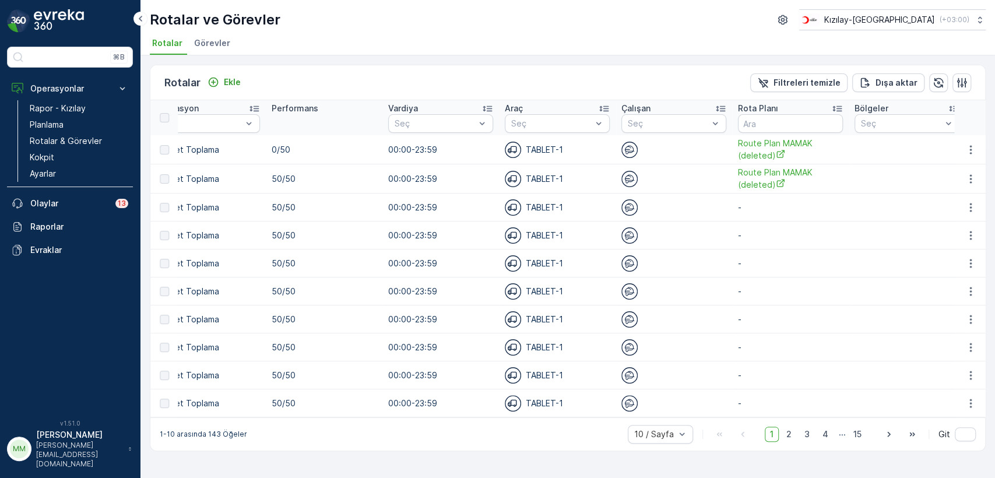
drag, startPoint x: 759, startPoint y: 149, endPoint x: 935, endPoint y: 170, distance: 177.3
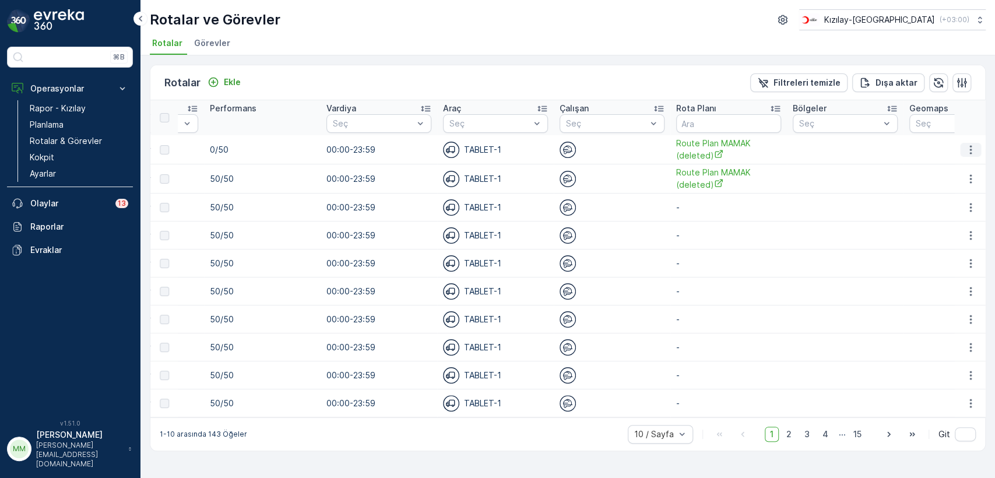
click at [962, 145] on button "button" at bounding box center [970, 150] width 21 height 14
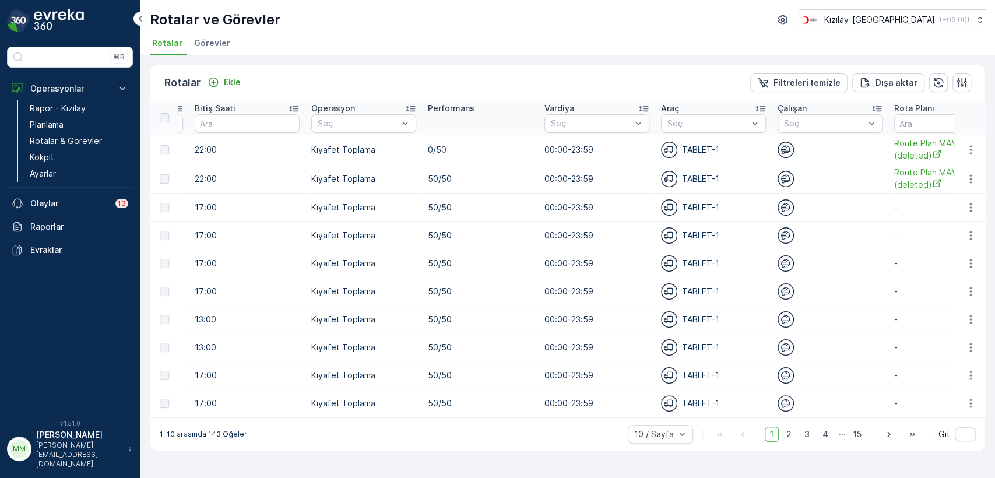
scroll to position [0, 0]
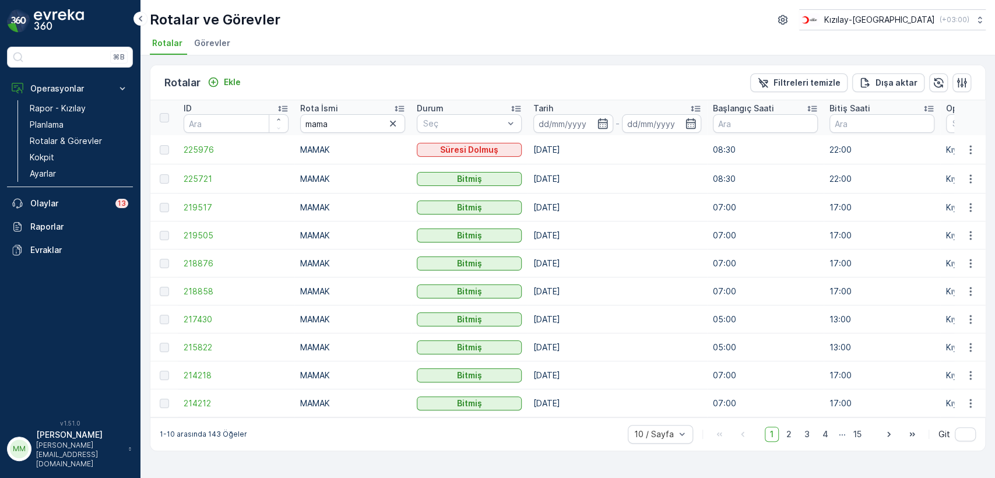
drag, startPoint x: 763, startPoint y: 229, endPoint x: 373, endPoint y: 176, distance: 393.0
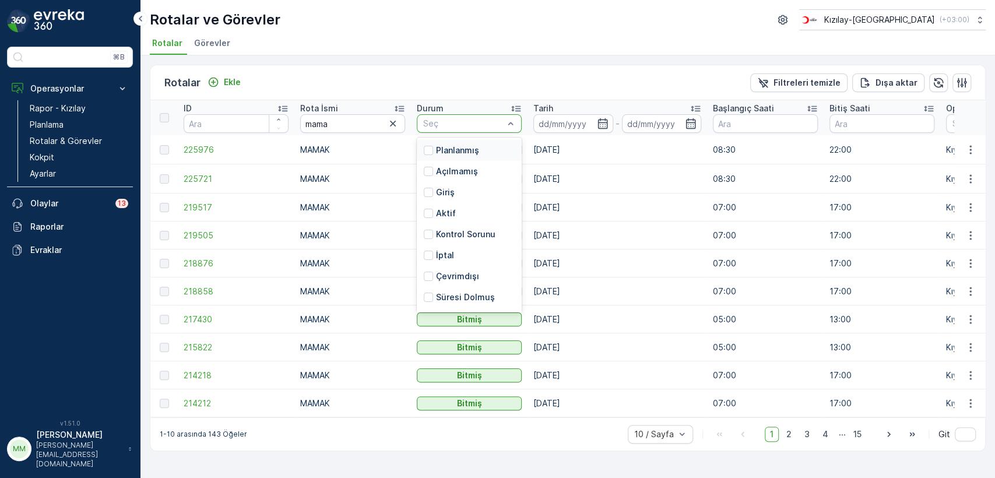
click at [502, 122] on div at bounding box center [463, 123] width 83 height 9
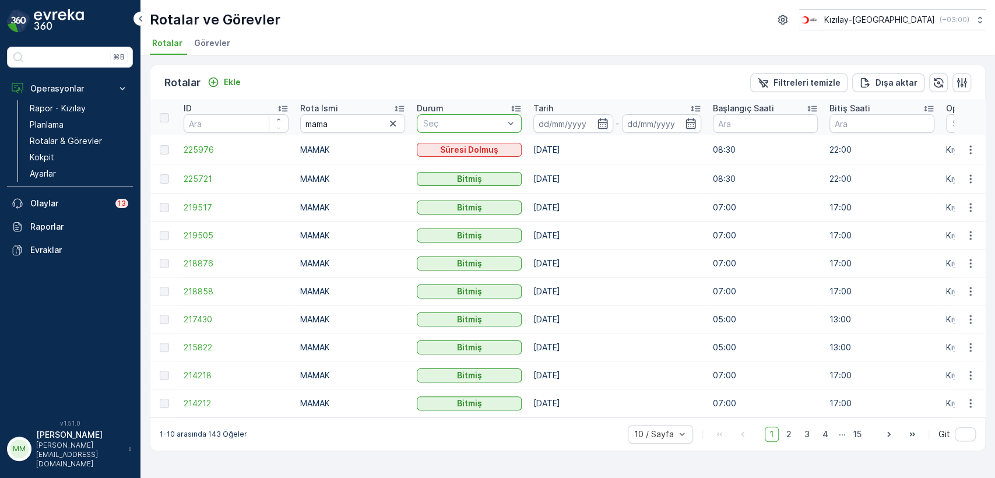
click at [503, 140] on td "Süresi Dolmuş" at bounding box center [469, 149] width 117 height 29
click at [215, 51] on li "Görevler" at bounding box center [213, 45] width 43 height 20
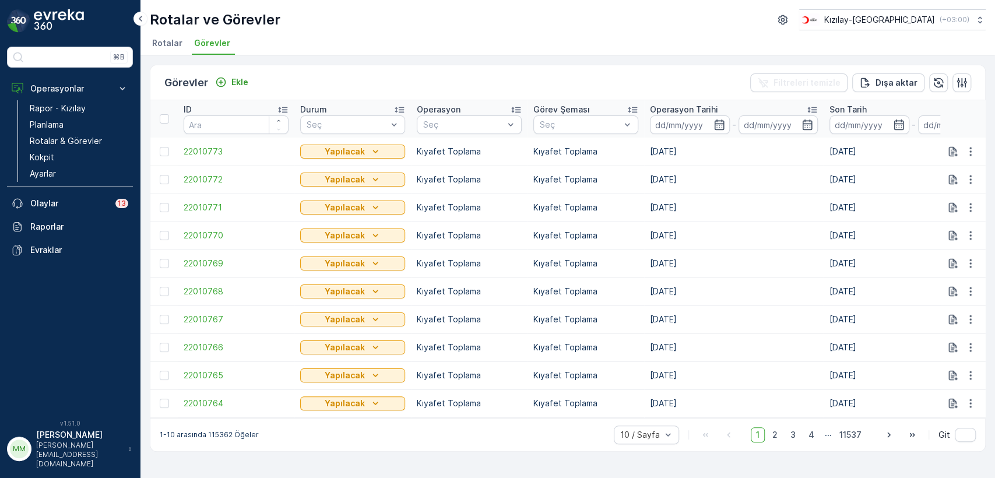
drag, startPoint x: 563, startPoint y: 241, endPoint x: 522, endPoint y: 266, distance: 47.4
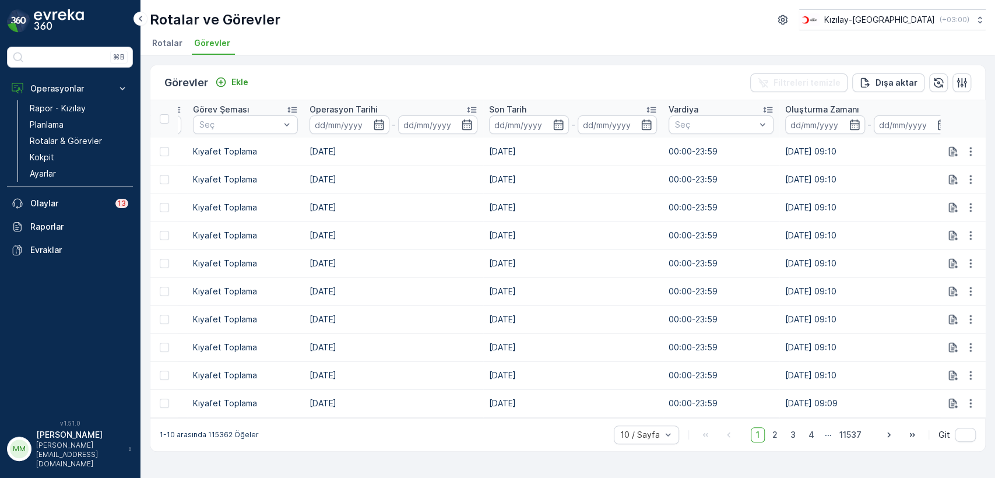
drag, startPoint x: 578, startPoint y: 269, endPoint x: 656, endPoint y: 293, distance: 81.9
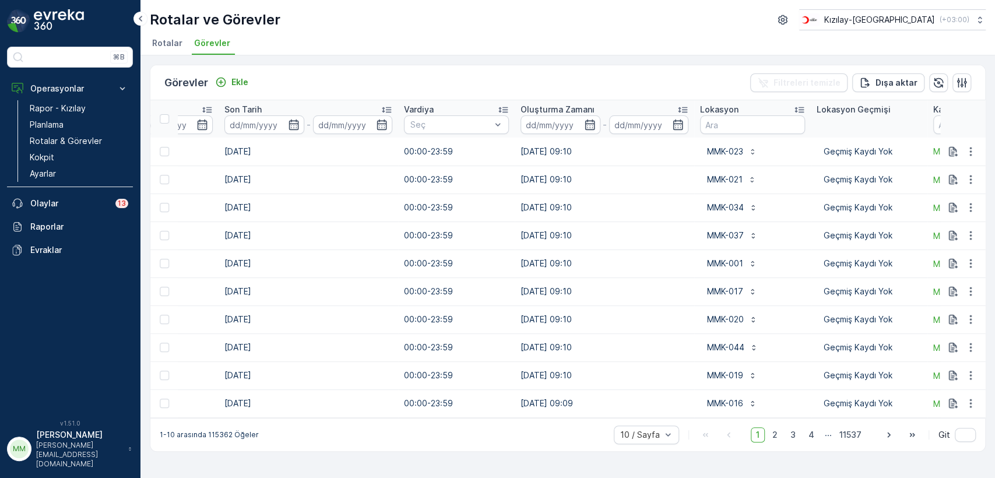
drag, startPoint x: 655, startPoint y: 294, endPoint x: 753, endPoint y: 302, distance: 98.8
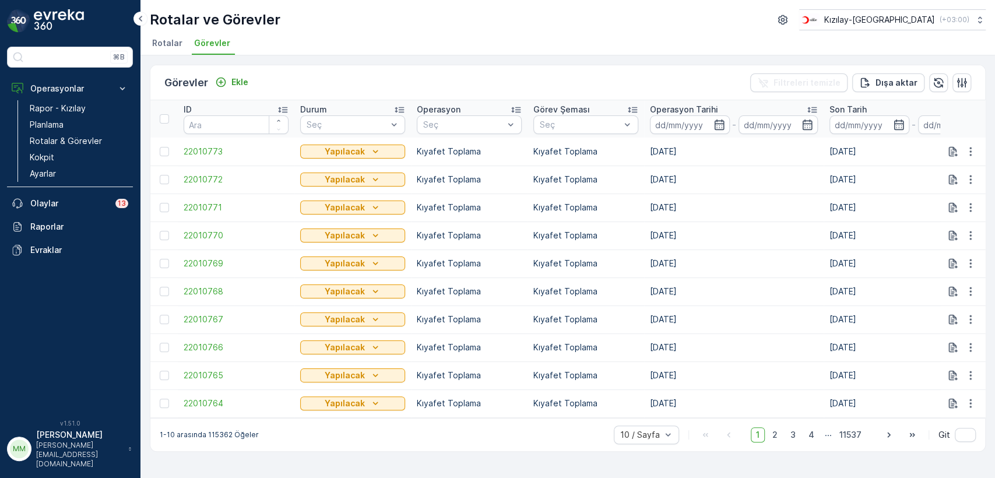
drag, startPoint x: 739, startPoint y: 304, endPoint x: 428, endPoint y: 268, distance: 313.3
click at [78, 146] on p "Rotalar & Görevler" at bounding box center [66, 141] width 72 height 12
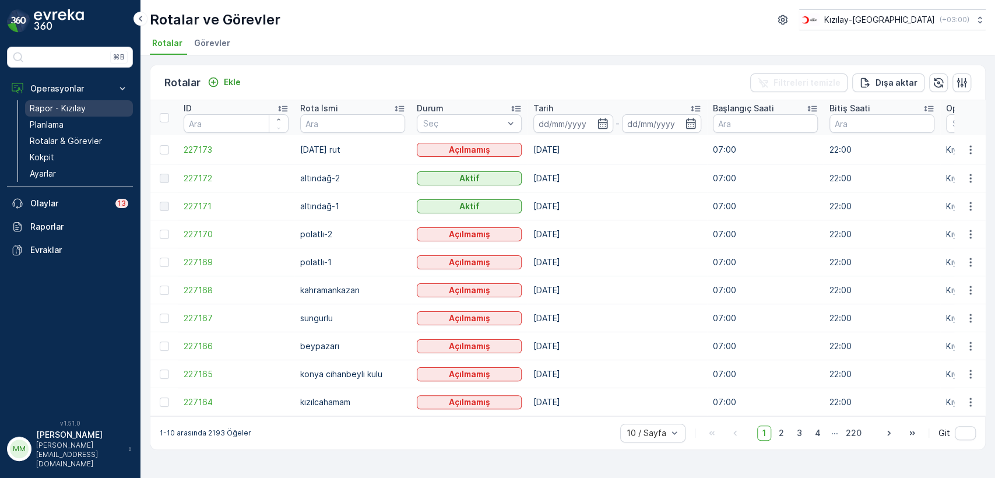
click at [58, 110] on p "Rapor - Kızılay" at bounding box center [58, 109] width 56 height 12
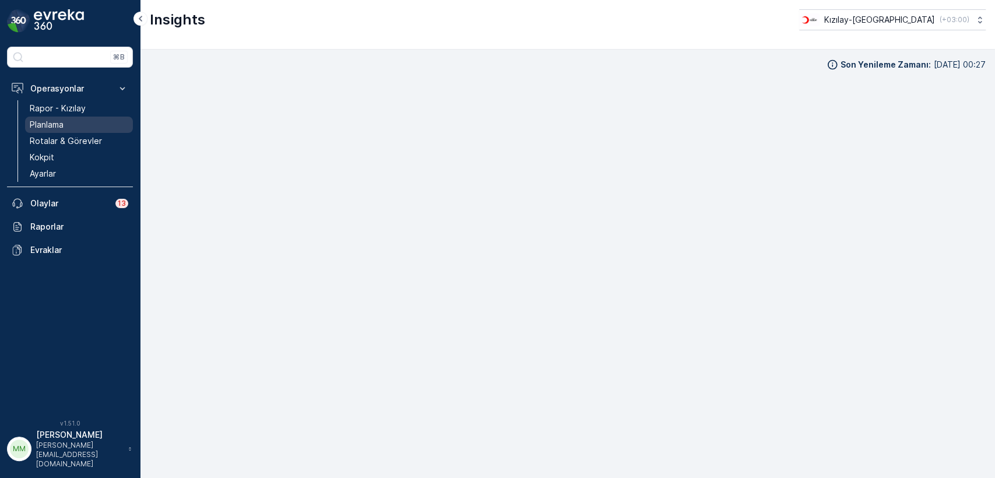
click at [46, 124] on p "Planlama" at bounding box center [47, 125] width 34 height 12
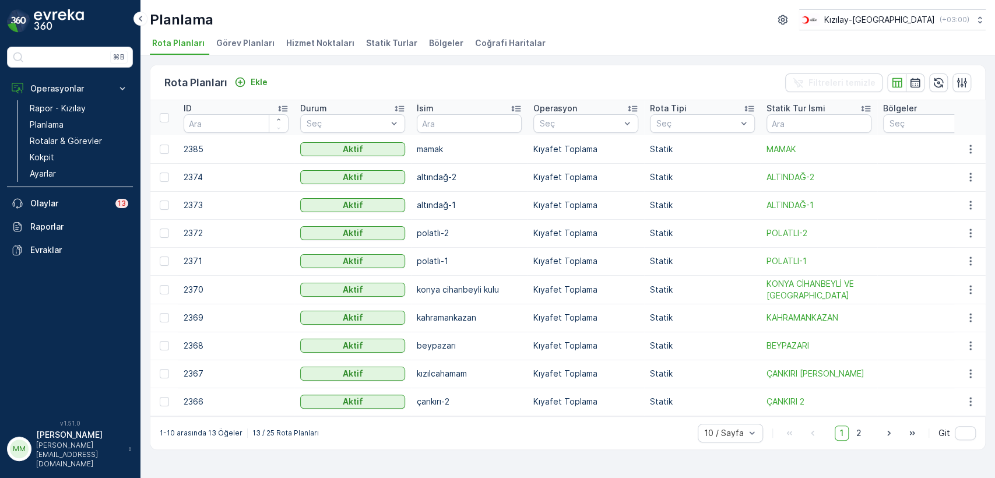
click at [335, 48] on span "Hizmet Noktaları" at bounding box center [320, 43] width 68 height 12
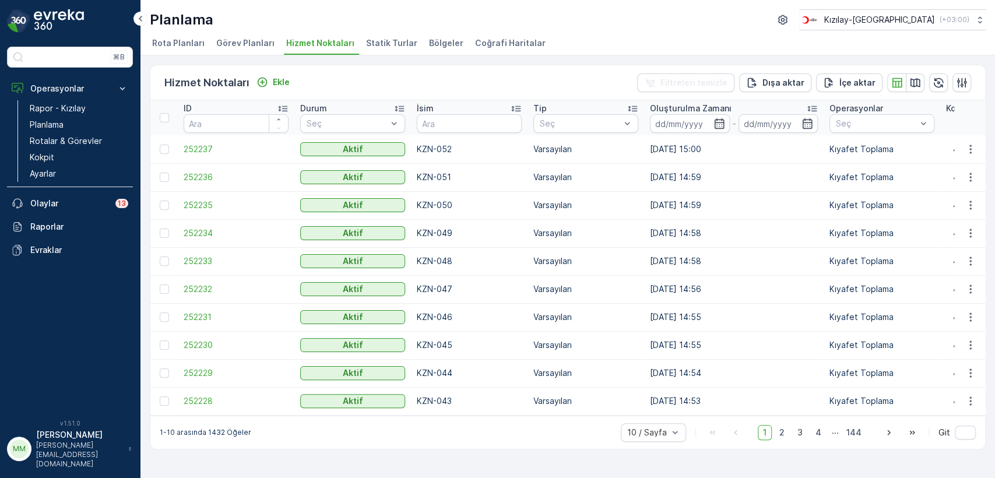
click at [866, 205] on p "Kıyafet Toplama" at bounding box center [882, 205] width 105 height 12
